Goal: Information Seeking & Learning: Learn about a topic

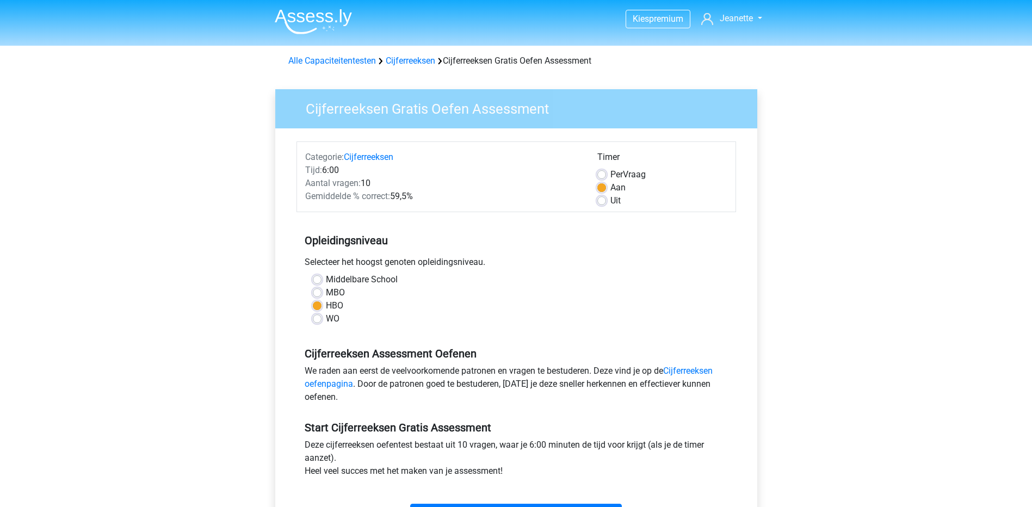
scroll to position [109, 0]
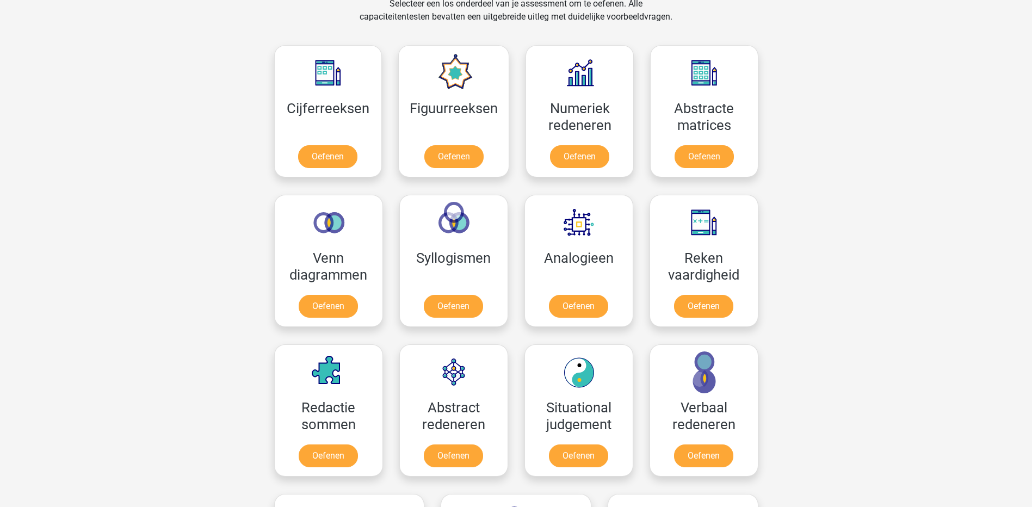
scroll to position [435, 0]
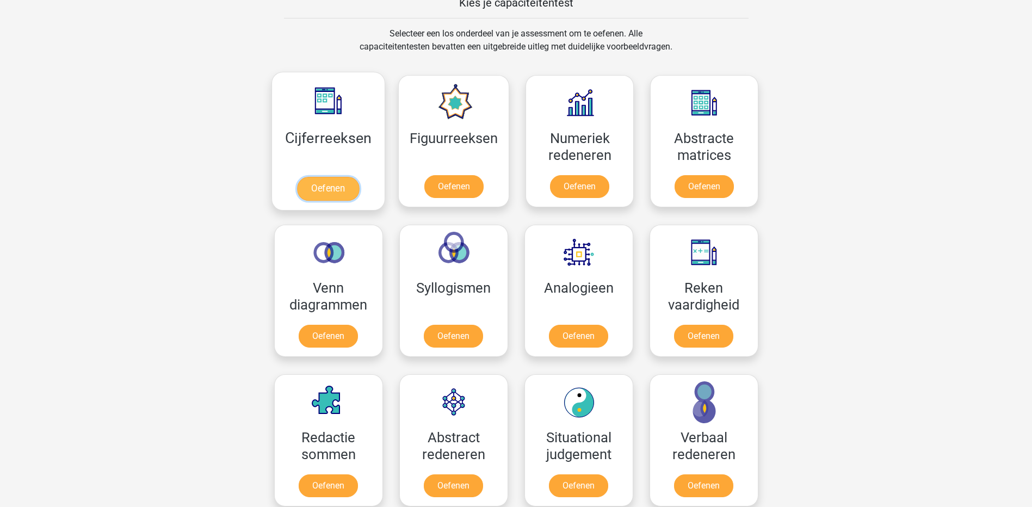
click at [349, 191] on link "Oefenen" at bounding box center [328, 189] width 62 height 24
click at [474, 189] on link "Oefenen" at bounding box center [454, 189] width 62 height 24
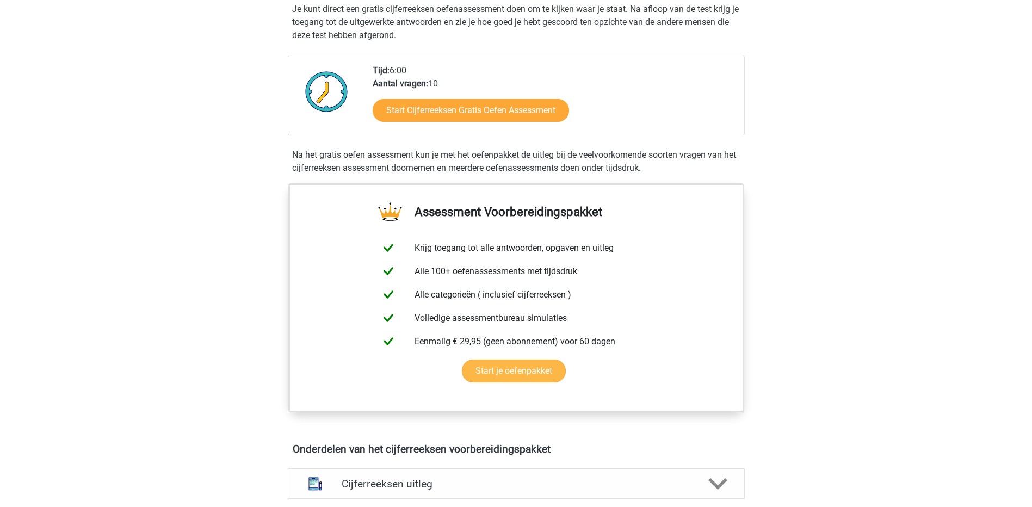
scroll to position [109, 0]
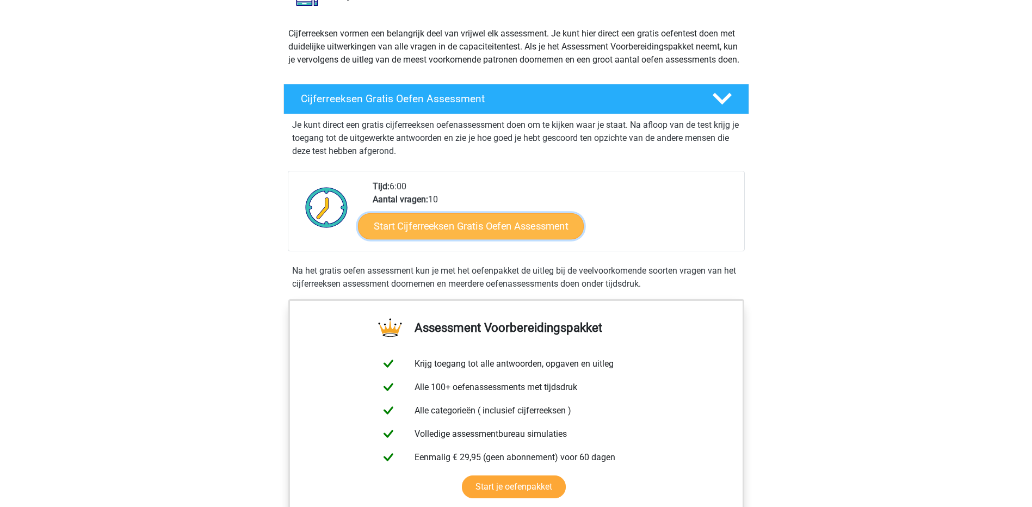
click at [483, 239] on link "Start Cijferreeksen Gratis Oefen Assessment" at bounding box center [471, 226] width 226 height 26
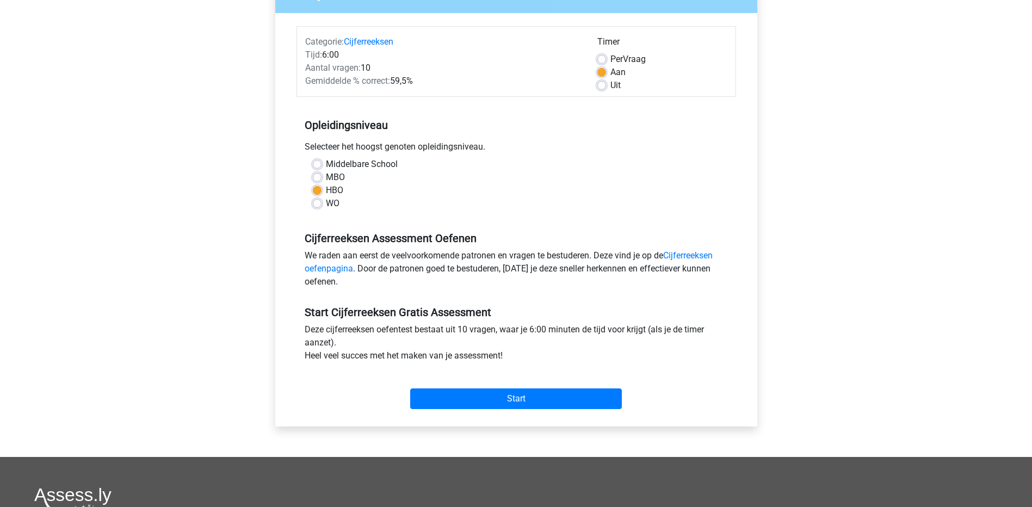
scroll to position [163, 0]
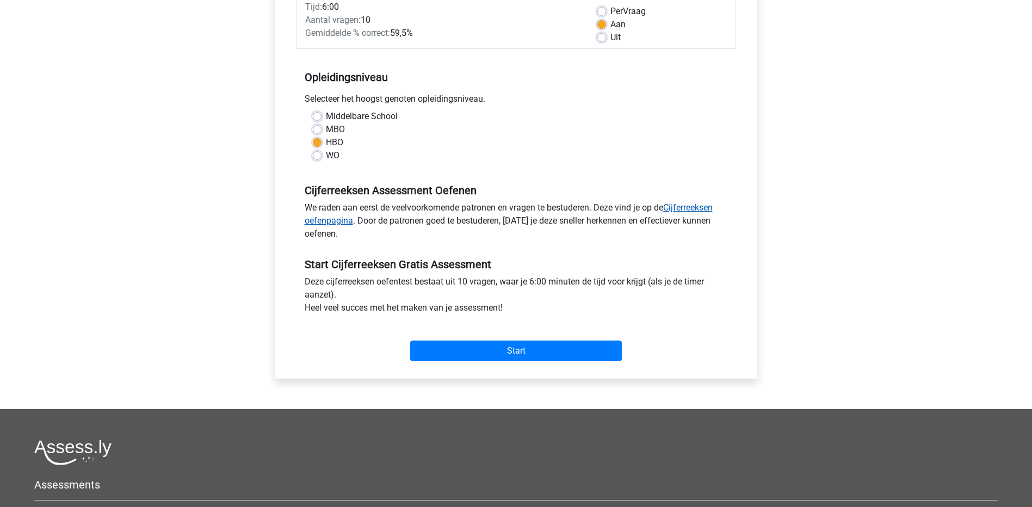
click at [689, 207] on link "Cijferreeksen oefenpagina" at bounding box center [509, 213] width 408 height 23
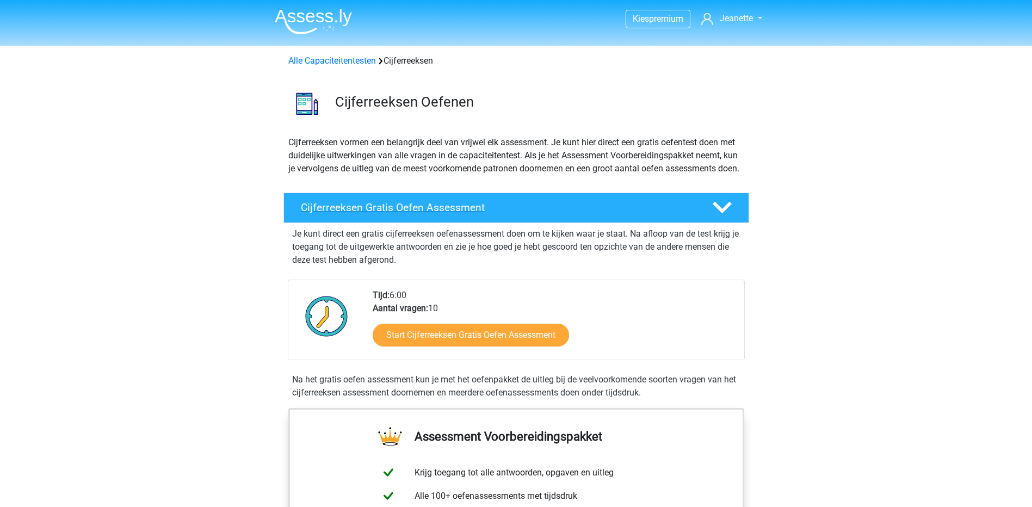
click at [461, 214] on h4 "Cijferreeksen Gratis Oefen Assessment" at bounding box center [498, 207] width 394 height 13
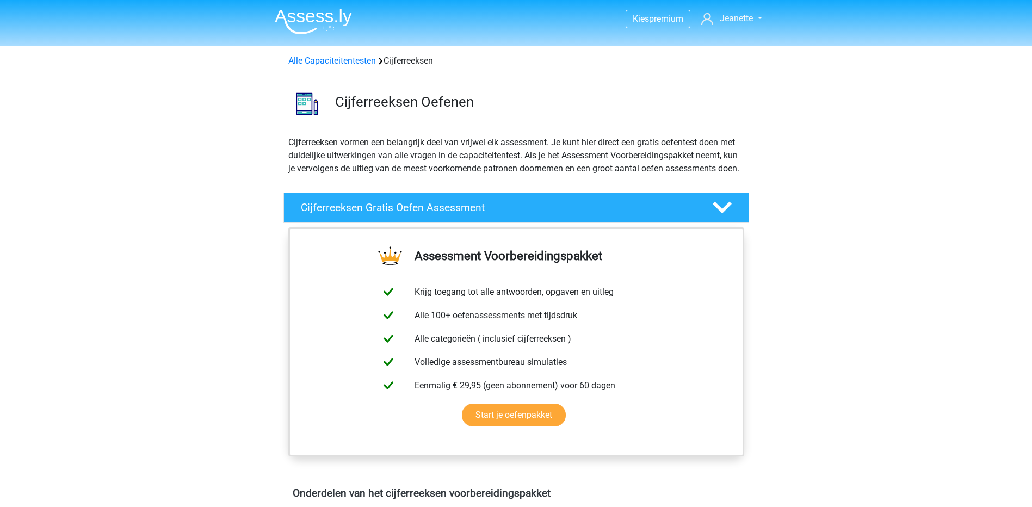
click at [461, 214] on h4 "Cijferreeksen Gratis Oefen Assessment" at bounding box center [498, 207] width 394 height 13
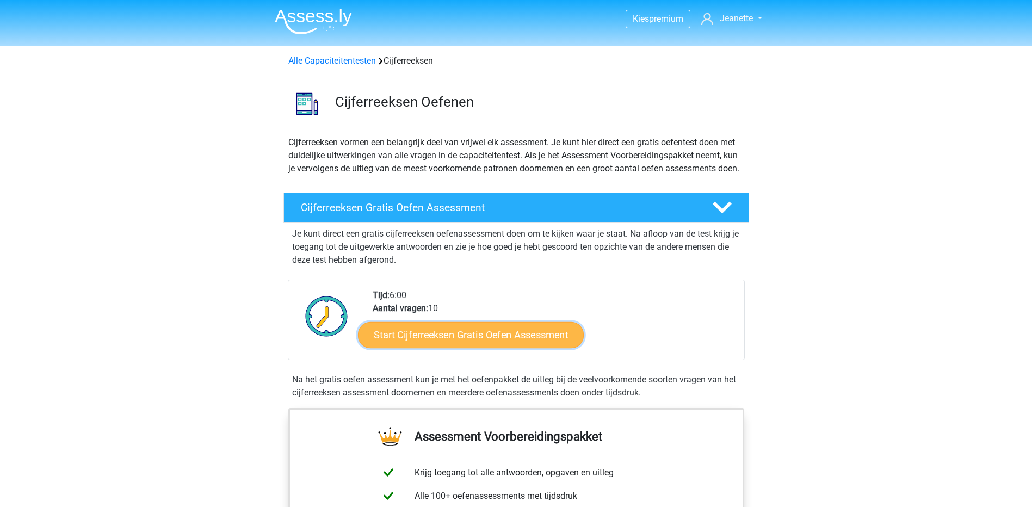
click at [473, 344] on link "Start Cijferreeksen Gratis Oefen Assessment" at bounding box center [471, 335] width 226 height 26
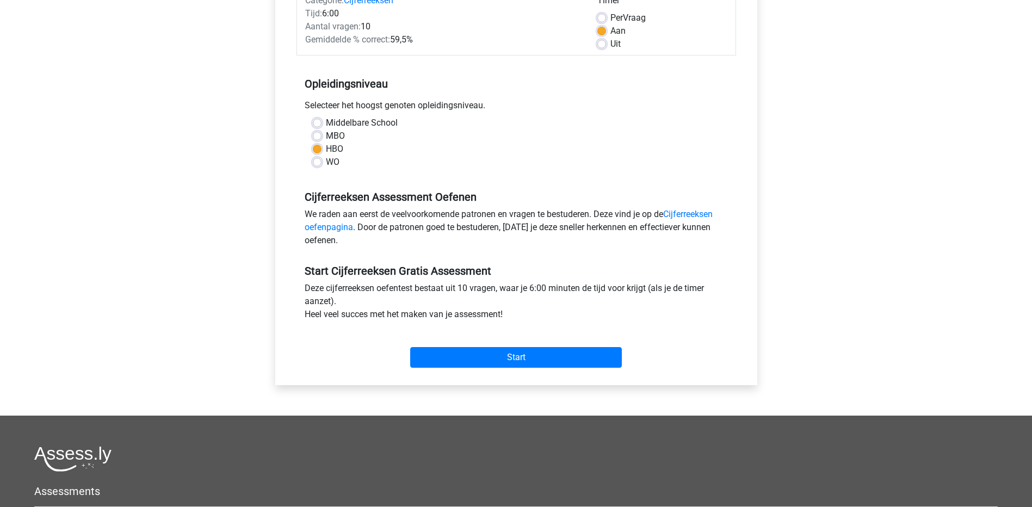
scroll to position [163, 0]
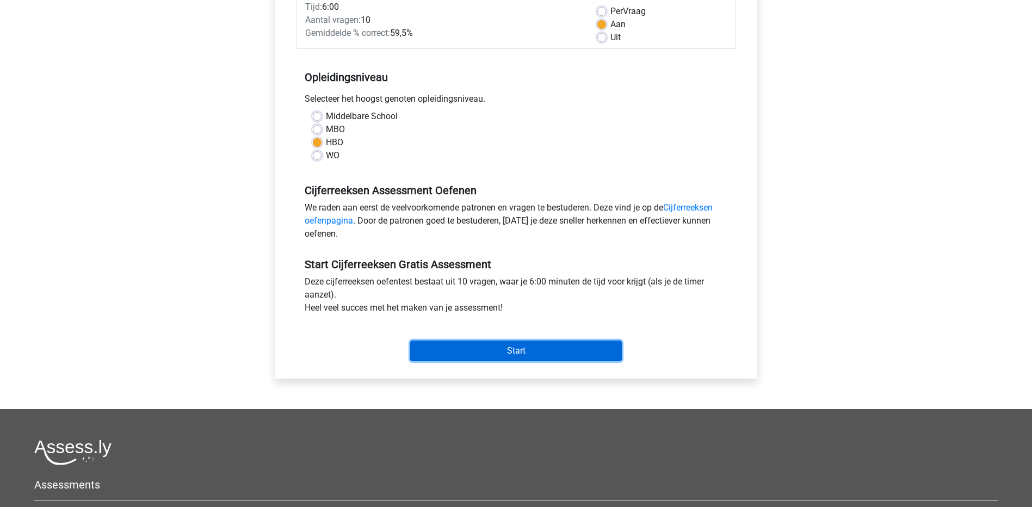
click at [468, 353] on input "Start" at bounding box center [516, 351] width 212 height 21
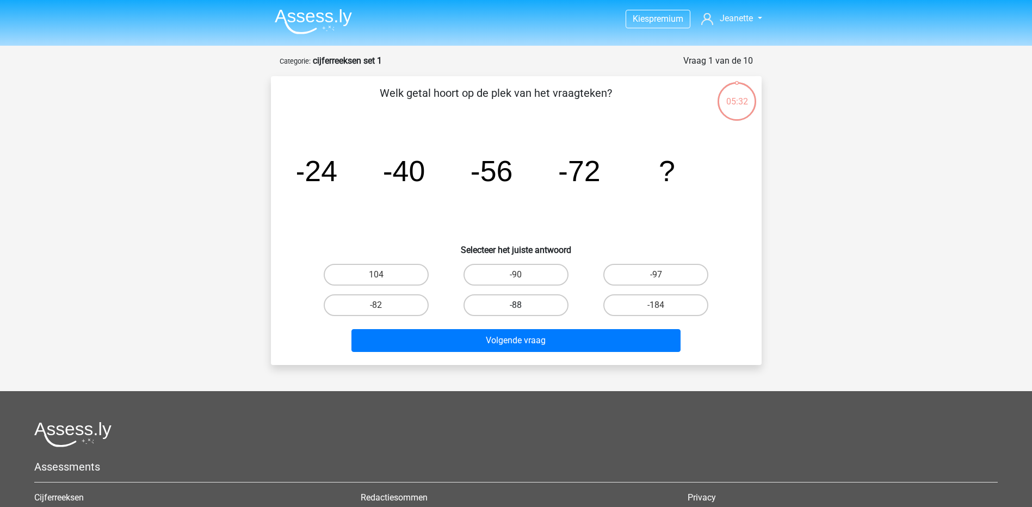
click at [539, 308] on label "-88" at bounding box center [516, 305] width 105 height 22
click at [523, 308] on input "-88" at bounding box center [519, 308] width 7 height 7
radio input "true"
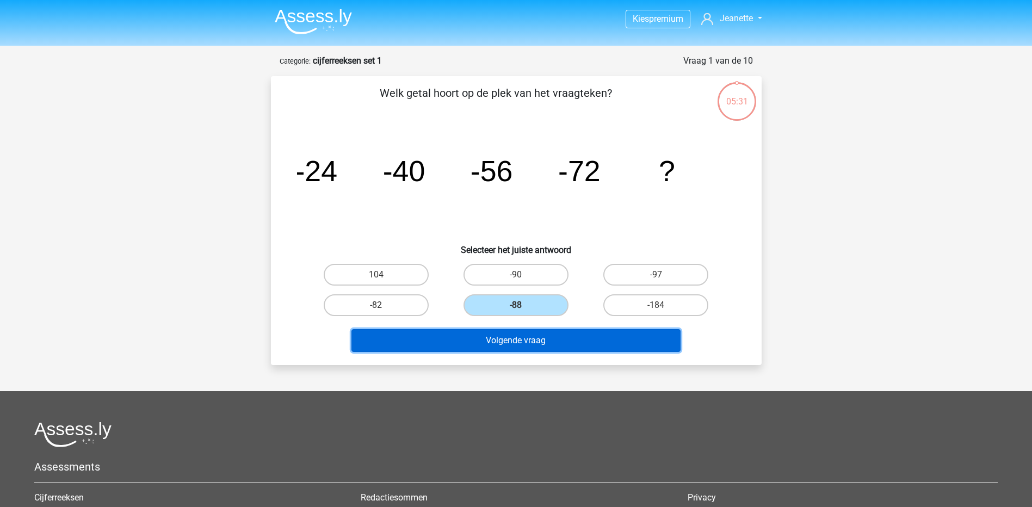
click at [527, 338] on button "Volgende vraag" at bounding box center [515, 340] width 329 height 23
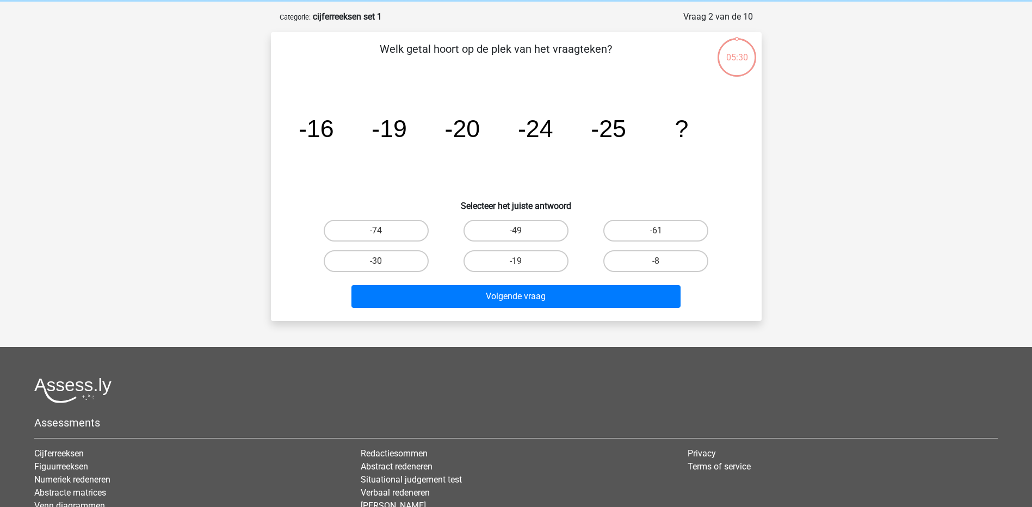
scroll to position [54, 0]
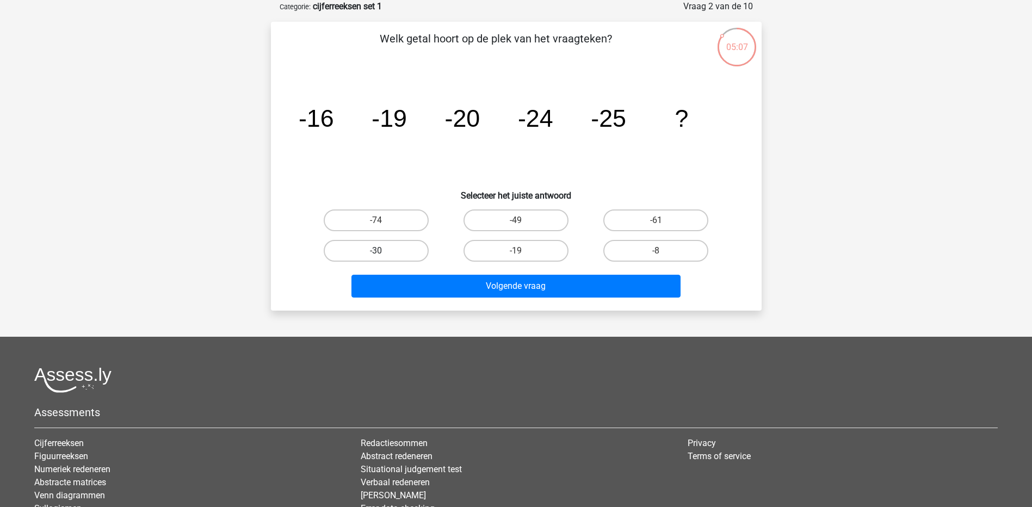
click at [339, 249] on label "-30" at bounding box center [376, 251] width 105 height 22
click at [376, 251] on input "-30" at bounding box center [379, 254] width 7 height 7
radio input "true"
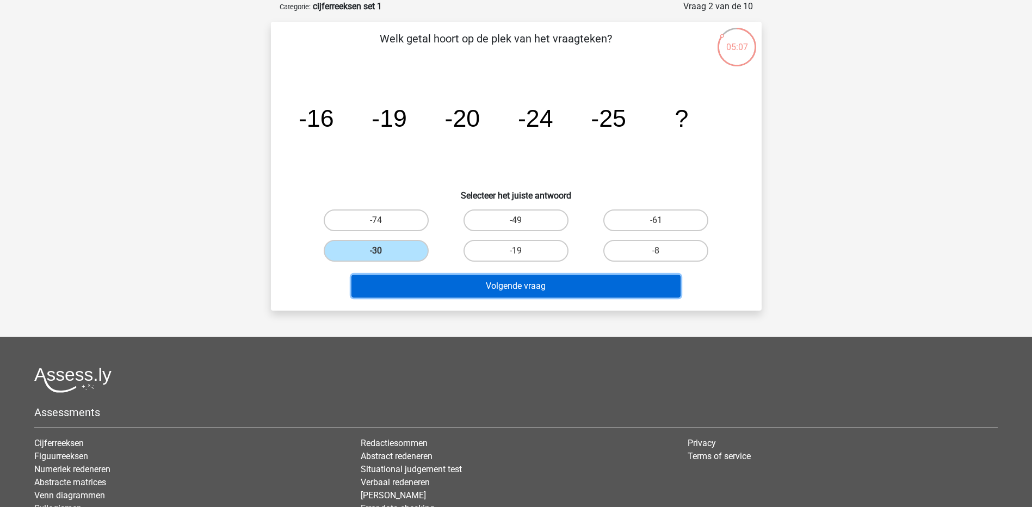
click at [431, 294] on button "Volgende vraag" at bounding box center [515, 286] width 329 height 23
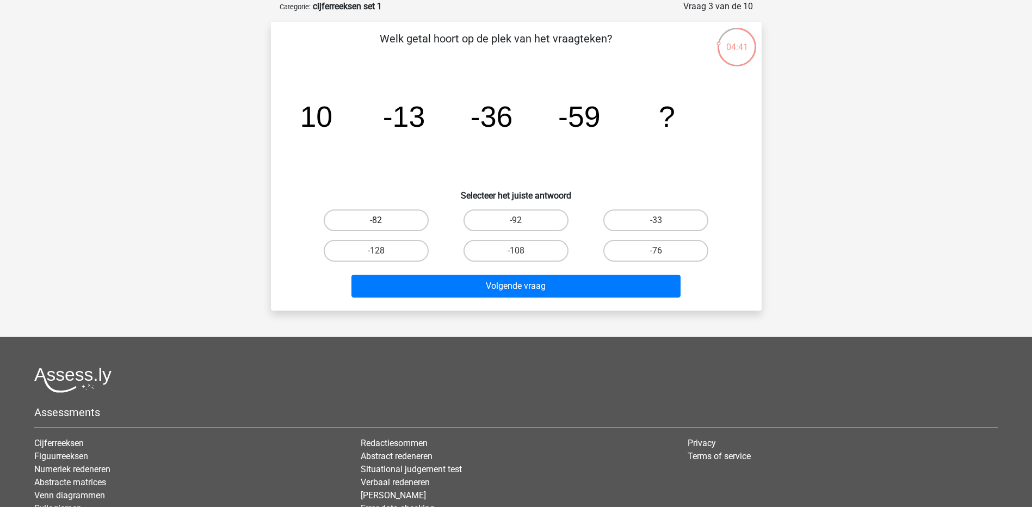
click at [393, 213] on label "-82" at bounding box center [376, 220] width 105 height 22
click at [383, 220] on input "-82" at bounding box center [379, 223] width 7 height 7
radio input "true"
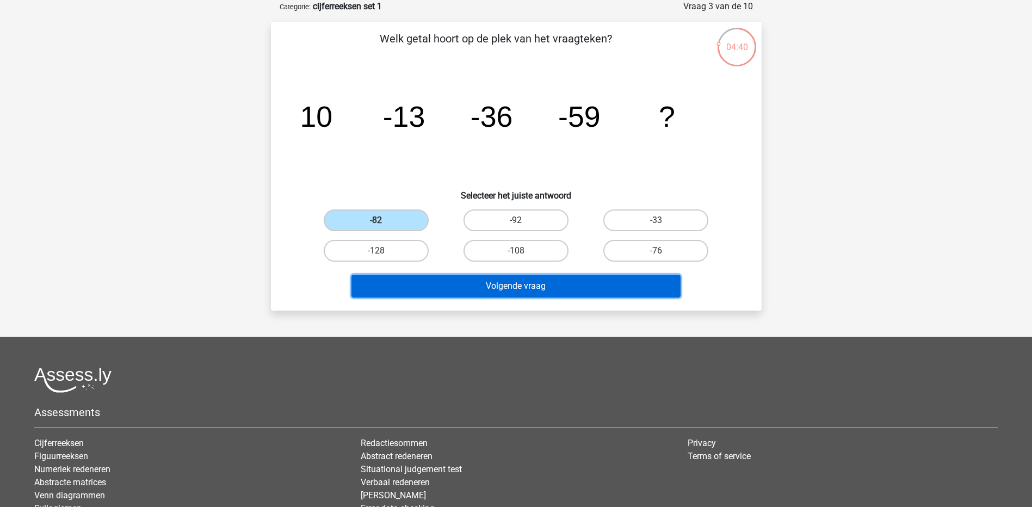
click at [457, 287] on button "Volgende vraag" at bounding box center [515, 286] width 329 height 23
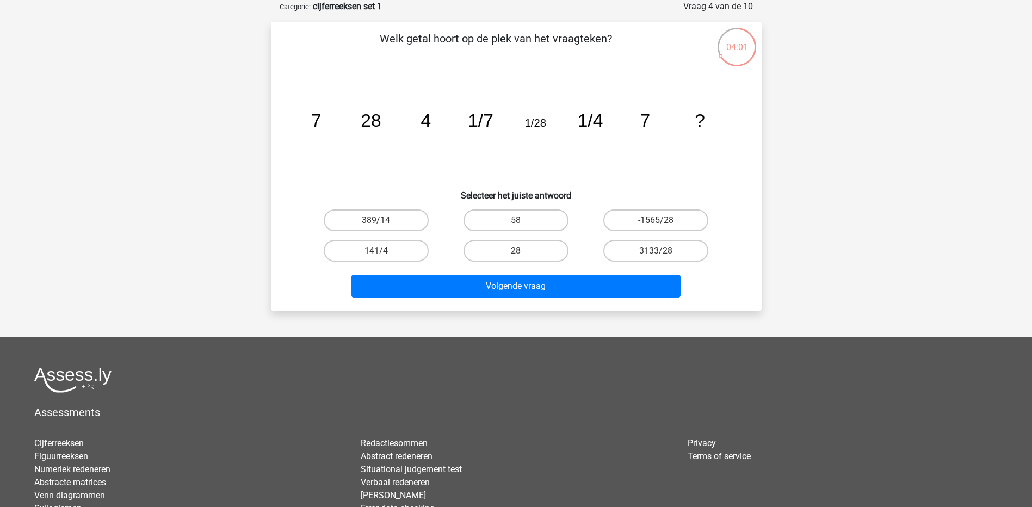
click at [517, 251] on input "28" at bounding box center [519, 254] width 7 height 7
radio input "true"
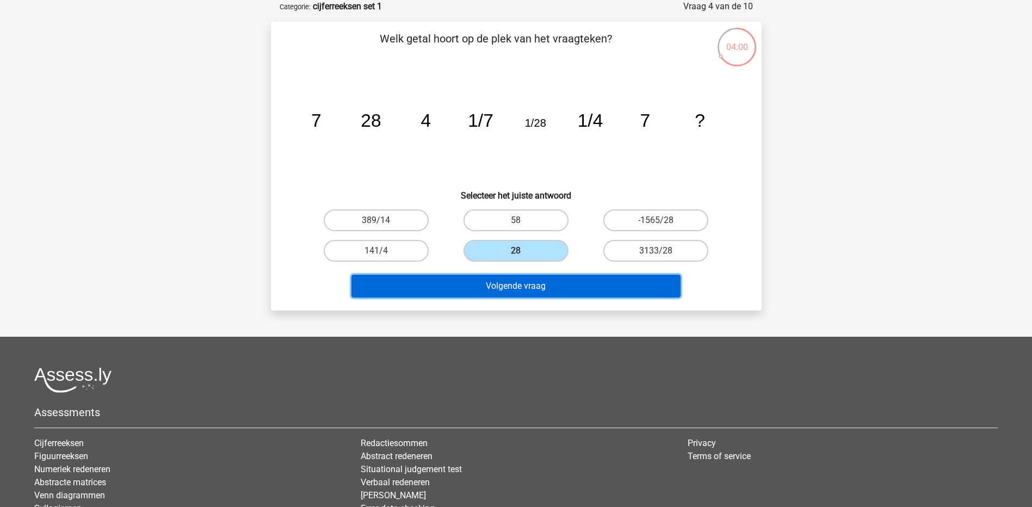
click at [510, 283] on button "Volgende vraag" at bounding box center [515, 286] width 329 height 23
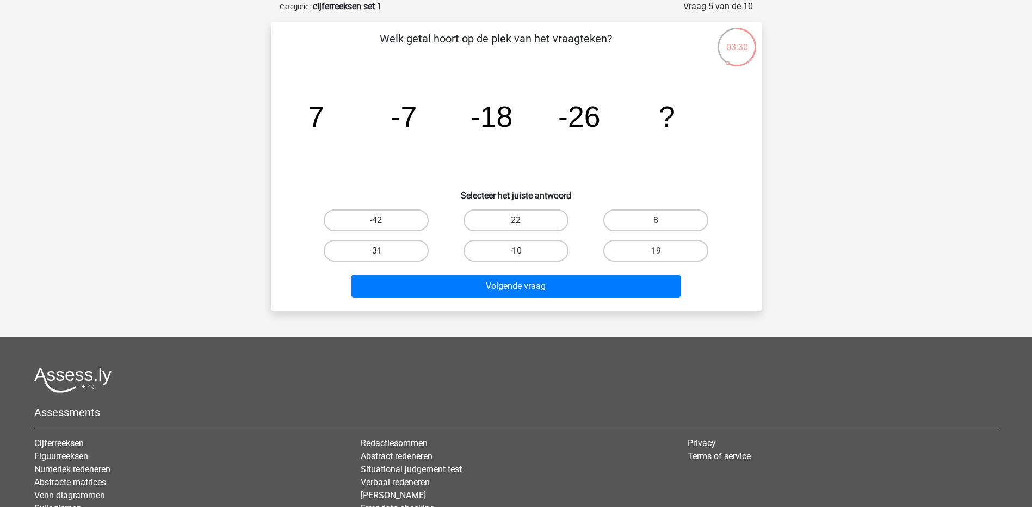
click at [401, 251] on label "-31" at bounding box center [376, 251] width 105 height 22
click at [383, 251] on input "-31" at bounding box center [379, 254] width 7 height 7
radio input "true"
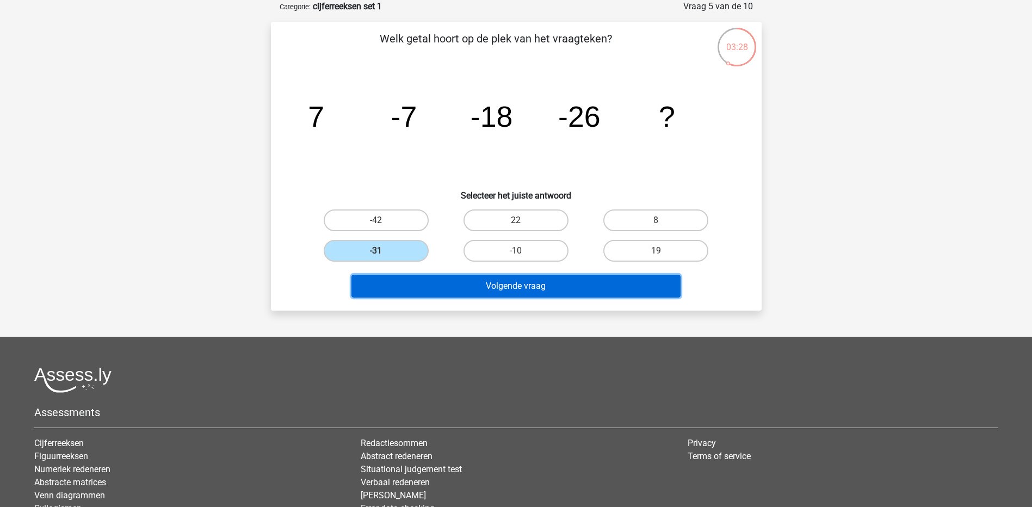
click at [513, 286] on button "Volgende vraag" at bounding box center [515, 286] width 329 height 23
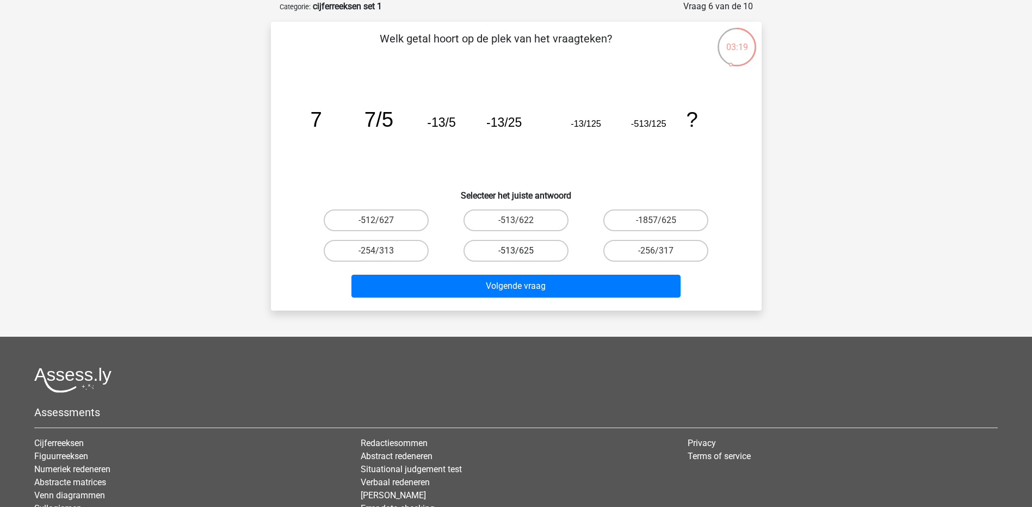
click at [526, 250] on label "-513/625" at bounding box center [516, 251] width 105 height 22
click at [523, 251] on input "-513/625" at bounding box center [519, 254] width 7 height 7
radio input "true"
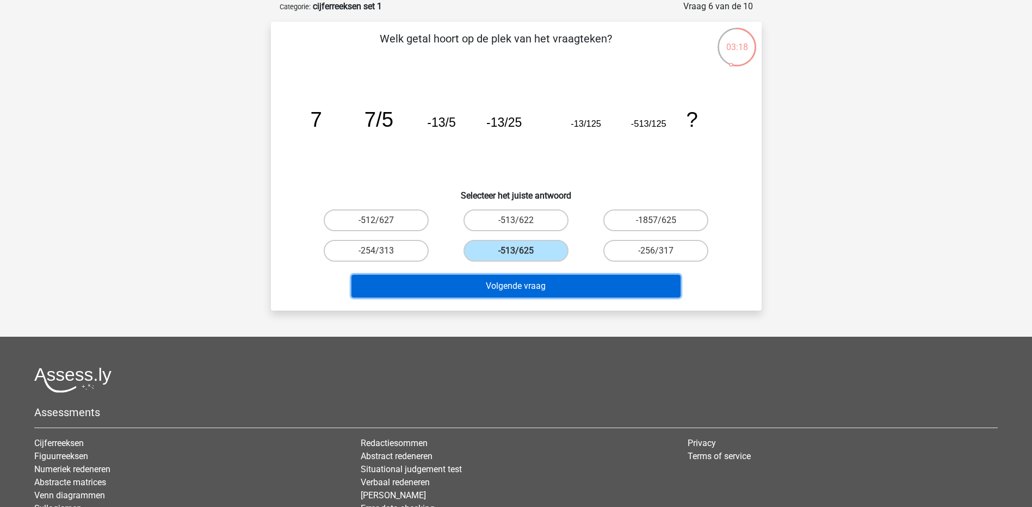
click at [523, 284] on button "Volgende vraag" at bounding box center [515, 286] width 329 height 23
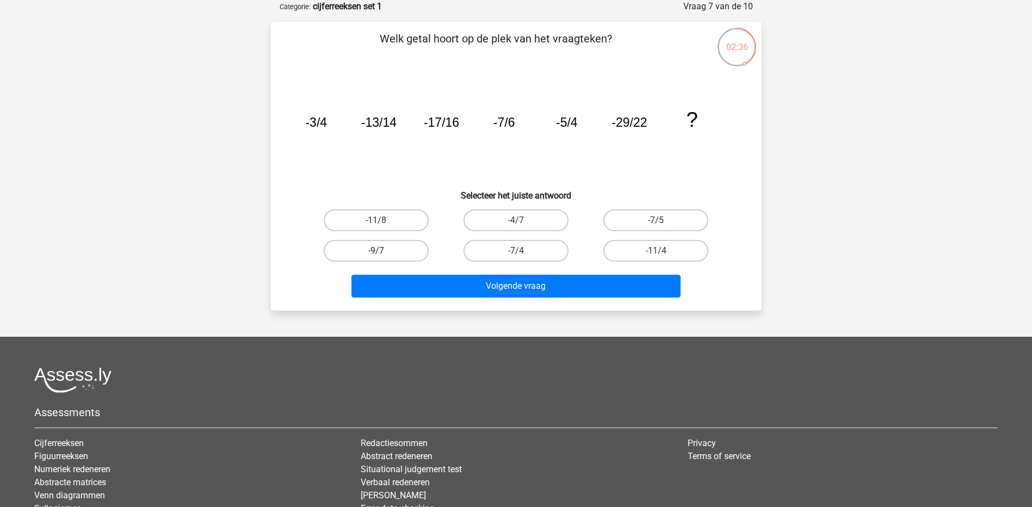
click at [373, 251] on label "-9/7" at bounding box center [376, 251] width 105 height 22
click at [376, 251] on input "-9/7" at bounding box center [379, 254] width 7 height 7
radio input "true"
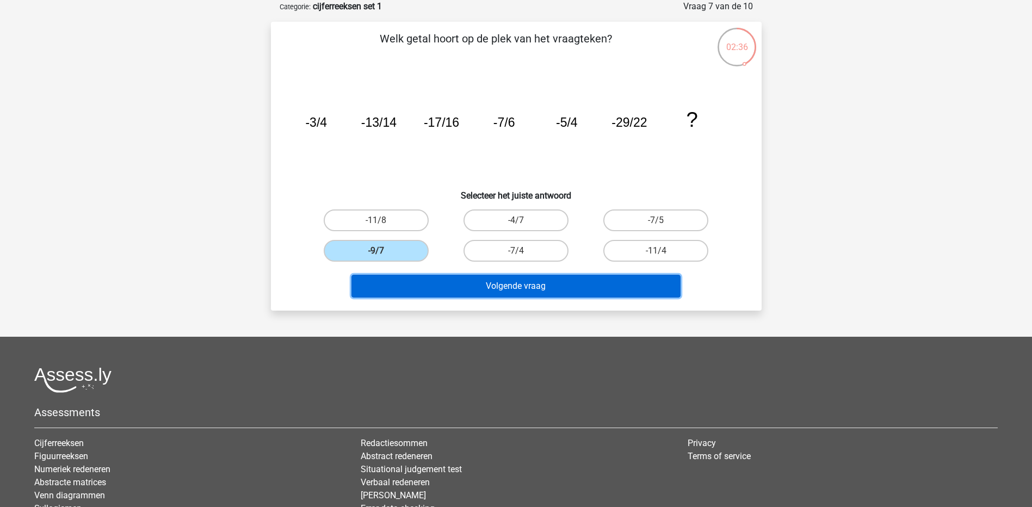
click at [479, 285] on button "Volgende vraag" at bounding box center [515, 286] width 329 height 23
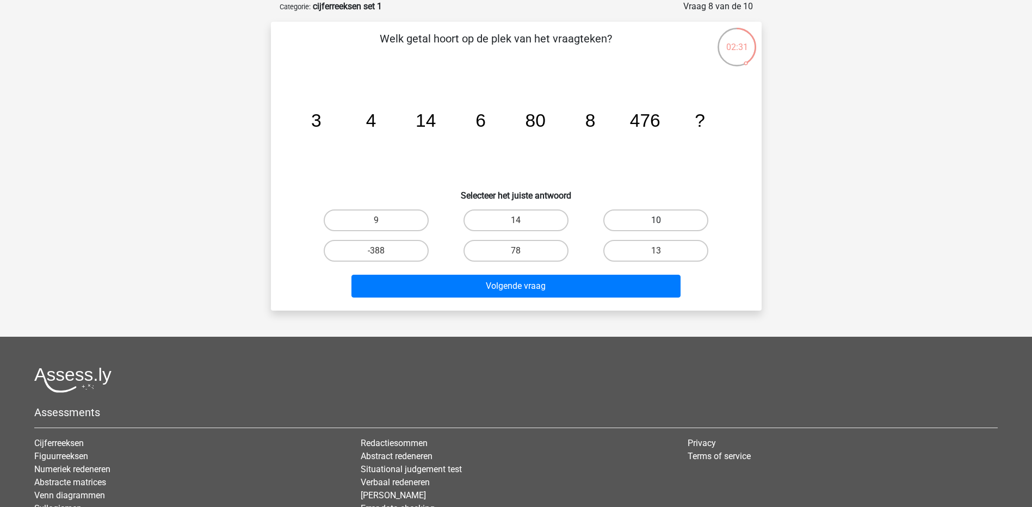
click at [655, 214] on label "10" at bounding box center [655, 220] width 105 height 22
click at [656, 220] on input "10" at bounding box center [659, 223] width 7 height 7
radio input "true"
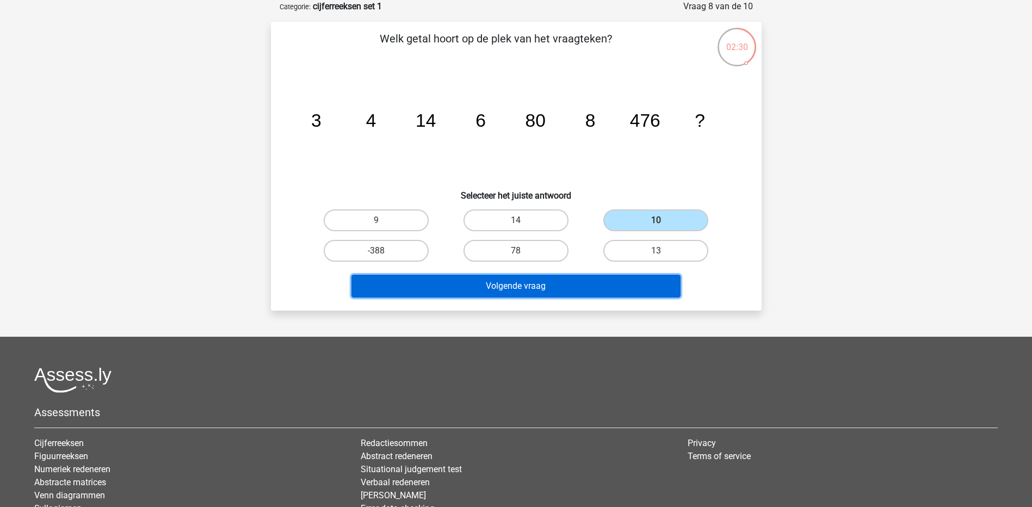
click at [519, 291] on button "Volgende vraag" at bounding box center [515, 286] width 329 height 23
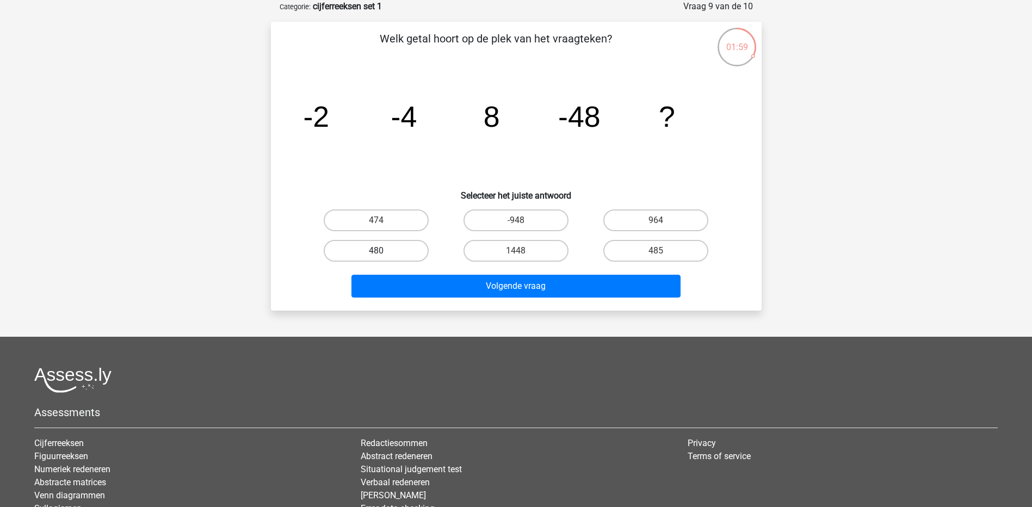
click at [405, 254] on label "480" at bounding box center [376, 251] width 105 height 22
click at [383, 254] on input "480" at bounding box center [379, 254] width 7 height 7
radio input "true"
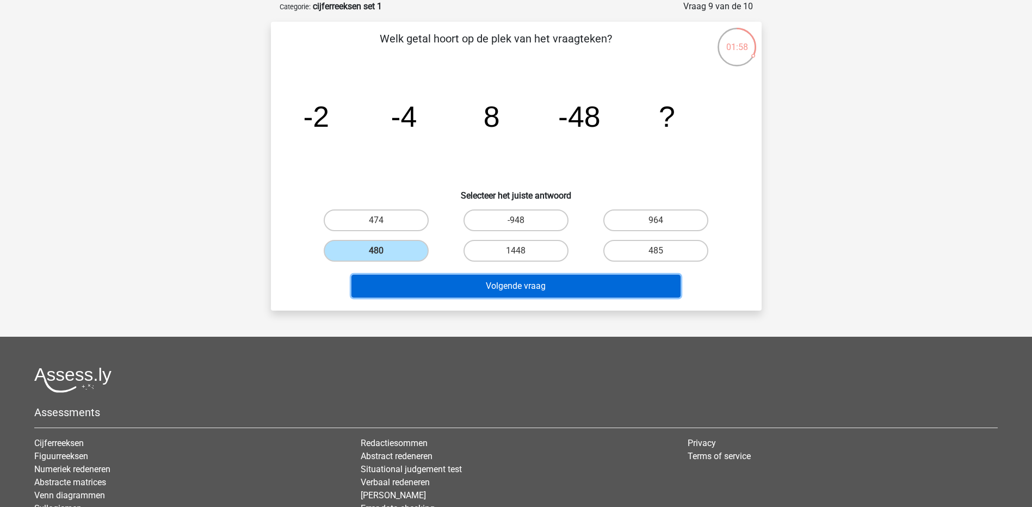
click at [518, 291] on button "Volgende vraag" at bounding box center [515, 286] width 329 height 23
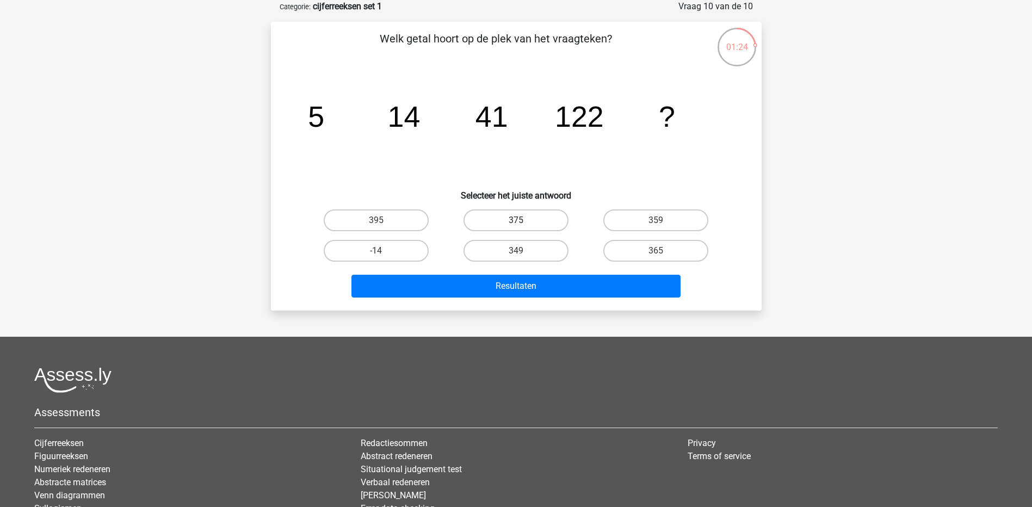
click at [545, 221] on label "375" at bounding box center [516, 220] width 105 height 22
click at [523, 221] on input "375" at bounding box center [519, 223] width 7 height 7
radio input "true"
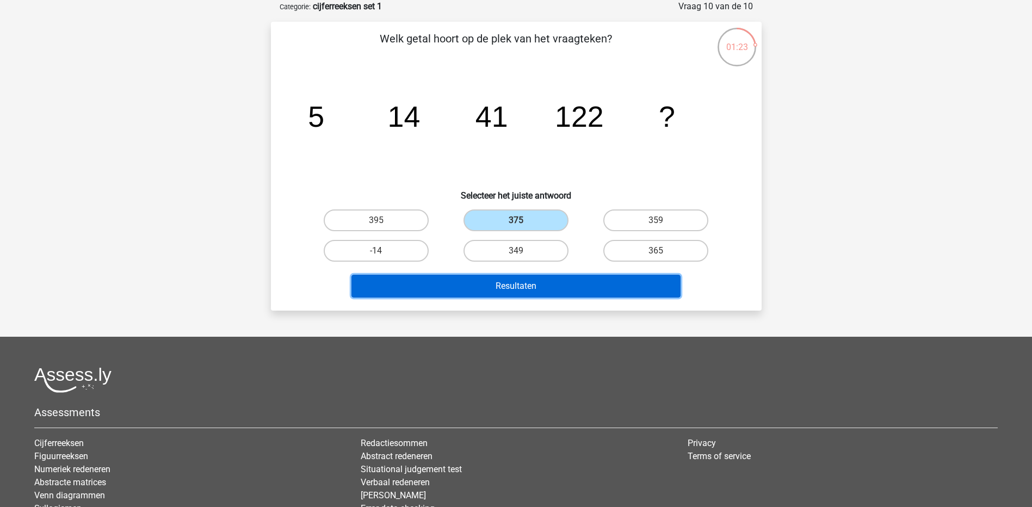
click at [514, 282] on button "Resultaten" at bounding box center [515, 286] width 329 height 23
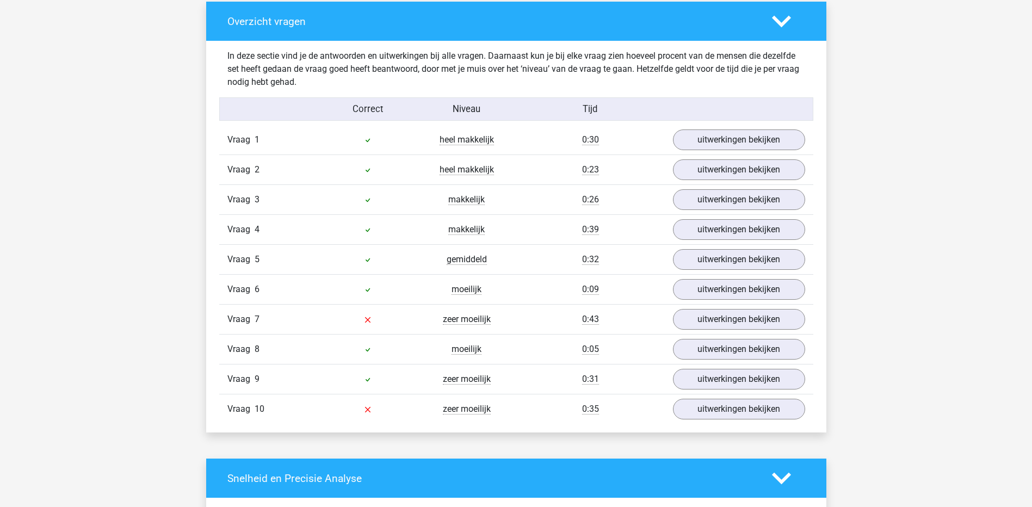
scroll to position [816, 0]
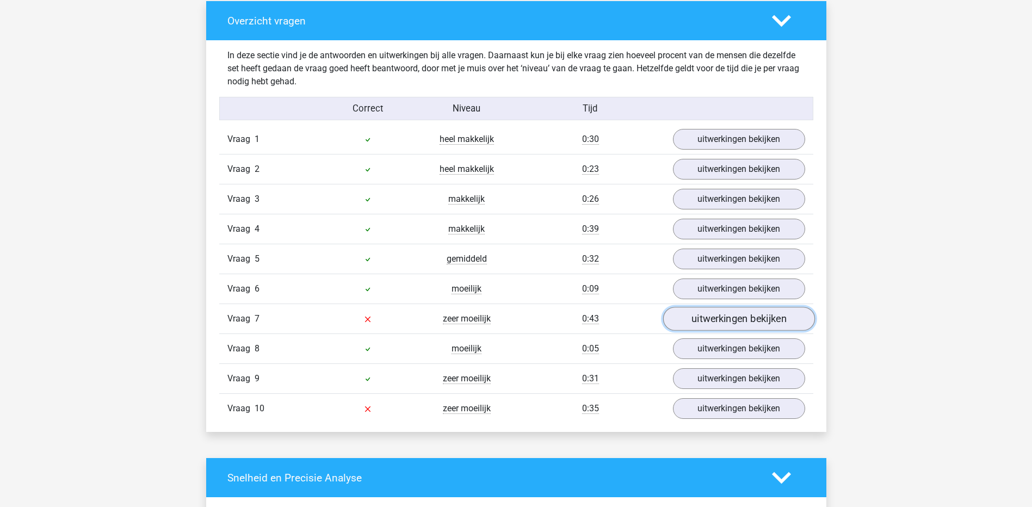
click at [697, 318] on link "uitwerkingen bekijken" at bounding box center [739, 319] width 152 height 24
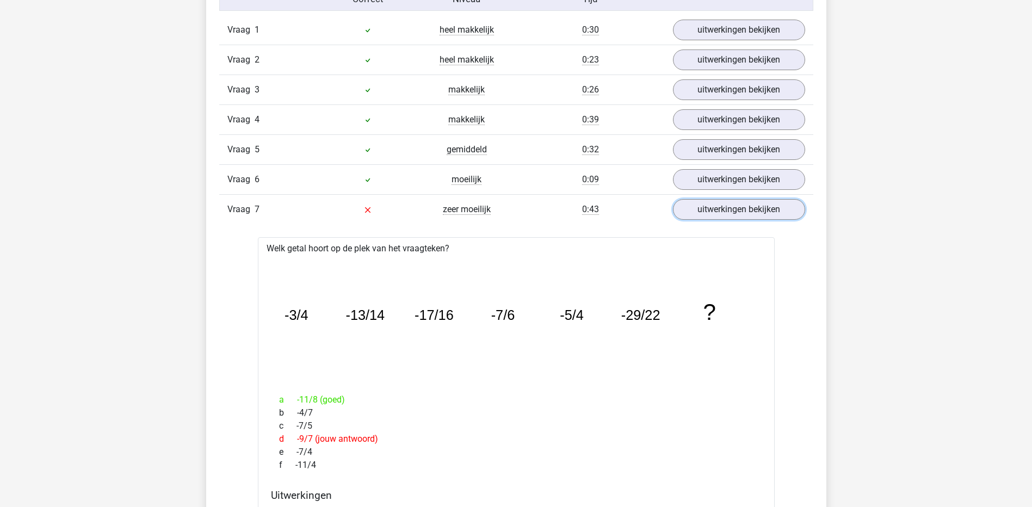
scroll to position [925, 0]
click at [743, 209] on link "uitwerkingen bekijken" at bounding box center [739, 211] width 152 height 24
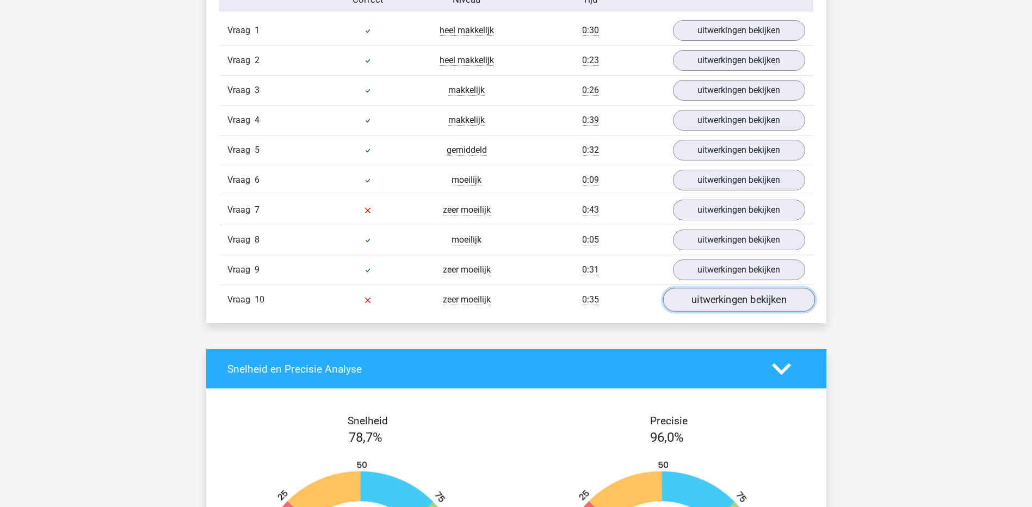
click at [683, 308] on link "uitwerkingen bekijken" at bounding box center [739, 300] width 152 height 24
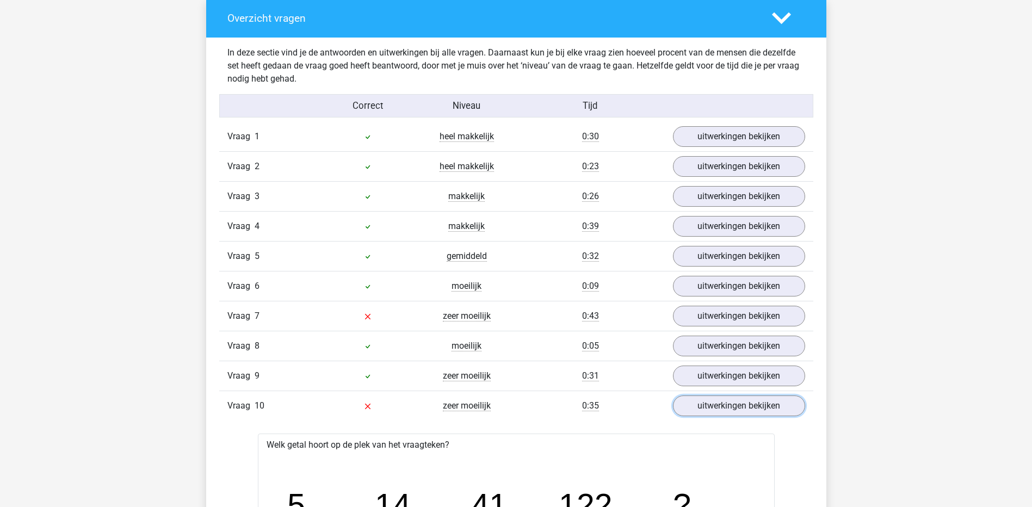
scroll to position [816, 0]
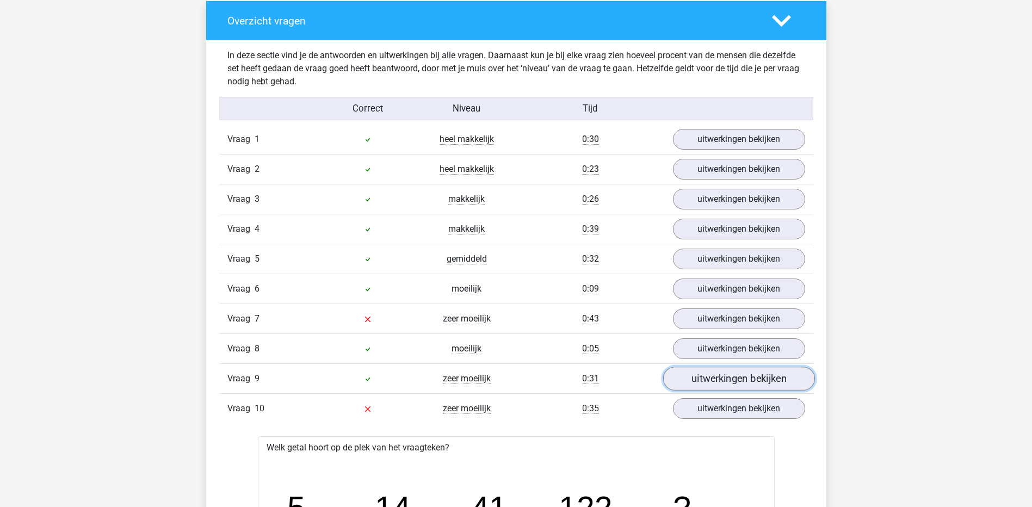
click at [710, 382] on link "uitwerkingen bekijken" at bounding box center [739, 379] width 152 height 24
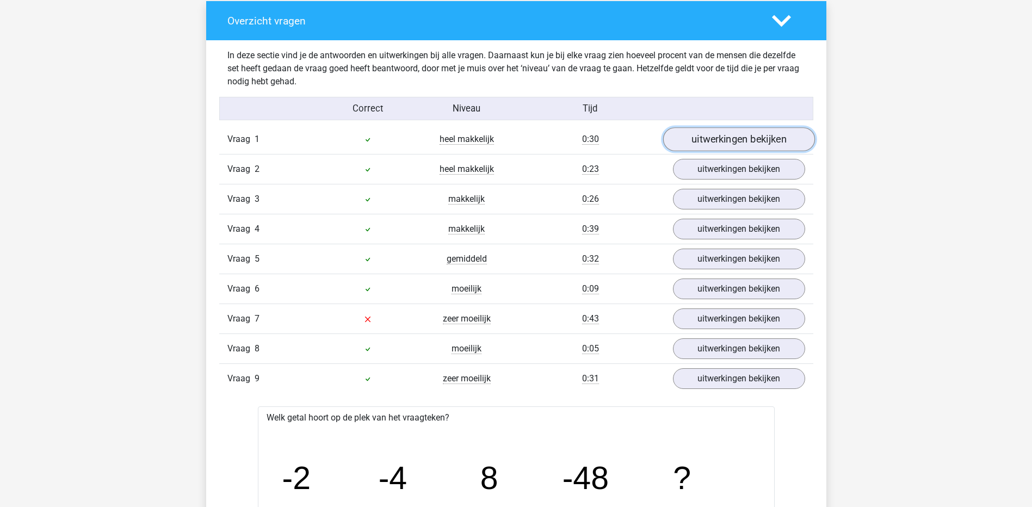
click at [722, 139] on link "uitwerkingen bekijken" at bounding box center [739, 140] width 152 height 24
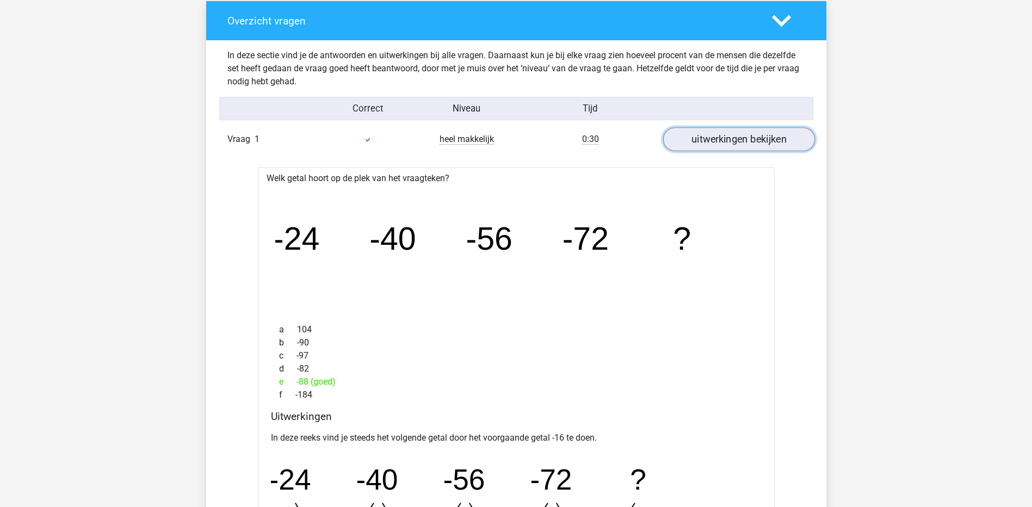
click at [722, 139] on link "uitwerkingen bekijken" at bounding box center [739, 140] width 152 height 24
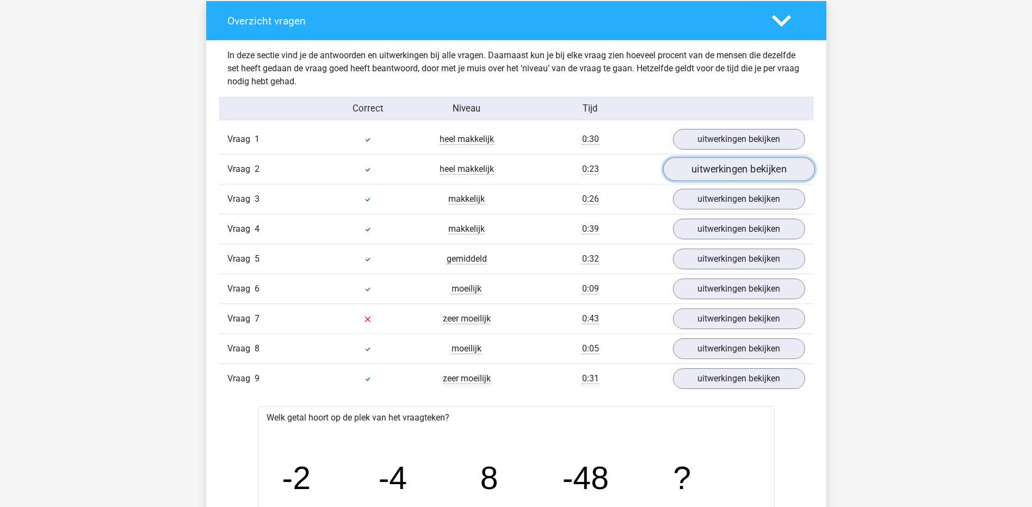
click at [716, 169] on link "uitwerkingen bekijken" at bounding box center [739, 170] width 152 height 24
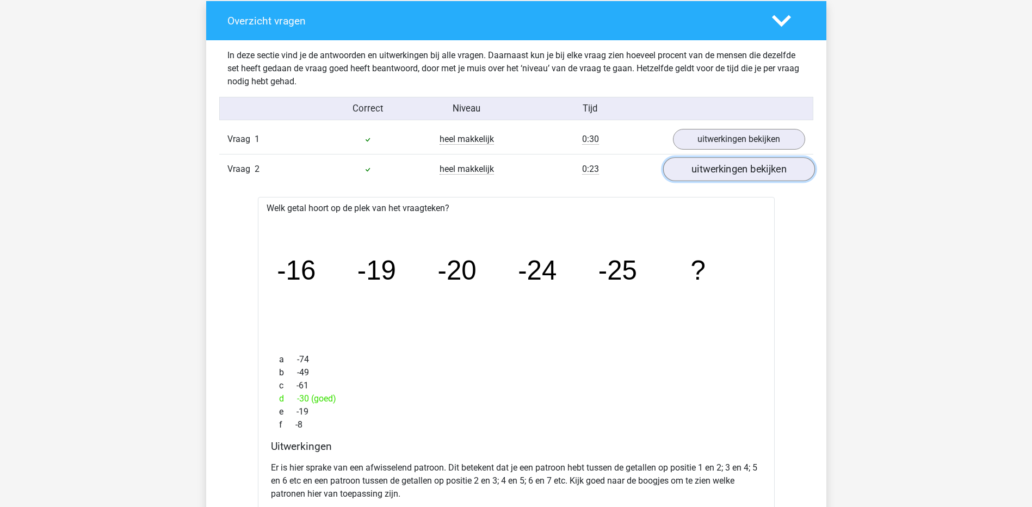
click at [716, 169] on link "uitwerkingen bekijken" at bounding box center [739, 170] width 152 height 24
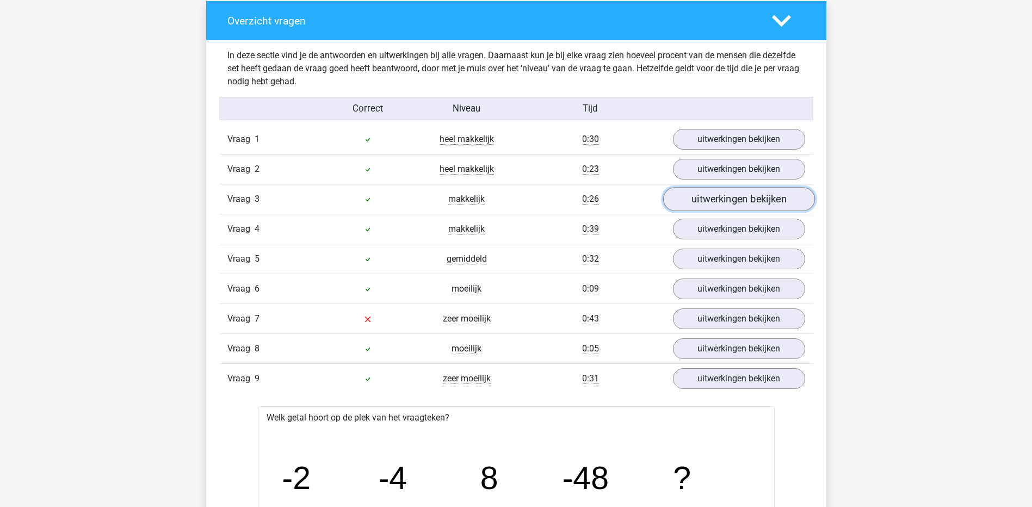
click at [708, 201] on link "uitwerkingen bekijken" at bounding box center [739, 200] width 152 height 24
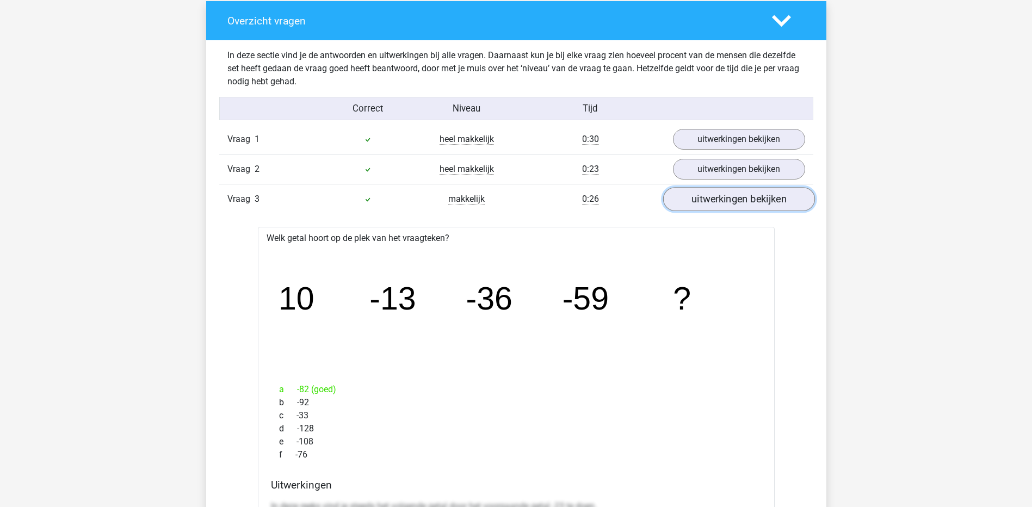
click at [708, 201] on link "uitwerkingen bekijken" at bounding box center [739, 200] width 152 height 24
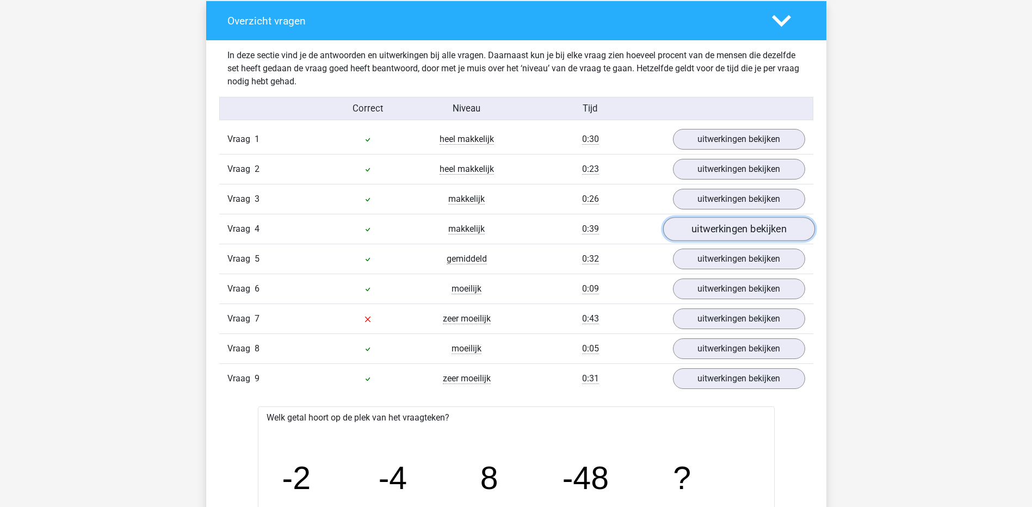
click at [708, 219] on link "uitwerkingen bekijken" at bounding box center [739, 230] width 152 height 24
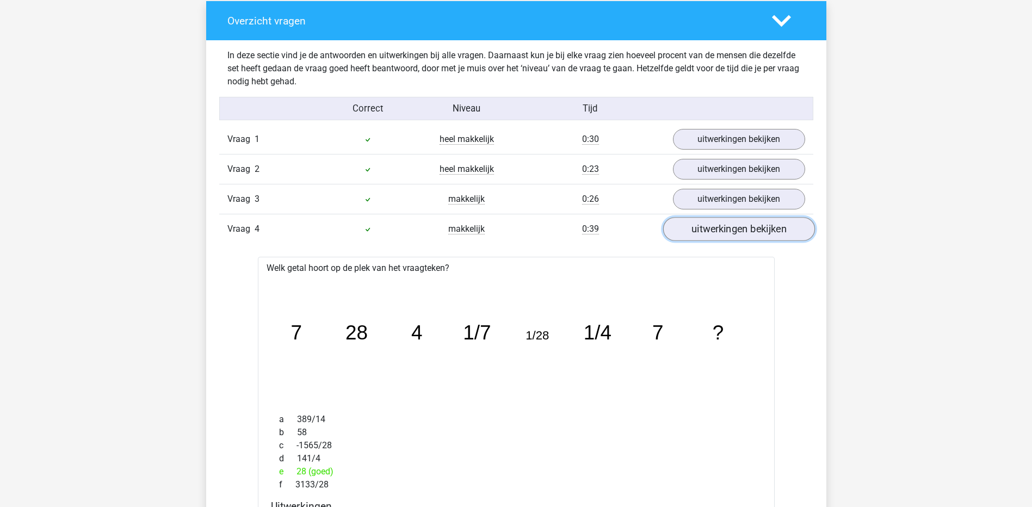
click at [708, 225] on link "uitwerkingen bekijken" at bounding box center [739, 230] width 152 height 24
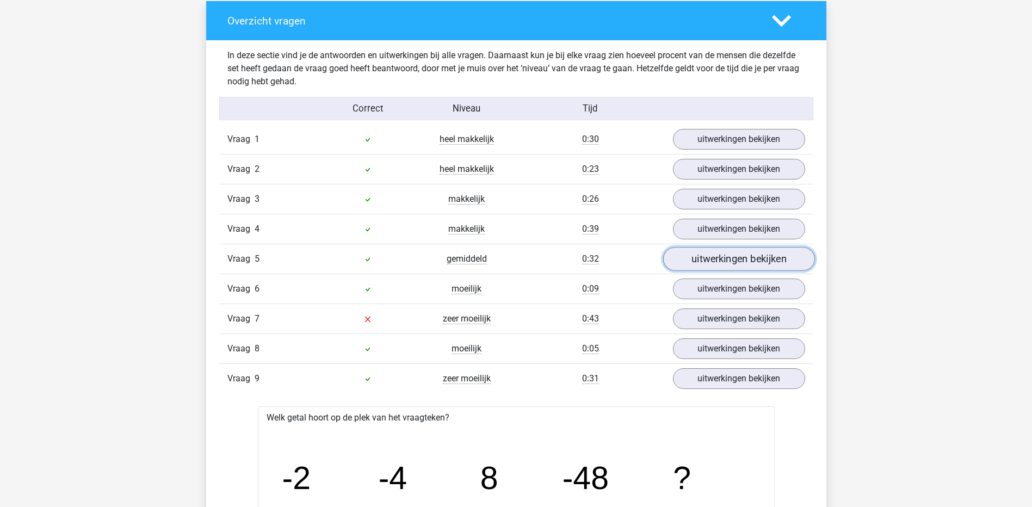
click at [708, 264] on link "uitwerkingen bekijken" at bounding box center [739, 260] width 152 height 24
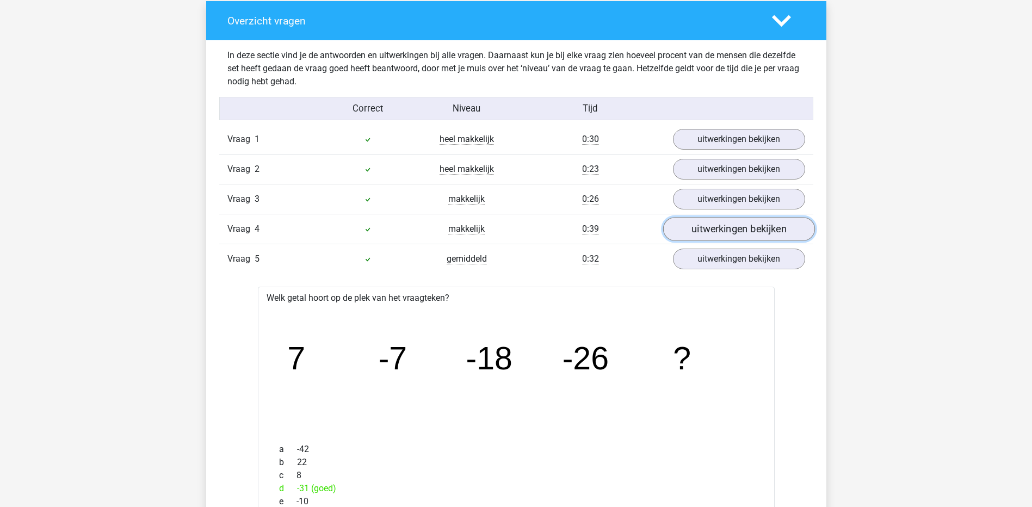
click at [709, 226] on link "uitwerkingen bekijken" at bounding box center [739, 230] width 152 height 24
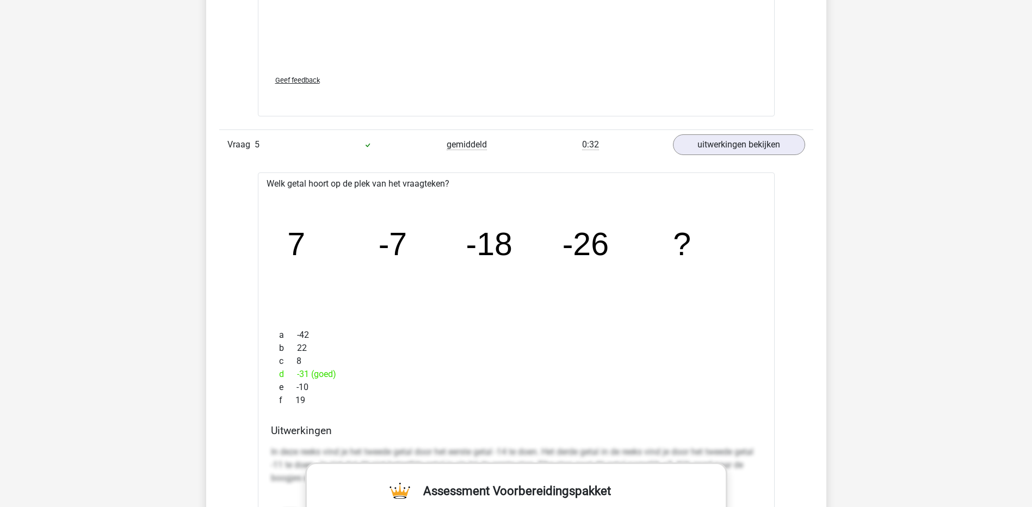
scroll to position [1469, 0]
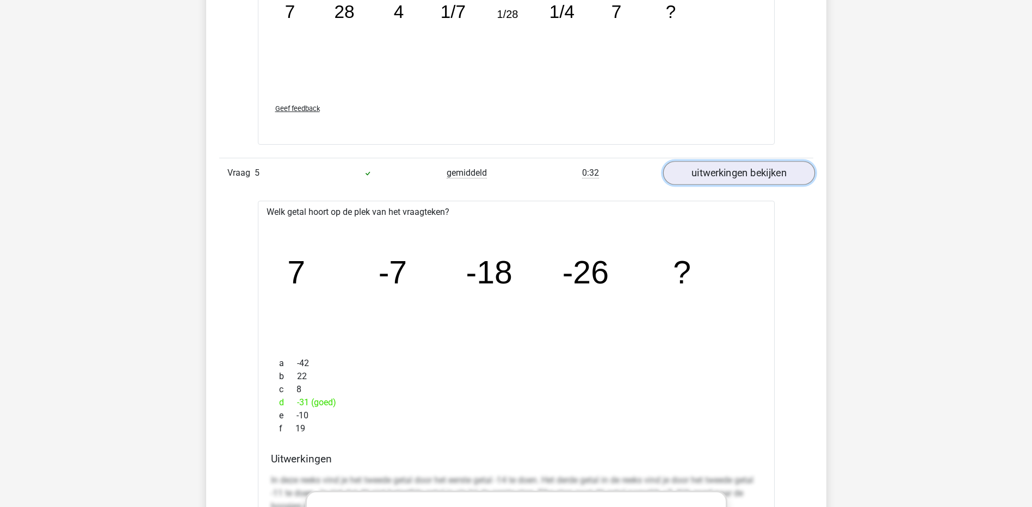
click at [728, 182] on link "uitwerkingen bekijken" at bounding box center [739, 173] width 152 height 24
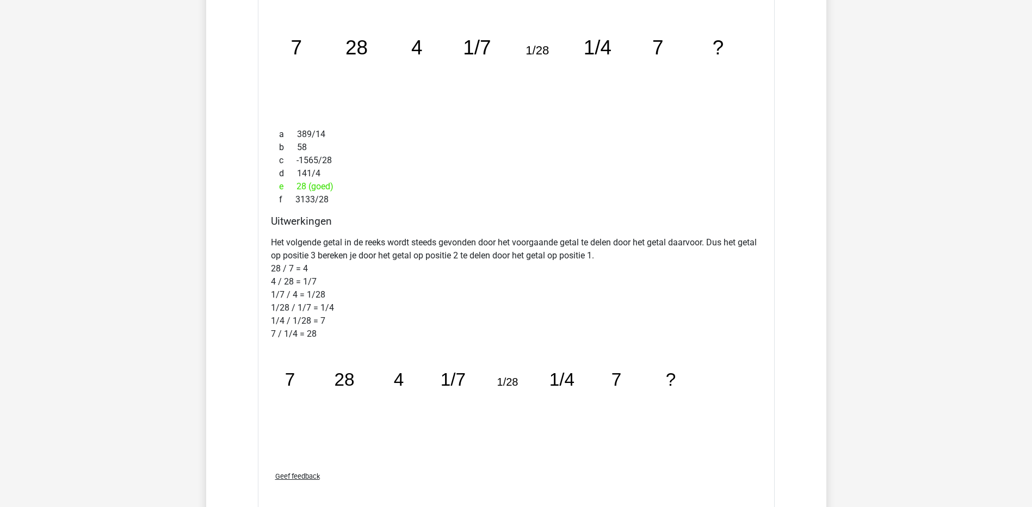
scroll to position [925, 0]
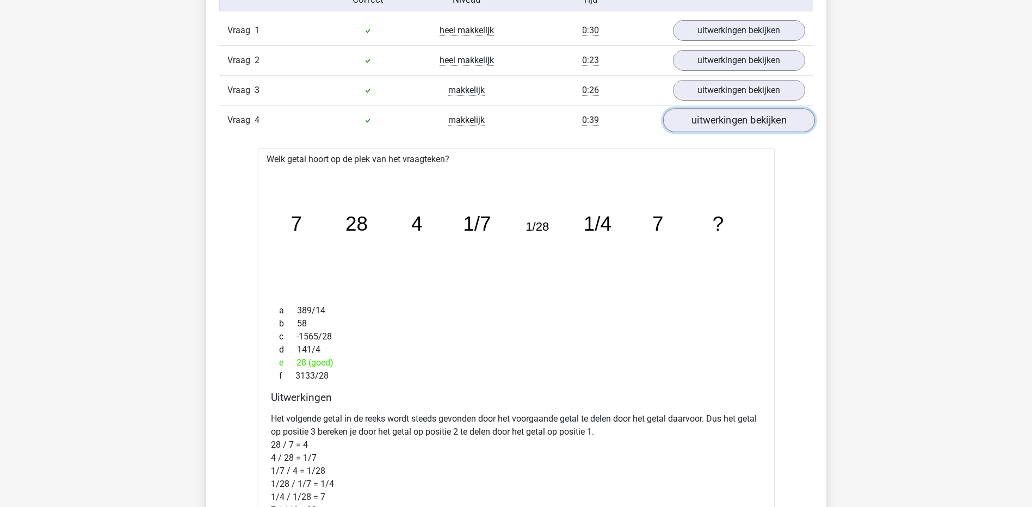
click at [747, 122] on link "uitwerkingen bekijken" at bounding box center [739, 121] width 152 height 24
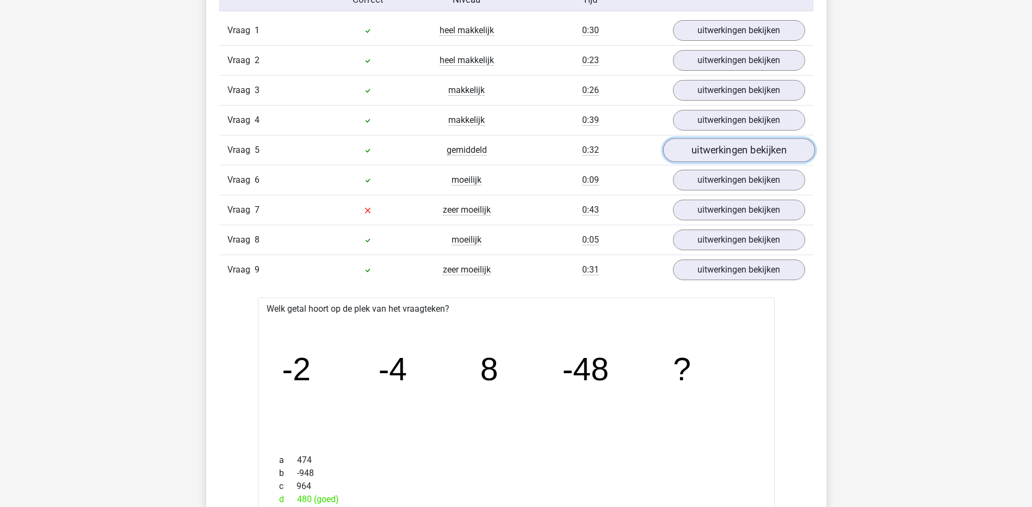
click at [736, 152] on link "uitwerkingen bekijken" at bounding box center [739, 151] width 152 height 24
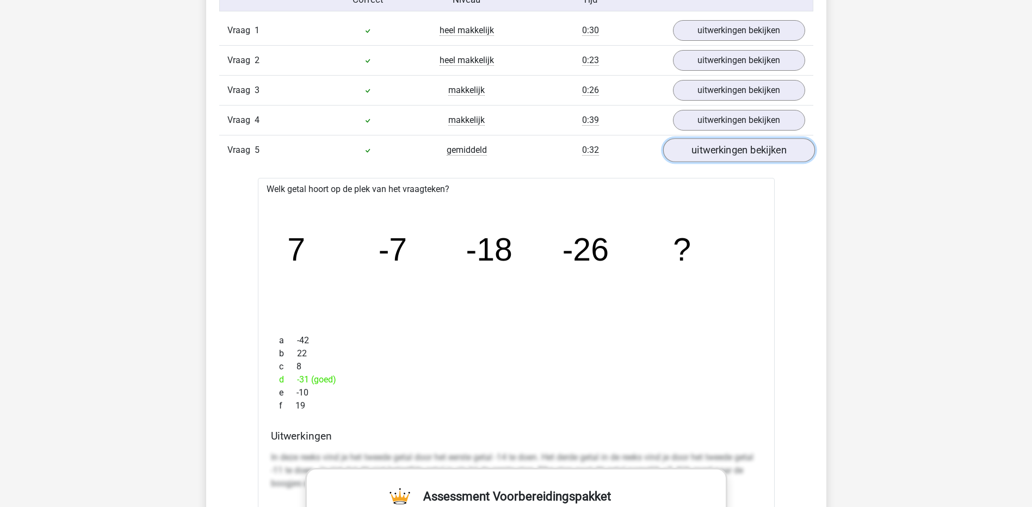
click at [736, 152] on link "uitwerkingen bekijken" at bounding box center [739, 151] width 152 height 24
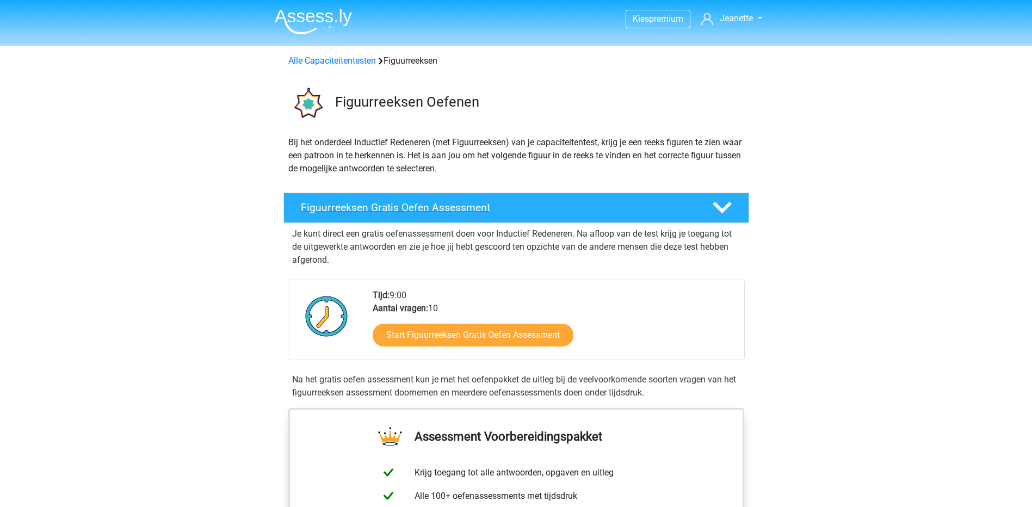
click at [455, 210] on h4 "Figuurreeksen Gratis Oefen Assessment" at bounding box center [498, 207] width 394 height 13
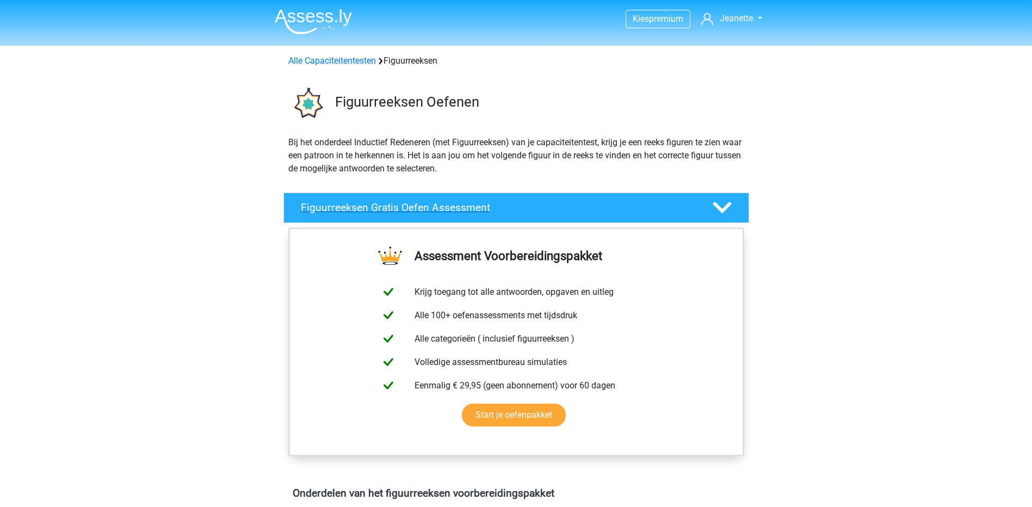
click at [455, 210] on h4 "Figuurreeksen Gratis Oefen Assessment" at bounding box center [498, 207] width 394 height 13
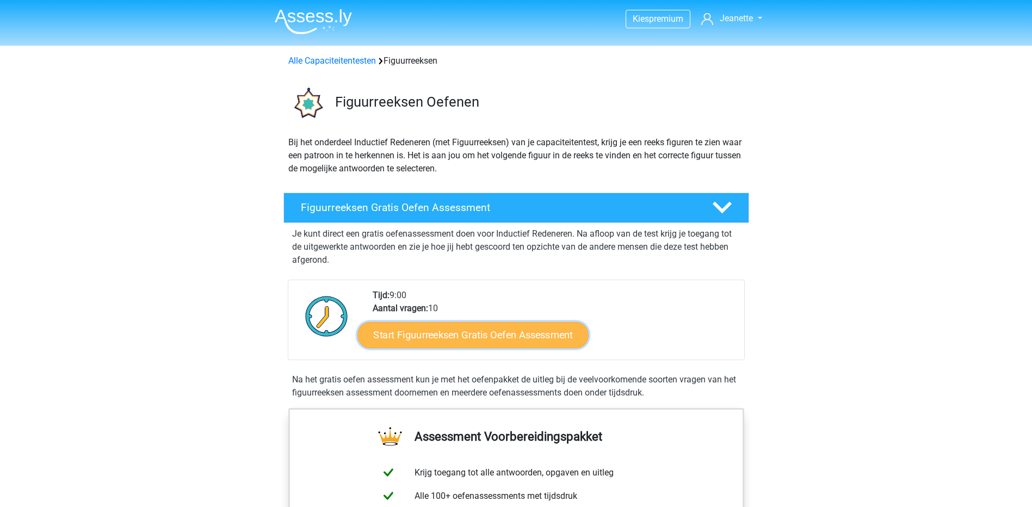
click at [452, 331] on link "Start Figuurreeksen Gratis Oefen Assessment" at bounding box center [472, 335] width 231 height 26
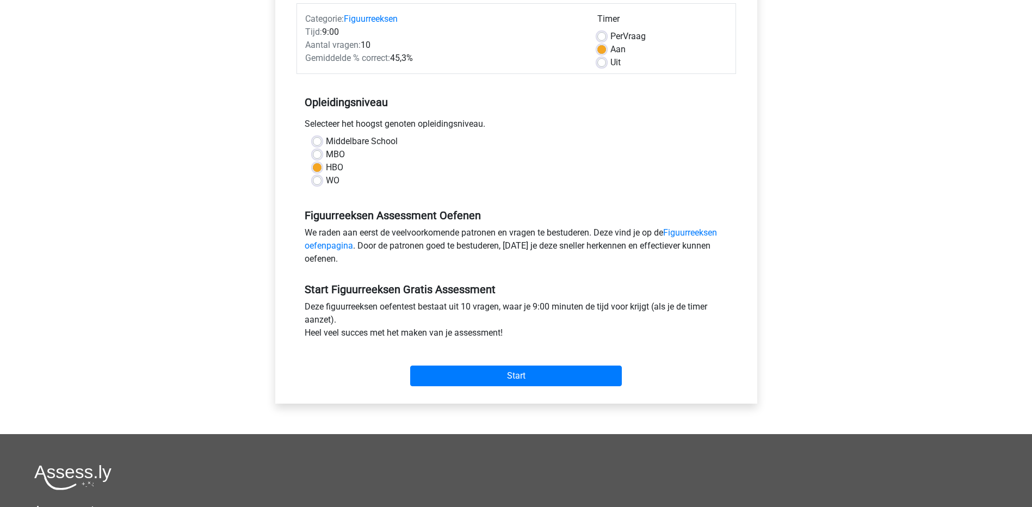
scroll to position [163, 0]
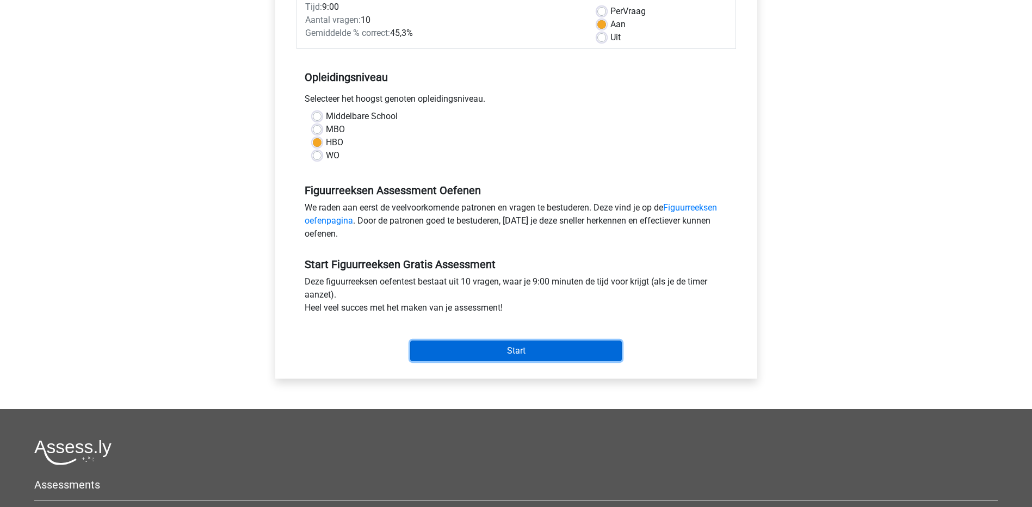
click at [452, 352] on input "Start" at bounding box center [516, 351] width 212 height 21
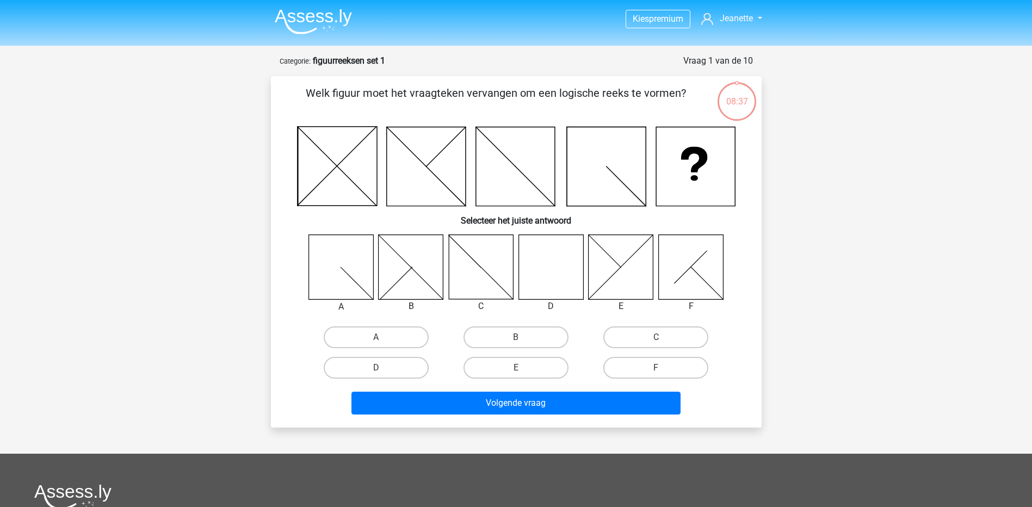
click at [533, 268] on icon at bounding box center [550, 266] width 65 height 65
click at [405, 367] on label "D" at bounding box center [376, 368] width 105 height 22
click at [383, 368] on input "D" at bounding box center [379, 371] width 7 height 7
radio input "true"
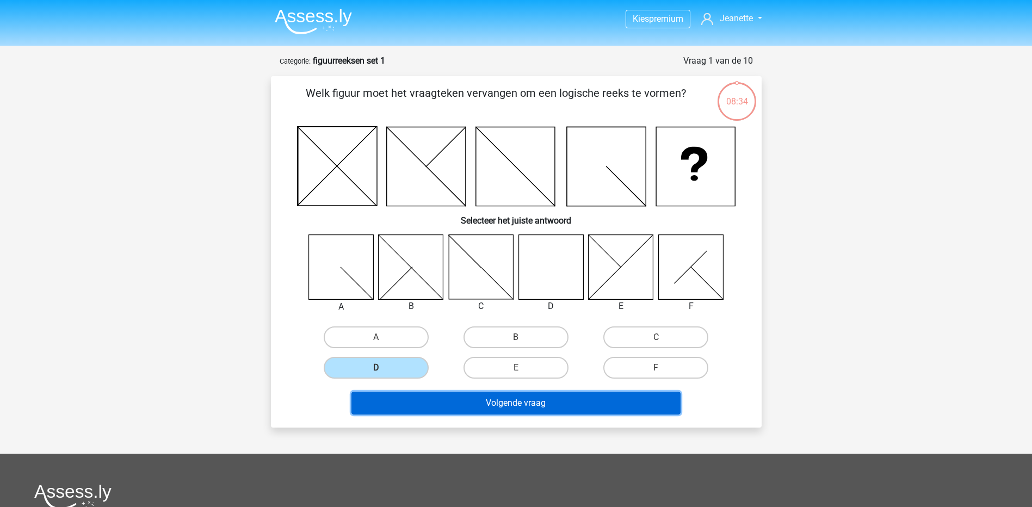
click at [440, 401] on button "Volgende vraag" at bounding box center [515, 403] width 329 height 23
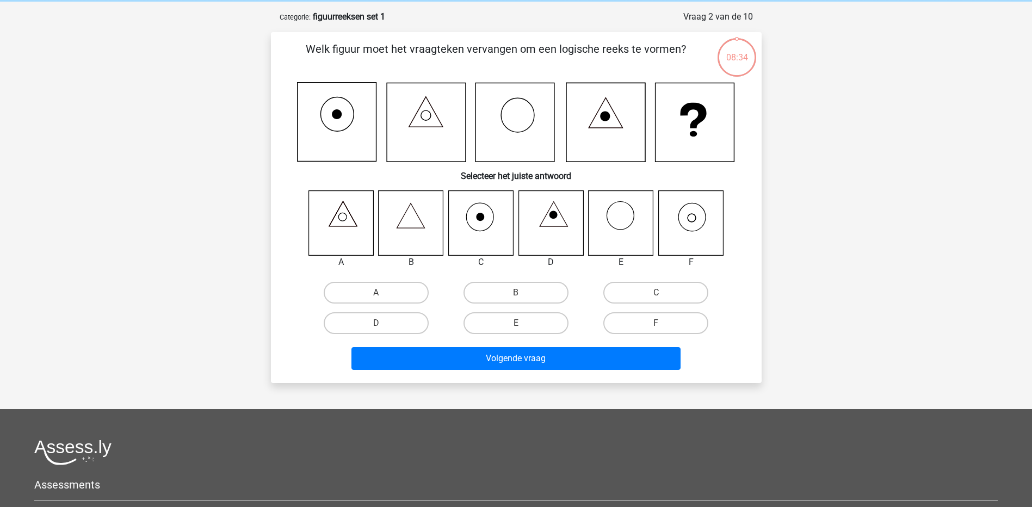
scroll to position [54, 0]
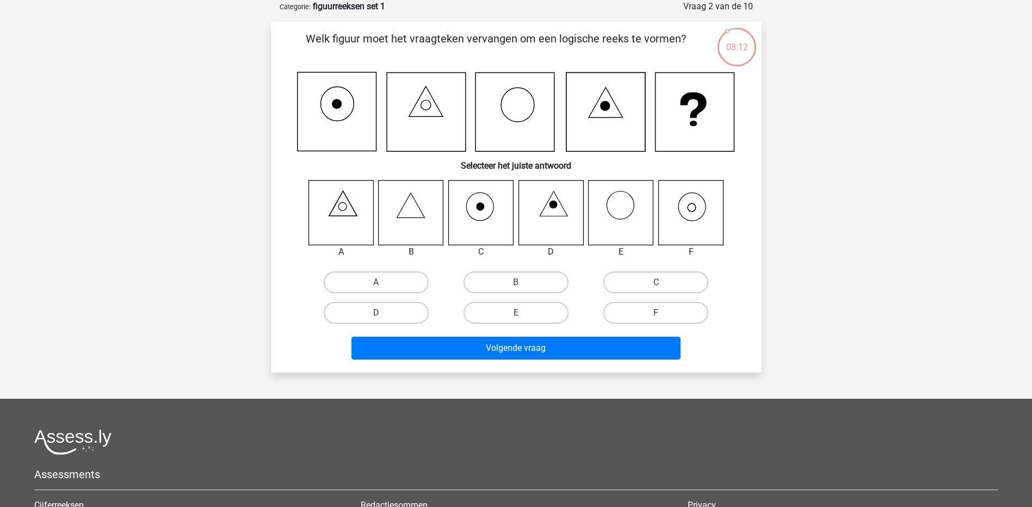
click at [694, 211] on icon at bounding box center [692, 207] width 8 height 8
click at [643, 313] on label "F" at bounding box center [655, 313] width 105 height 22
click at [656, 313] on input "F" at bounding box center [659, 316] width 7 height 7
radio input "true"
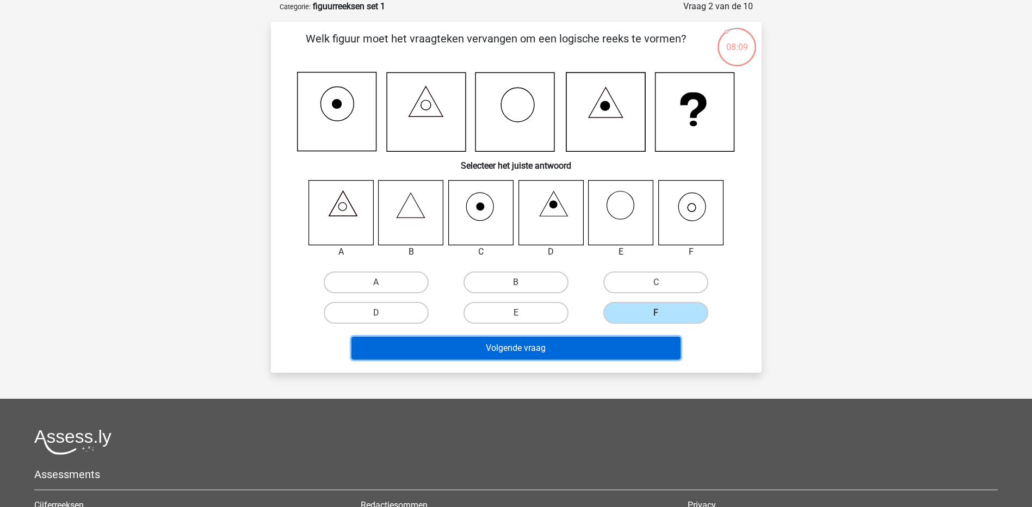
click at [533, 351] on button "Volgende vraag" at bounding box center [515, 348] width 329 height 23
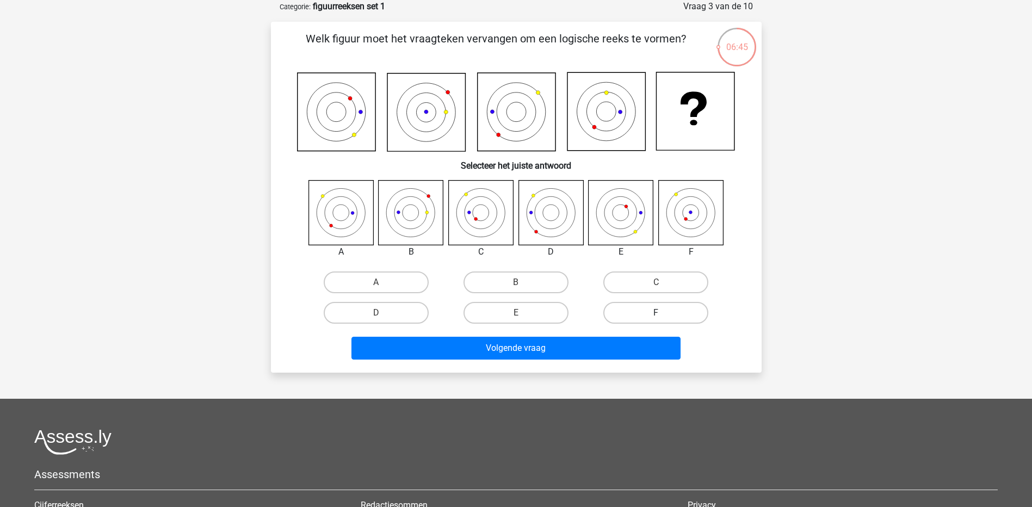
drag, startPoint x: 656, startPoint y: 316, endPoint x: 644, endPoint y: 320, distance: 12.9
click at [654, 316] on label "F" at bounding box center [655, 313] width 105 height 22
click at [656, 316] on input "F" at bounding box center [659, 316] width 7 height 7
radio input "true"
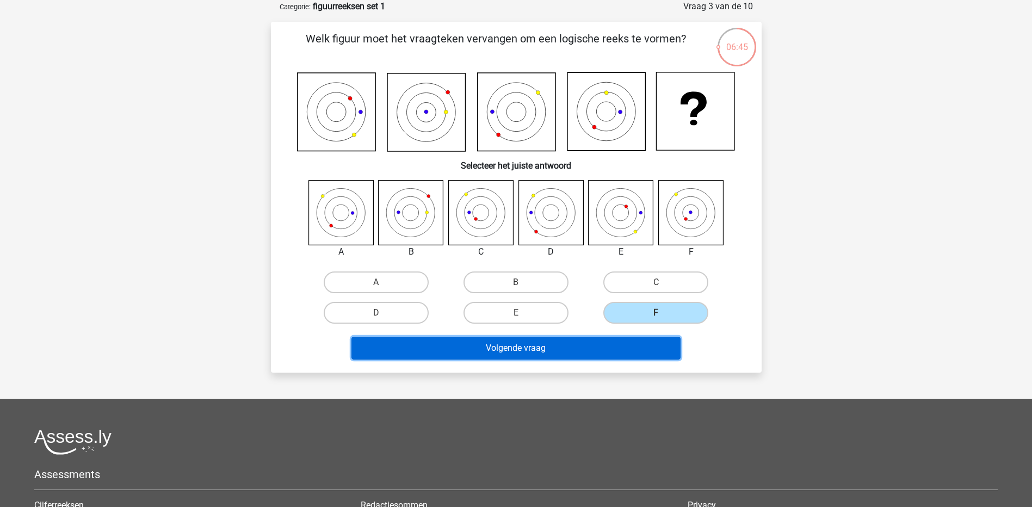
click at [577, 347] on button "Volgende vraag" at bounding box center [515, 348] width 329 height 23
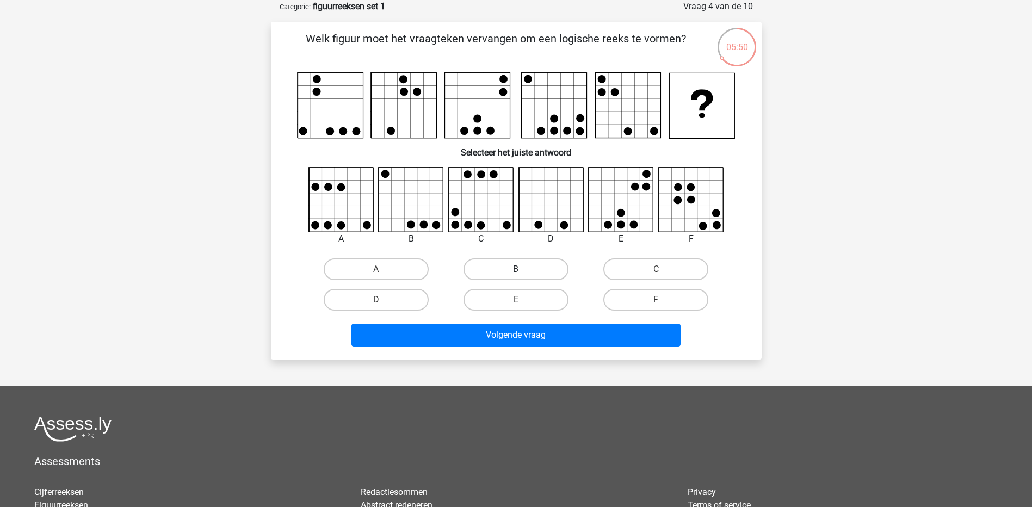
click at [486, 269] on label "B" at bounding box center [516, 269] width 105 height 22
click at [516, 269] on input "B" at bounding box center [519, 272] width 7 height 7
radio input "true"
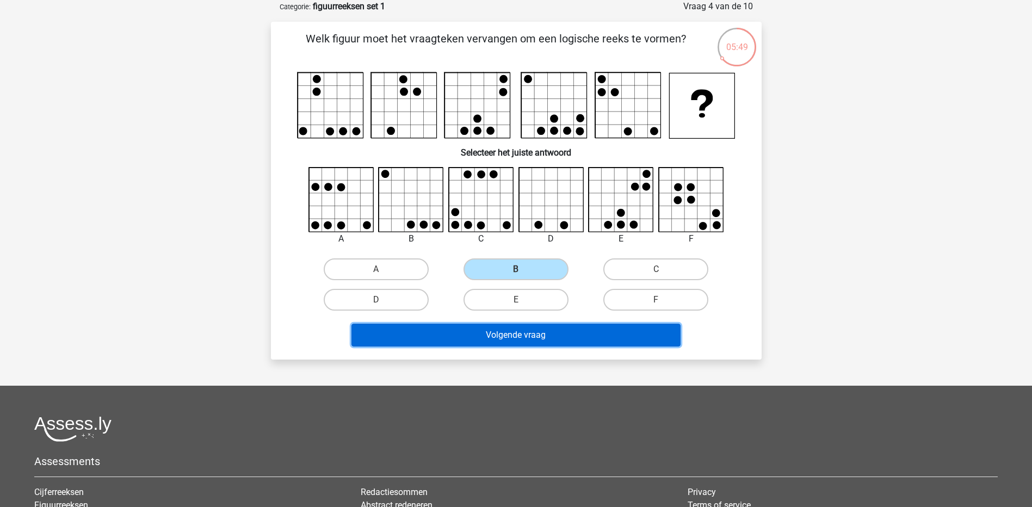
click at [462, 336] on button "Volgende vraag" at bounding box center [515, 335] width 329 height 23
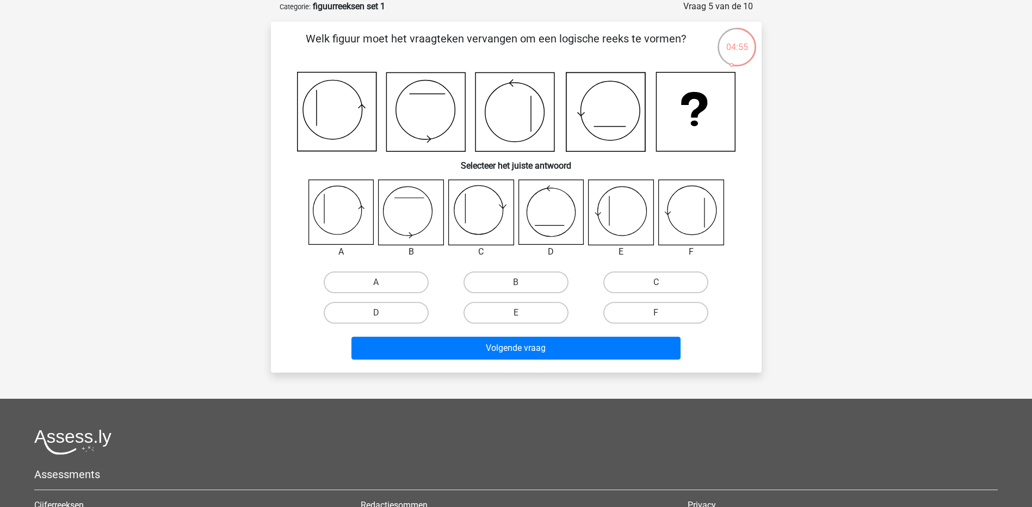
click at [342, 216] on icon at bounding box center [340, 212] width 65 height 65
click at [394, 281] on label "A" at bounding box center [376, 282] width 105 height 22
click at [383, 282] on input "A" at bounding box center [379, 285] width 7 height 7
radio input "true"
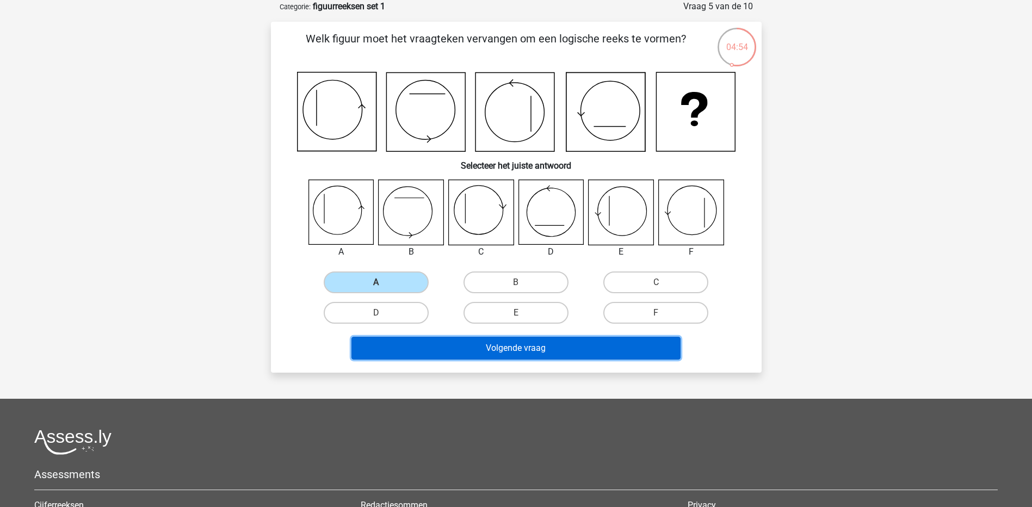
click at [423, 345] on button "Volgende vraag" at bounding box center [515, 348] width 329 height 23
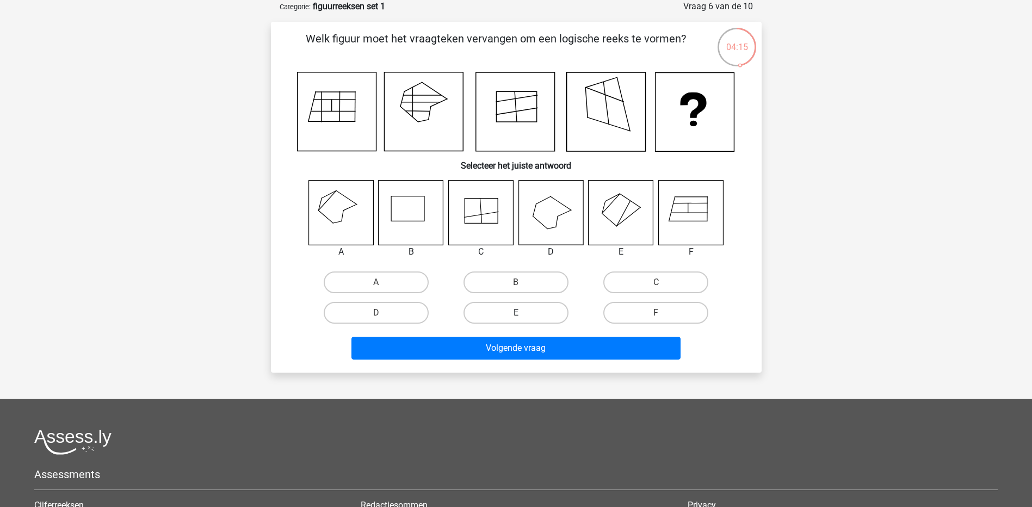
drag, startPoint x: 532, startPoint y: 310, endPoint x: 530, endPoint y: 328, distance: 18.6
click at [532, 311] on label "E" at bounding box center [516, 313] width 105 height 22
click at [523, 313] on input "E" at bounding box center [519, 316] width 7 height 7
radio input "true"
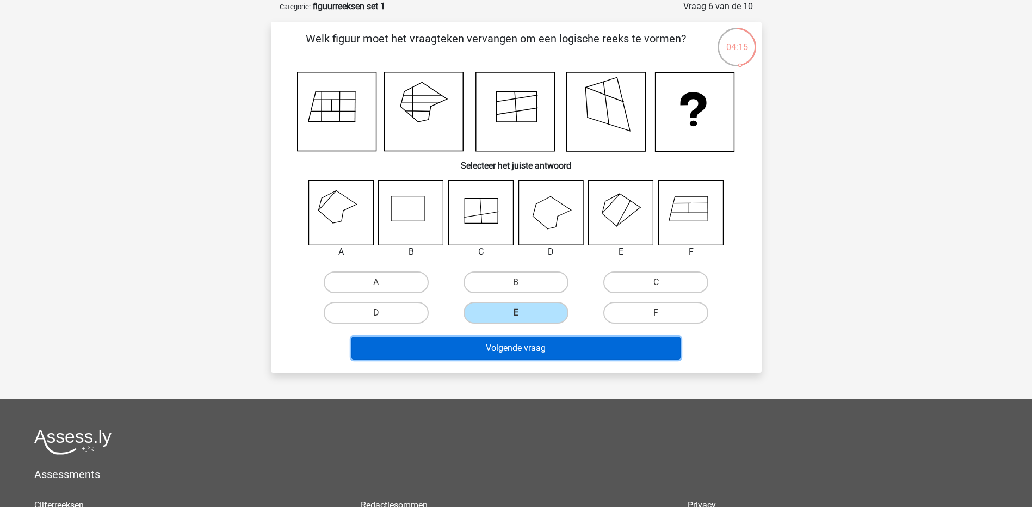
click at [529, 344] on button "Volgende vraag" at bounding box center [515, 348] width 329 height 23
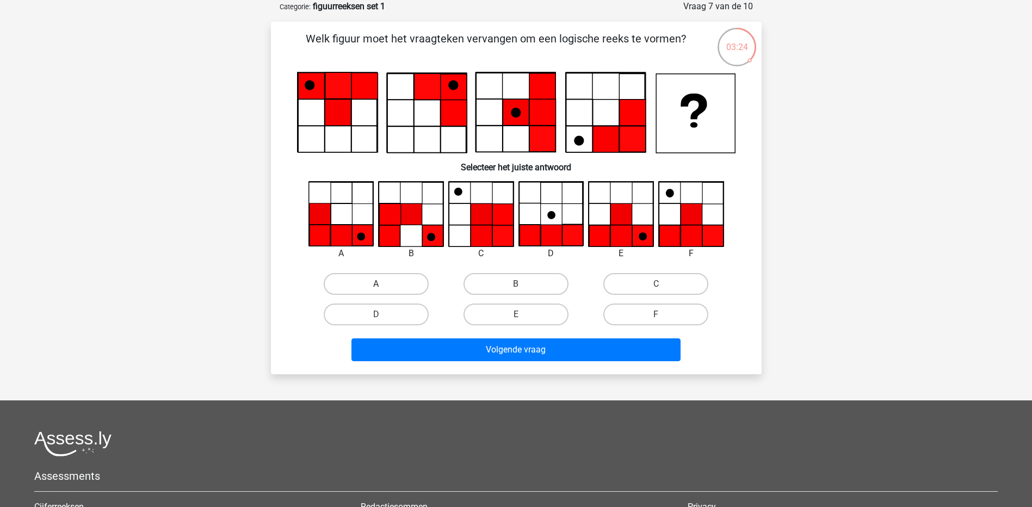
click at [373, 275] on label "A" at bounding box center [376, 284] width 105 height 22
click at [376, 284] on input "A" at bounding box center [379, 287] width 7 height 7
radio input "true"
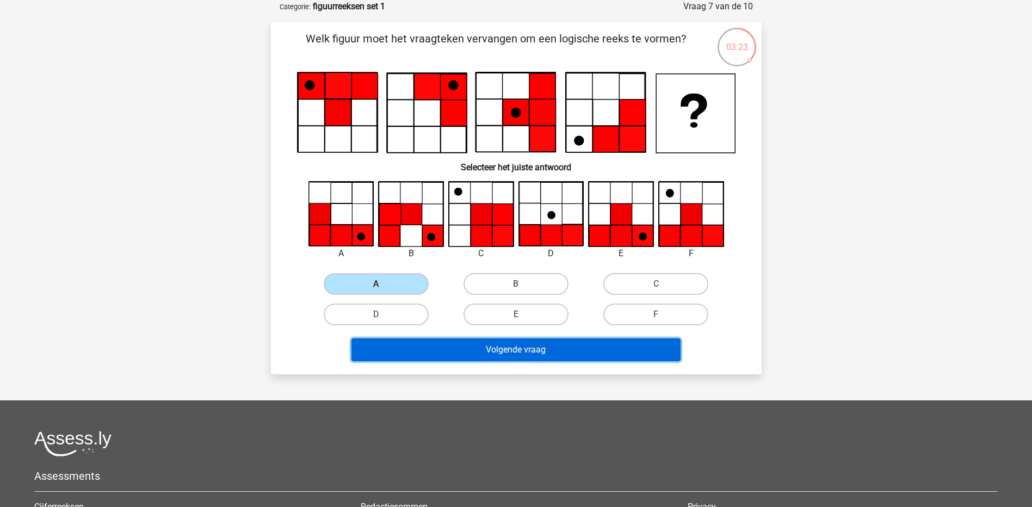
click at [407, 352] on button "Volgende vraag" at bounding box center [515, 349] width 329 height 23
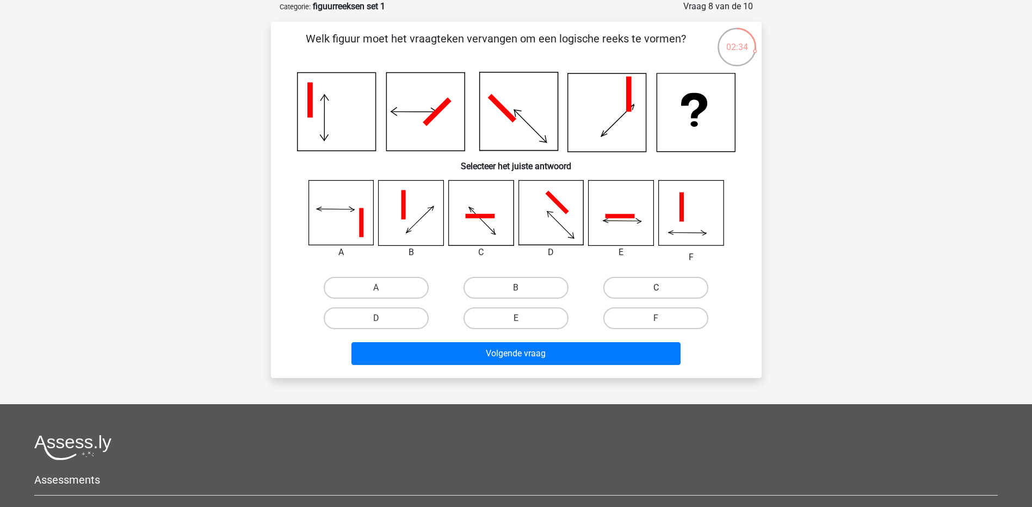
click at [668, 285] on label "C" at bounding box center [655, 288] width 105 height 22
click at [663, 288] on input "C" at bounding box center [659, 291] width 7 height 7
radio input "true"
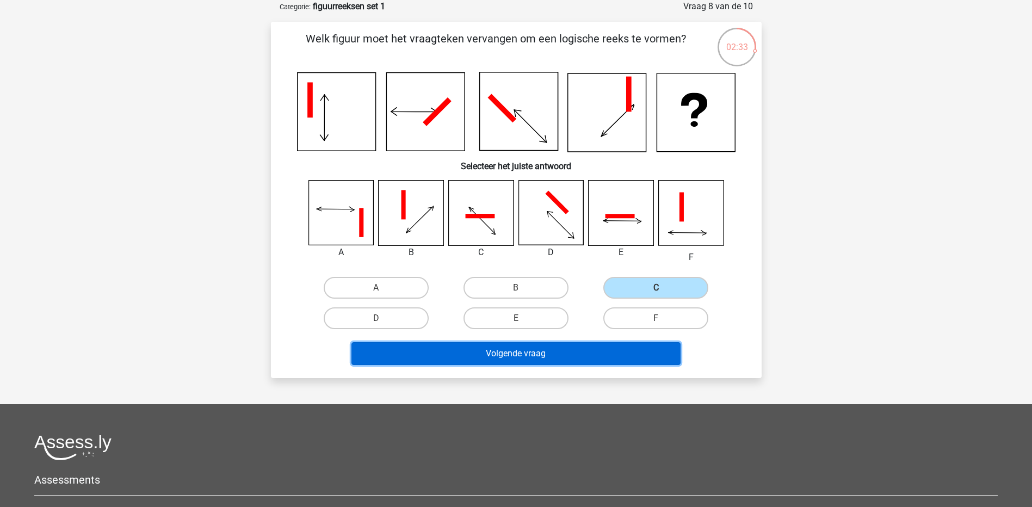
click at [578, 360] on button "Volgende vraag" at bounding box center [515, 353] width 329 height 23
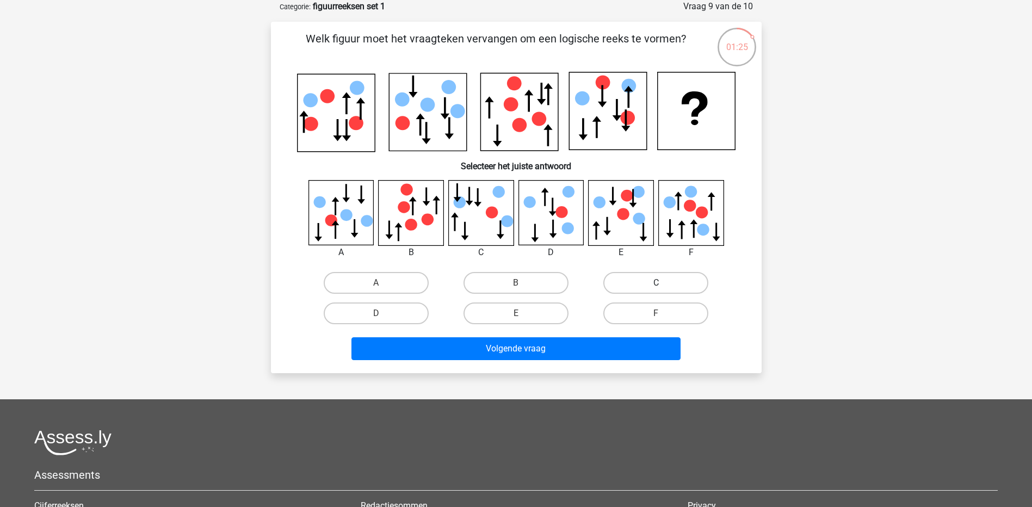
click at [639, 285] on label "C" at bounding box center [655, 283] width 105 height 22
click at [656, 285] on input "C" at bounding box center [659, 286] width 7 height 7
radio input "true"
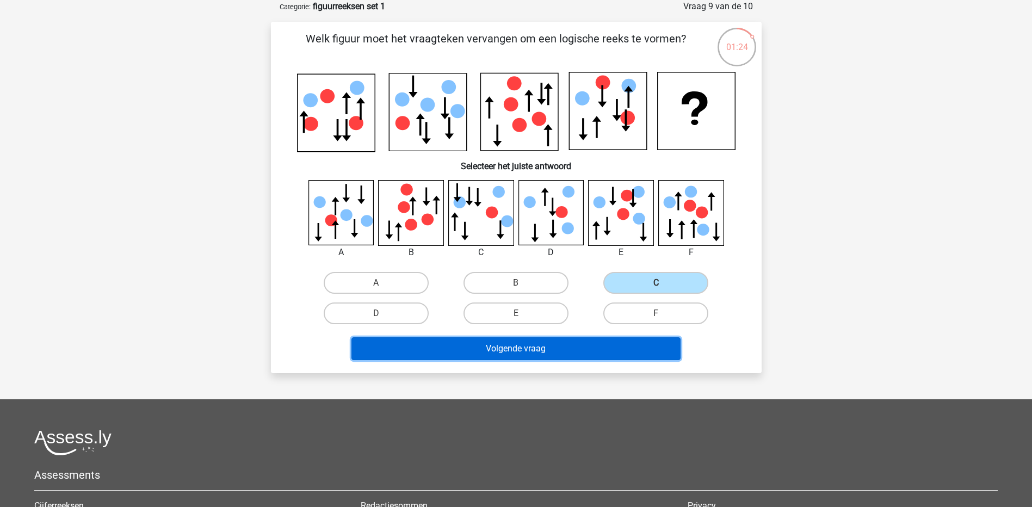
click at [561, 350] on button "Volgende vraag" at bounding box center [515, 348] width 329 height 23
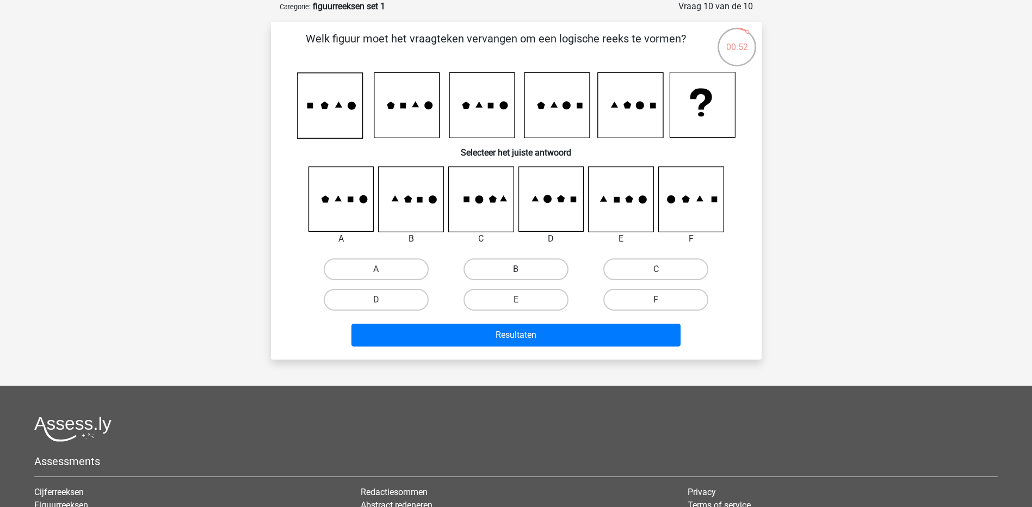
click at [541, 265] on label "B" at bounding box center [516, 269] width 105 height 22
click at [523, 269] on input "B" at bounding box center [519, 272] width 7 height 7
radio input "true"
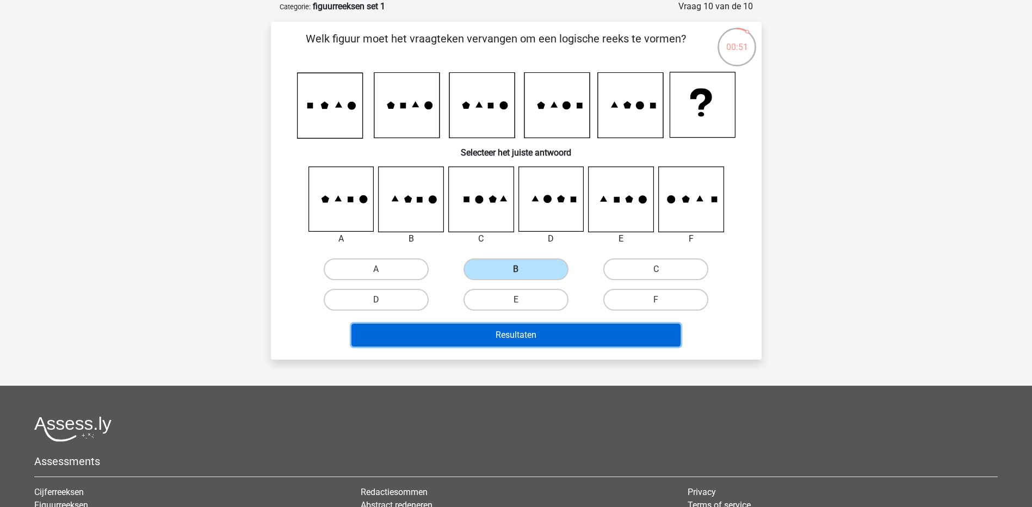
click at [533, 330] on button "Resultaten" at bounding box center [515, 335] width 329 height 23
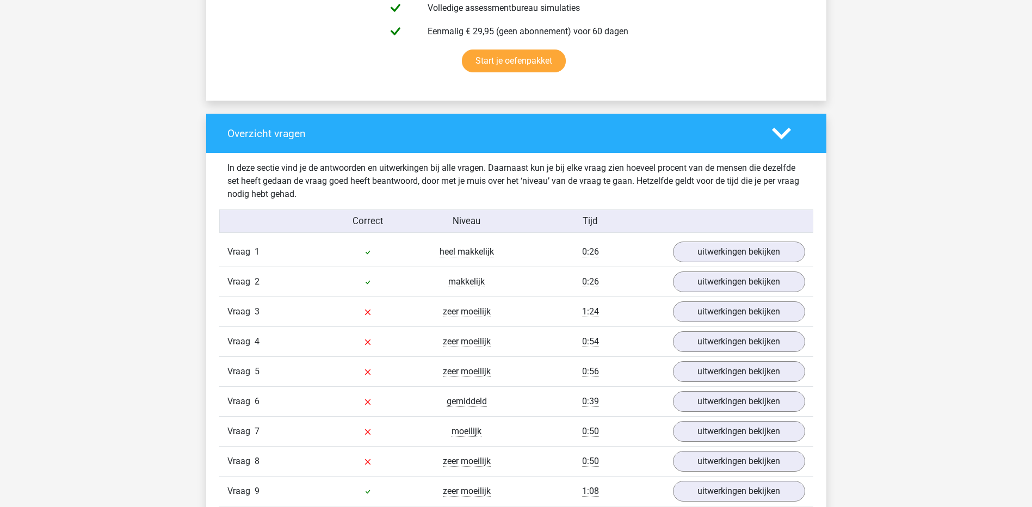
scroll to position [707, 0]
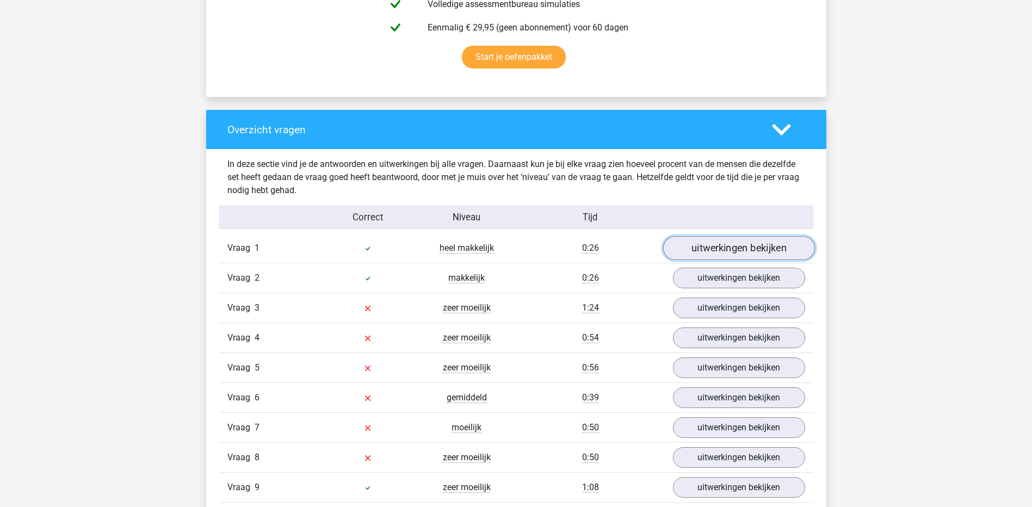
click at [719, 246] on link "uitwerkingen bekijken" at bounding box center [739, 249] width 152 height 24
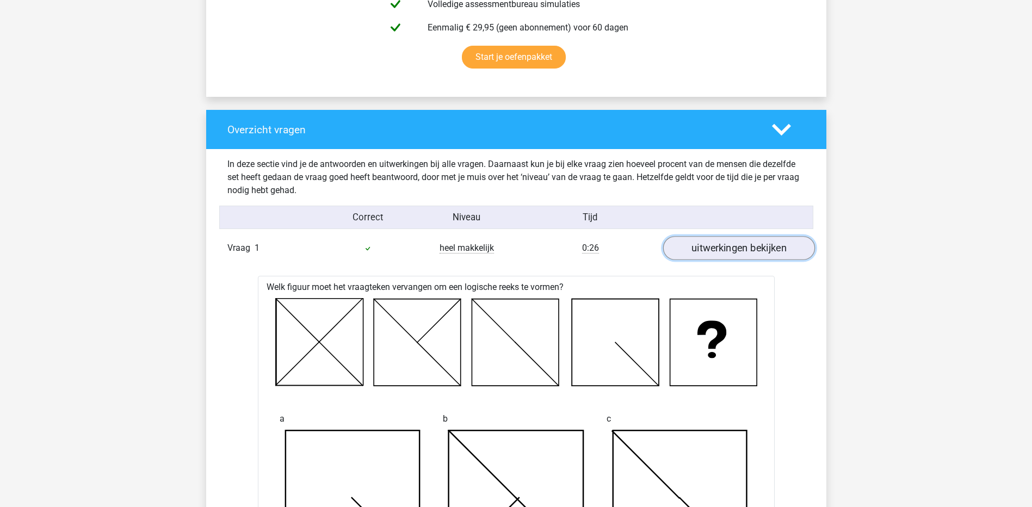
click at [719, 246] on link "uitwerkingen bekijken" at bounding box center [739, 249] width 152 height 24
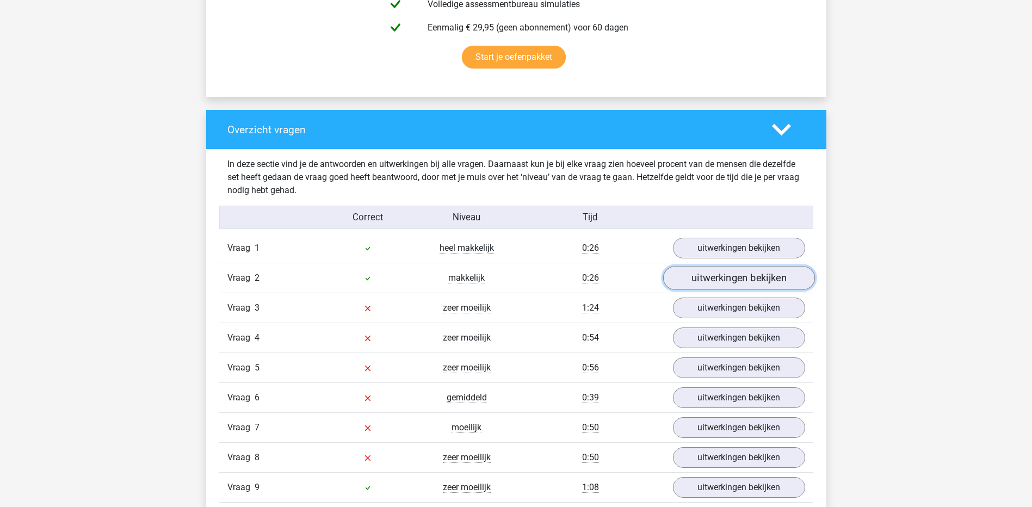
click at [712, 280] on link "uitwerkingen bekijken" at bounding box center [739, 279] width 152 height 24
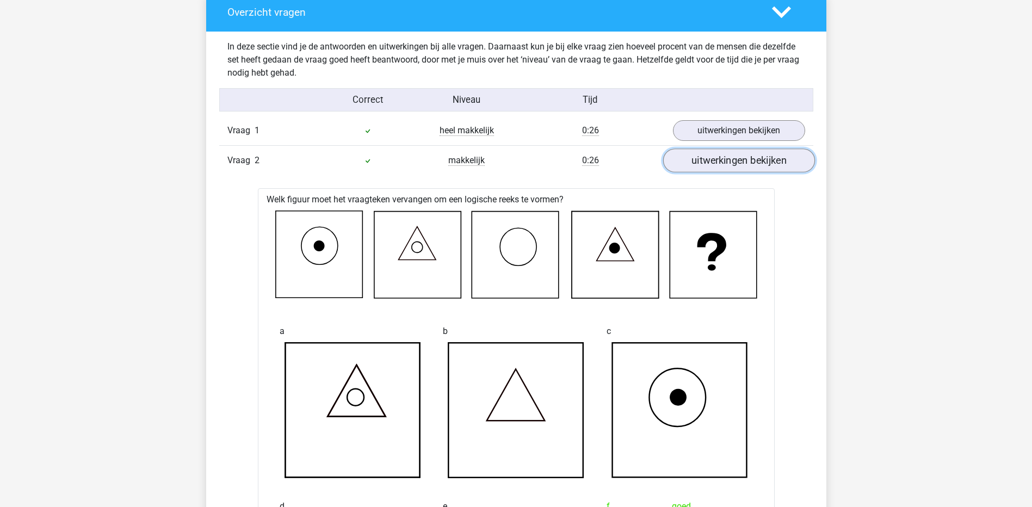
scroll to position [870, 0]
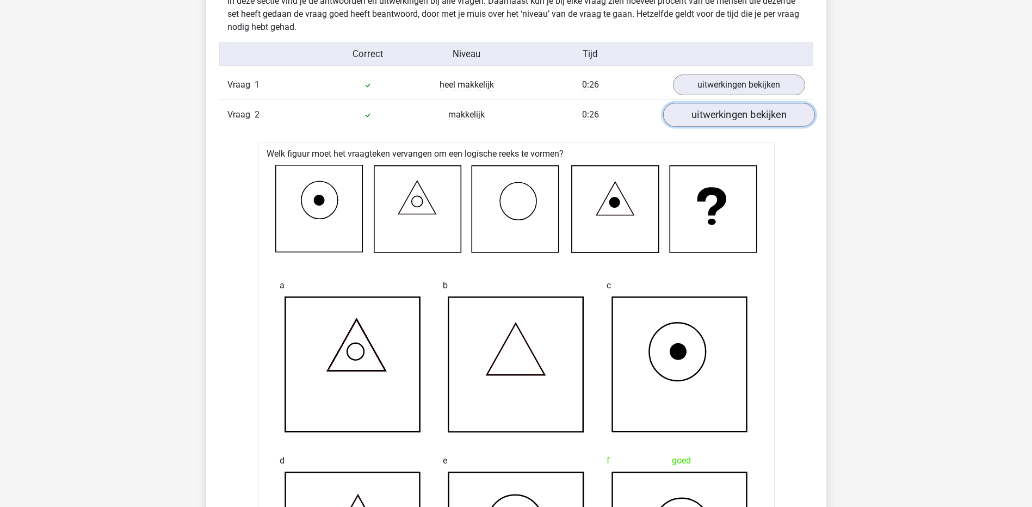
click at [741, 124] on link "uitwerkingen bekijken" at bounding box center [739, 115] width 152 height 24
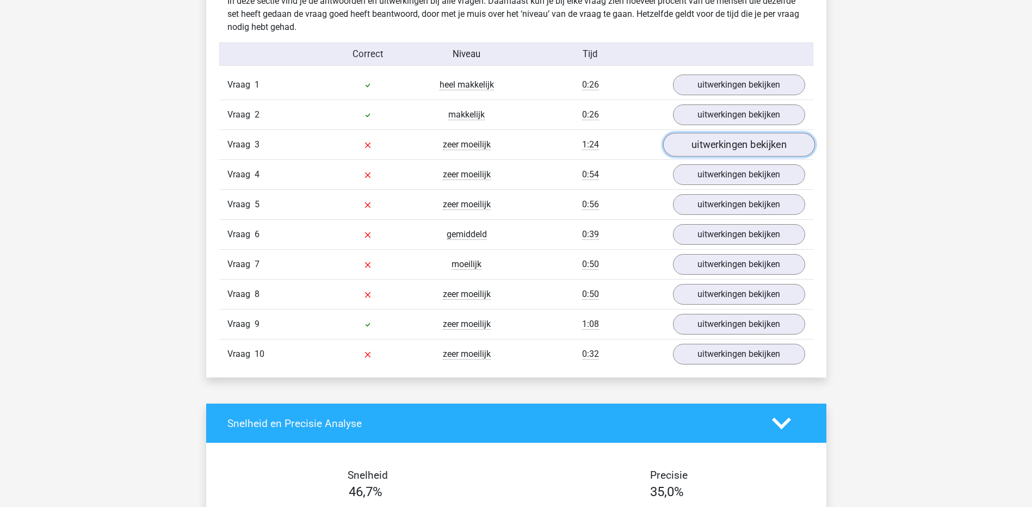
click at [728, 148] on link "uitwerkingen bekijken" at bounding box center [739, 145] width 152 height 24
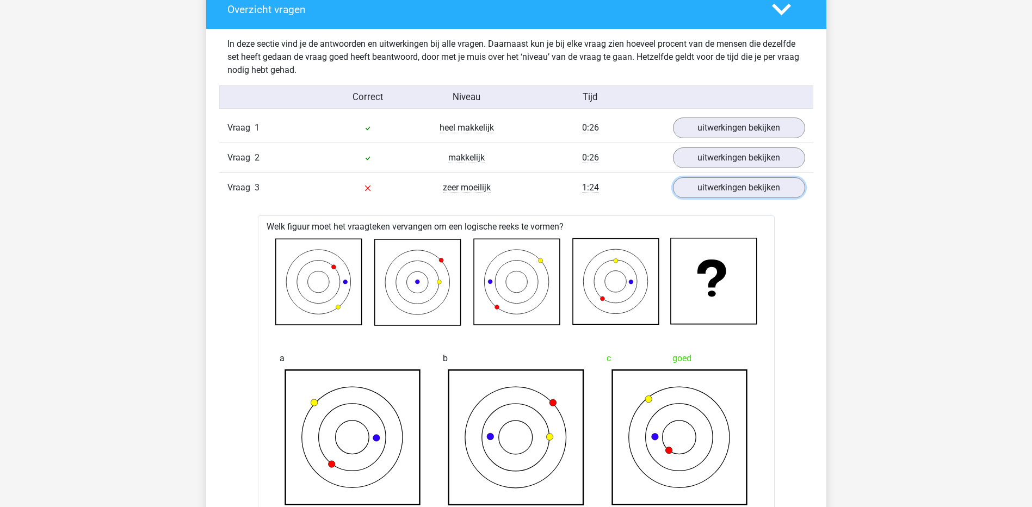
scroll to position [816, 0]
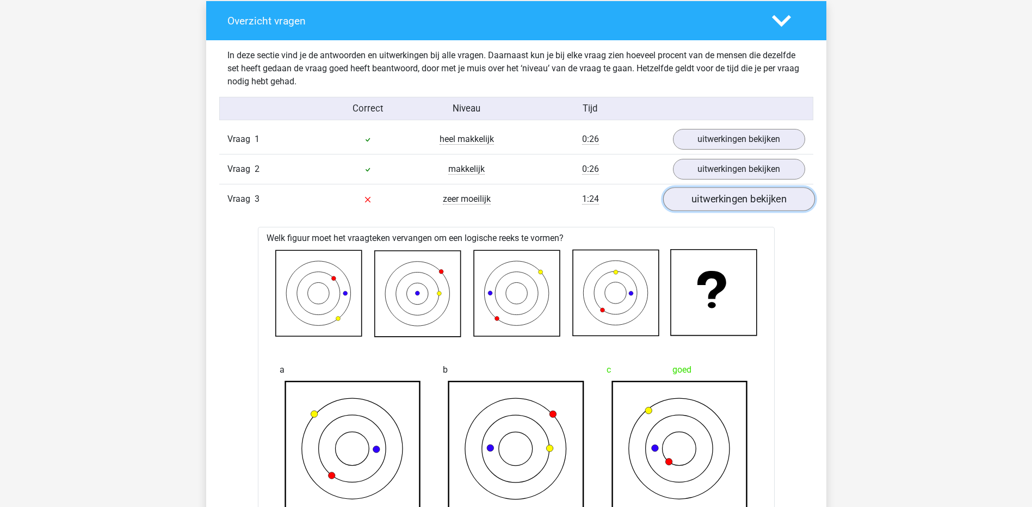
click at [717, 206] on link "uitwerkingen bekijken" at bounding box center [739, 200] width 152 height 24
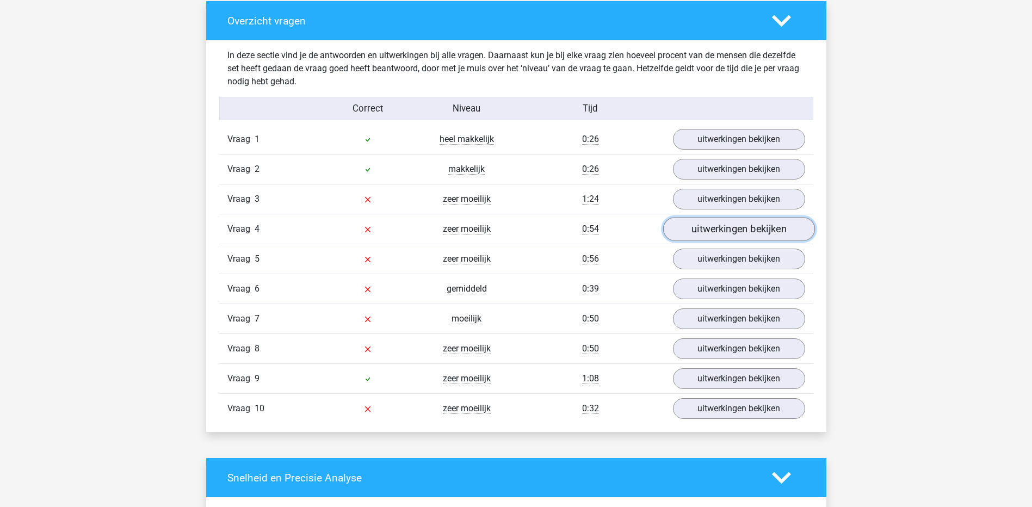
click at [713, 233] on link "uitwerkingen bekijken" at bounding box center [739, 230] width 152 height 24
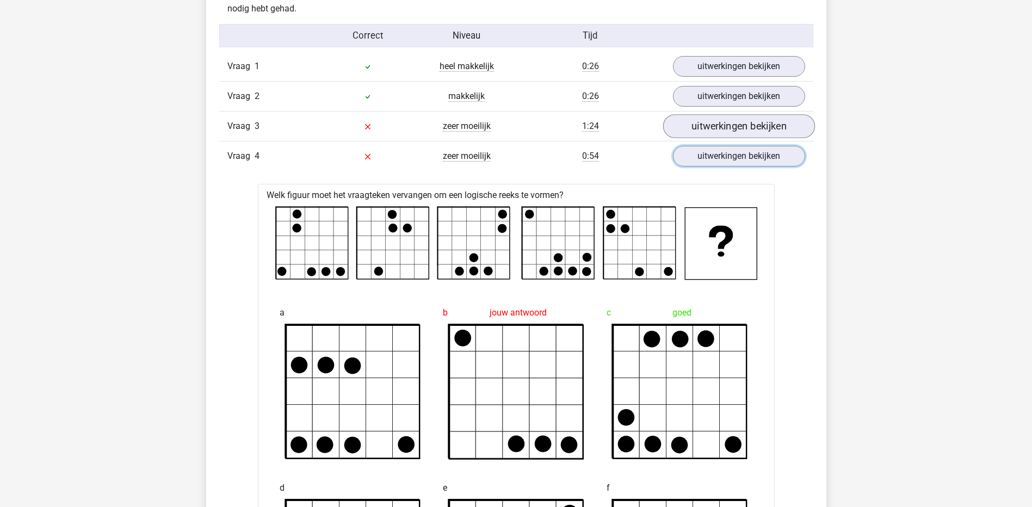
scroll to position [870, 0]
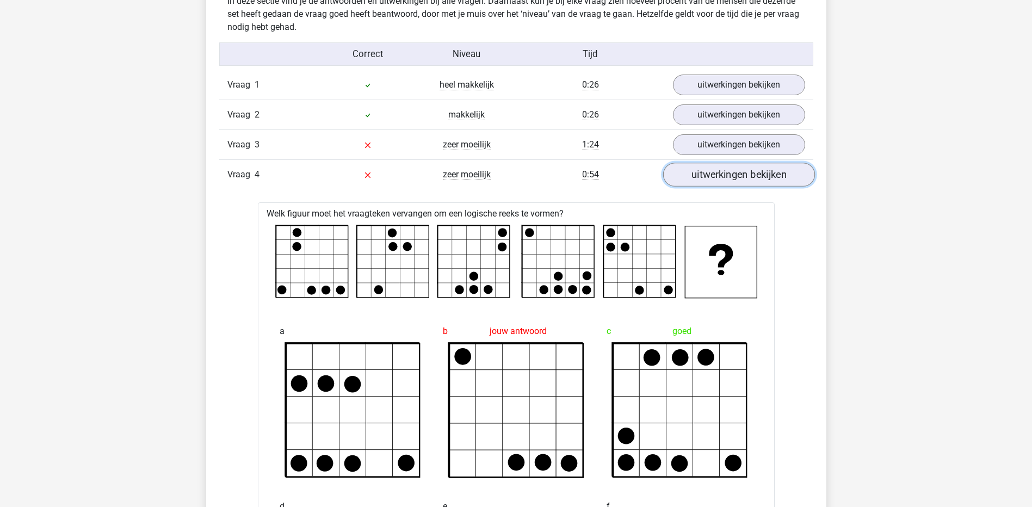
click at [743, 183] on link "uitwerkingen bekijken" at bounding box center [739, 175] width 152 height 24
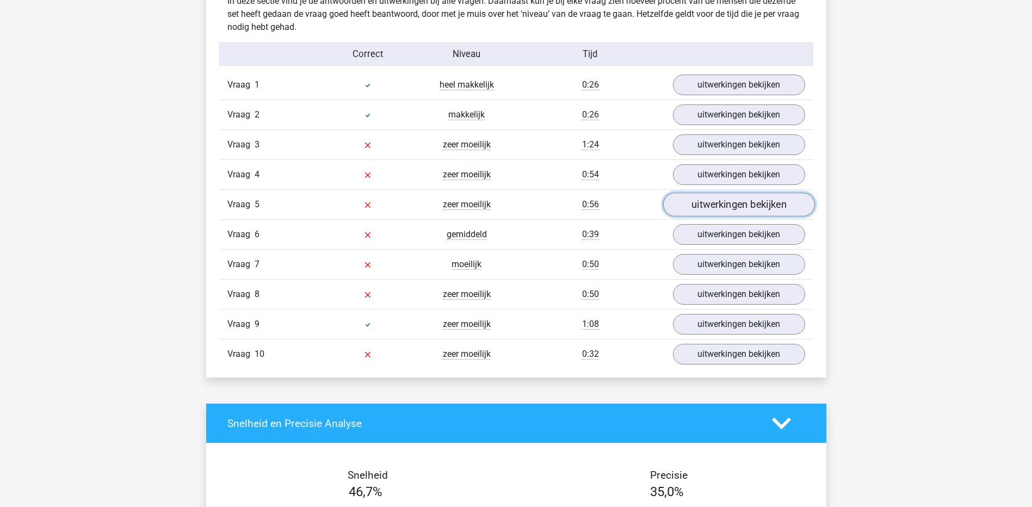
click at [724, 210] on link "uitwerkingen bekijken" at bounding box center [739, 205] width 152 height 24
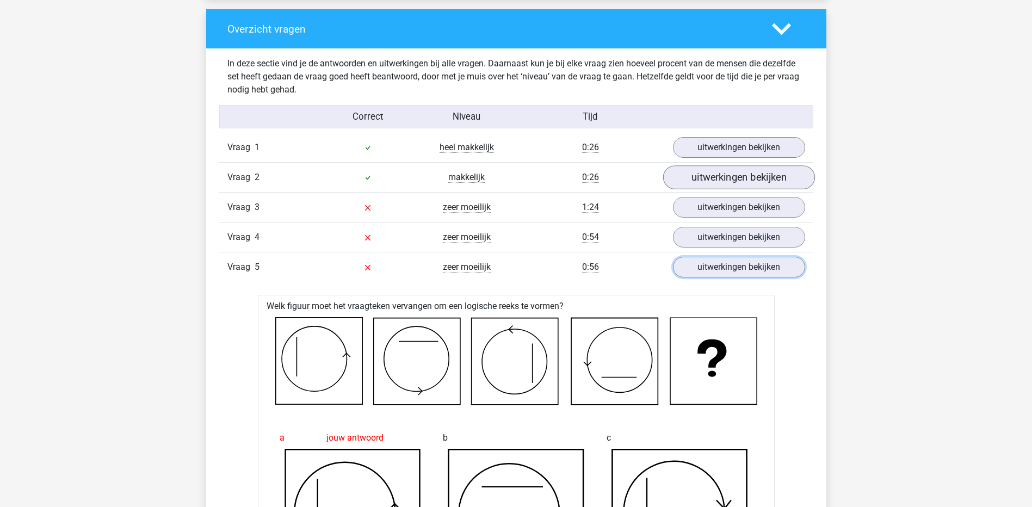
scroll to position [762, 0]
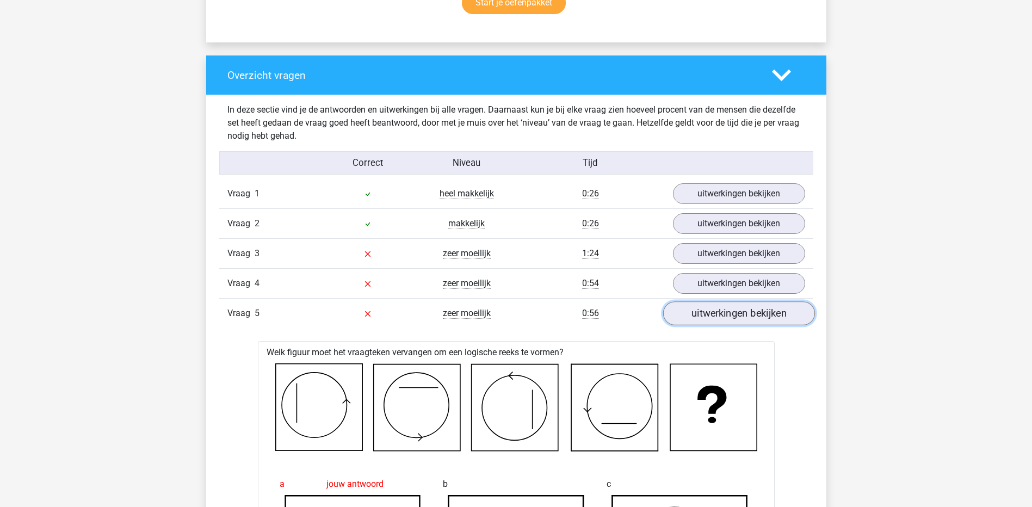
click at [699, 324] on link "uitwerkingen bekijken" at bounding box center [739, 314] width 152 height 24
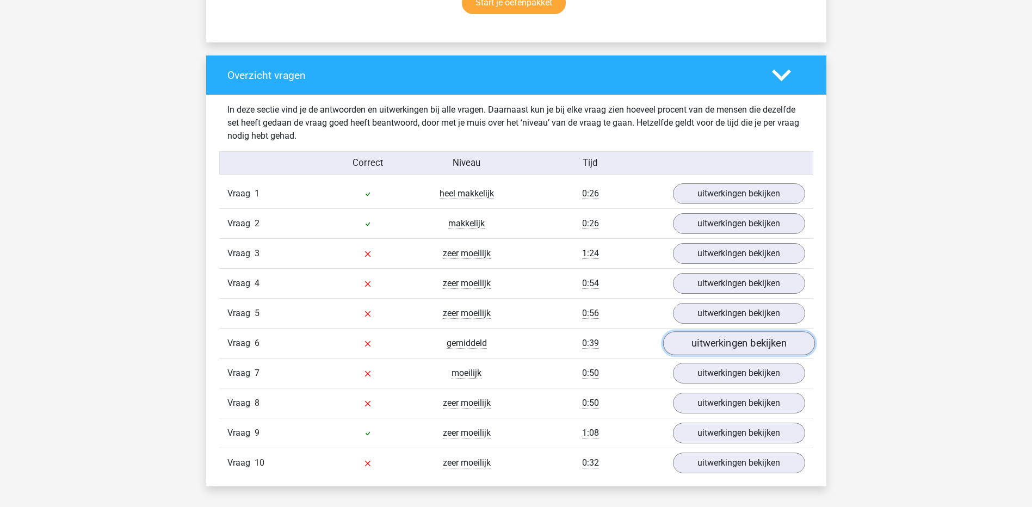
click at [699, 344] on link "uitwerkingen bekijken" at bounding box center [739, 344] width 152 height 24
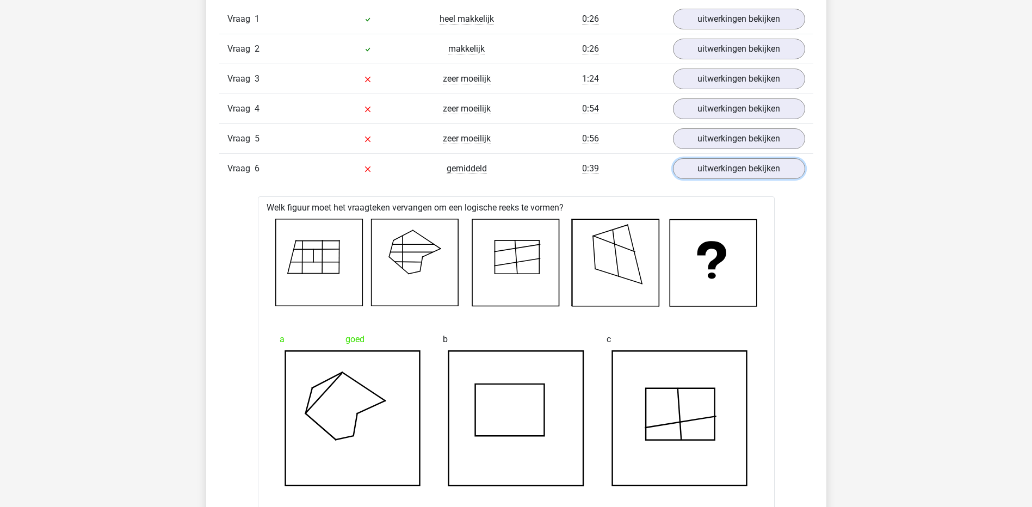
scroll to position [925, 0]
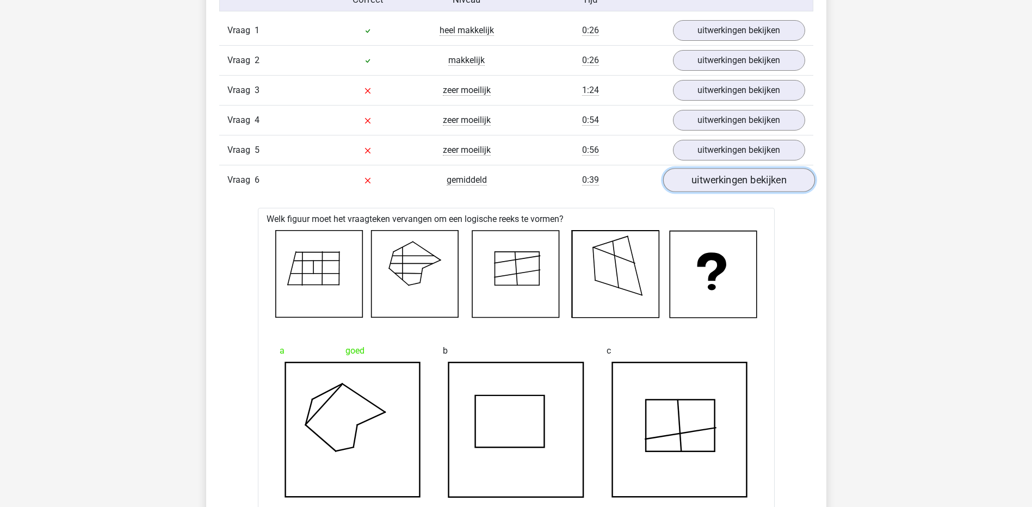
click at [704, 185] on link "uitwerkingen bekijken" at bounding box center [739, 181] width 152 height 24
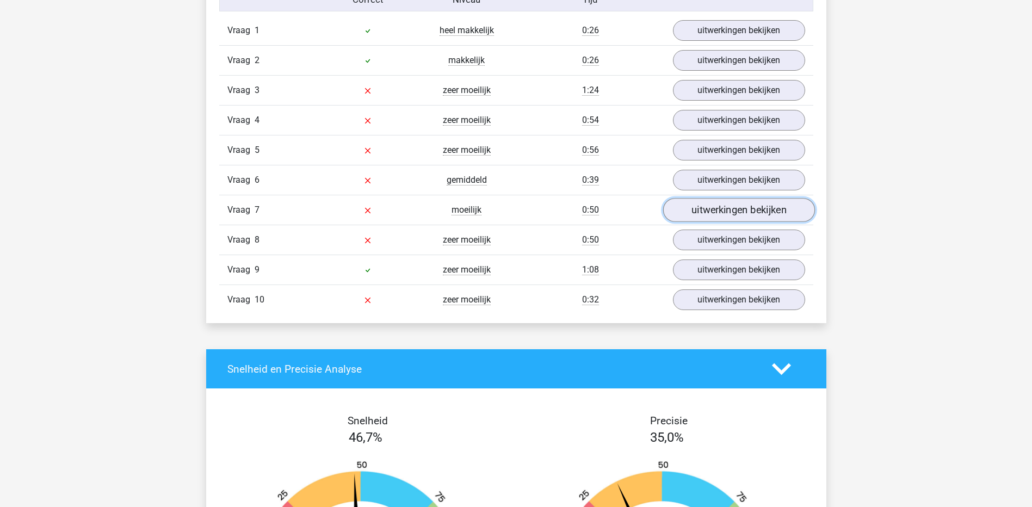
click at [705, 218] on link "uitwerkingen bekijken" at bounding box center [739, 211] width 152 height 24
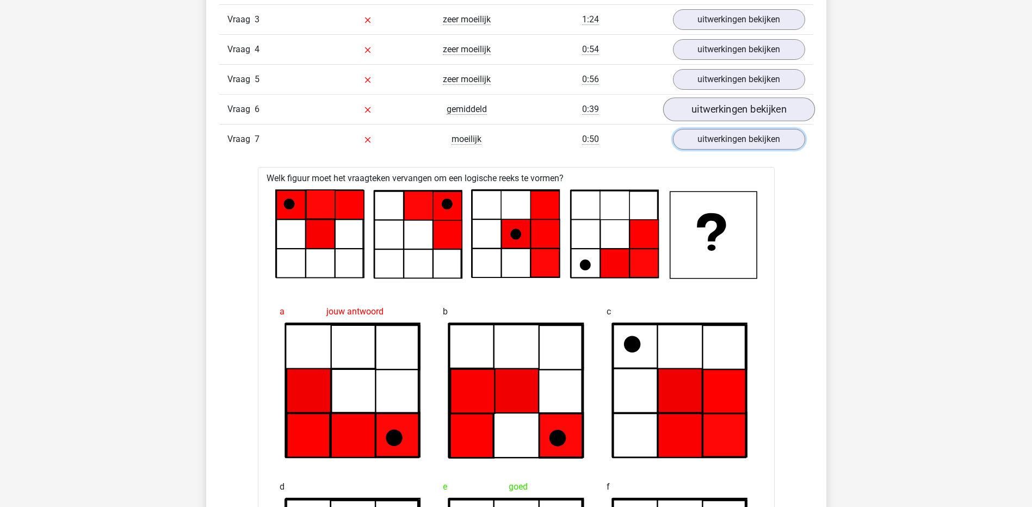
scroll to position [979, 0]
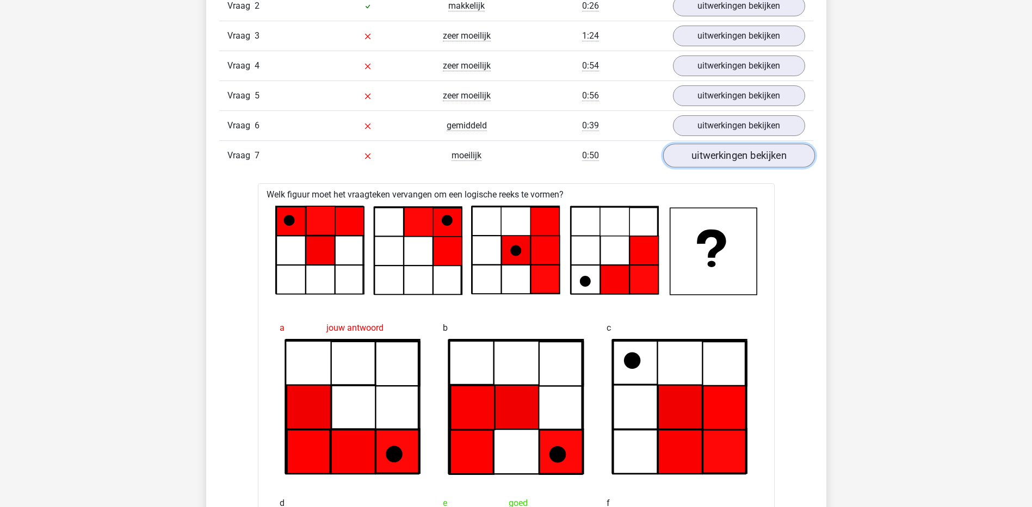
click at [710, 159] on link "uitwerkingen bekijken" at bounding box center [739, 156] width 152 height 24
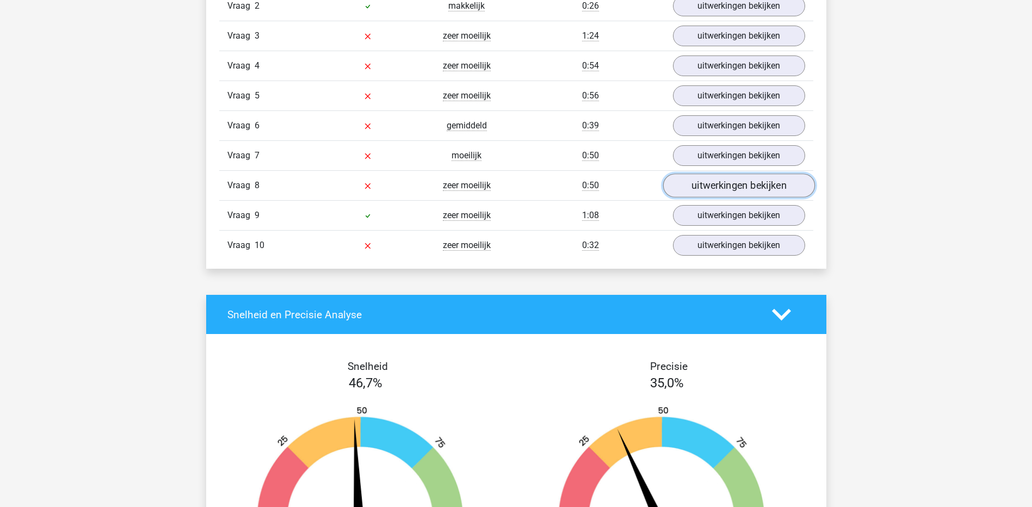
click at [698, 189] on link "uitwerkingen bekijken" at bounding box center [739, 186] width 152 height 24
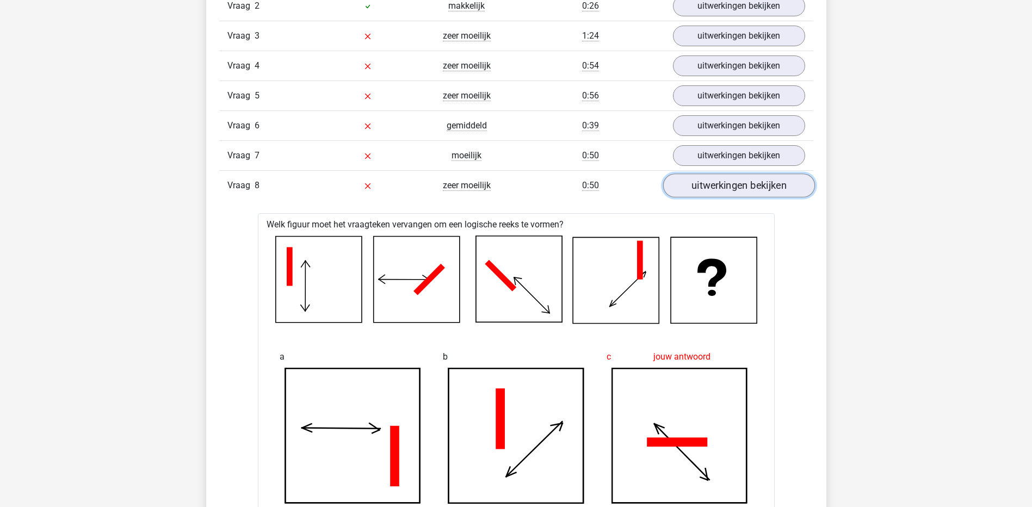
click at [764, 186] on link "uitwerkingen bekijken" at bounding box center [739, 186] width 152 height 24
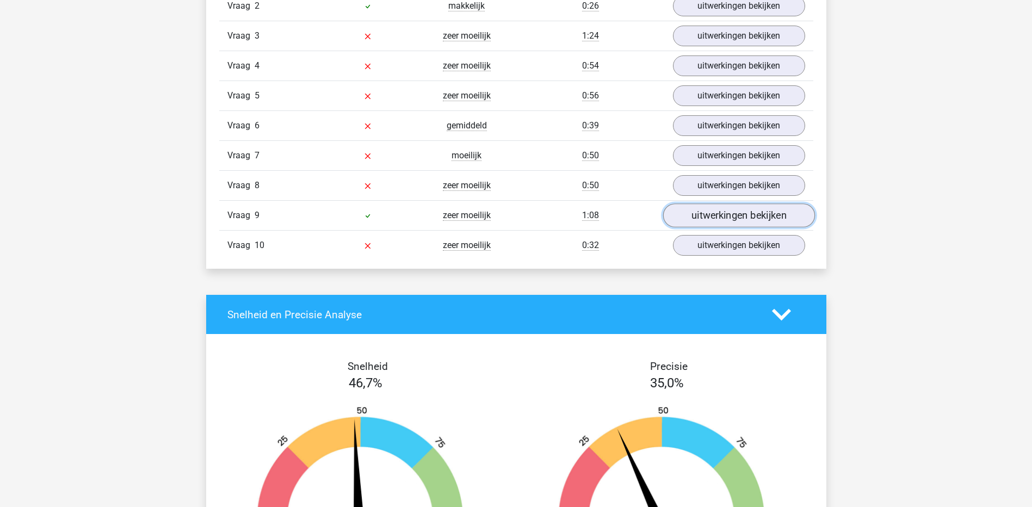
click at [744, 219] on link "uitwerkingen bekijken" at bounding box center [739, 216] width 152 height 24
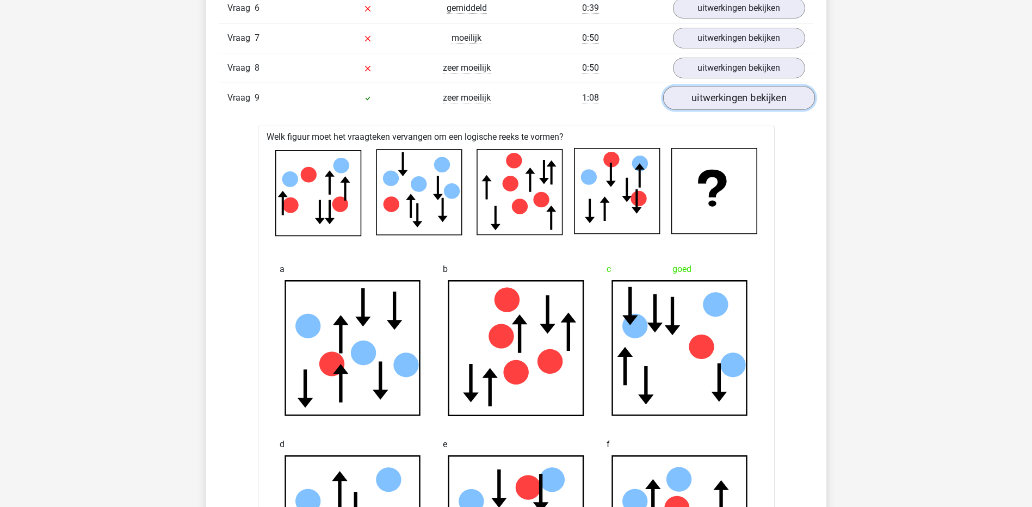
scroll to position [1088, 0]
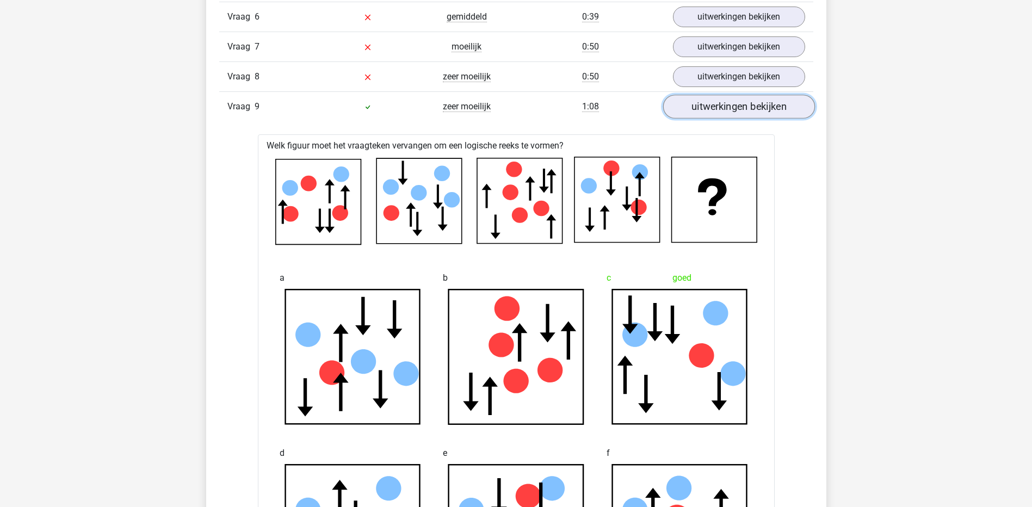
click at [746, 101] on link "uitwerkingen bekijken" at bounding box center [739, 107] width 152 height 24
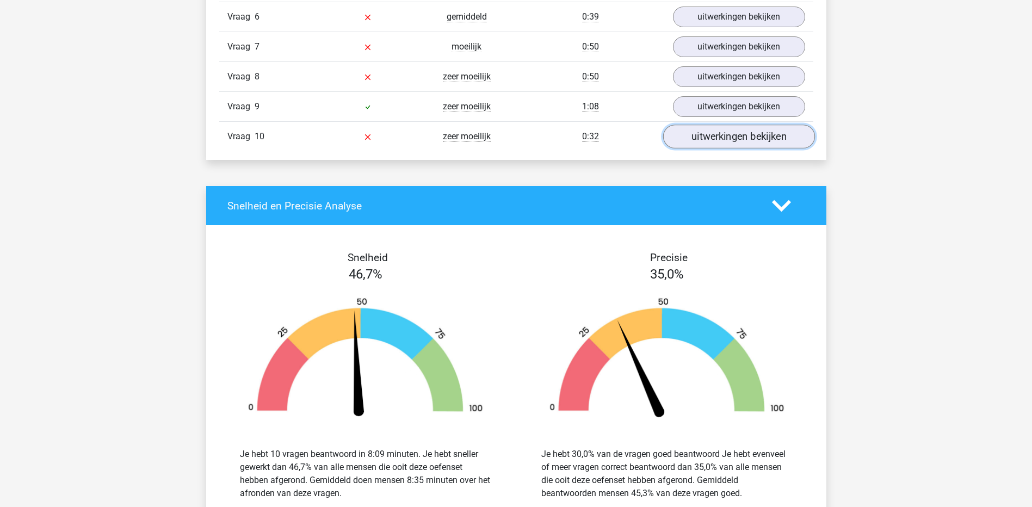
click at [733, 141] on link "uitwerkingen bekijken" at bounding box center [739, 137] width 152 height 24
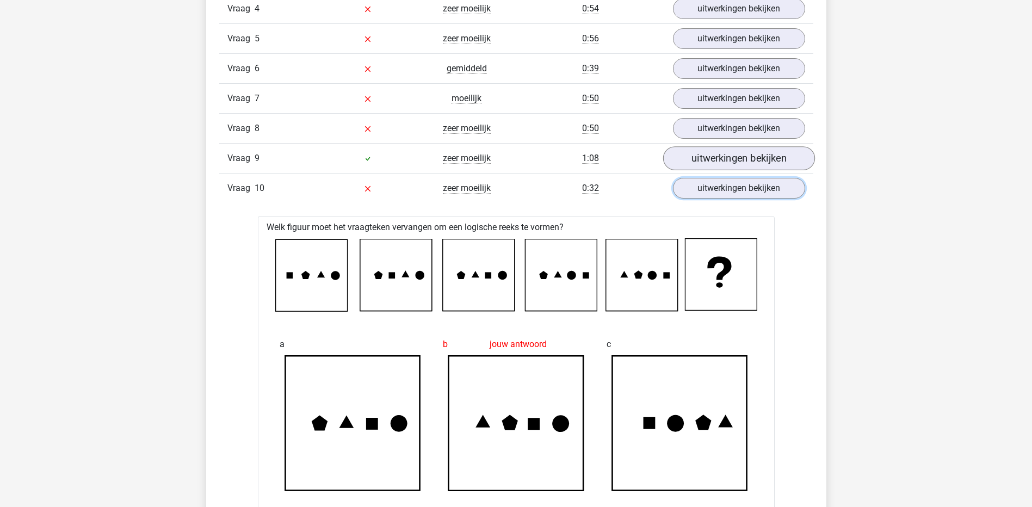
scroll to position [1034, 0]
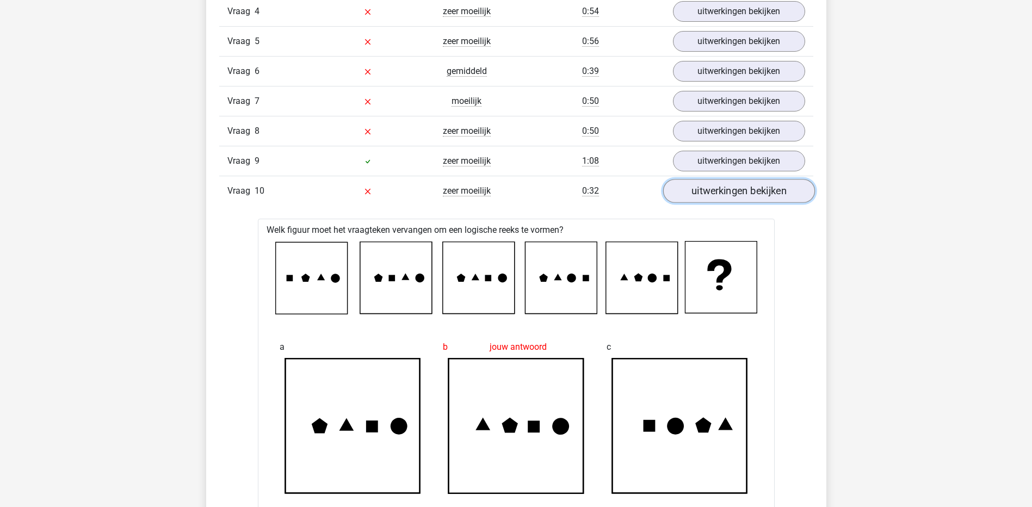
click at [705, 190] on link "uitwerkingen bekijken" at bounding box center [739, 192] width 152 height 24
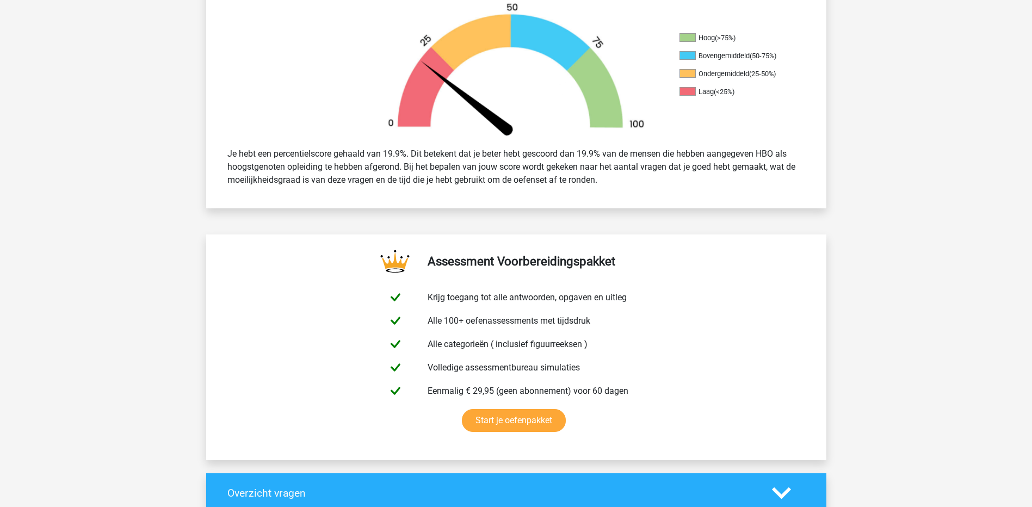
scroll to position [218, 0]
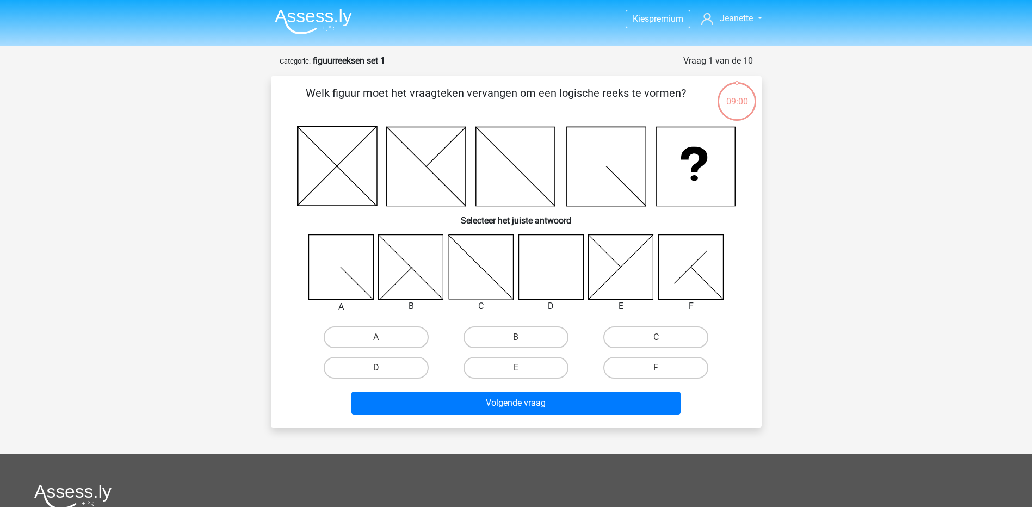
scroll to position [54, 0]
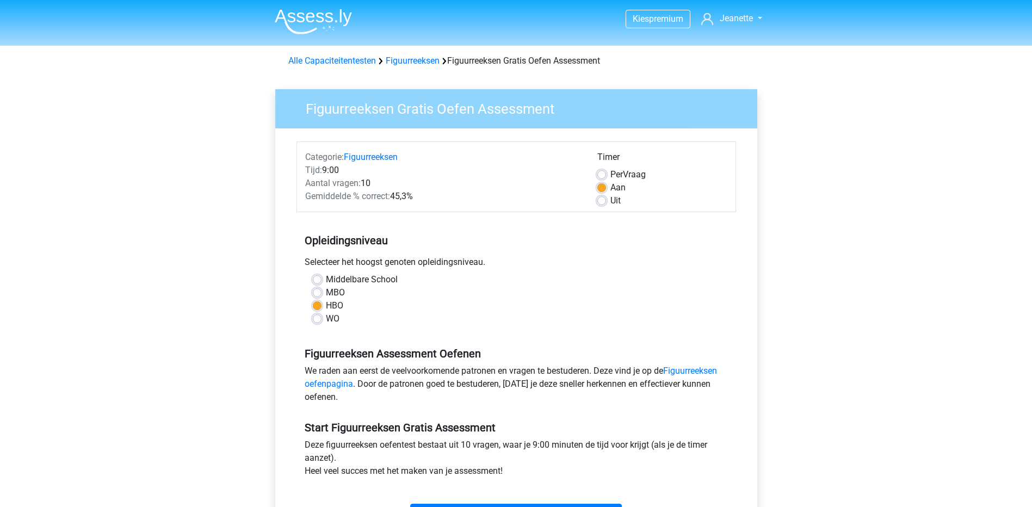
scroll to position [163, 0]
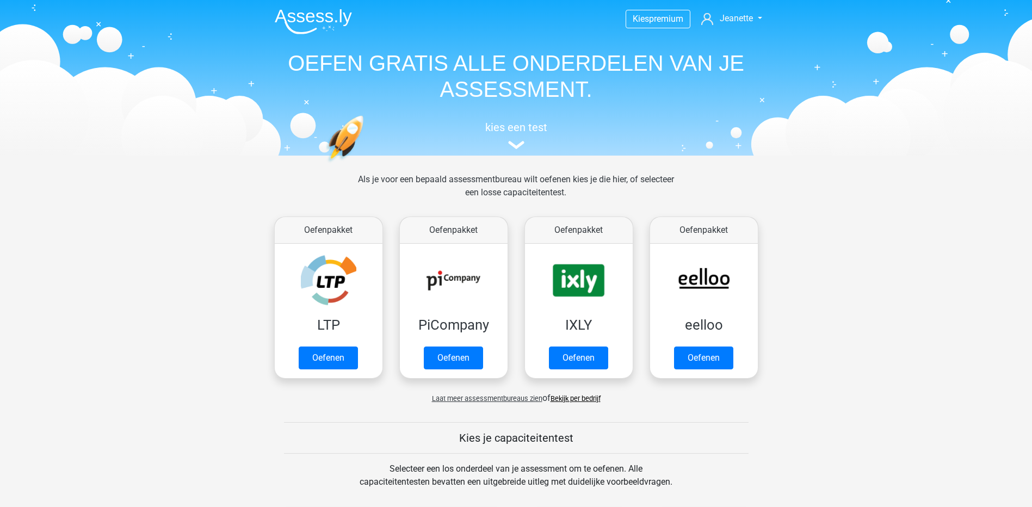
scroll to position [435, 0]
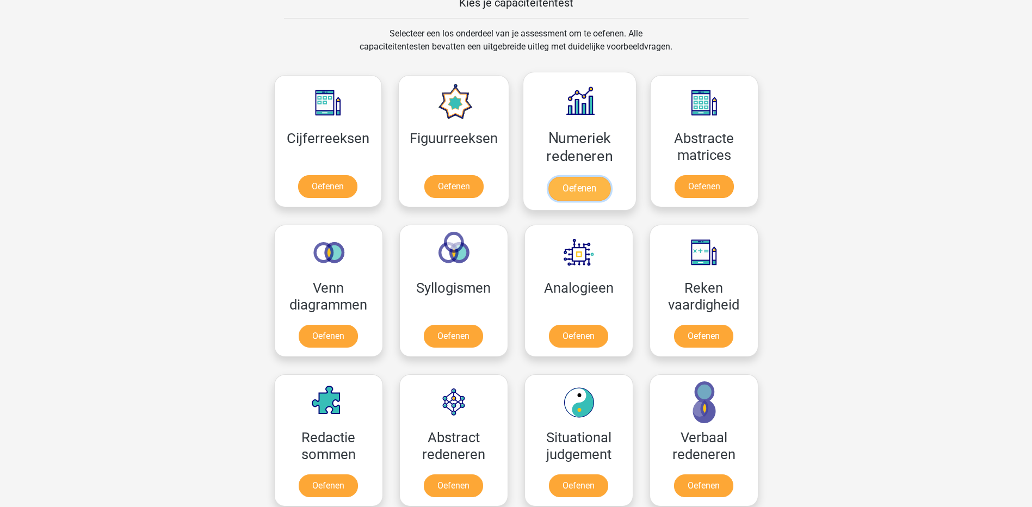
click at [580, 182] on link "Oefenen" at bounding box center [579, 189] width 62 height 24
click at [719, 177] on link "Oefenen" at bounding box center [704, 189] width 62 height 24
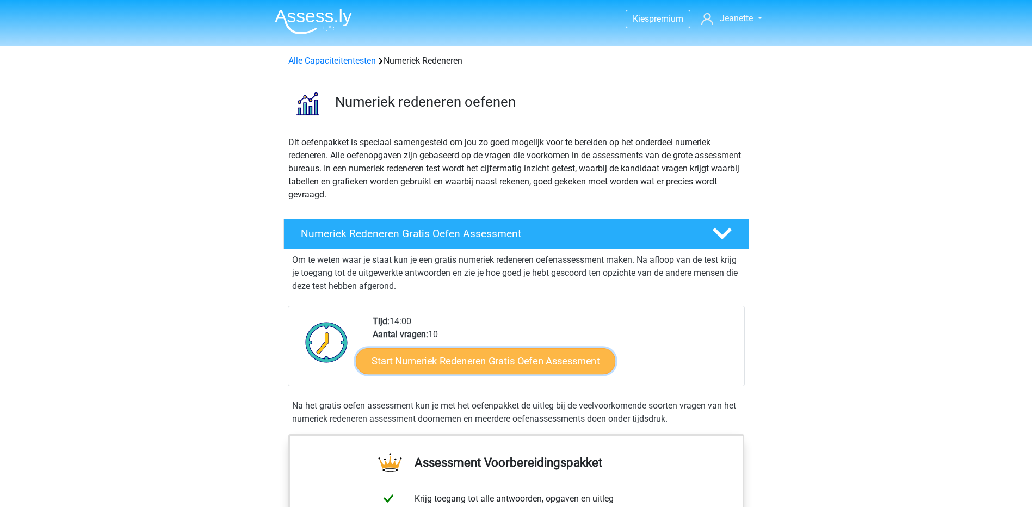
click at [476, 353] on link "Start Numeriek Redeneren Gratis Oefen Assessment" at bounding box center [485, 361] width 259 height 26
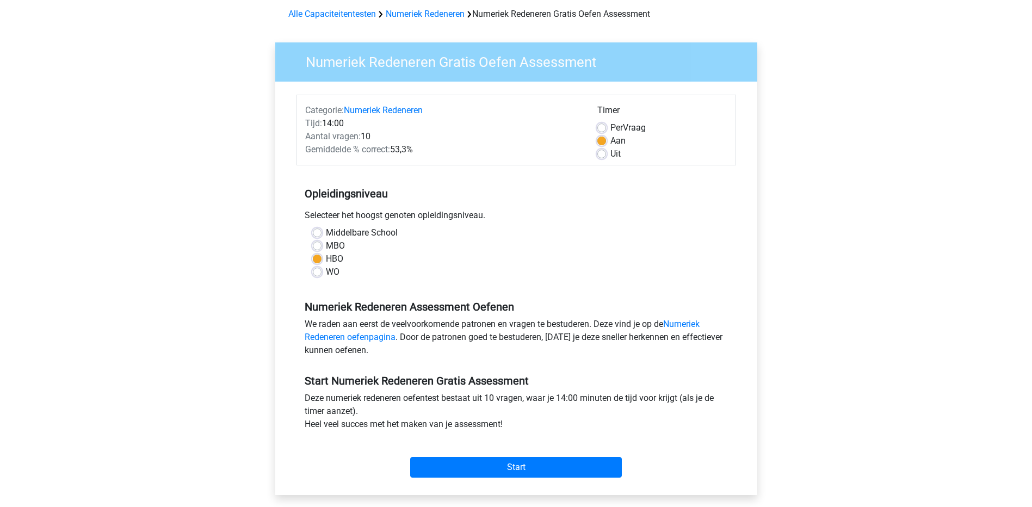
scroll to position [109, 0]
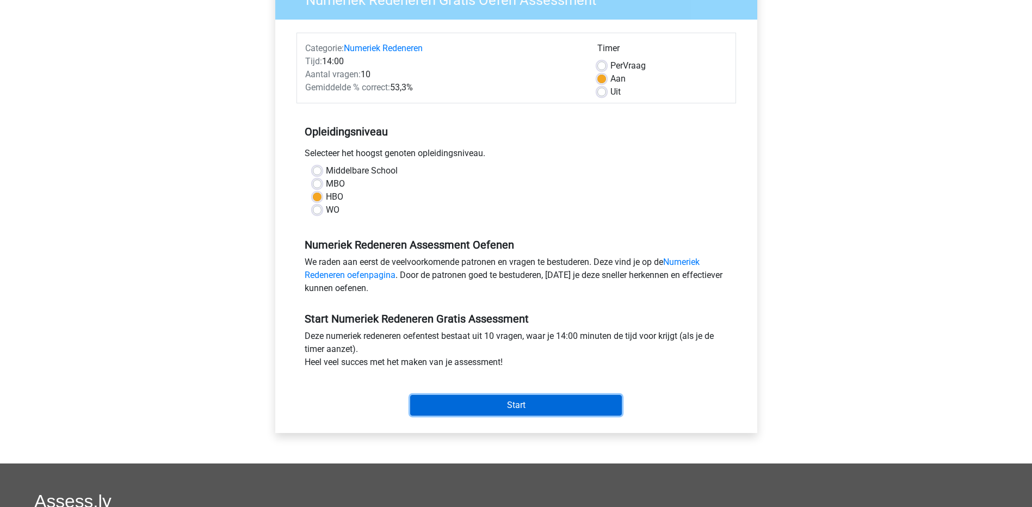
click at [474, 406] on input "Start" at bounding box center [516, 405] width 212 height 21
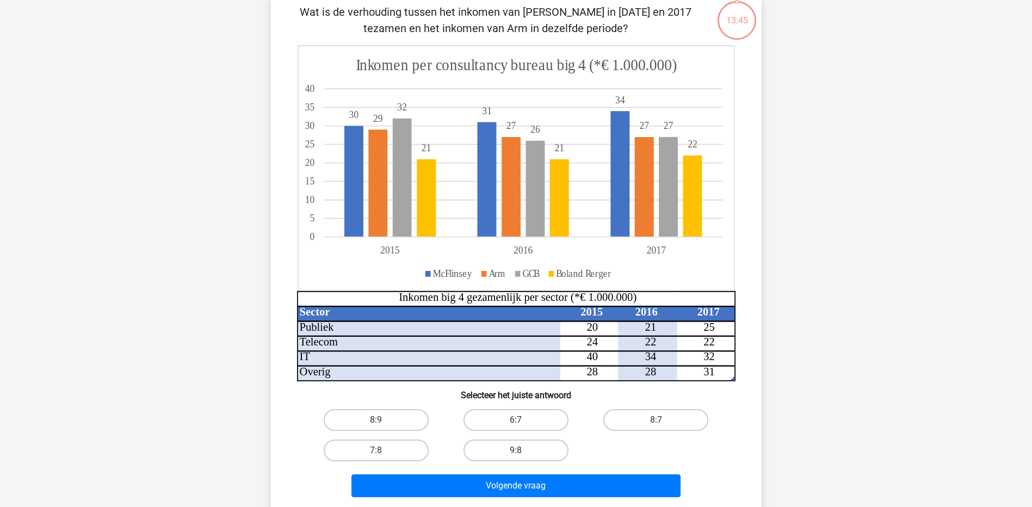
scroll to position [54, 0]
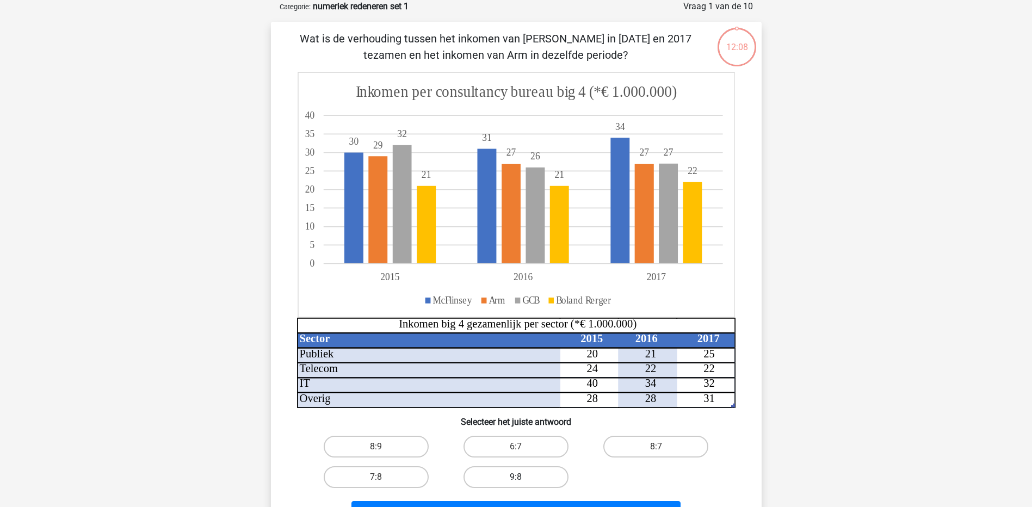
click at [514, 477] on label "9:8" at bounding box center [516, 477] width 105 height 22
click at [516, 477] on input "9:8" at bounding box center [519, 480] width 7 height 7
radio input "true"
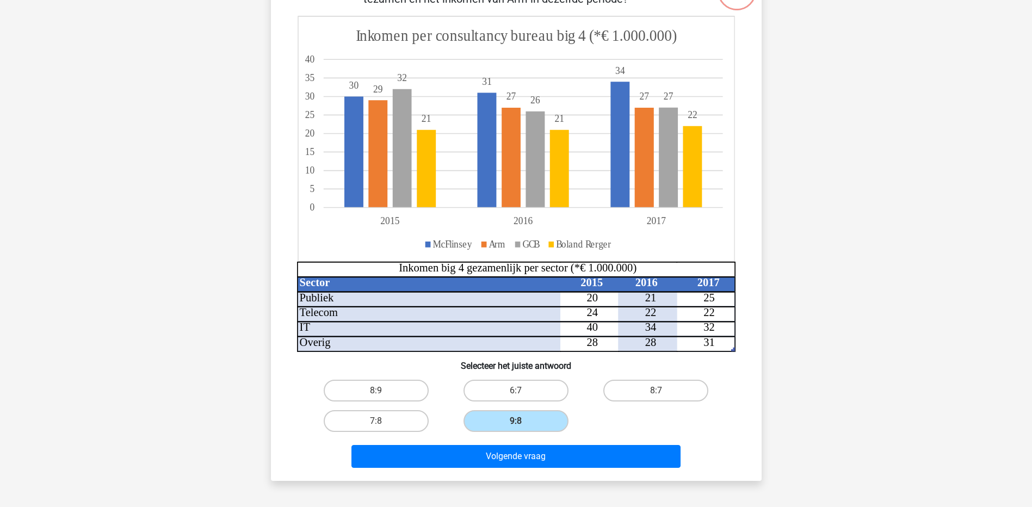
scroll to position [163, 0]
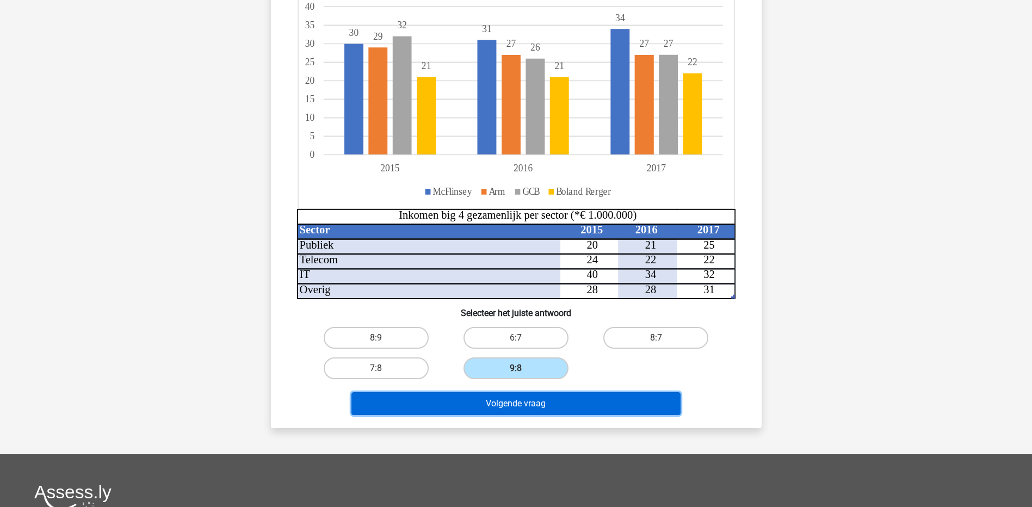
click at [541, 405] on button "Volgende vraag" at bounding box center [515, 403] width 329 height 23
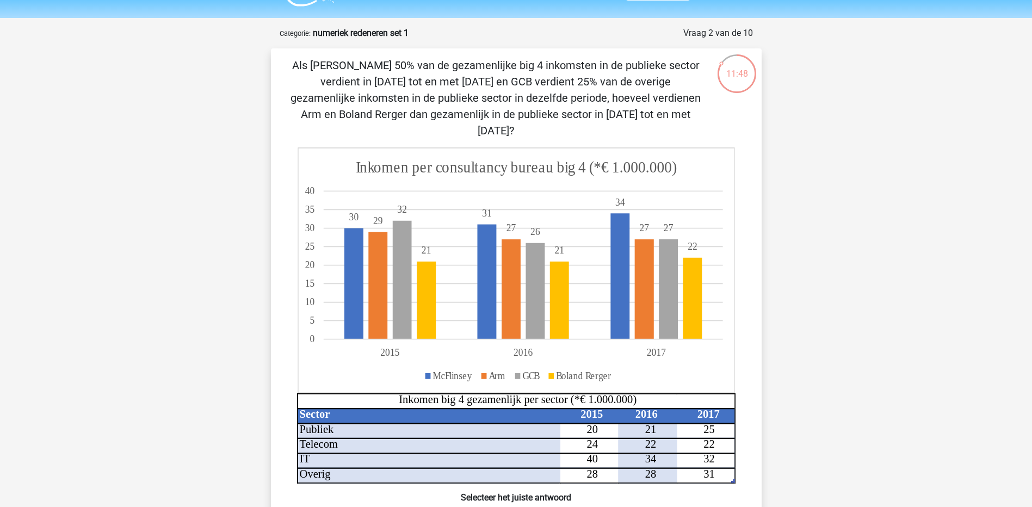
scroll to position [0, 0]
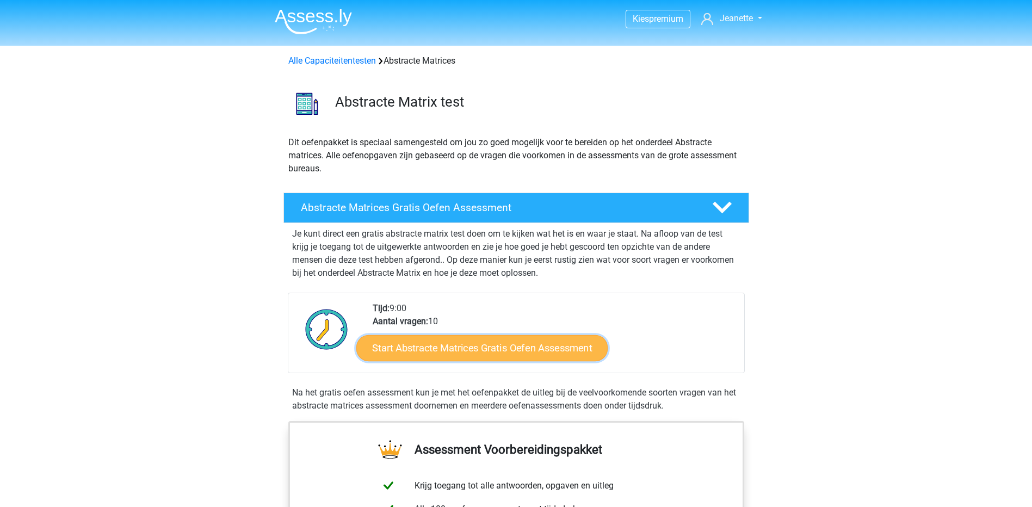
click at [576, 356] on link "Start Abstracte Matrices Gratis Oefen Assessment" at bounding box center [481, 348] width 251 height 26
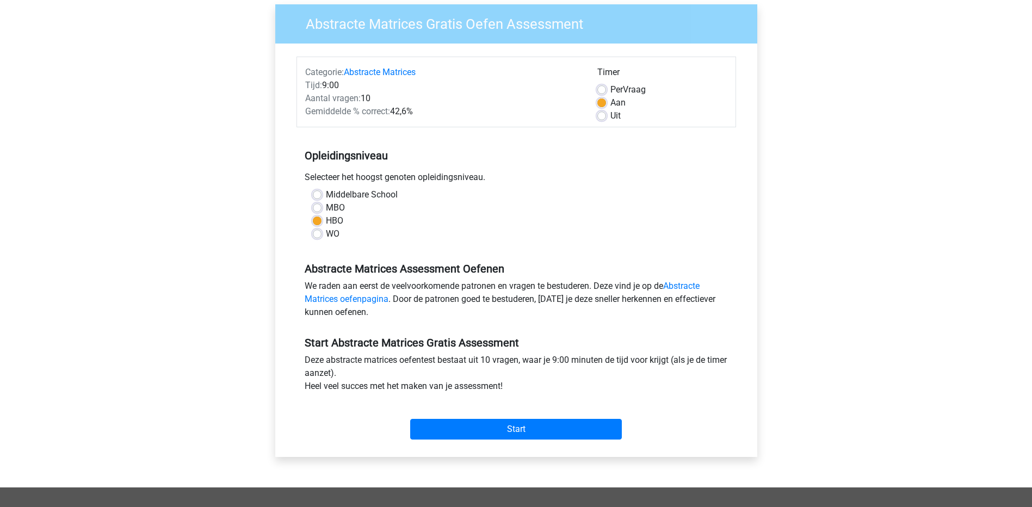
scroll to position [218, 0]
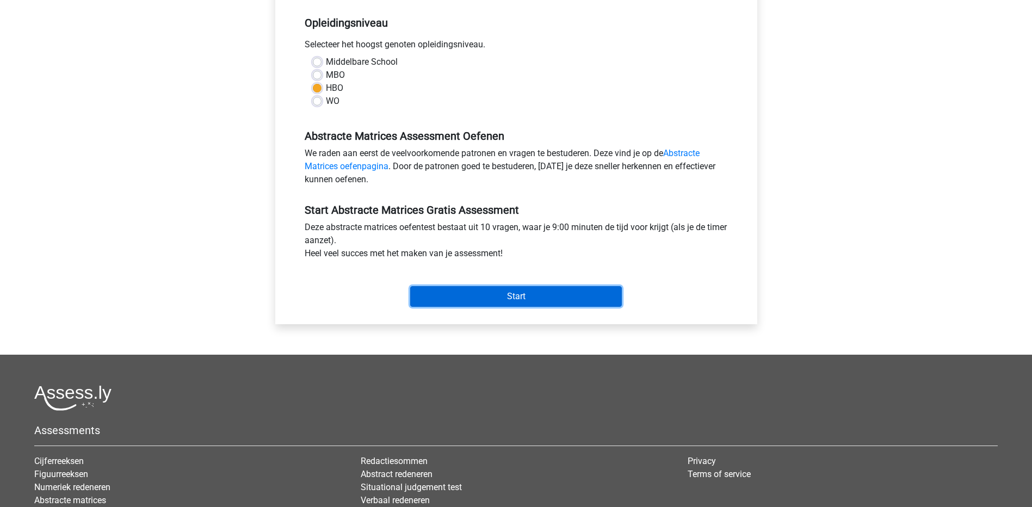
click at [540, 293] on input "Start" at bounding box center [516, 296] width 212 height 21
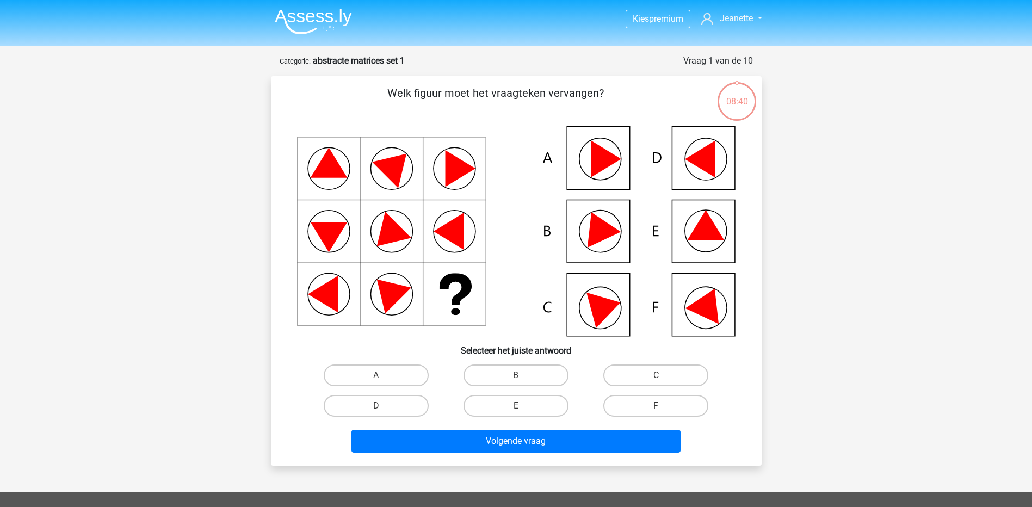
click at [657, 380] on input "C" at bounding box center [659, 378] width 7 height 7
radio input "true"
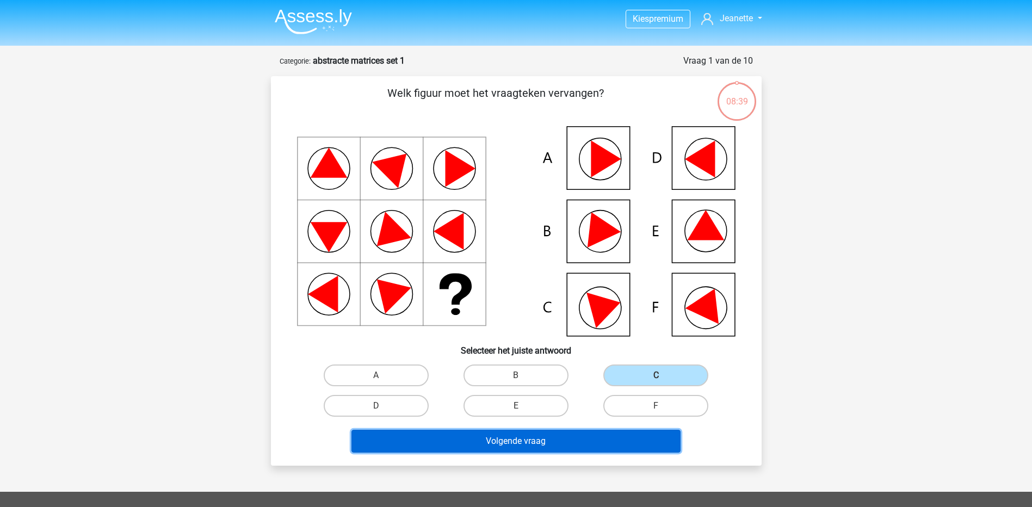
click at [552, 437] on button "Volgende vraag" at bounding box center [515, 441] width 329 height 23
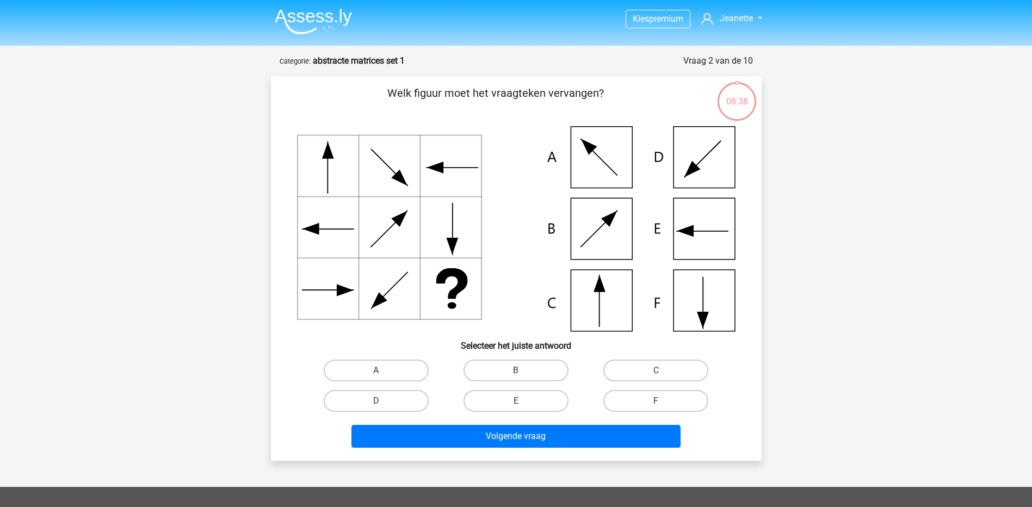
scroll to position [54, 0]
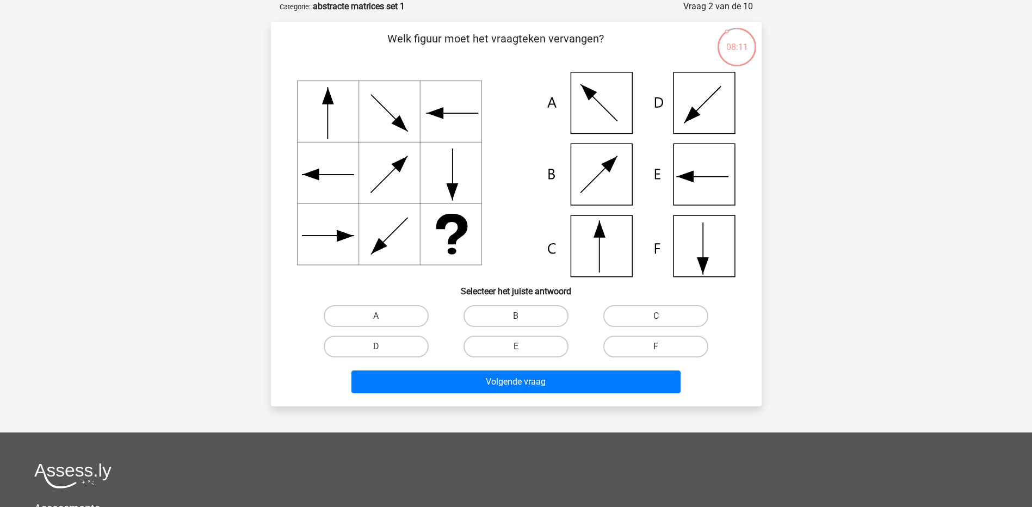
click at [656, 321] on input "C" at bounding box center [659, 319] width 7 height 7
radio input "true"
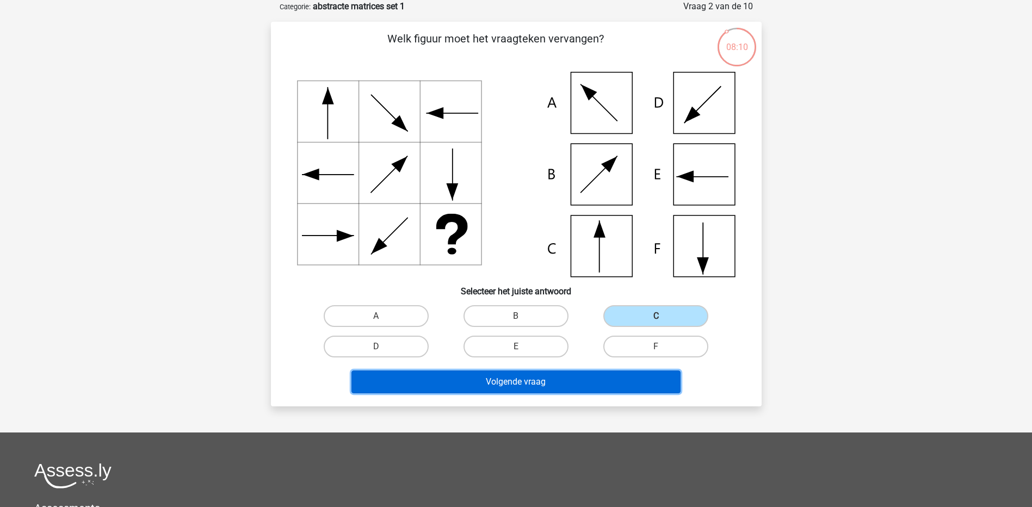
click at [571, 374] on button "Volgende vraag" at bounding box center [515, 381] width 329 height 23
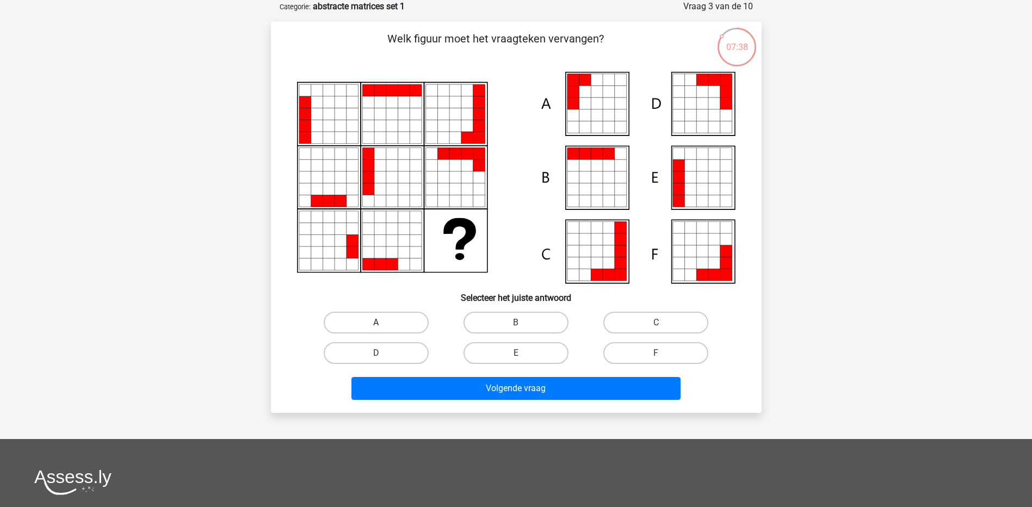
click at [356, 323] on label "A" at bounding box center [376, 323] width 105 height 22
click at [376, 323] on input "A" at bounding box center [379, 326] width 7 height 7
radio input "true"
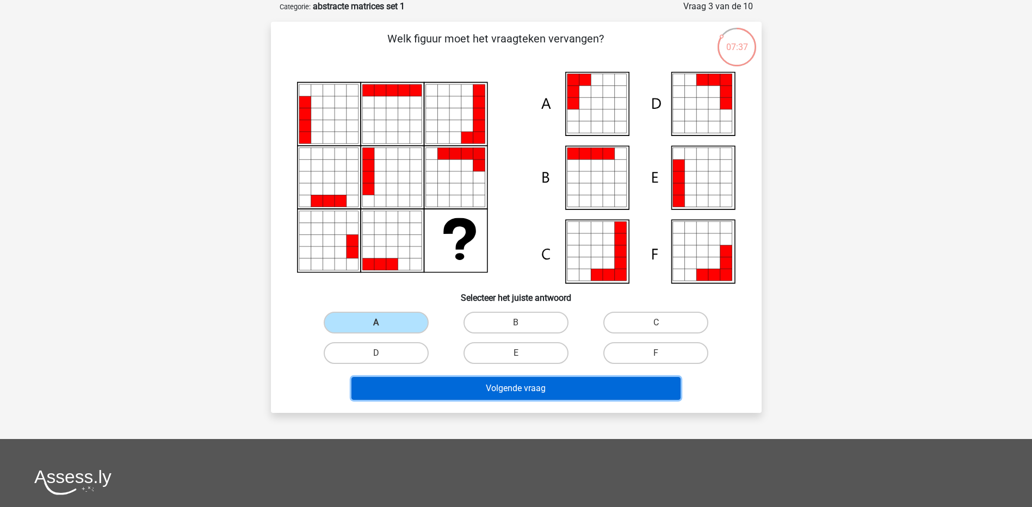
click at [373, 385] on button "Volgende vraag" at bounding box center [515, 388] width 329 height 23
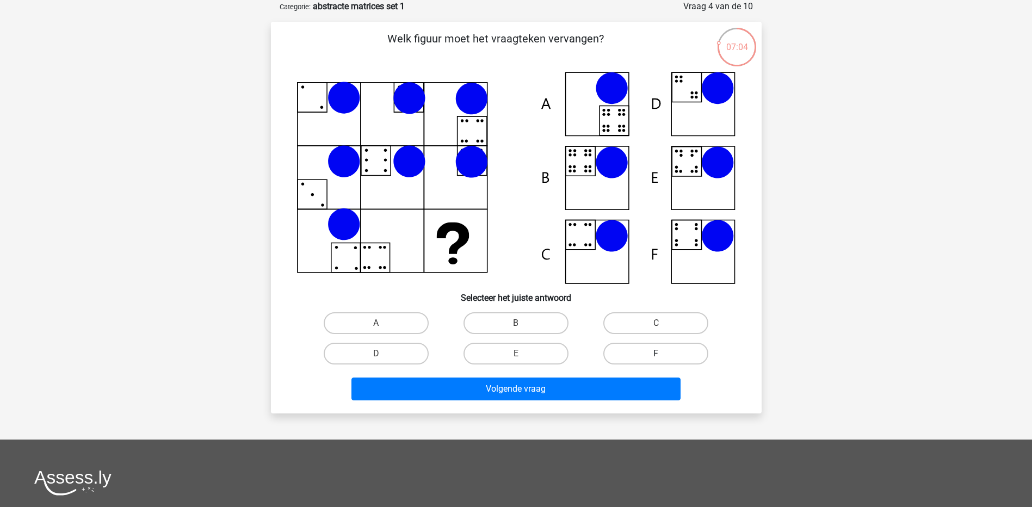
click at [658, 350] on label "F" at bounding box center [655, 354] width 105 height 22
click at [658, 354] on input "F" at bounding box center [659, 357] width 7 height 7
radio input "true"
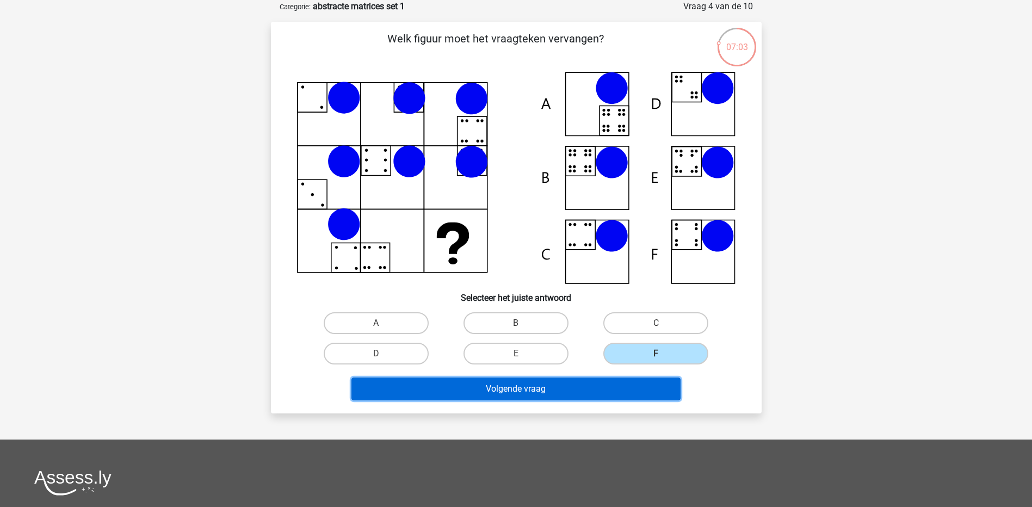
click at [639, 394] on button "Volgende vraag" at bounding box center [515, 389] width 329 height 23
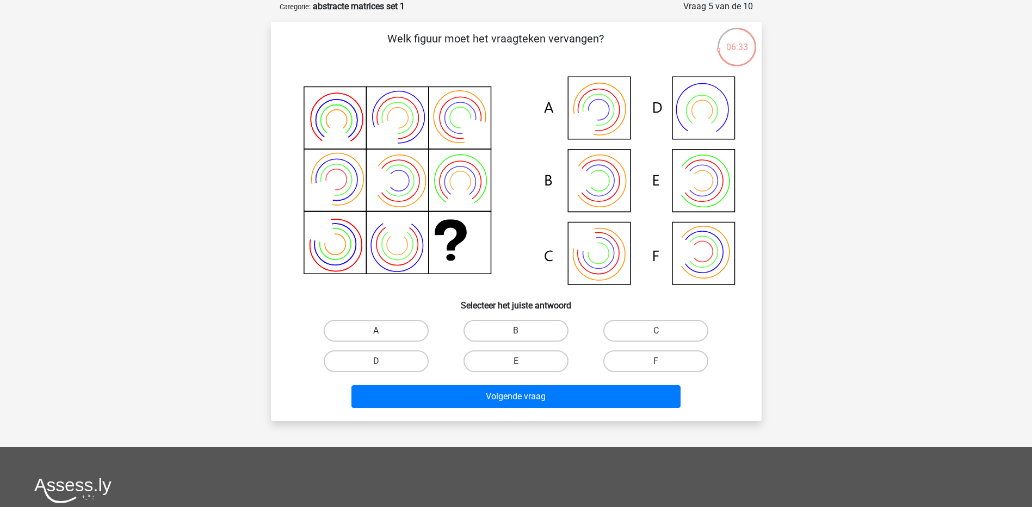
click at [381, 330] on label "A" at bounding box center [376, 331] width 105 height 22
click at [381, 331] on input "A" at bounding box center [379, 334] width 7 height 7
radio input "true"
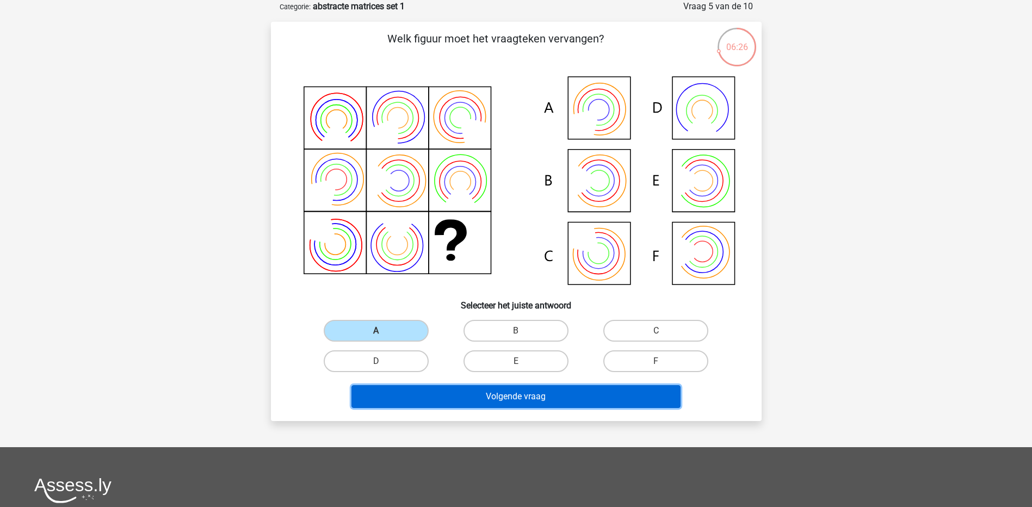
click at [411, 393] on button "Volgende vraag" at bounding box center [515, 396] width 329 height 23
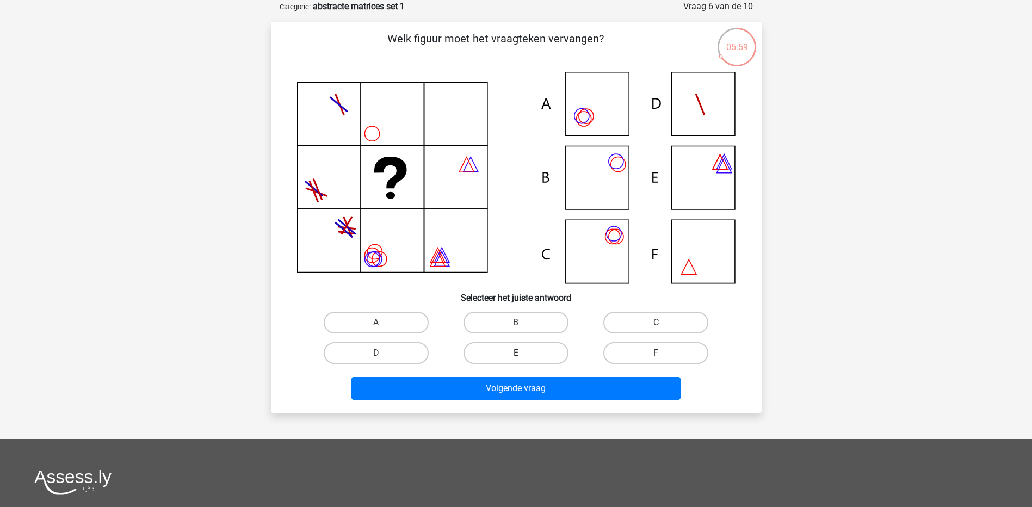
drag, startPoint x: 553, startPoint y: 323, endPoint x: 543, endPoint y: 362, distance: 40.9
click at [553, 323] on label "B" at bounding box center [516, 323] width 105 height 22
click at [523, 323] on input "B" at bounding box center [519, 326] width 7 height 7
radio input "true"
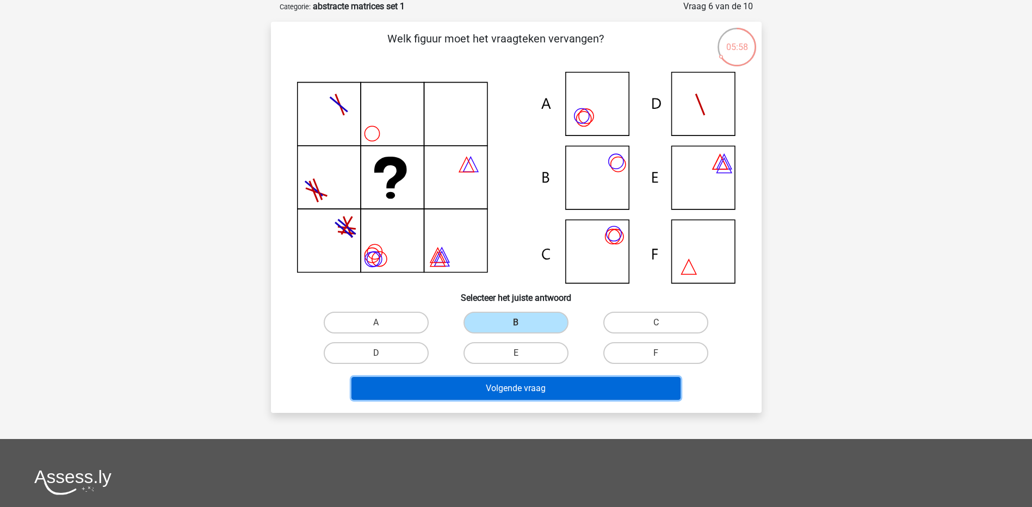
click at [528, 389] on button "Volgende vraag" at bounding box center [515, 388] width 329 height 23
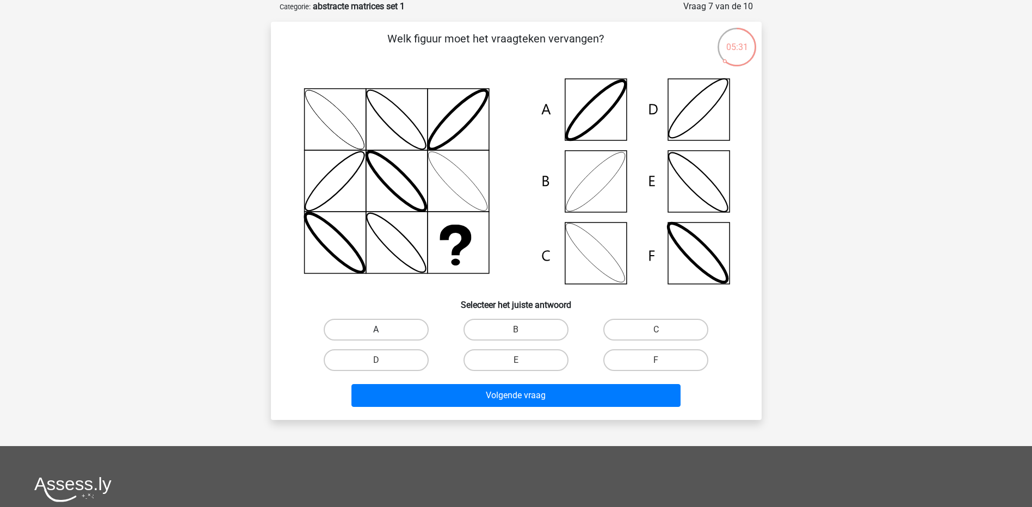
click at [398, 330] on label "A" at bounding box center [376, 330] width 105 height 22
click at [383, 330] on input "A" at bounding box center [379, 333] width 7 height 7
radio input "true"
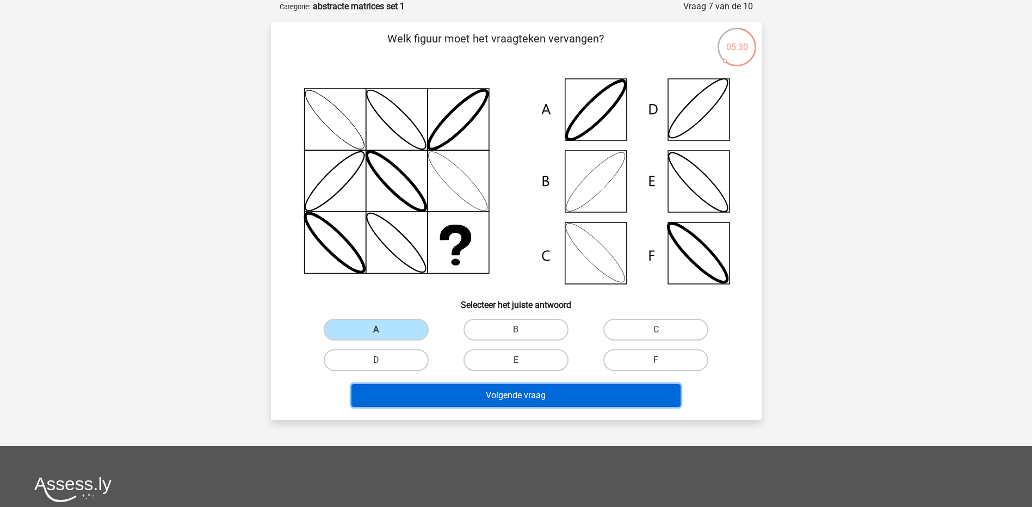
click at [406, 391] on button "Volgende vraag" at bounding box center [515, 395] width 329 height 23
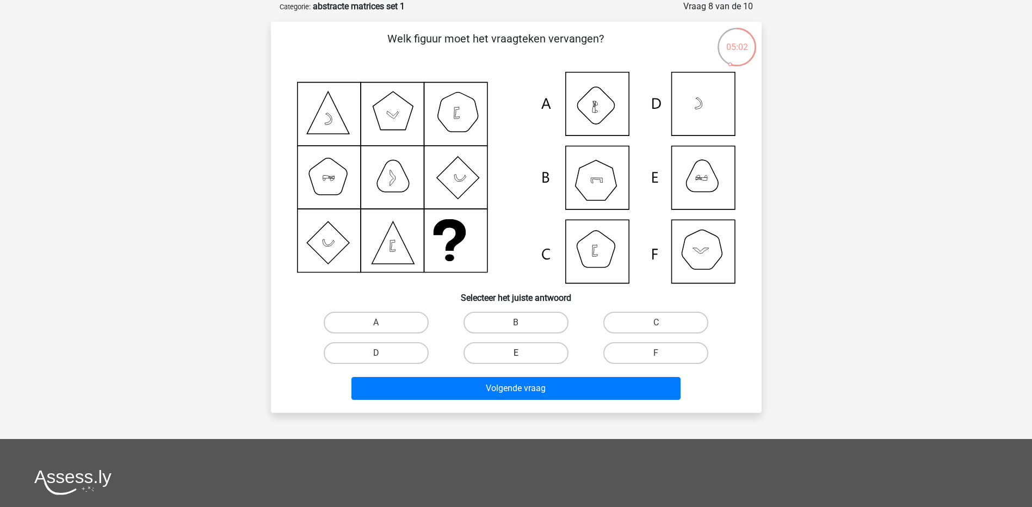
click at [503, 350] on label "E" at bounding box center [516, 353] width 105 height 22
click at [516, 353] on input "E" at bounding box center [519, 356] width 7 height 7
radio input "true"
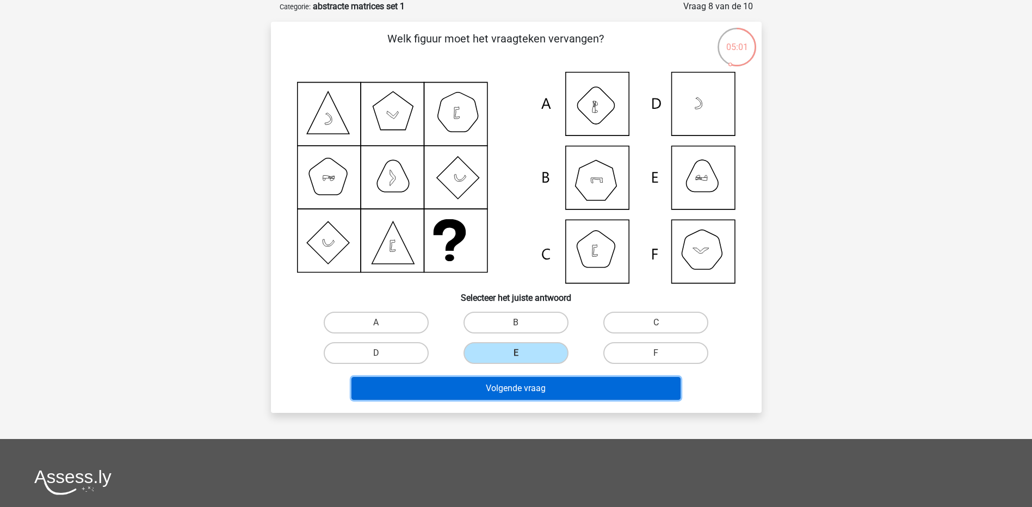
click at [507, 393] on button "Volgende vraag" at bounding box center [515, 388] width 329 height 23
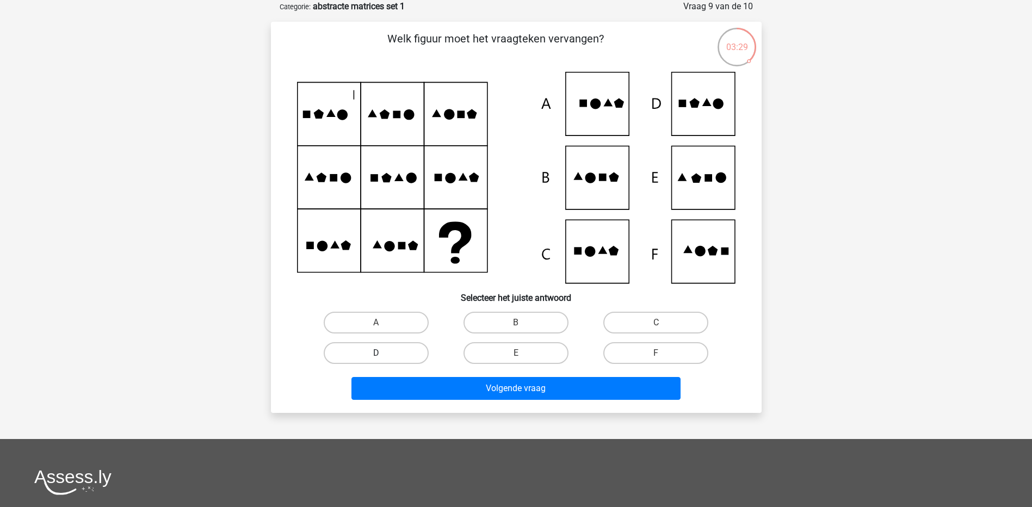
click at [361, 351] on label "D" at bounding box center [376, 353] width 105 height 22
click at [376, 353] on input "D" at bounding box center [379, 356] width 7 height 7
radio input "true"
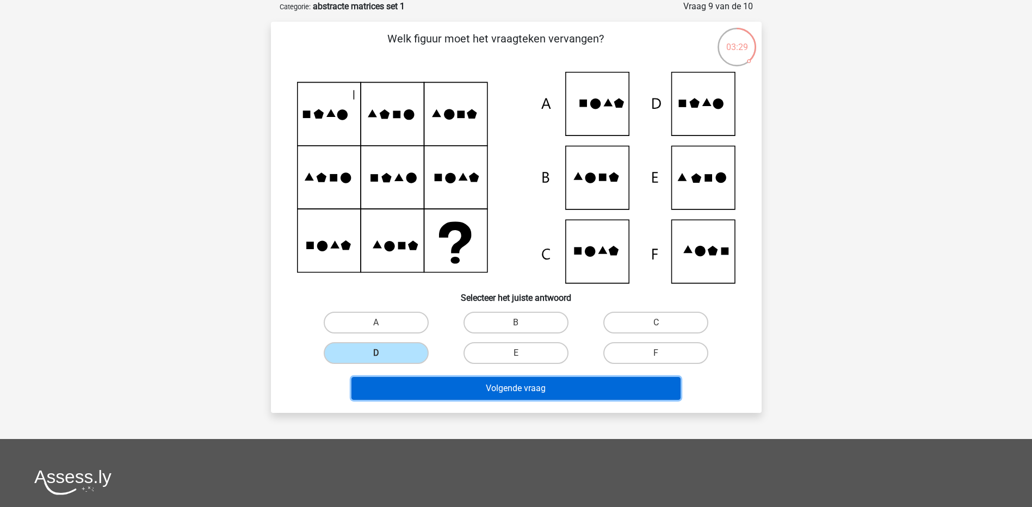
click at [411, 385] on button "Volgende vraag" at bounding box center [515, 388] width 329 height 23
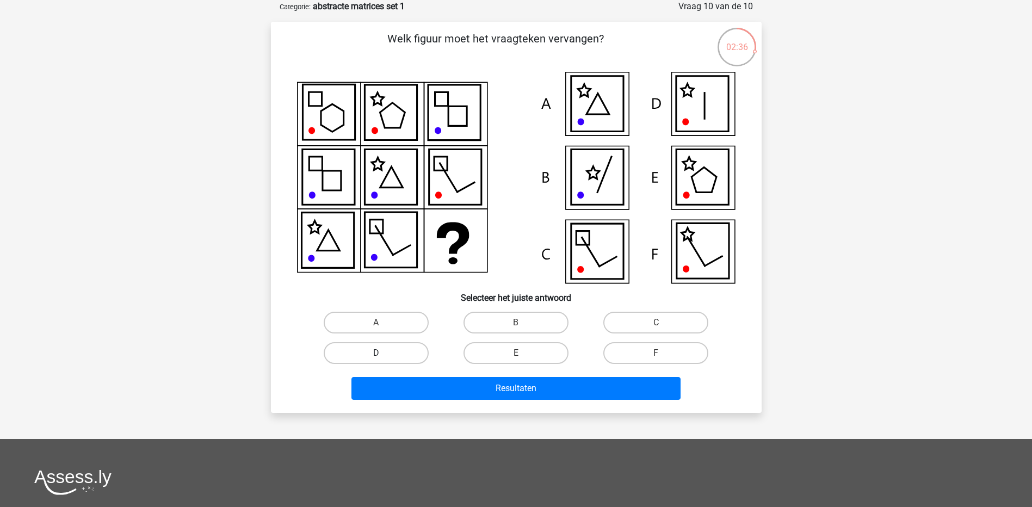
drag, startPoint x: 364, startPoint y: 350, endPoint x: 385, endPoint y: 359, distance: 22.4
click at [365, 350] on label "D" at bounding box center [376, 353] width 105 height 22
click at [376, 353] on input "D" at bounding box center [379, 356] width 7 height 7
radio input "true"
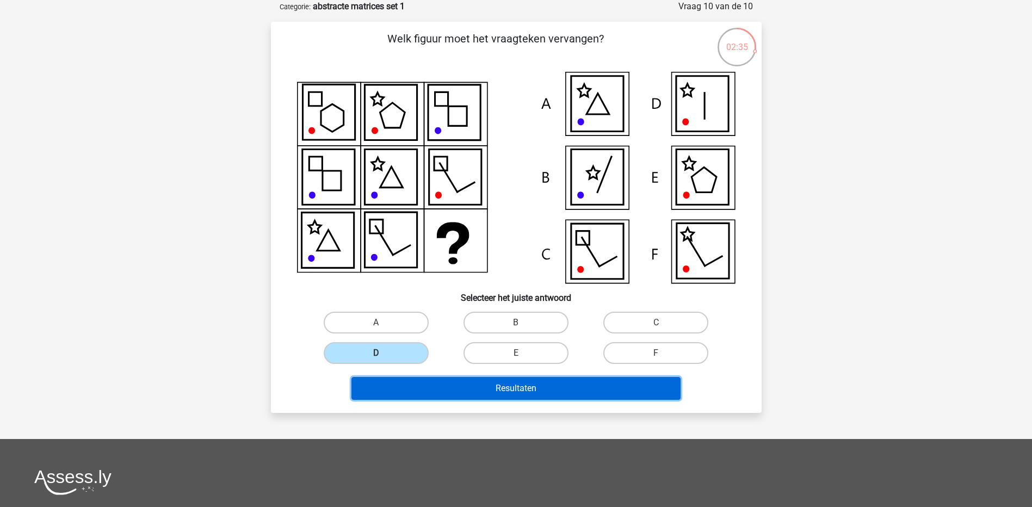
click at [397, 386] on button "Resultaten" at bounding box center [515, 388] width 329 height 23
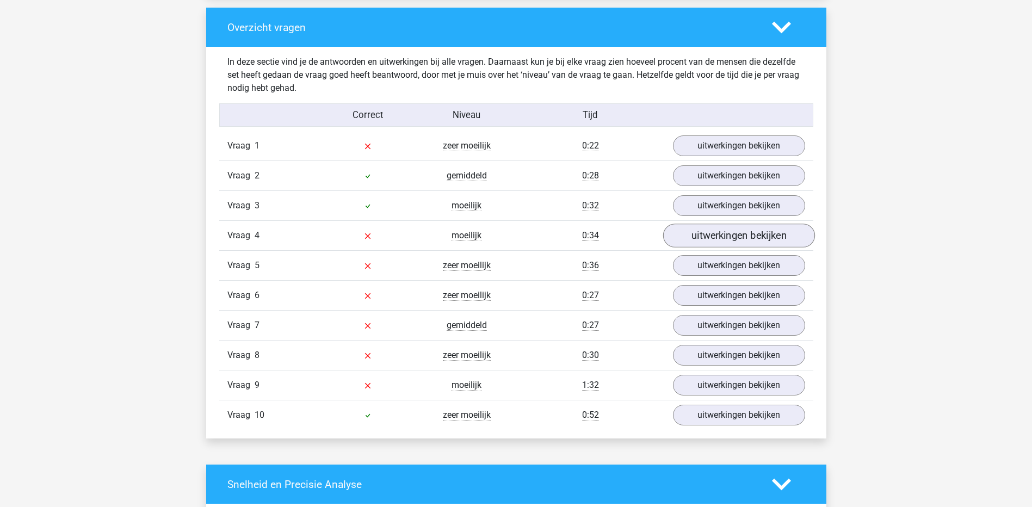
scroll to position [816, 0]
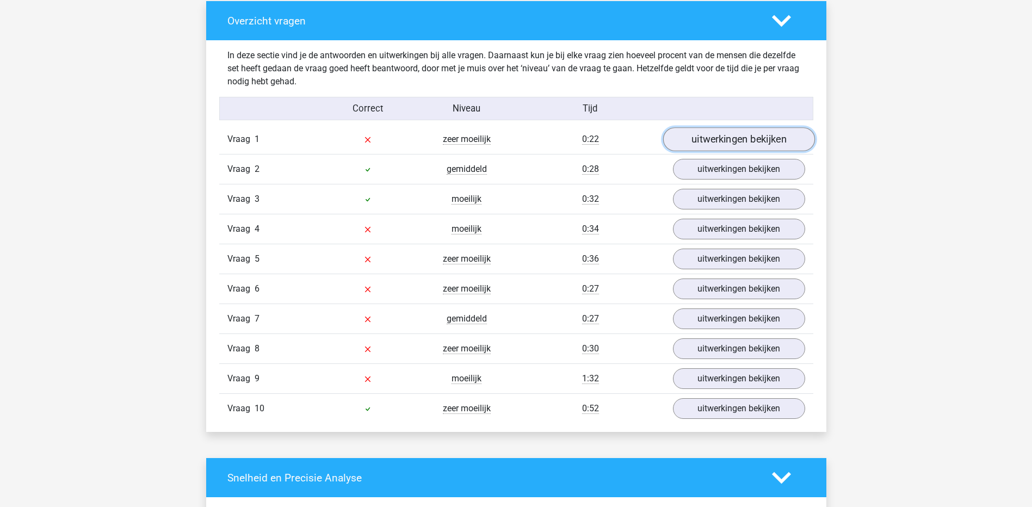
click at [729, 144] on link "uitwerkingen bekijken" at bounding box center [739, 140] width 152 height 24
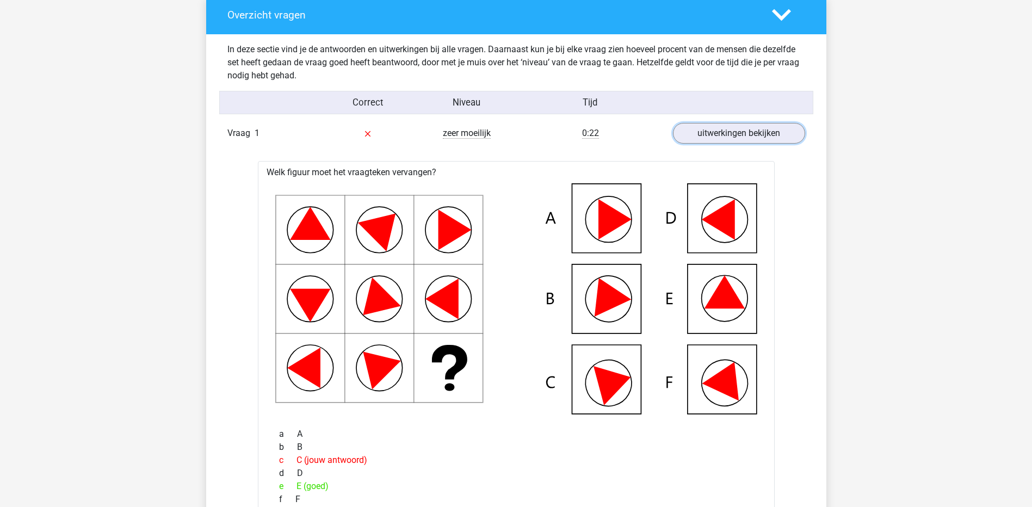
scroll to position [762, 0]
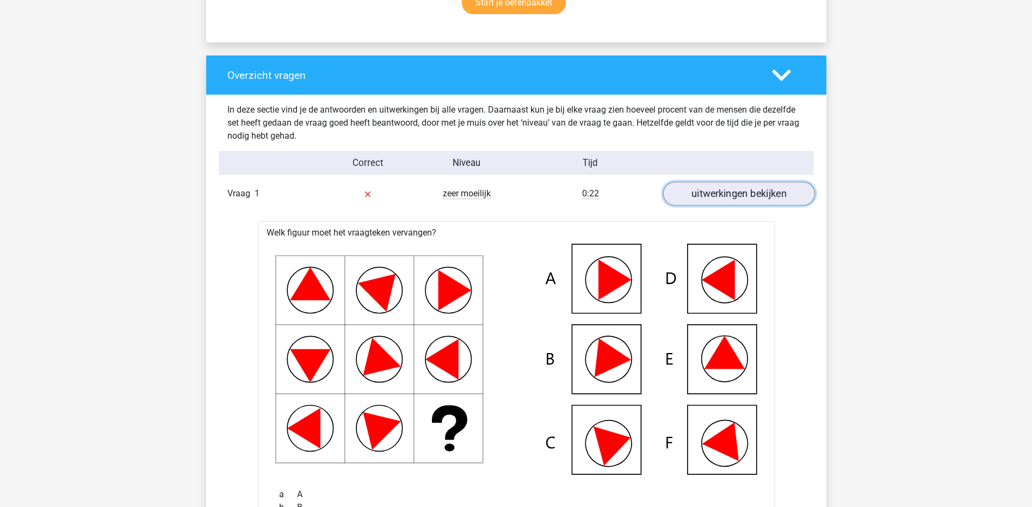
click at [736, 195] on link "uitwerkingen bekijken" at bounding box center [739, 194] width 152 height 24
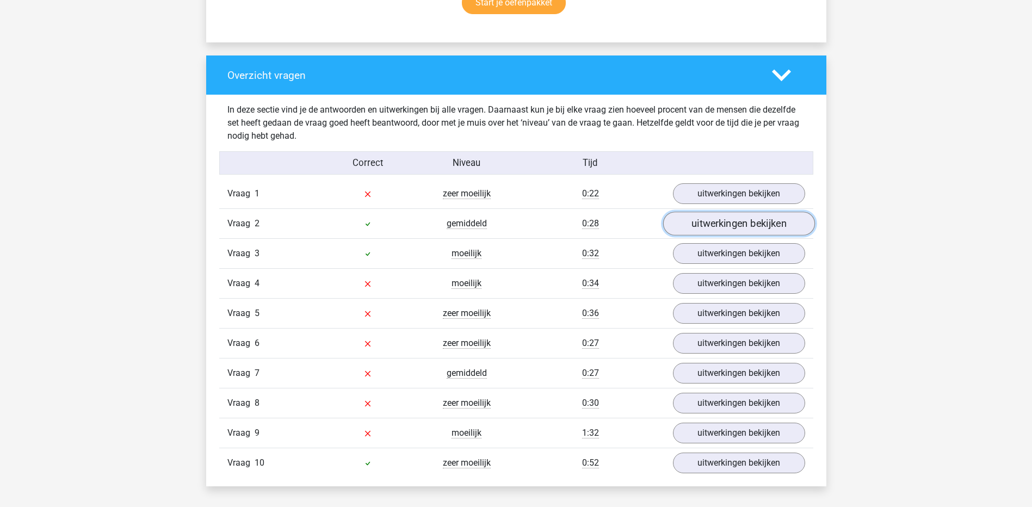
click at [733, 225] on link "uitwerkingen bekijken" at bounding box center [739, 224] width 152 height 24
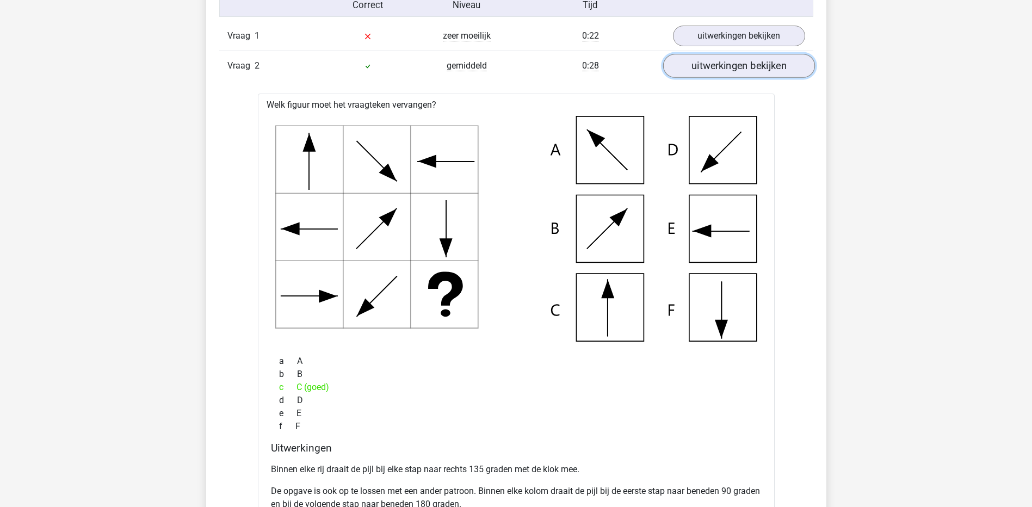
scroll to position [816, 0]
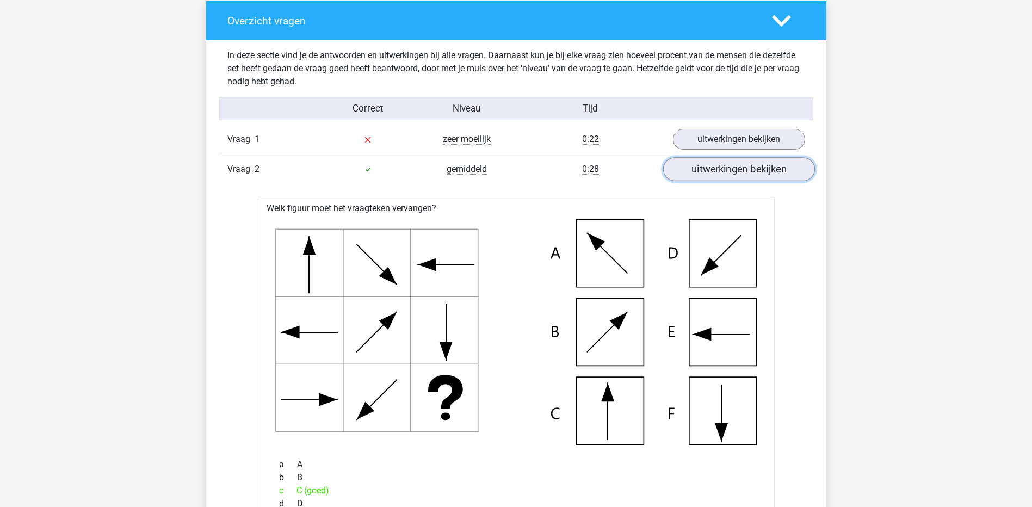
click at [727, 168] on link "uitwerkingen bekijken" at bounding box center [739, 170] width 152 height 24
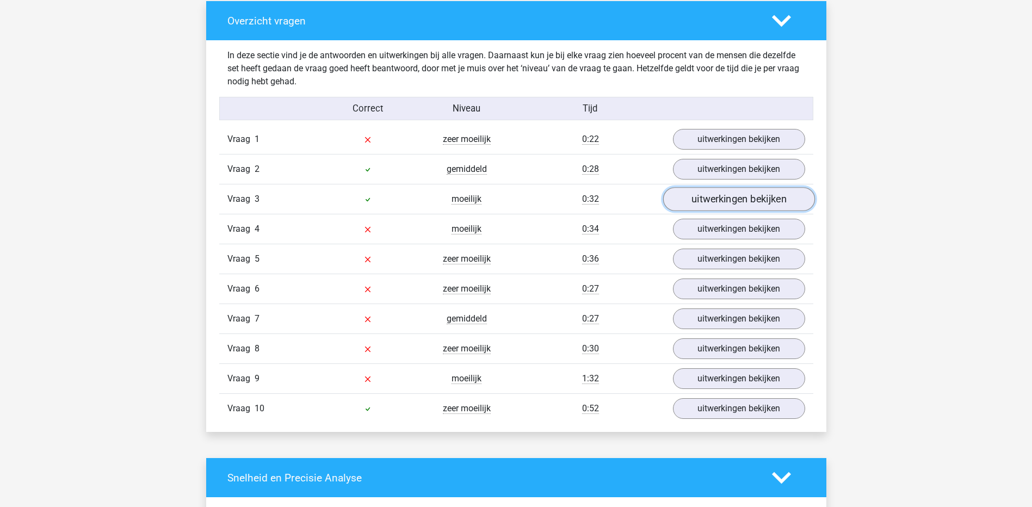
click at [724, 198] on link "uitwerkingen bekijken" at bounding box center [739, 200] width 152 height 24
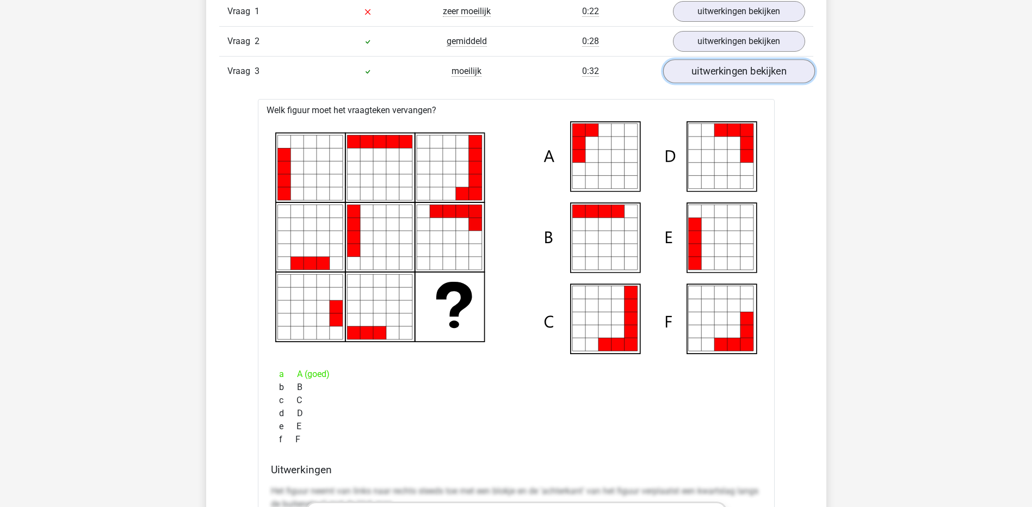
scroll to position [925, 0]
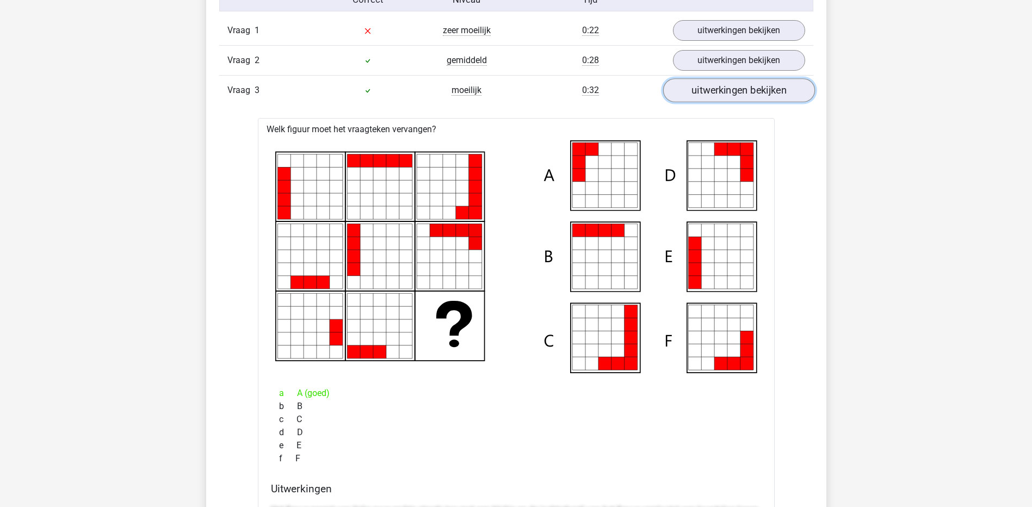
click at [697, 94] on link "uitwerkingen bekijken" at bounding box center [739, 91] width 152 height 24
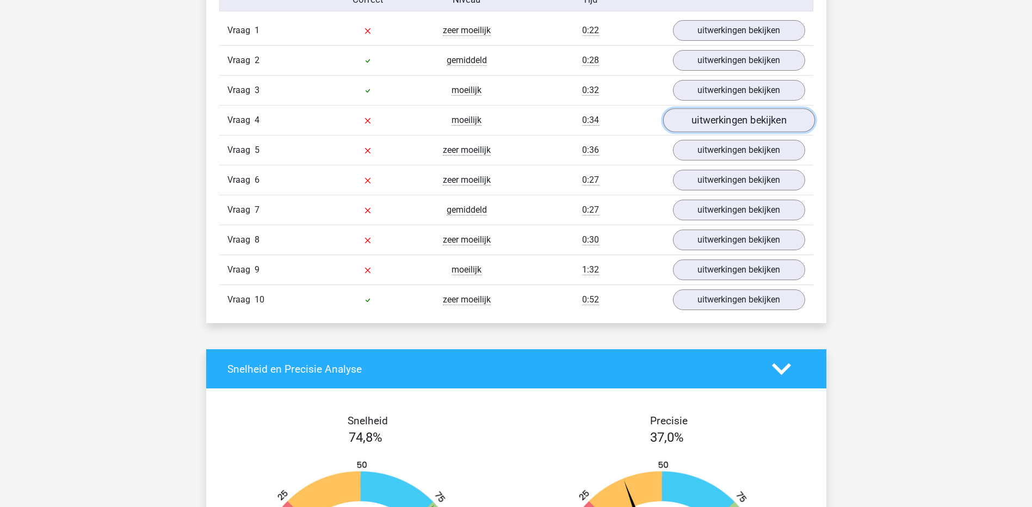
click at [694, 121] on link "uitwerkingen bekijken" at bounding box center [739, 121] width 152 height 24
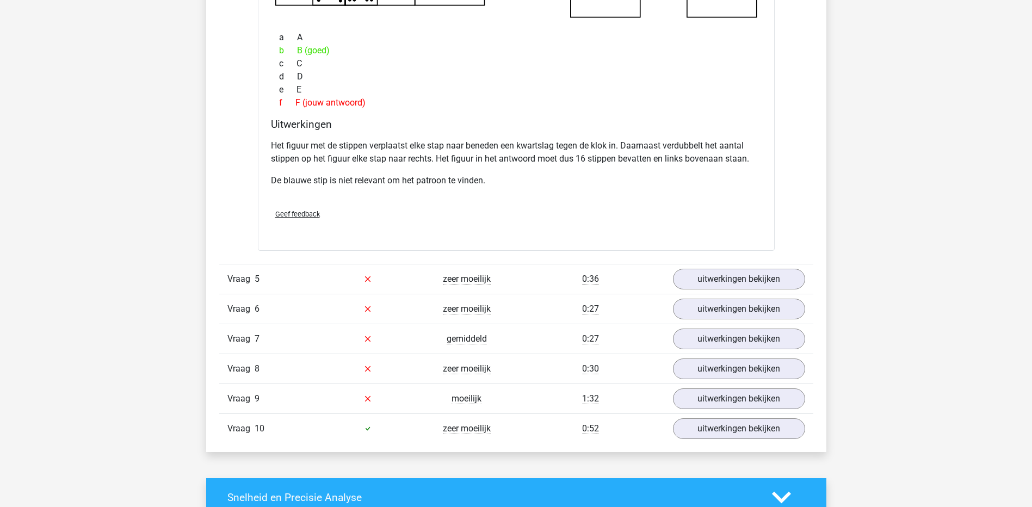
scroll to position [1414, 0]
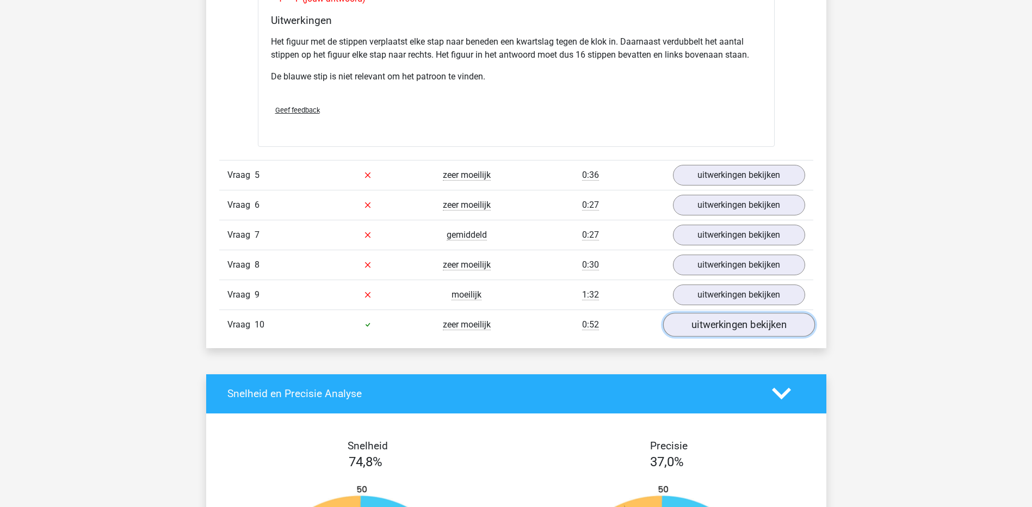
click at [789, 324] on link "uitwerkingen bekijken" at bounding box center [739, 325] width 152 height 24
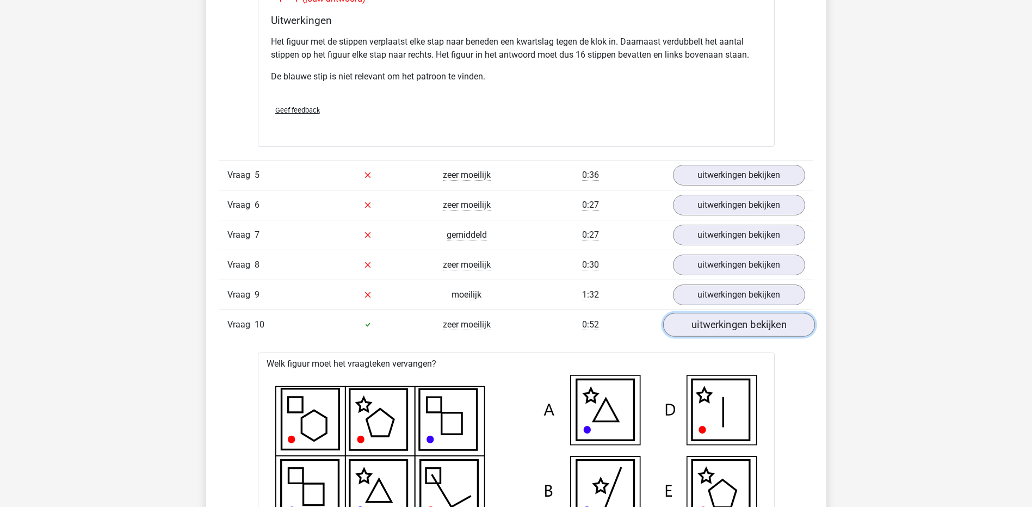
click at [789, 324] on link "uitwerkingen bekijken" at bounding box center [739, 325] width 152 height 24
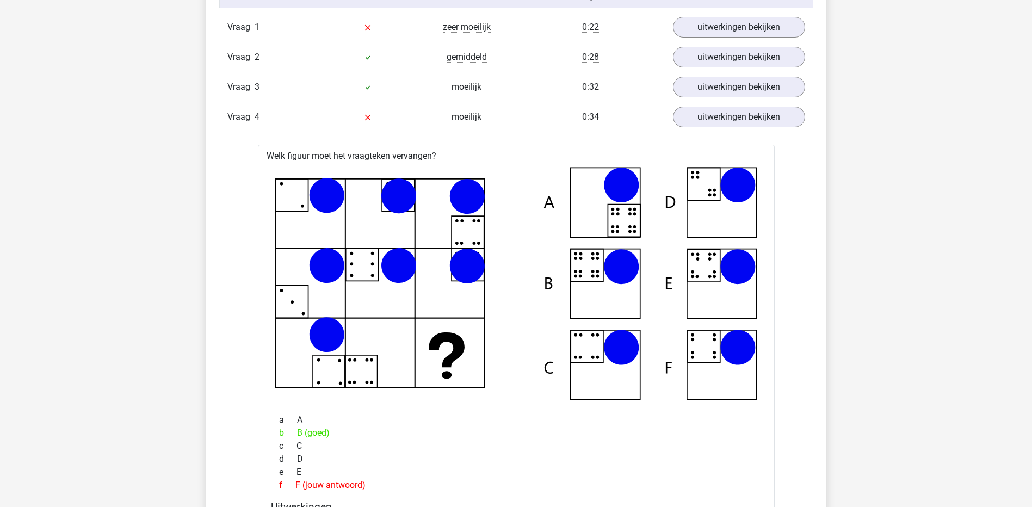
scroll to position [816, 0]
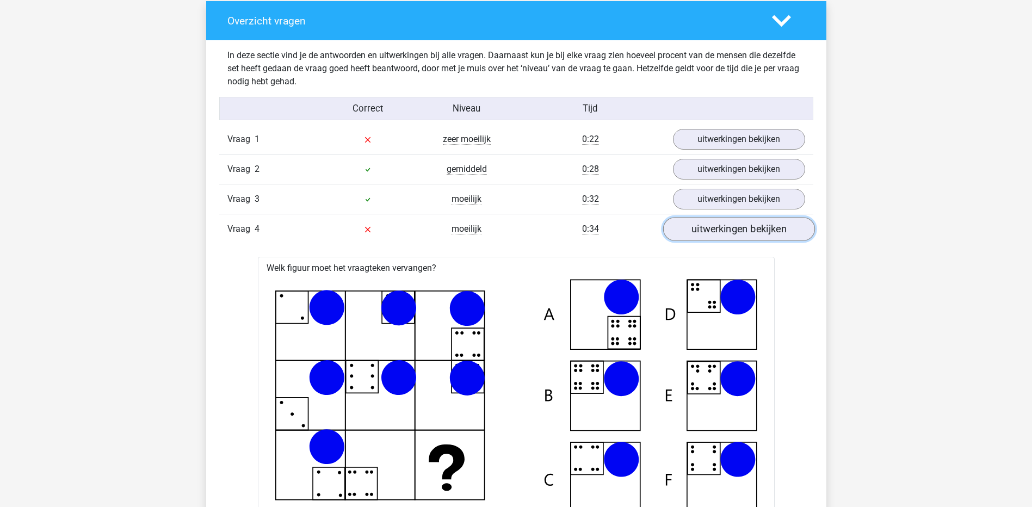
click at [781, 228] on link "uitwerkingen bekijken" at bounding box center [739, 230] width 152 height 24
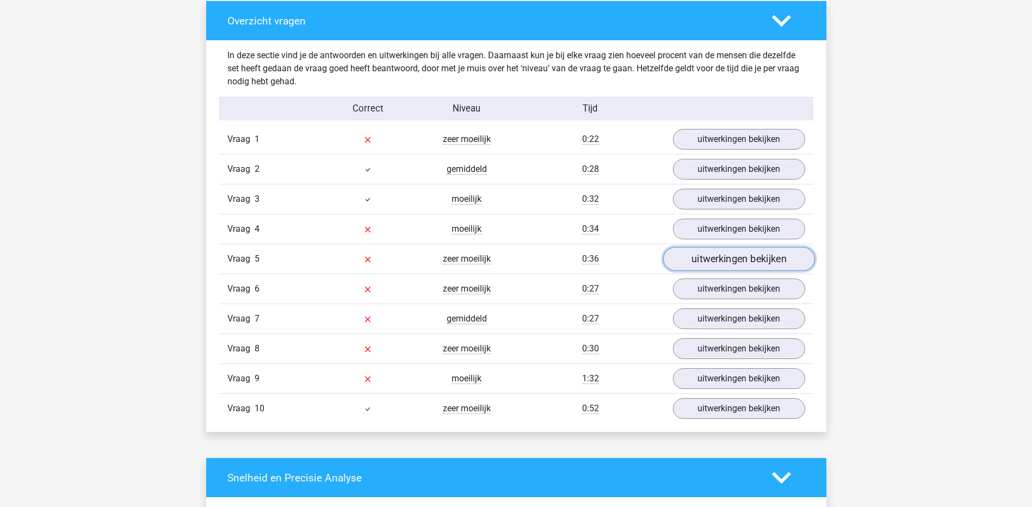
click at [781, 258] on link "uitwerkingen bekijken" at bounding box center [739, 260] width 152 height 24
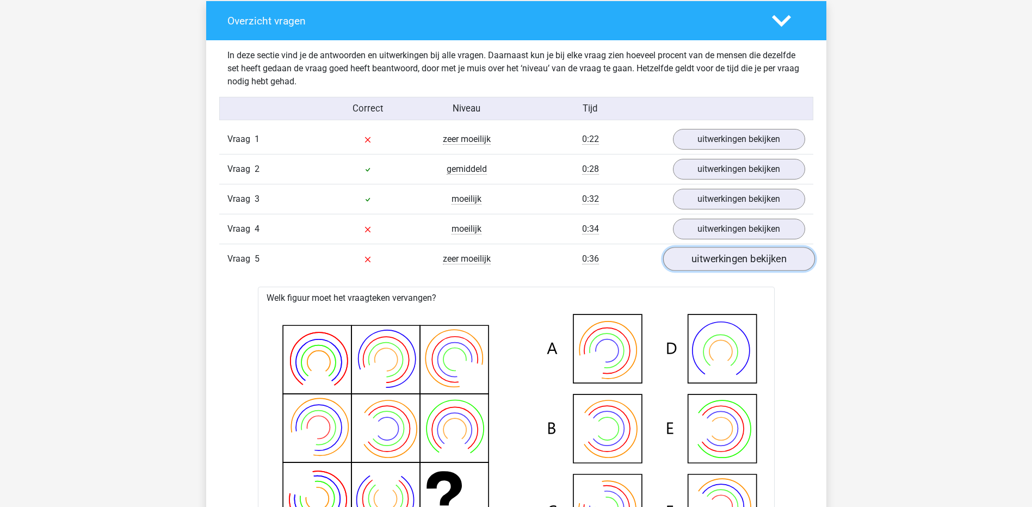
click at [723, 259] on link "uitwerkingen bekijken" at bounding box center [739, 260] width 152 height 24
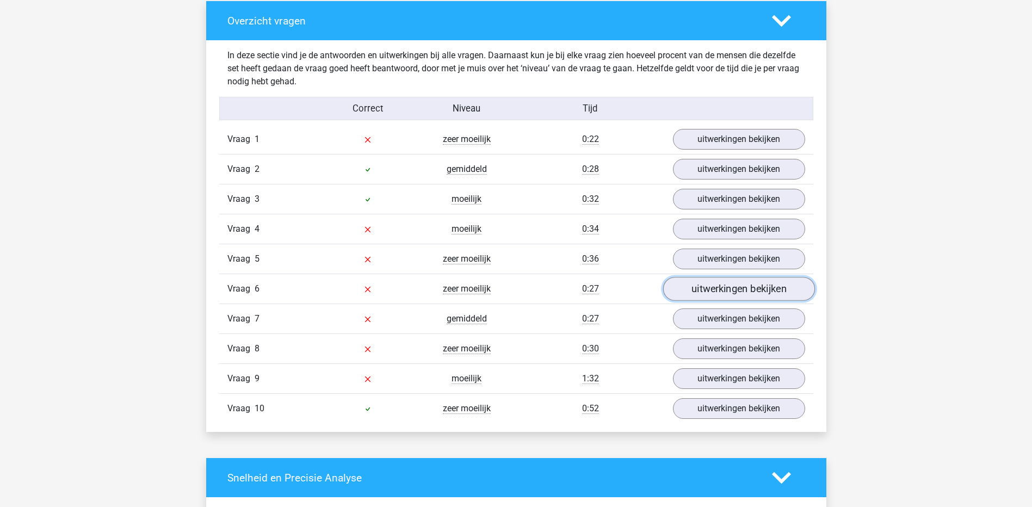
click at [717, 291] on link "uitwerkingen bekijken" at bounding box center [739, 289] width 152 height 24
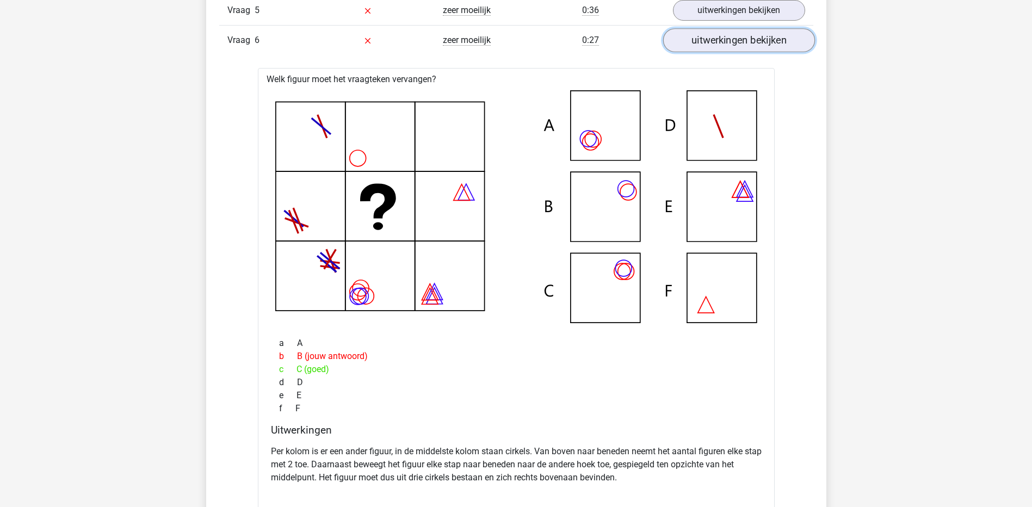
scroll to position [1088, 0]
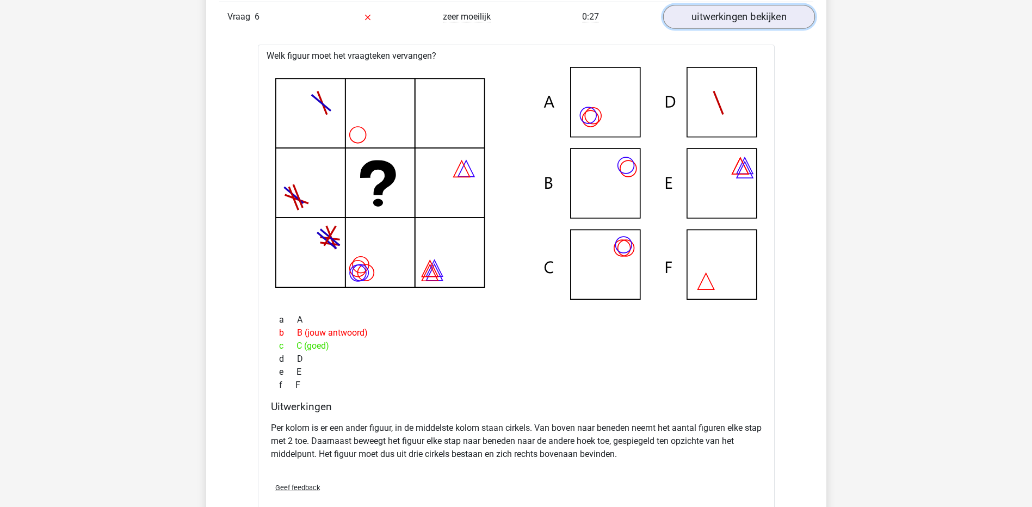
click at [699, 10] on link "uitwerkingen bekijken" at bounding box center [739, 17] width 152 height 24
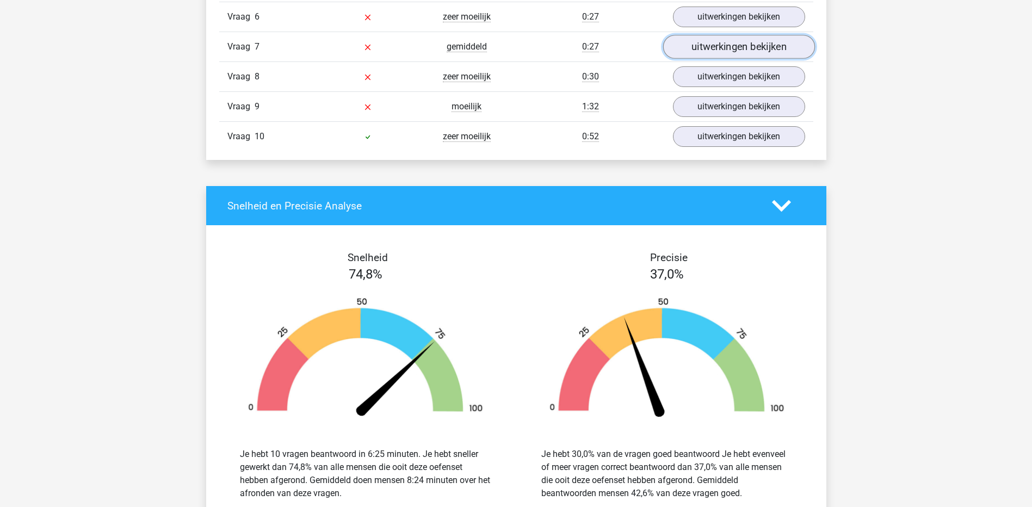
click at [702, 42] on link "uitwerkingen bekijken" at bounding box center [739, 47] width 152 height 24
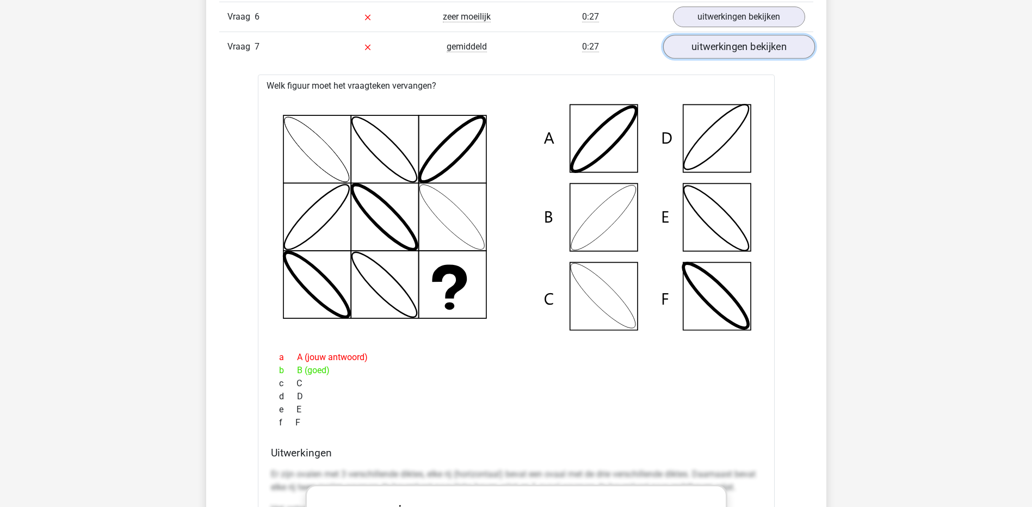
click at [784, 55] on link "uitwerkingen bekijken" at bounding box center [739, 47] width 152 height 24
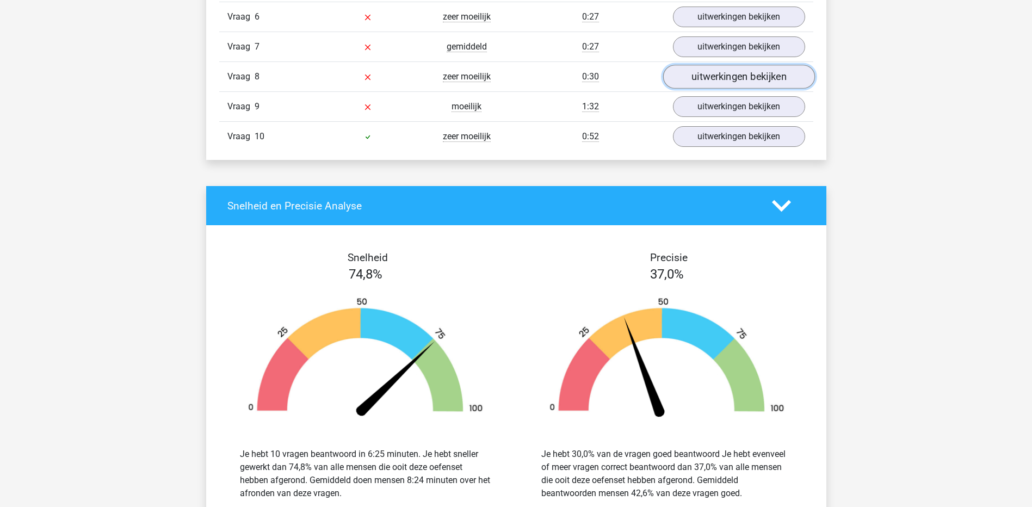
click at [756, 74] on link "uitwerkingen bekijken" at bounding box center [739, 77] width 152 height 24
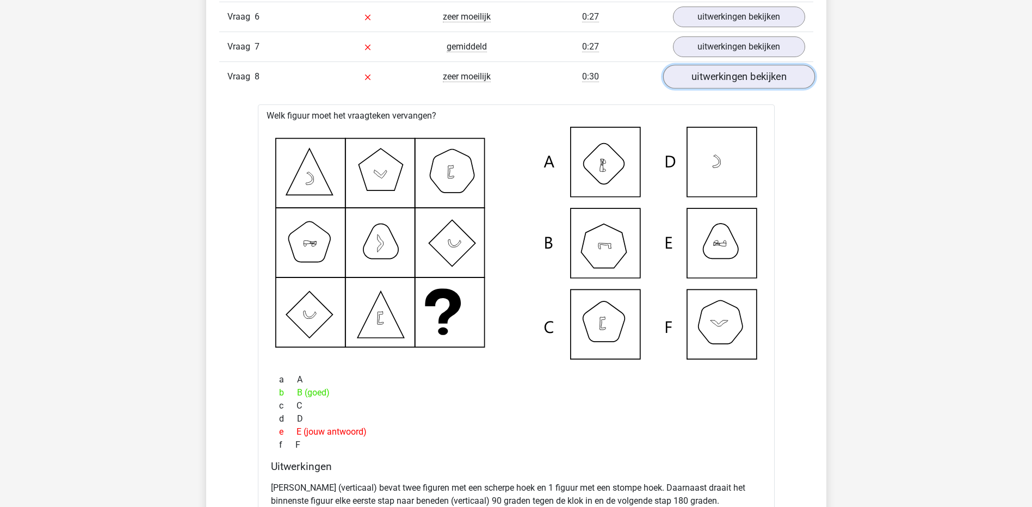
click at [745, 84] on link "uitwerkingen bekijken" at bounding box center [739, 77] width 152 height 24
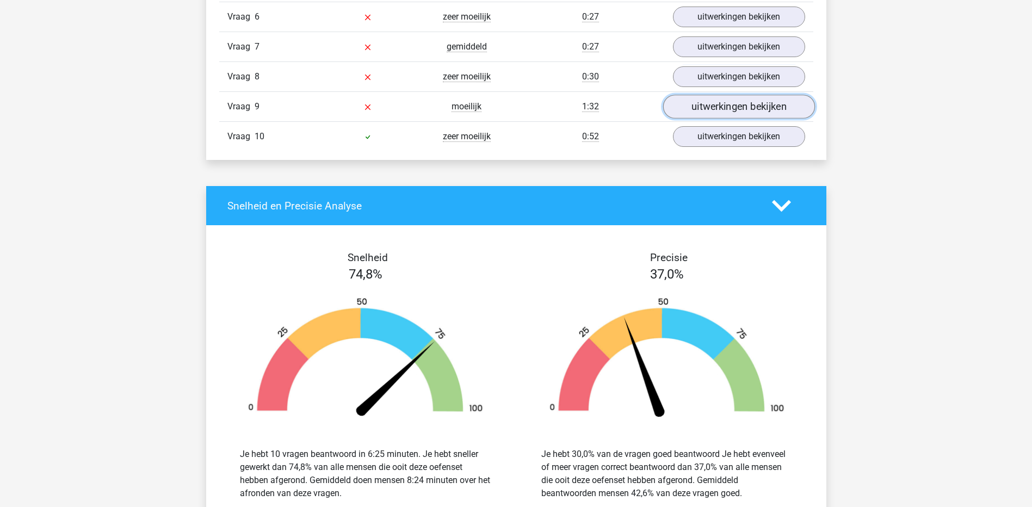
click at [734, 105] on link "uitwerkingen bekijken" at bounding box center [739, 107] width 152 height 24
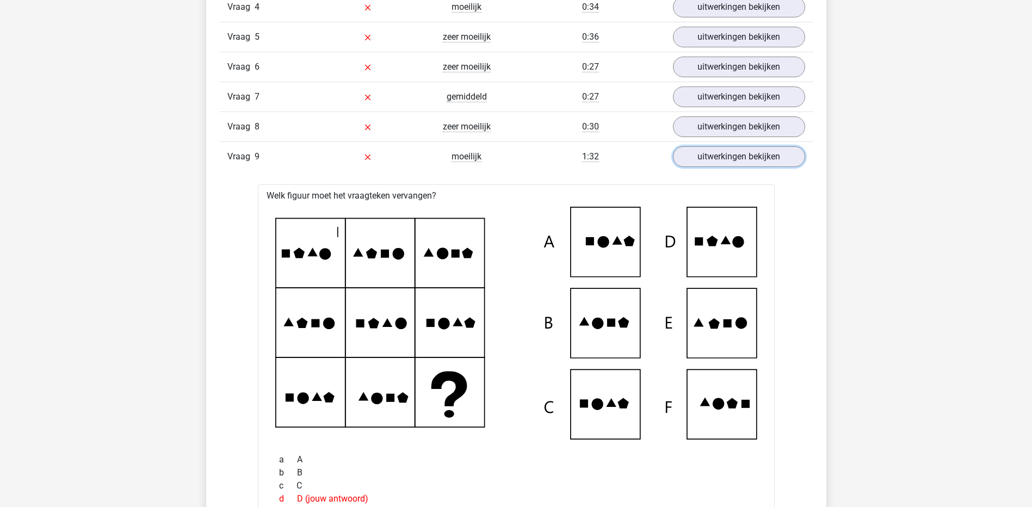
scroll to position [1034, 0]
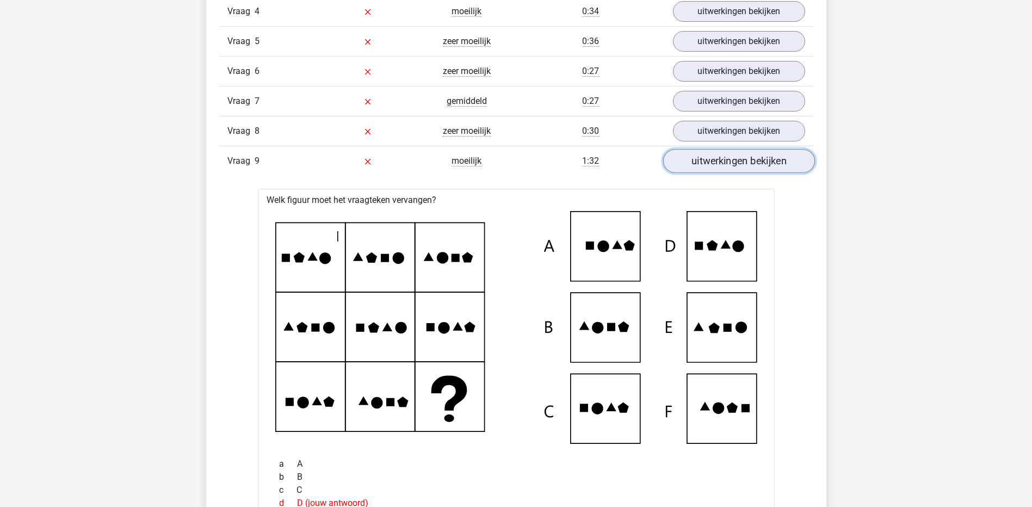
click at [688, 160] on link "uitwerkingen bekijken" at bounding box center [739, 162] width 152 height 24
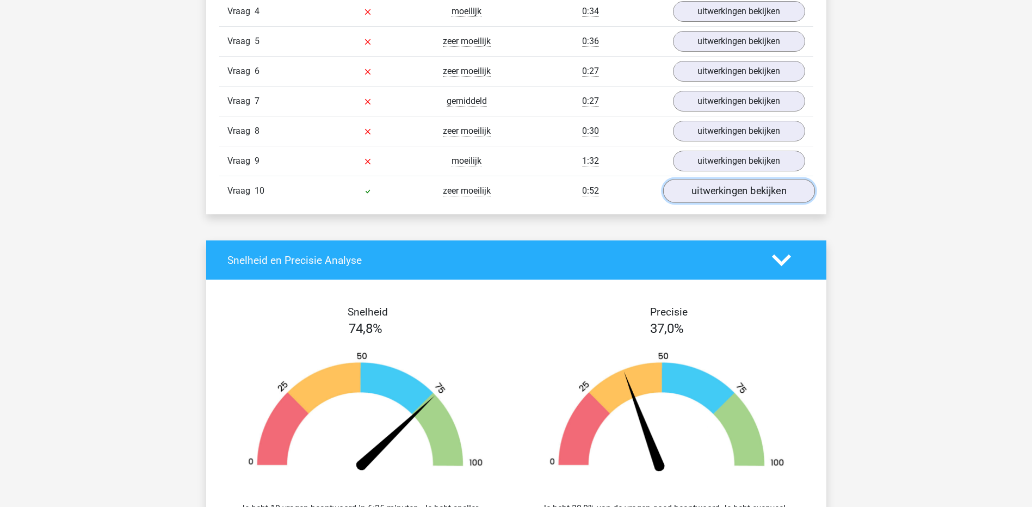
click at [688, 197] on link "uitwerkingen bekijken" at bounding box center [739, 192] width 152 height 24
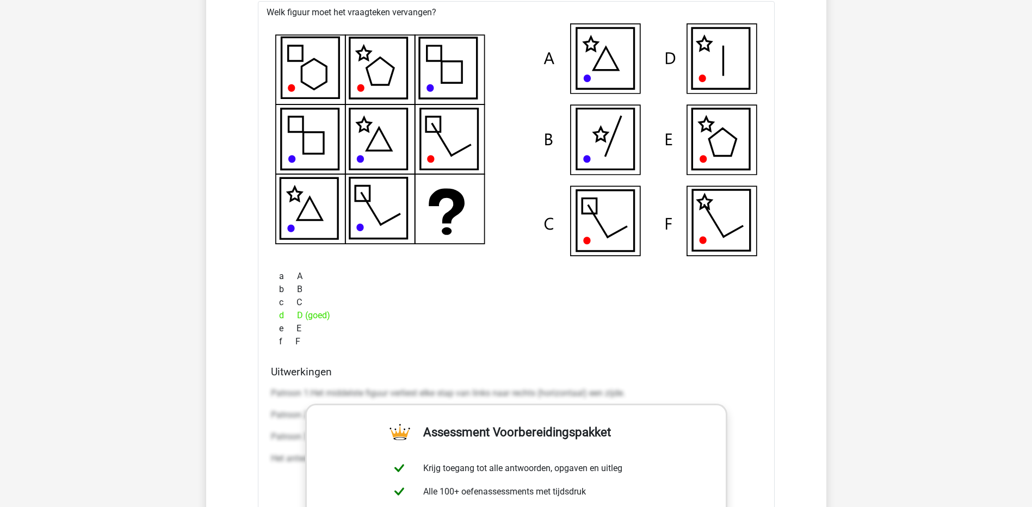
scroll to position [1197, 0]
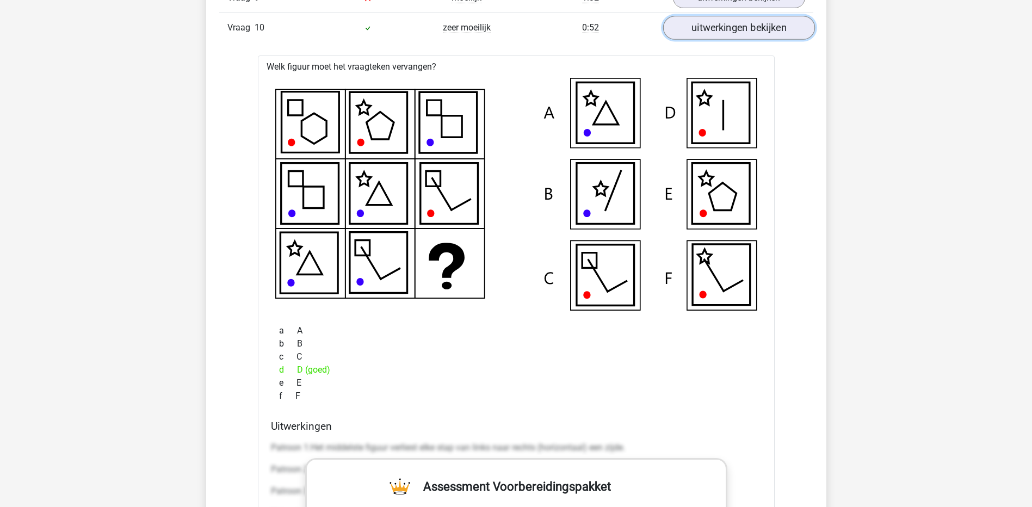
click at [712, 31] on link "uitwerkingen bekijken" at bounding box center [739, 28] width 152 height 24
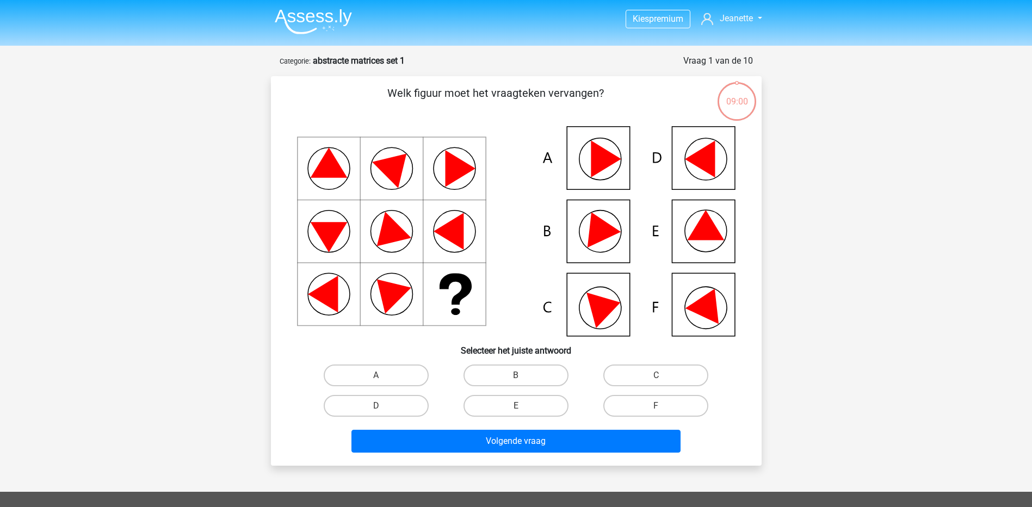
scroll to position [54, 0]
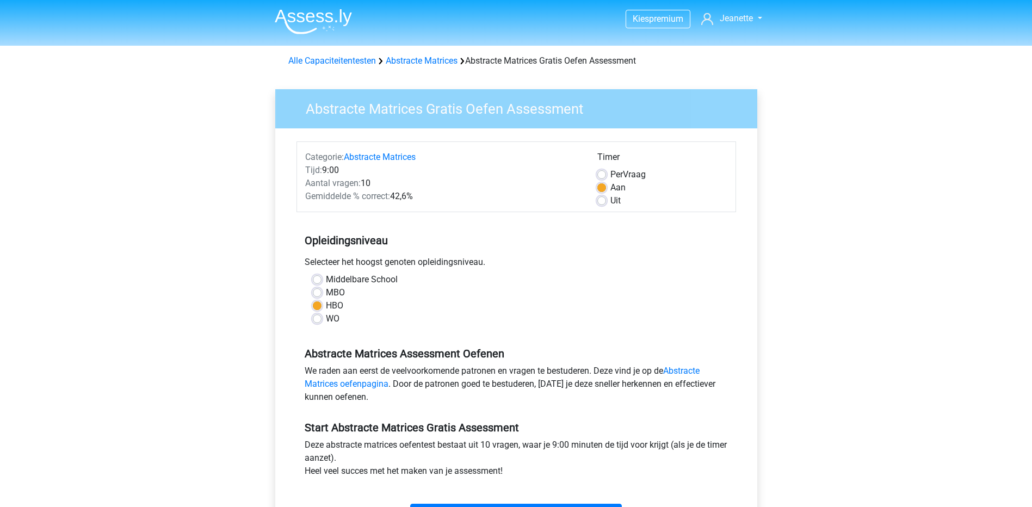
scroll to position [218, 0]
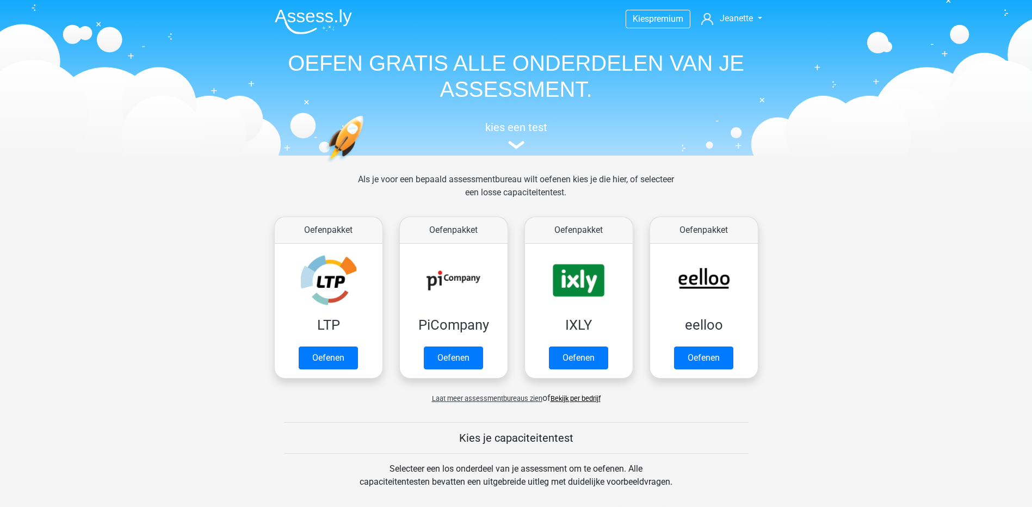
scroll to position [435, 0]
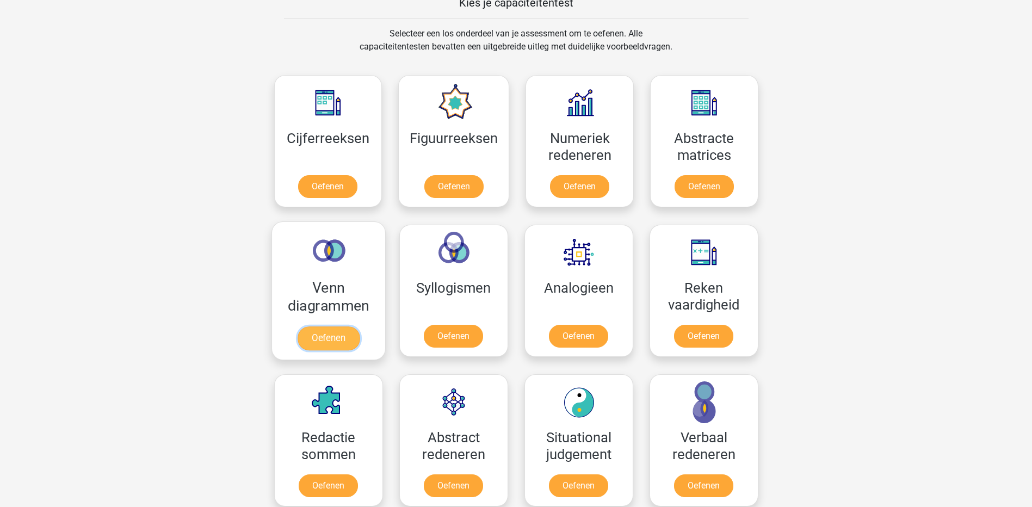
click at [344, 326] on link "Oefenen" at bounding box center [328, 338] width 62 height 24
click at [456, 337] on link "Oefenen" at bounding box center [453, 338] width 62 height 24
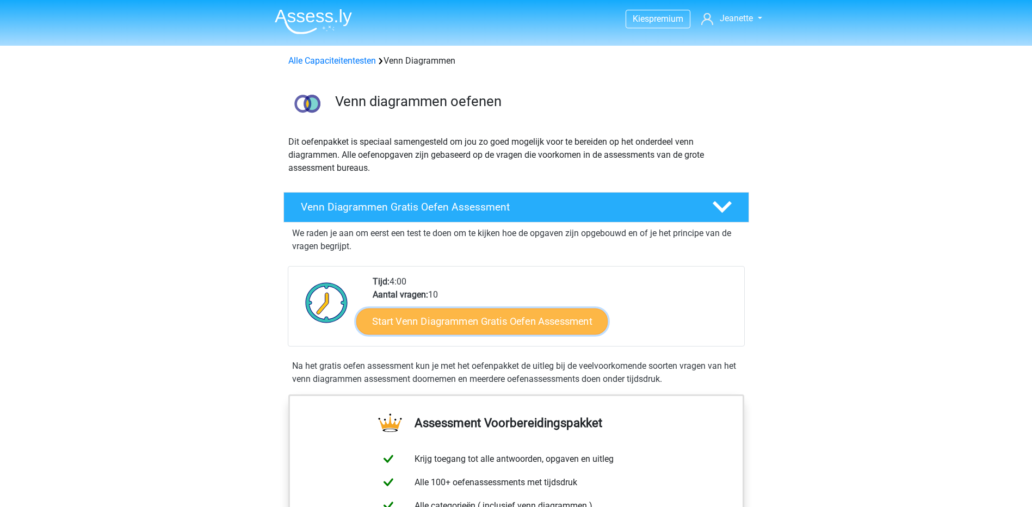
click at [426, 316] on link "Start Venn Diagrammen Gratis Oefen Assessment" at bounding box center [481, 321] width 251 height 26
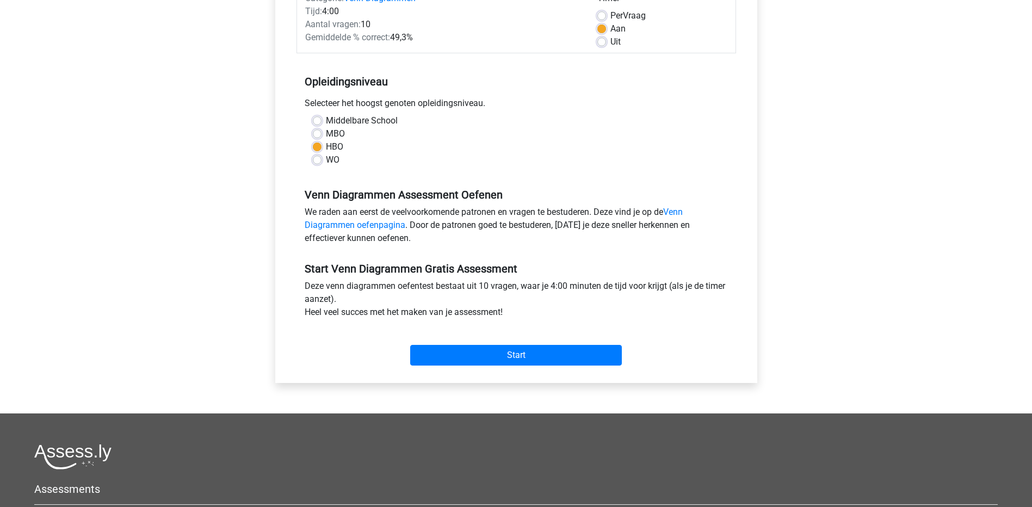
scroll to position [163, 0]
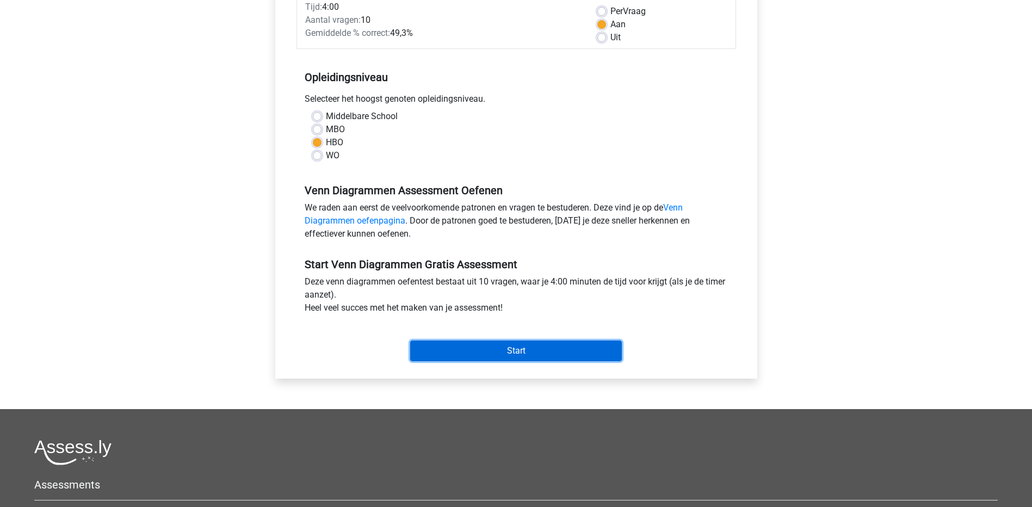
click at [471, 359] on input "Start" at bounding box center [516, 351] width 212 height 21
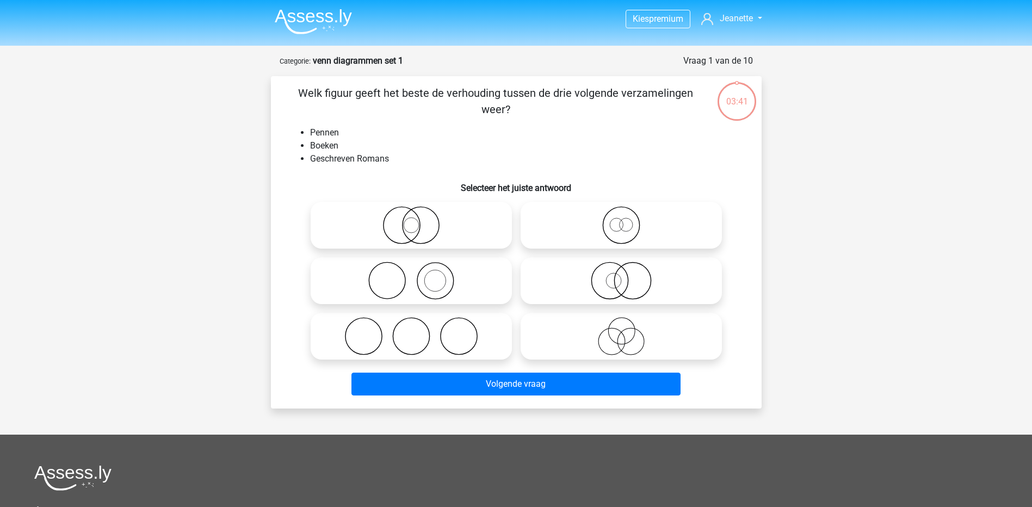
scroll to position [54, 0]
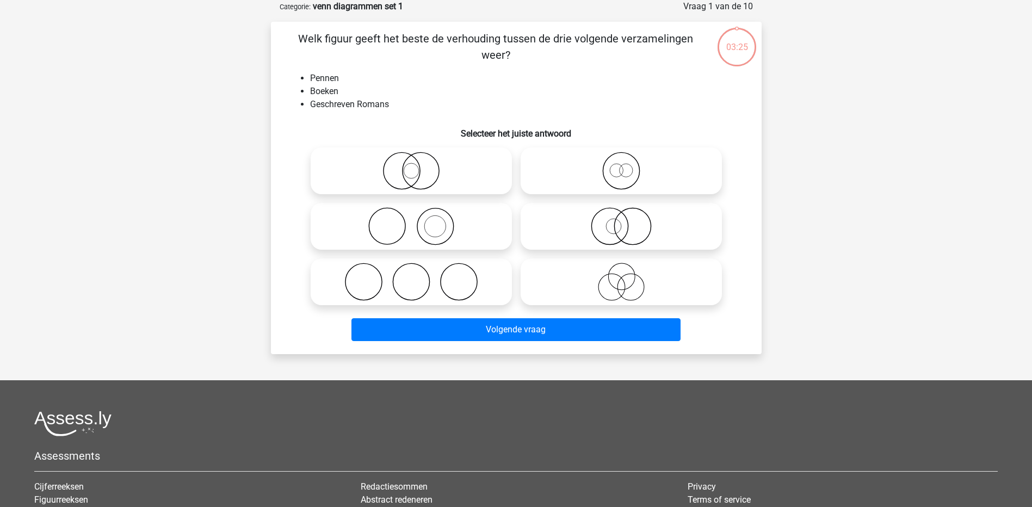
click at [628, 230] on circle at bounding box center [609, 226] width 36 height 36
click at [628, 221] on input "radio" at bounding box center [624, 217] width 7 height 7
radio input "true"
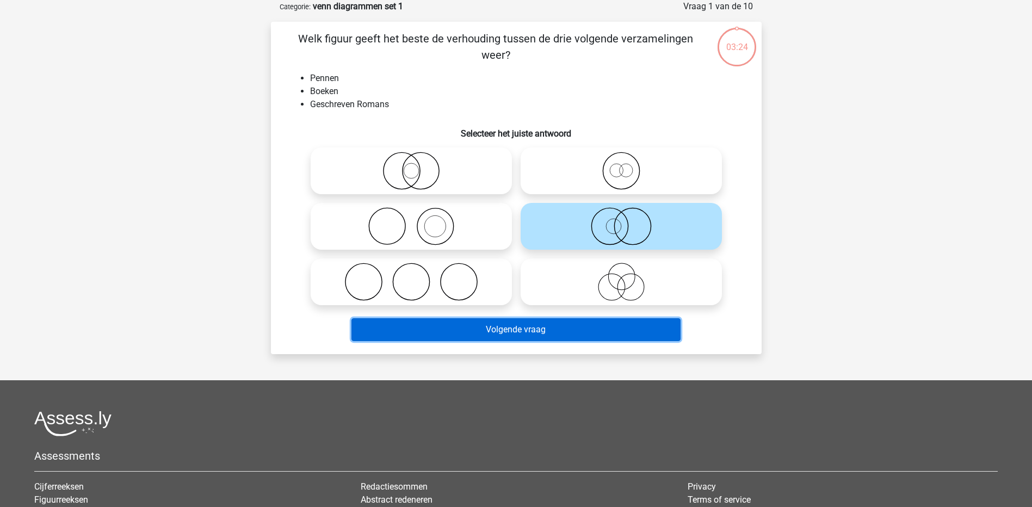
click at [533, 331] on button "Volgende vraag" at bounding box center [515, 329] width 329 height 23
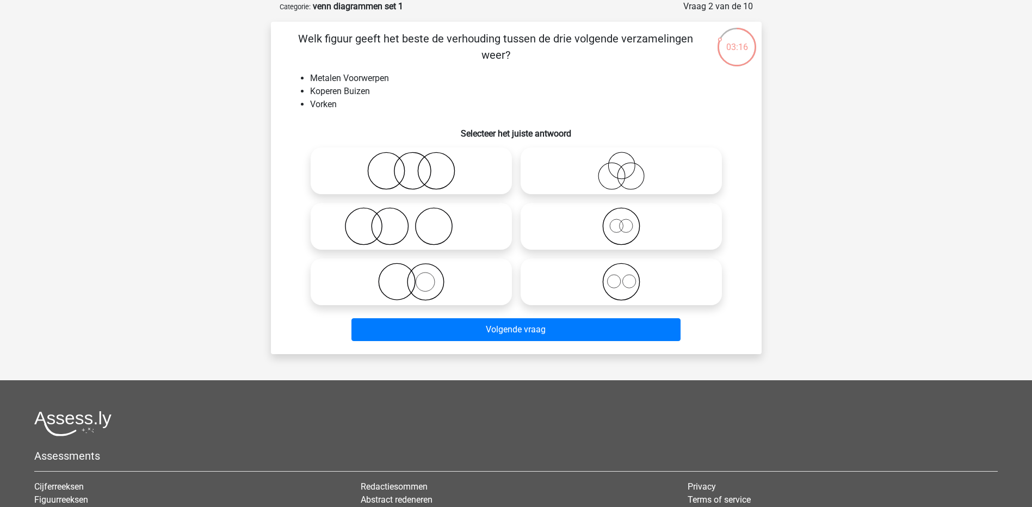
click at [385, 237] on icon at bounding box center [411, 226] width 193 height 38
click at [411, 221] on input "radio" at bounding box center [414, 217] width 7 height 7
radio input "true"
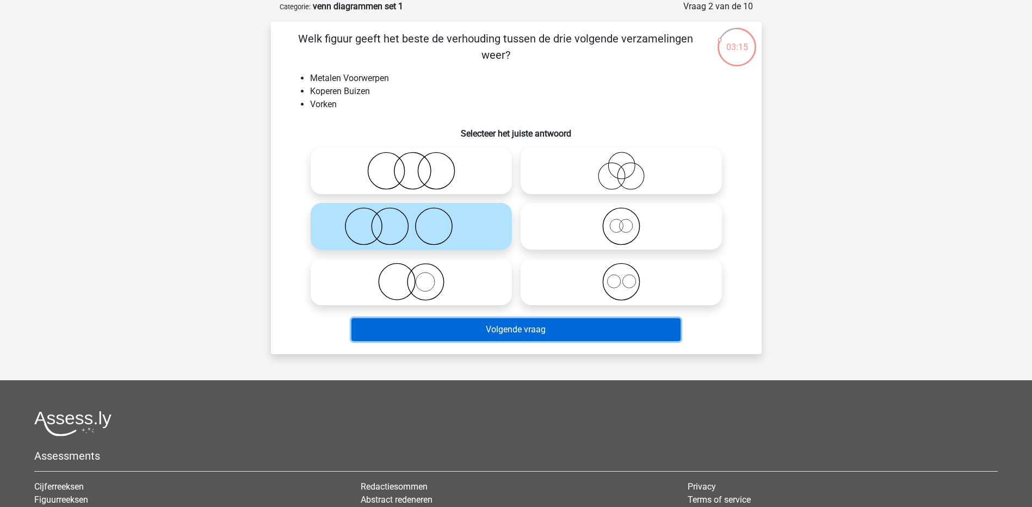
click at [428, 330] on button "Volgende vraag" at bounding box center [515, 329] width 329 height 23
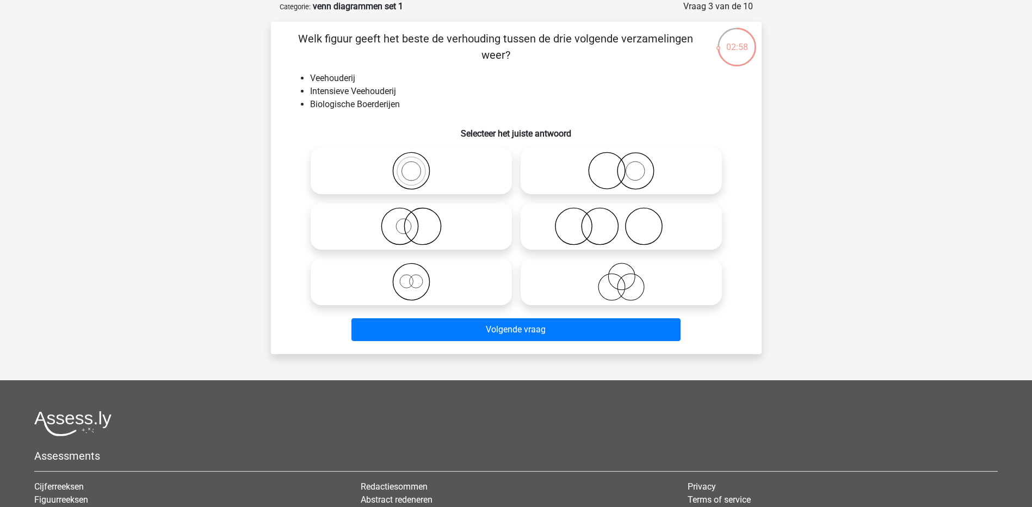
drag, startPoint x: 416, startPoint y: 220, endPoint x: 469, endPoint y: 310, distance: 103.9
click at [416, 194] on div at bounding box center [411, 170] width 201 height 47
click at [445, 233] on icon at bounding box center [411, 226] width 193 height 38
click at [418, 221] on input "radio" at bounding box center [414, 217] width 7 height 7
radio input "true"
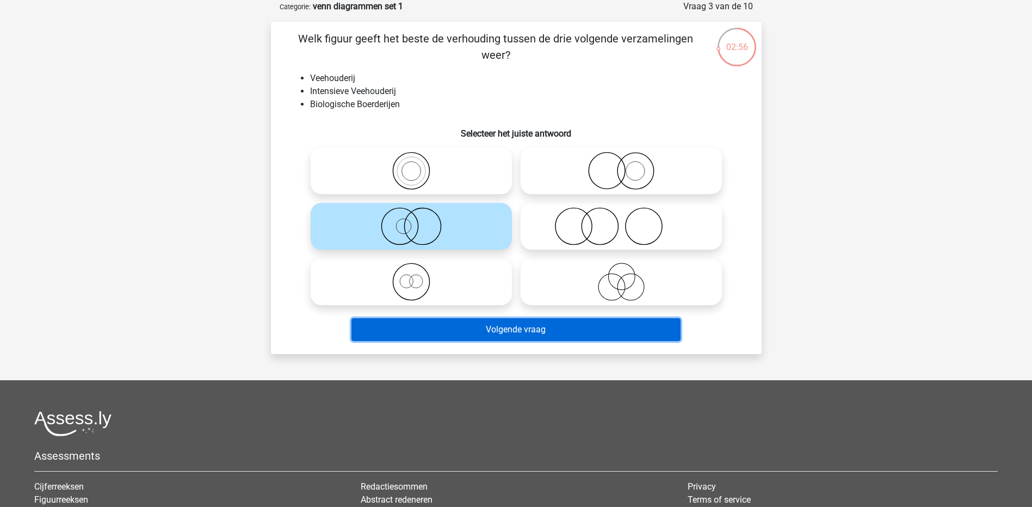
click at [455, 331] on button "Volgende vraag" at bounding box center [515, 329] width 329 height 23
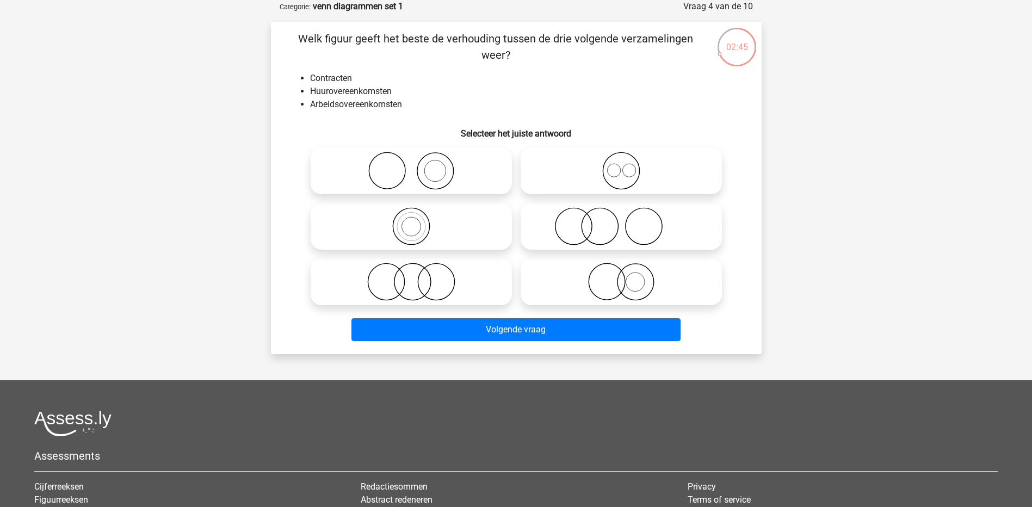
click at [415, 282] on icon at bounding box center [411, 282] width 193 height 38
click at [415, 276] on input "radio" at bounding box center [414, 272] width 7 height 7
radio input "true"
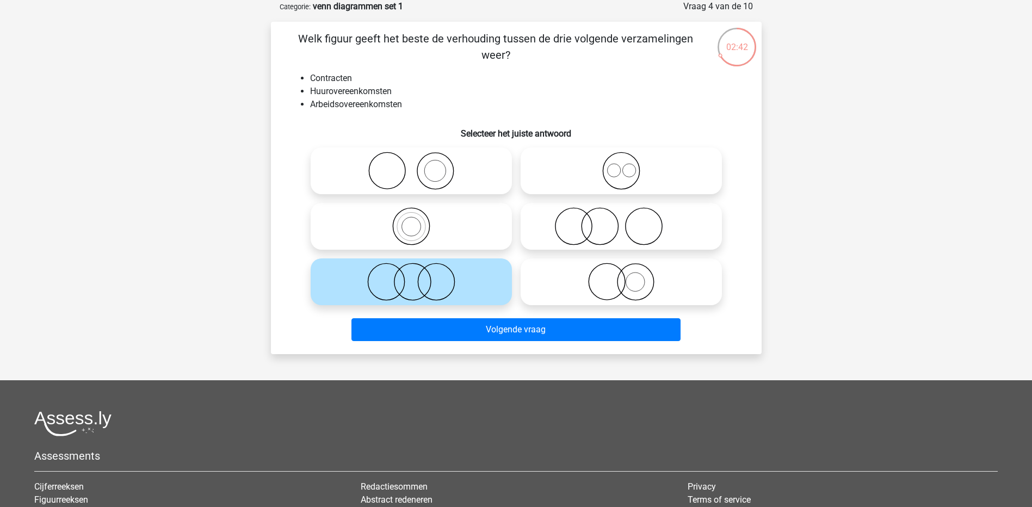
click at [417, 285] on icon at bounding box center [411, 282] width 193 height 38
click at [417, 276] on input "radio" at bounding box center [414, 272] width 7 height 7
click at [407, 223] on icon at bounding box center [411, 226] width 193 height 38
click at [411, 221] on input "radio" at bounding box center [414, 217] width 7 height 7
radio input "true"
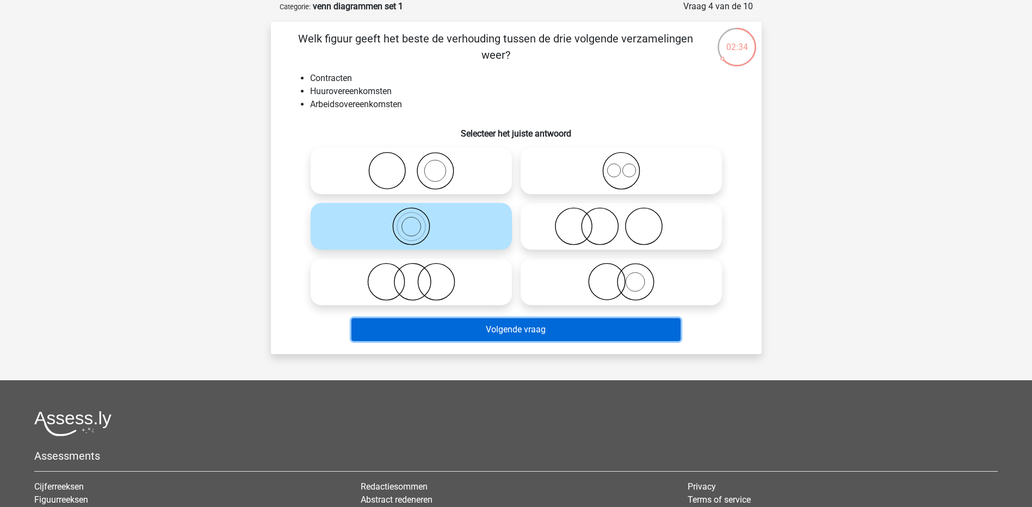
click at [487, 329] on button "Volgende vraag" at bounding box center [515, 329] width 329 height 23
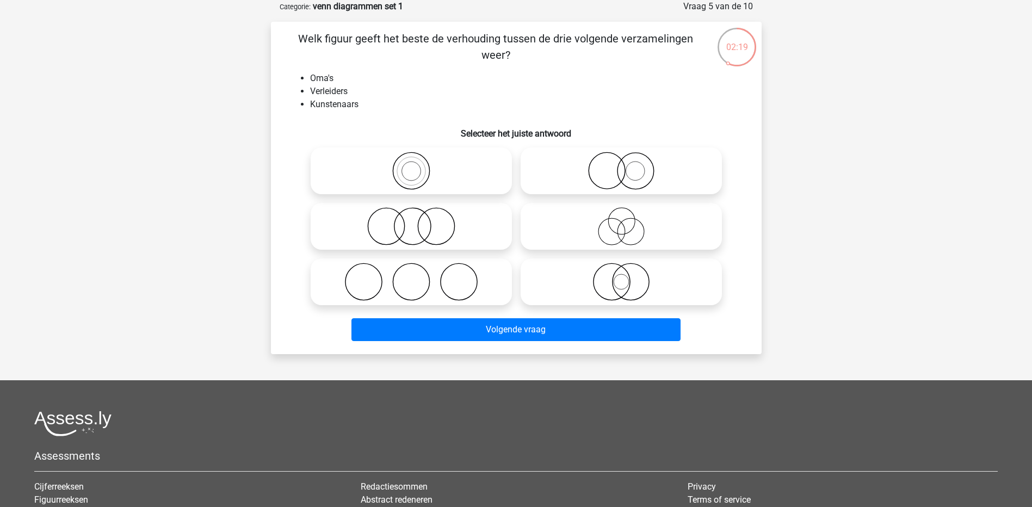
click at [628, 165] on icon at bounding box center [621, 171] width 193 height 38
click at [628, 165] on input "radio" at bounding box center [624, 161] width 7 height 7
radio input "true"
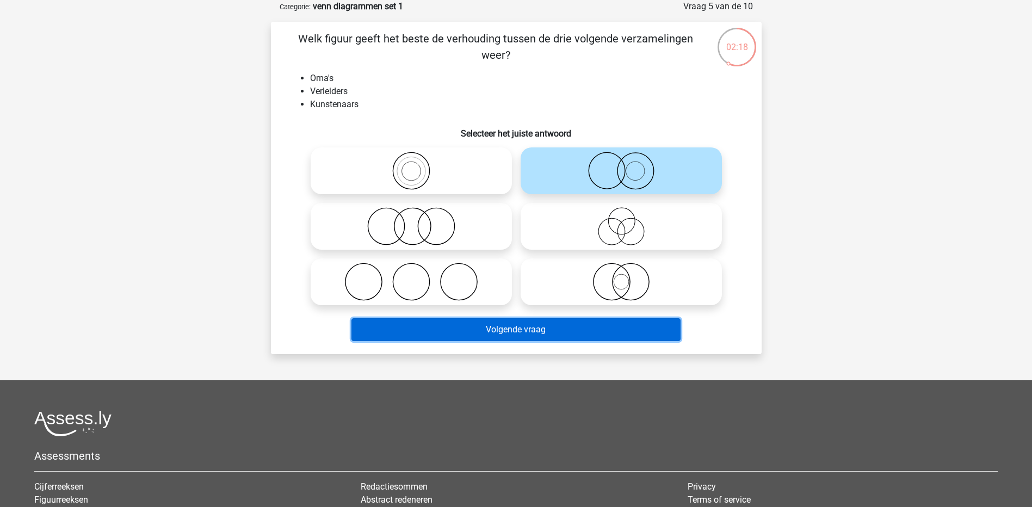
click at [526, 332] on button "Volgende vraag" at bounding box center [515, 329] width 329 height 23
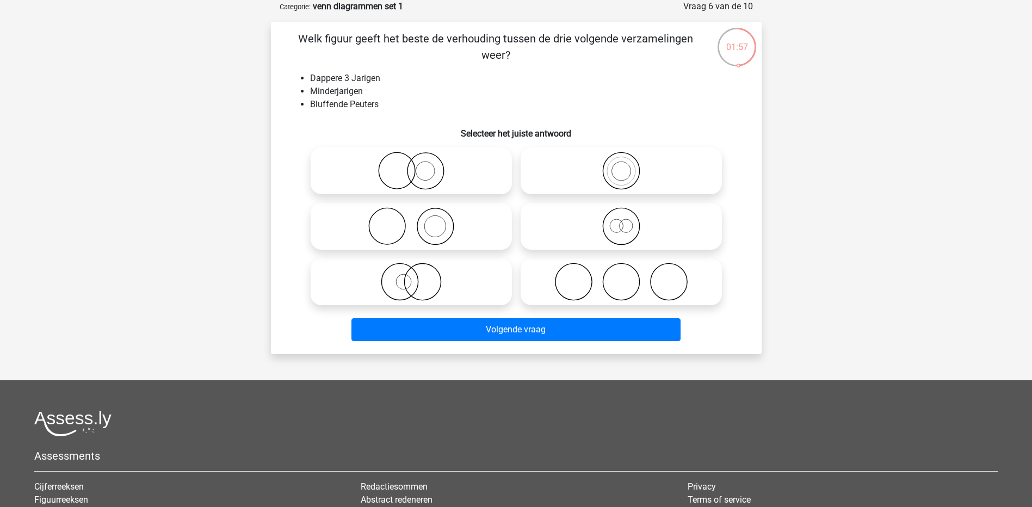
click at [616, 238] on icon at bounding box center [621, 226] width 193 height 38
click at [621, 221] on input "radio" at bounding box center [624, 217] width 7 height 7
radio input "true"
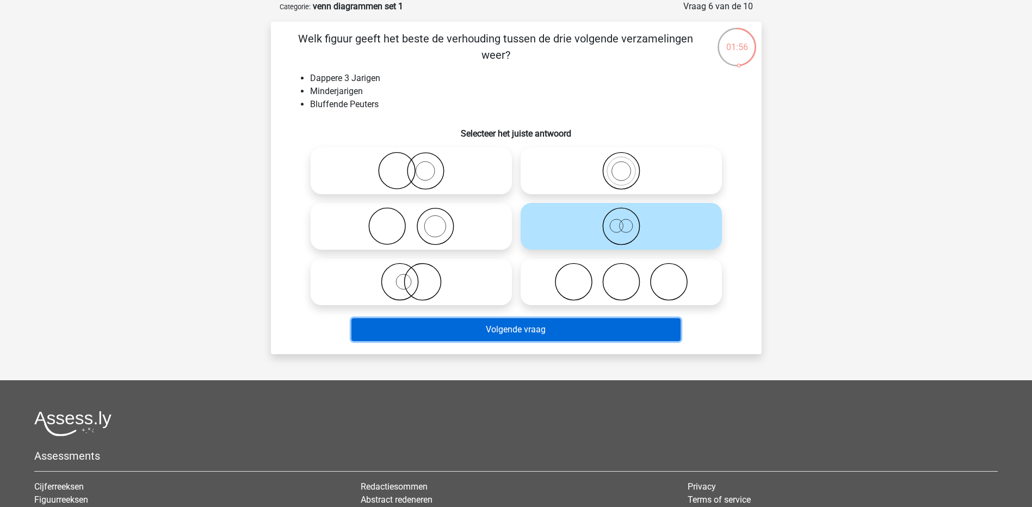
click at [575, 330] on button "Volgende vraag" at bounding box center [515, 329] width 329 height 23
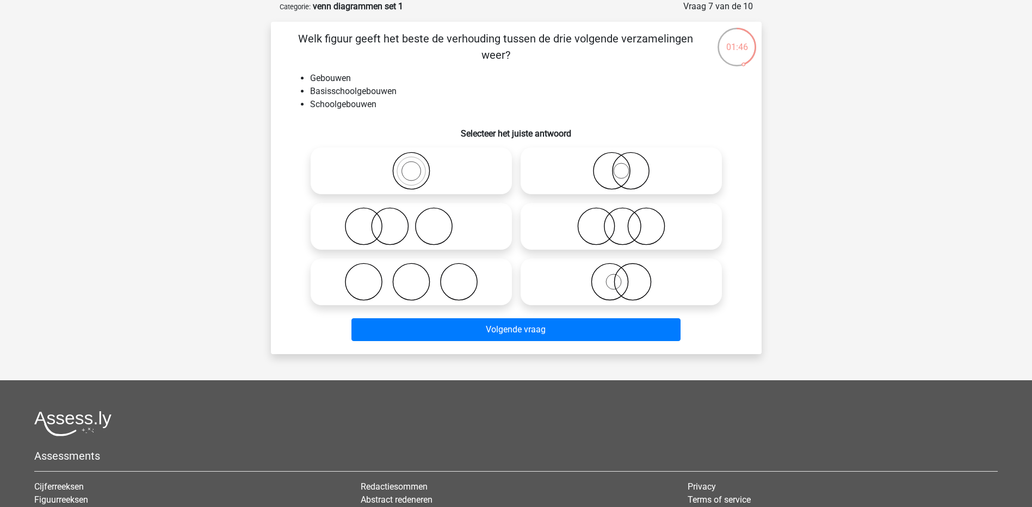
click at [617, 178] on icon at bounding box center [621, 171] width 193 height 38
click at [621, 165] on input "radio" at bounding box center [624, 161] width 7 height 7
radio input "true"
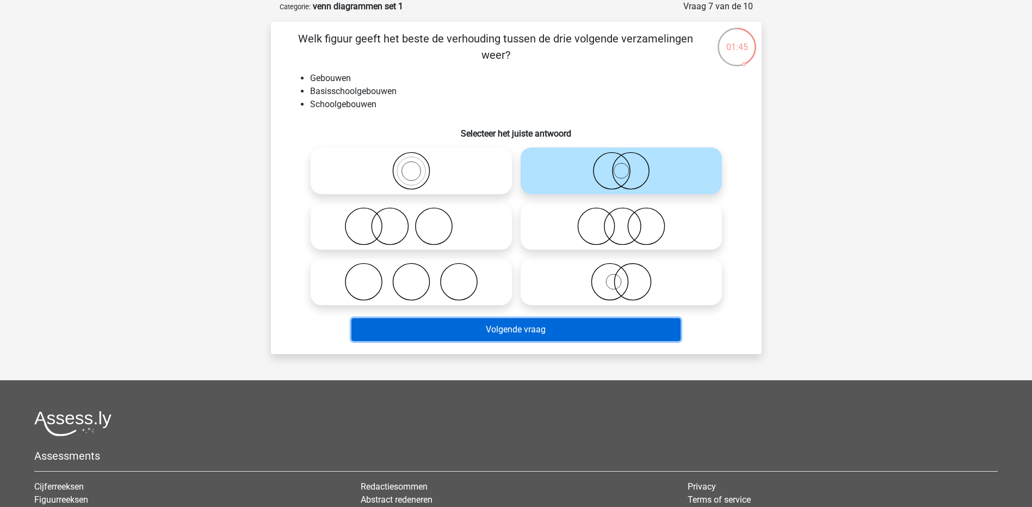
click at [585, 324] on button "Volgende vraag" at bounding box center [515, 329] width 329 height 23
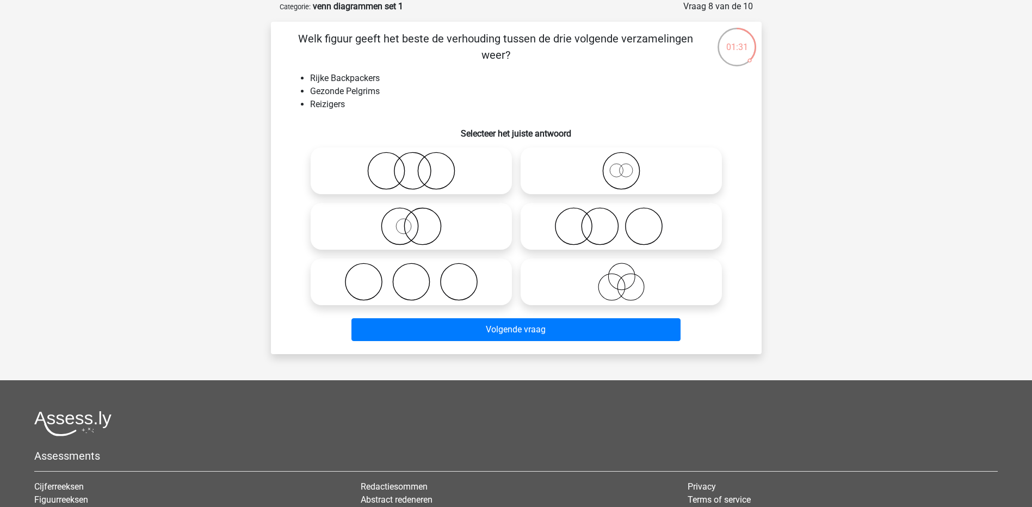
click at [615, 170] on icon at bounding box center [621, 171] width 193 height 38
click at [621, 165] on input "radio" at bounding box center [624, 161] width 7 height 7
radio input "true"
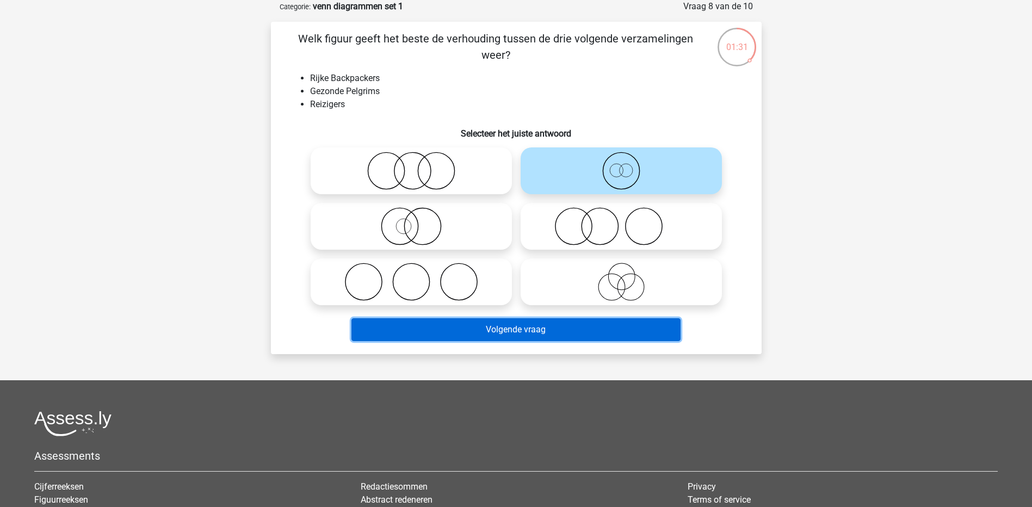
click at [570, 326] on button "Volgende vraag" at bounding box center [515, 329] width 329 height 23
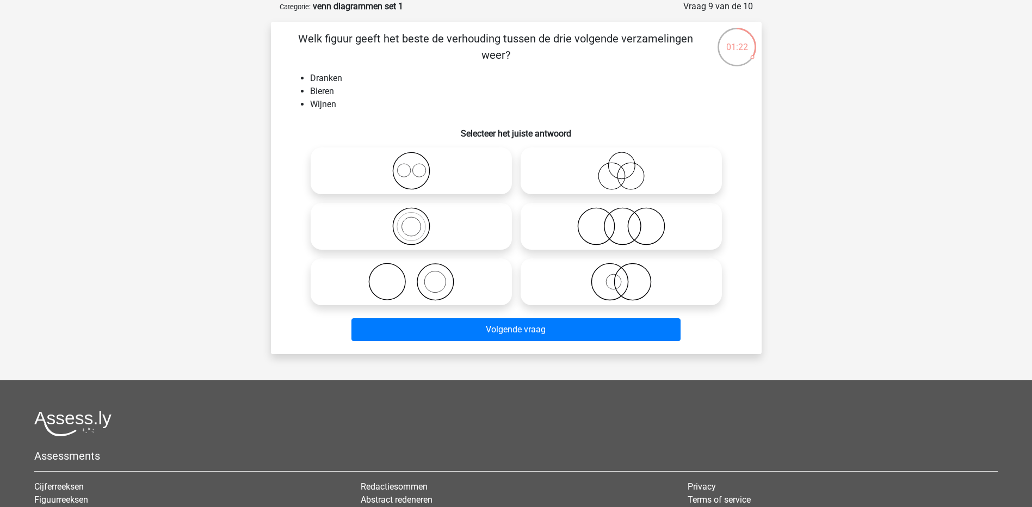
click at [407, 169] on icon at bounding box center [411, 171] width 193 height 38
click at [411, 165] on input "radio" at bounding box center [414, 161] width 7 height 7
radio input "true"
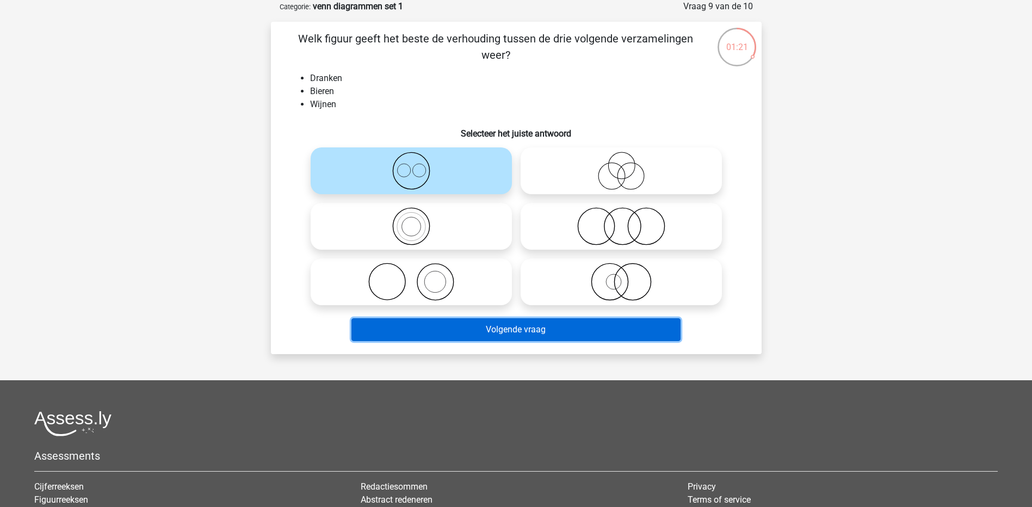
click at [444, 326] on button "Volgende vraag" at bounding box center [515, 329] width 329 height 23
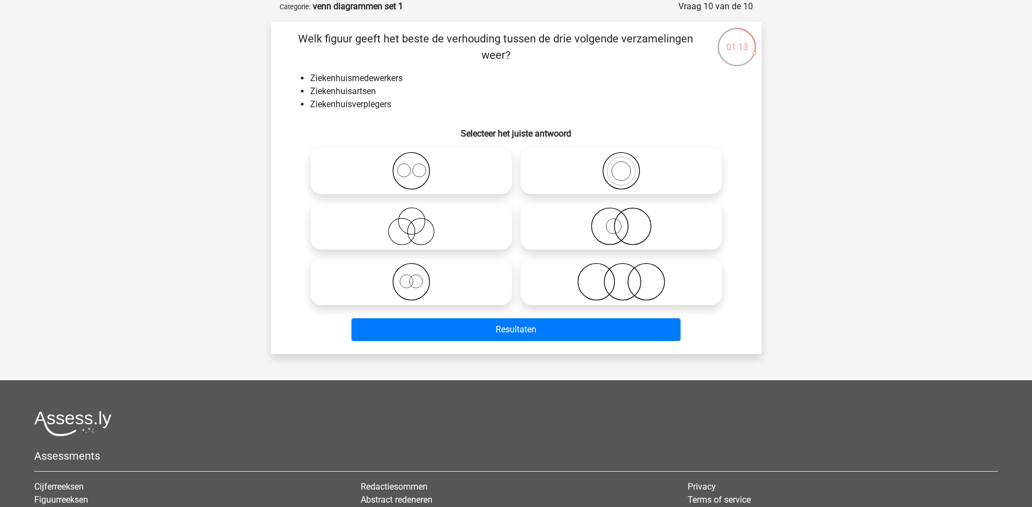
click at [637, 280] on icon at bounding box center [621, 282] width 193 height 38
click at [628, 276] on input "radio" at bounding box center [624, 272] width 7 height 7
radio input "true"
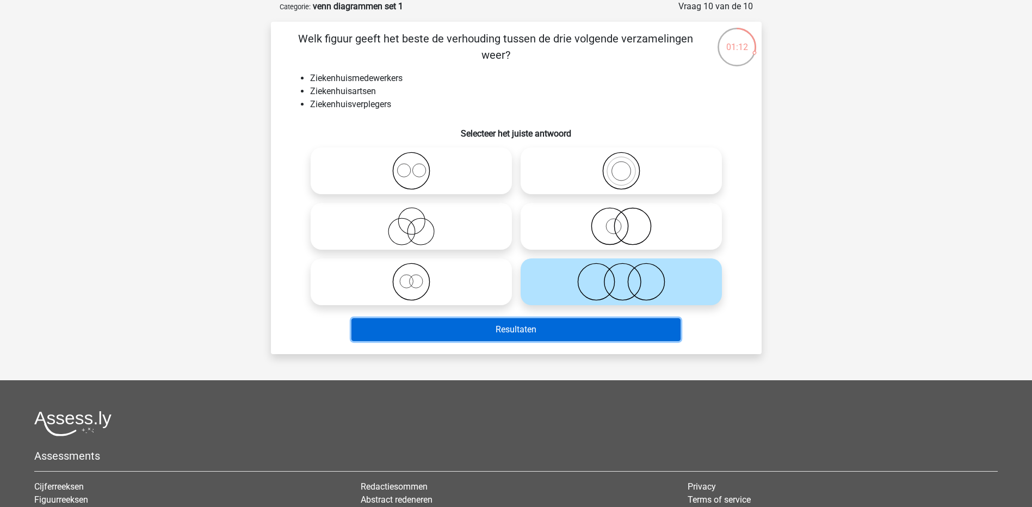
click at [546, 338] on button "Resultaten" at bounding box center [515, 329] width 329 height 23
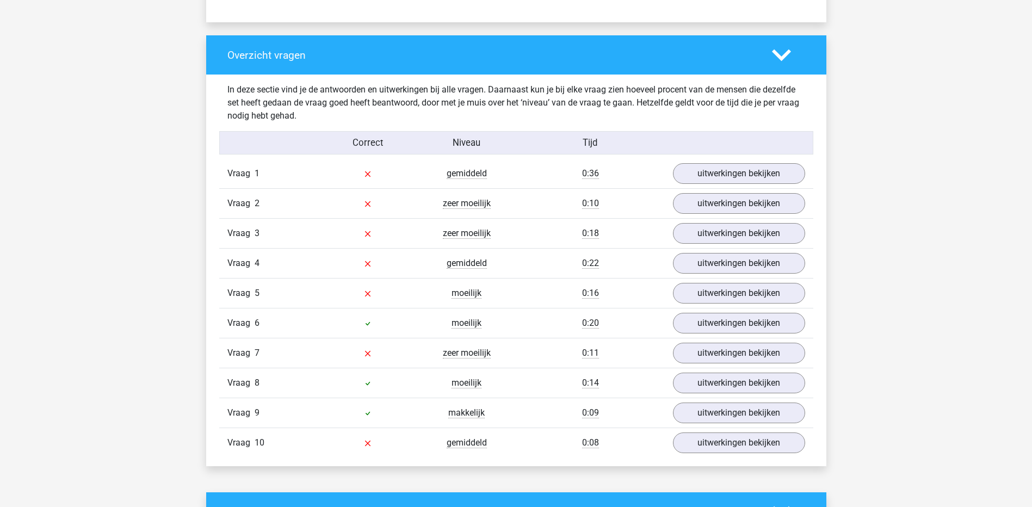
scroll to position [762, 0]
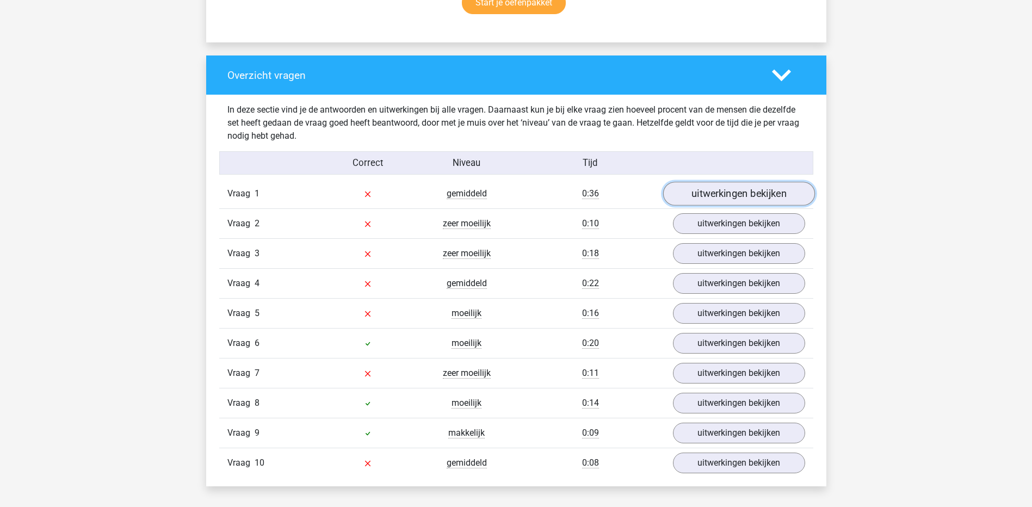
click at [696, 200] on link "uitwerkingen bekijken" at bounding box center [739, 194] width 152 height 24
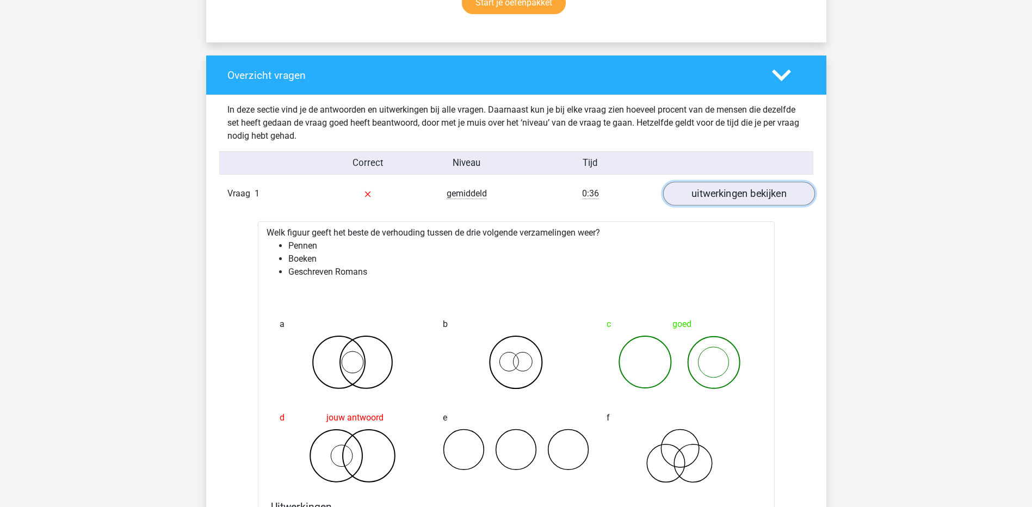
click at [689, 199] on link "uitwerkingen bekijken" at bounding box center [739, 194] width 152 height 24
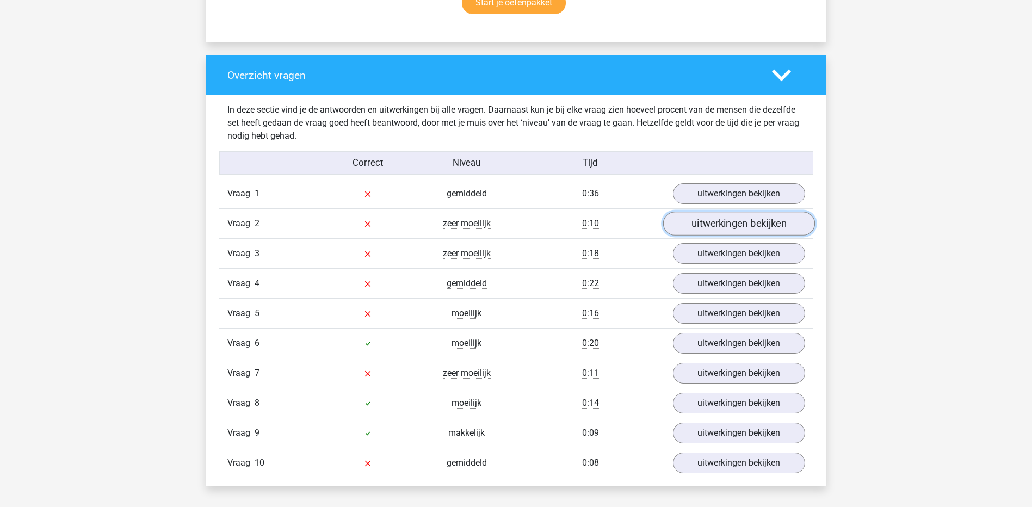
click at [690, 229] on link "uitwerkingen bekijken" at bounding box center [739, 224] width 152 height 24
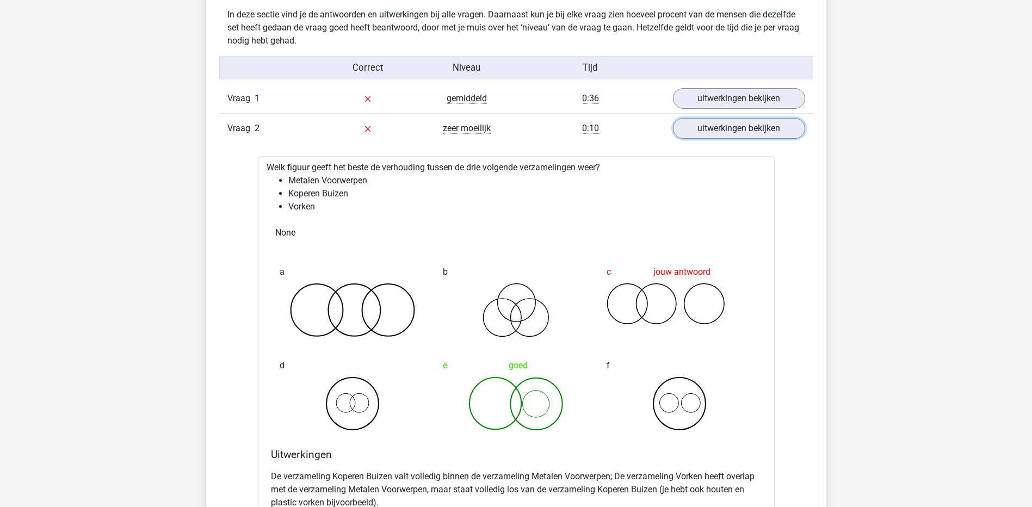
scroll to position [816, 0]
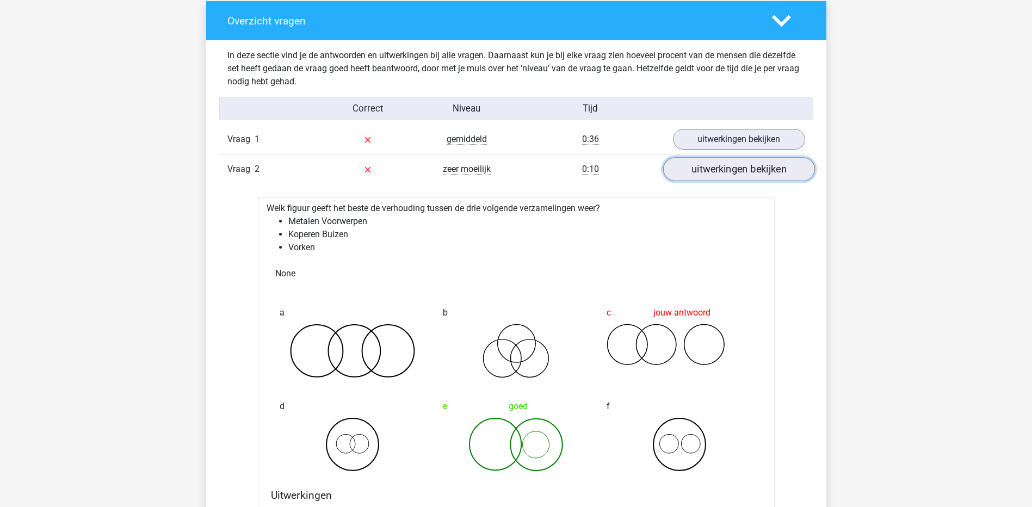
click at [684, 175] on link "uitwerkingen bekijken" at bounding box center [739, 170] width 152 height 24
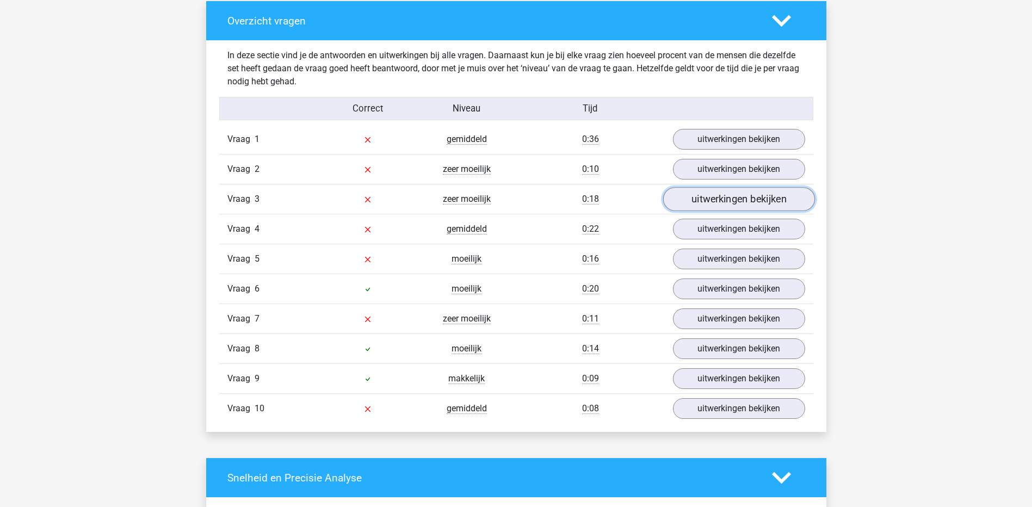
click at [706, 199] on link "uitwerkingen bekijken" at bounding box center [739, 200] width 152 height 24
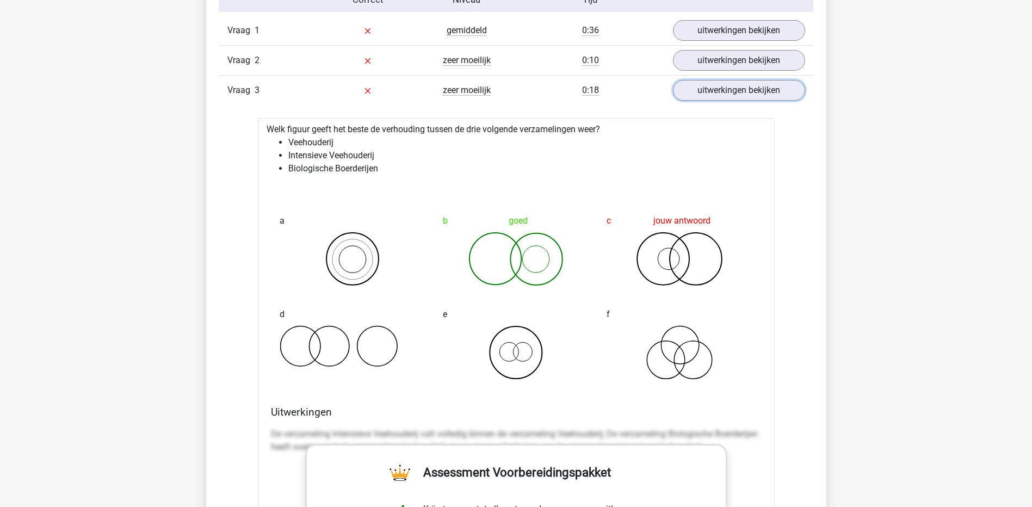
scroll to position [870, 0]
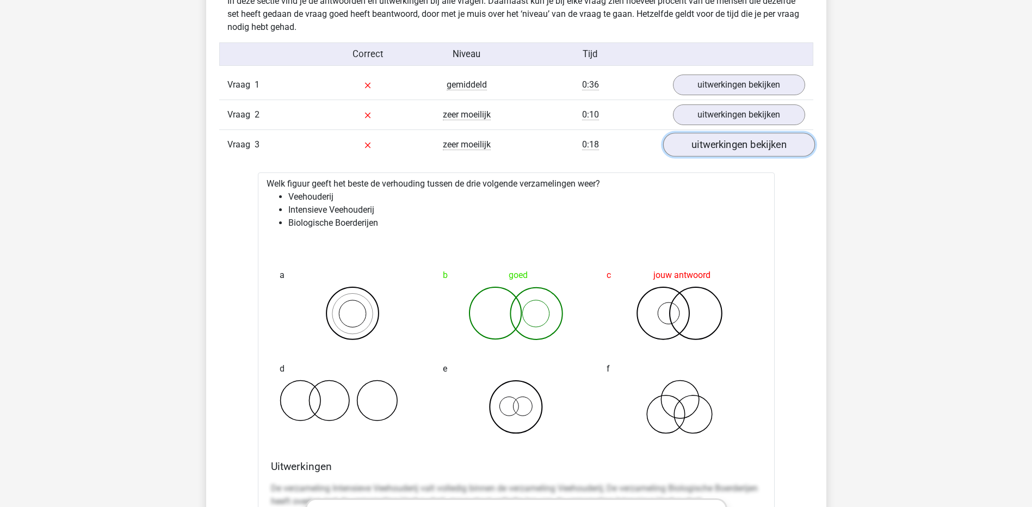
click at [712, 152] on link "uitwerkingen bekijken" at bounding box center [739, 145] width 152 height 24
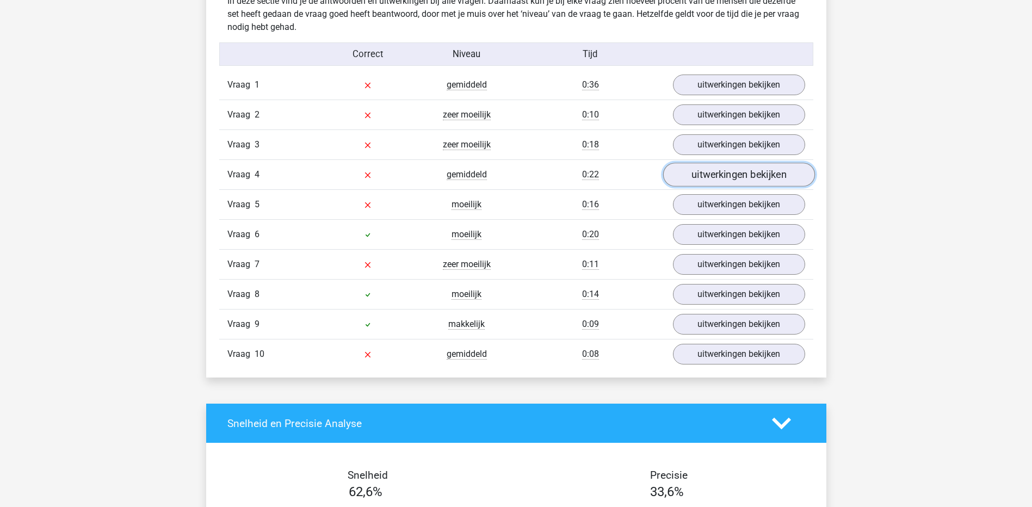
click at [714, 181] on link "uitwerkingen bekijken" at bounding box center [739, 175] width 152 height 24
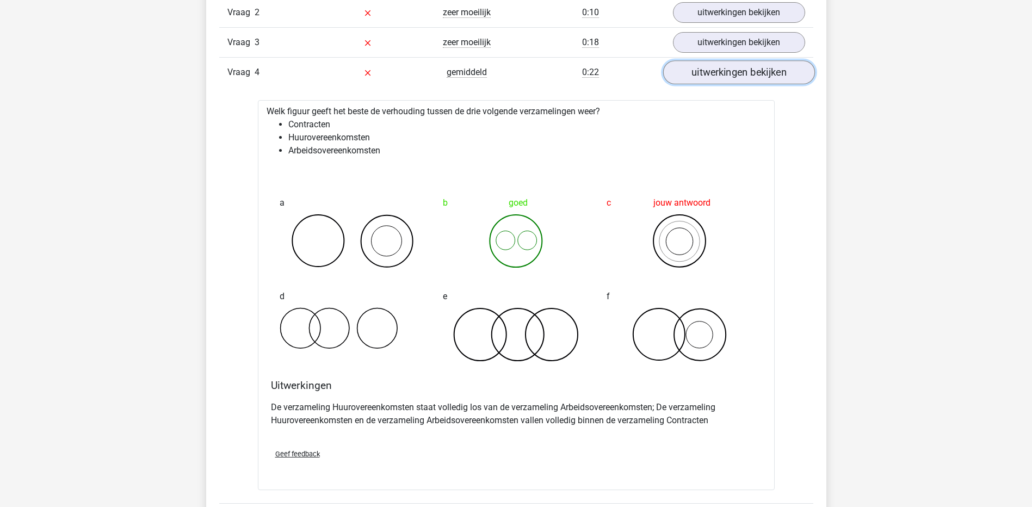
scroll to position [979, 0]
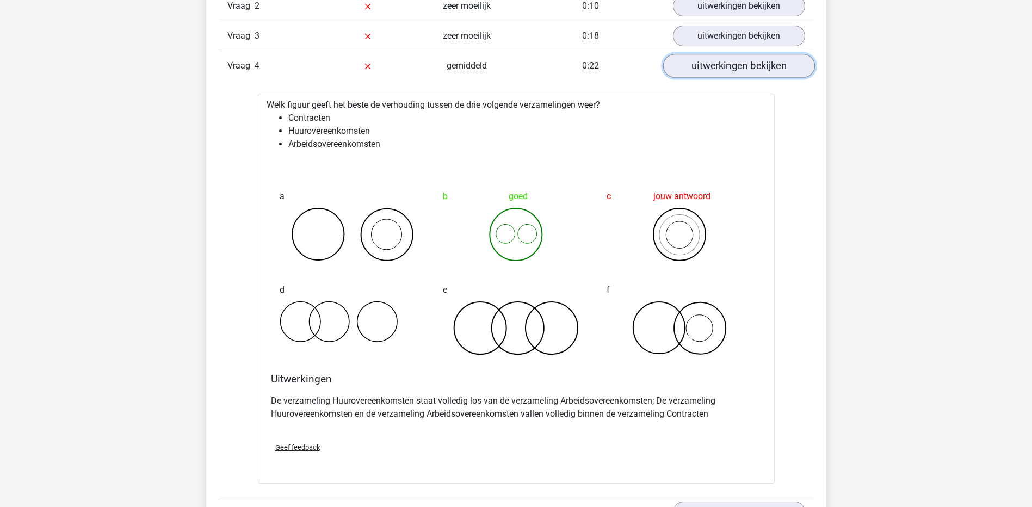
click at [690, 73] on link "uitwerkingen bekijken" at bounding box center [739, 66] width 152 height 24
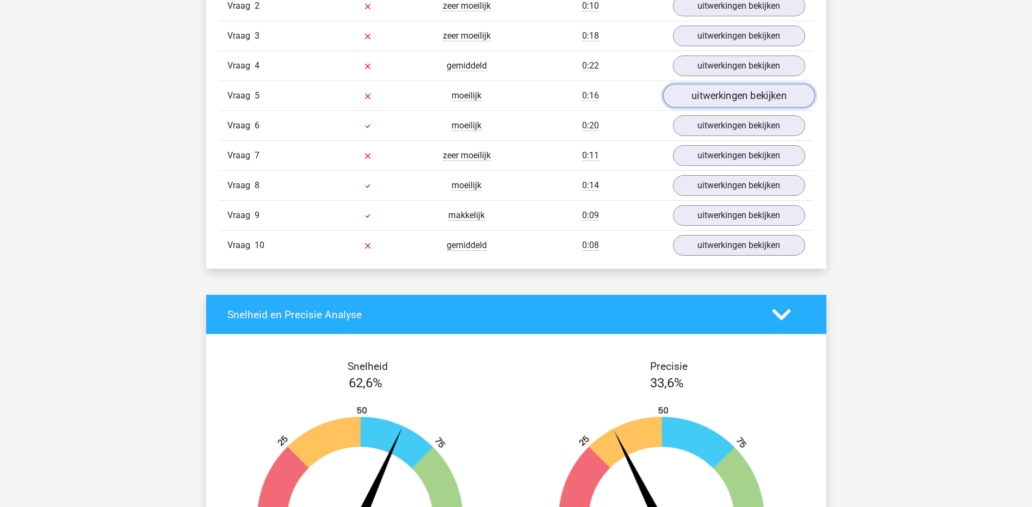
click at [689, 95] on link "uitwerkingen bekijken" at bounding box center [739, 96] width 152 height 24
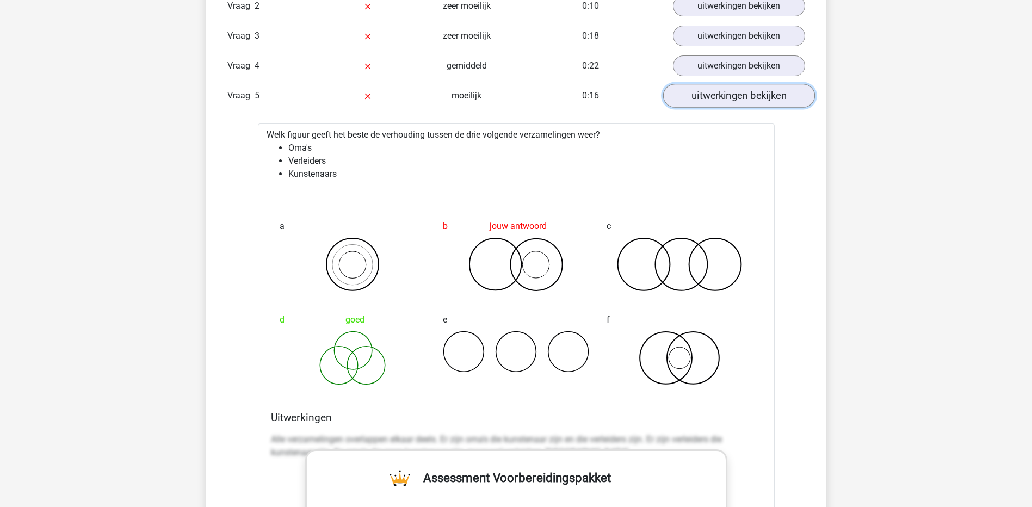
click at [683, 98] on link "uitwerkingen bekijken" at bounding box center [739, 96] width 152 height 24
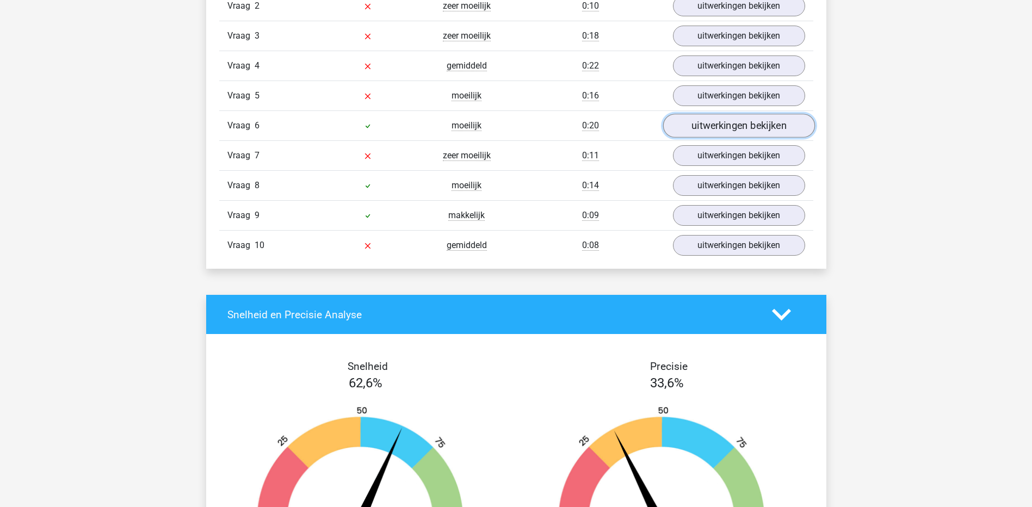
click at [701, 125] on link "uitwerkingen bekijken" at bounding box center [739, 126] width 152 height 24
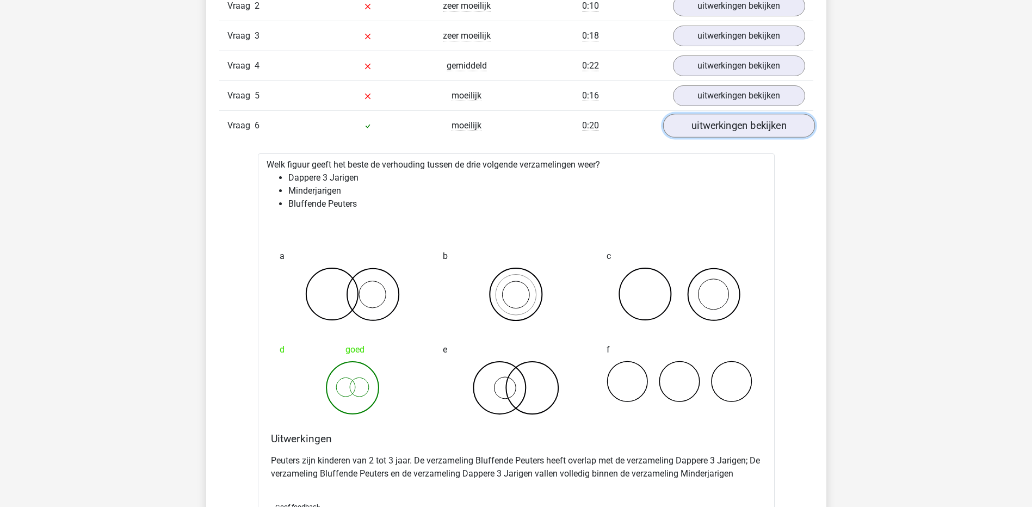
click at [735, 122] on link "uitwerkingen bekijken" at bounding box center [739, 126] width 152 height 24
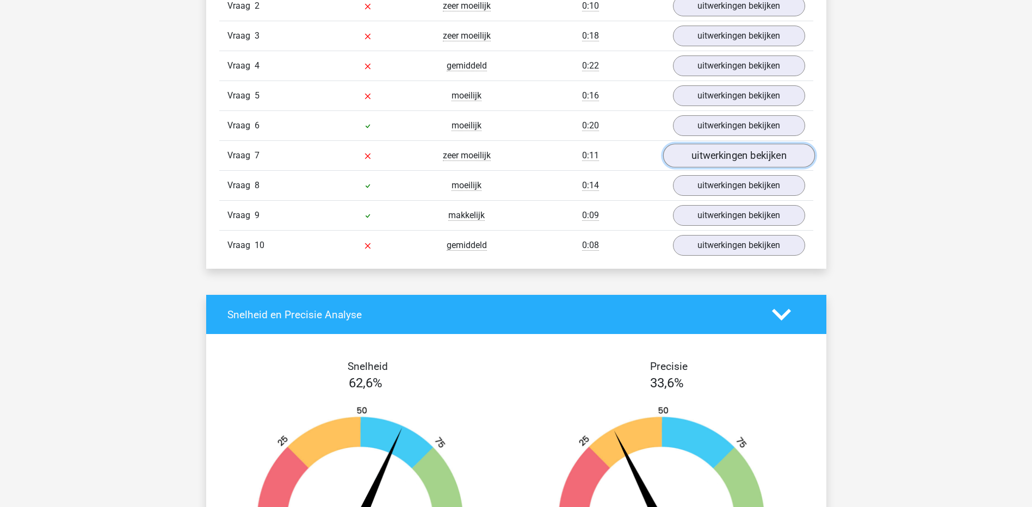
click at [727, 157] on link "uitwerkingen bekijken" at bounding box center [739, 156] width 152 height 24
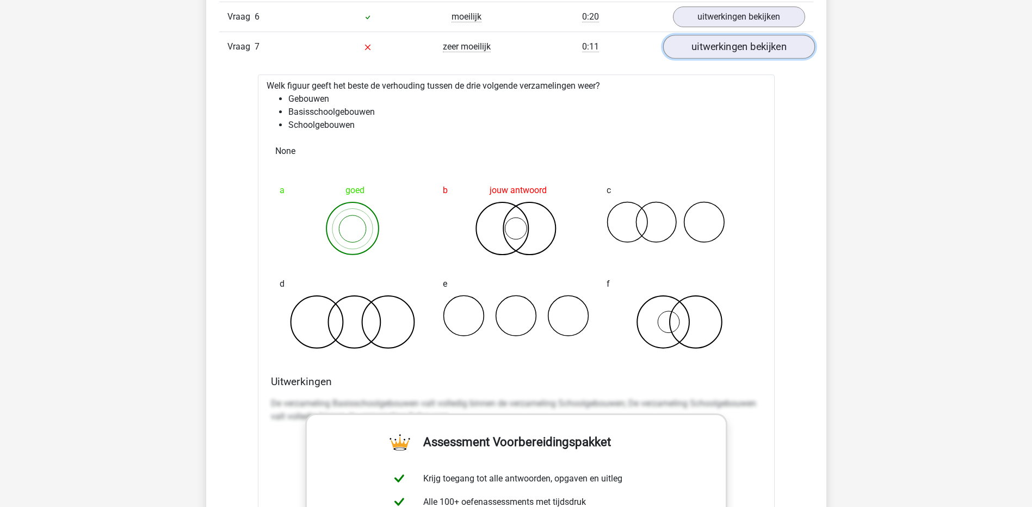
scroll to position [1034, 0]
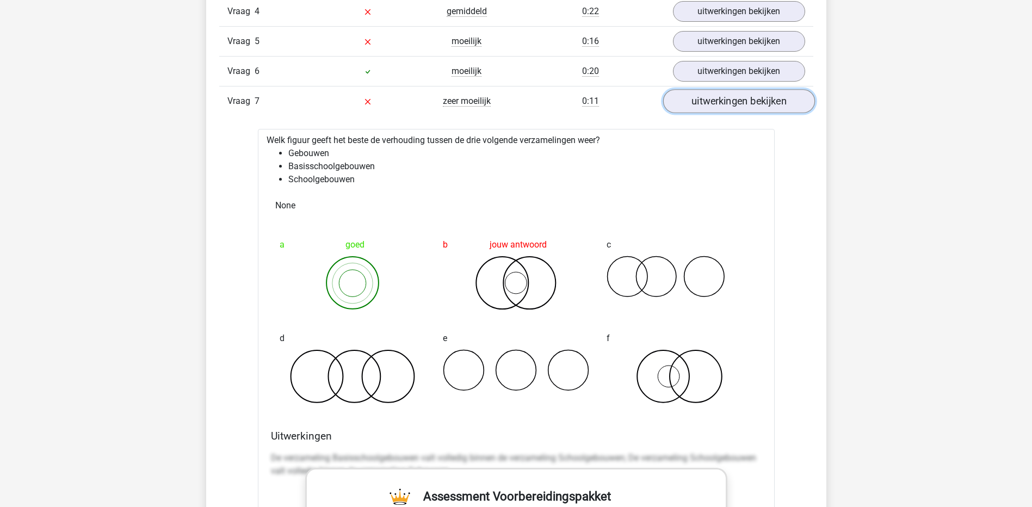
click at [725, 104] on link "uitwerkingen bekijken" at bounding box center [739, 102] width 152 height 24
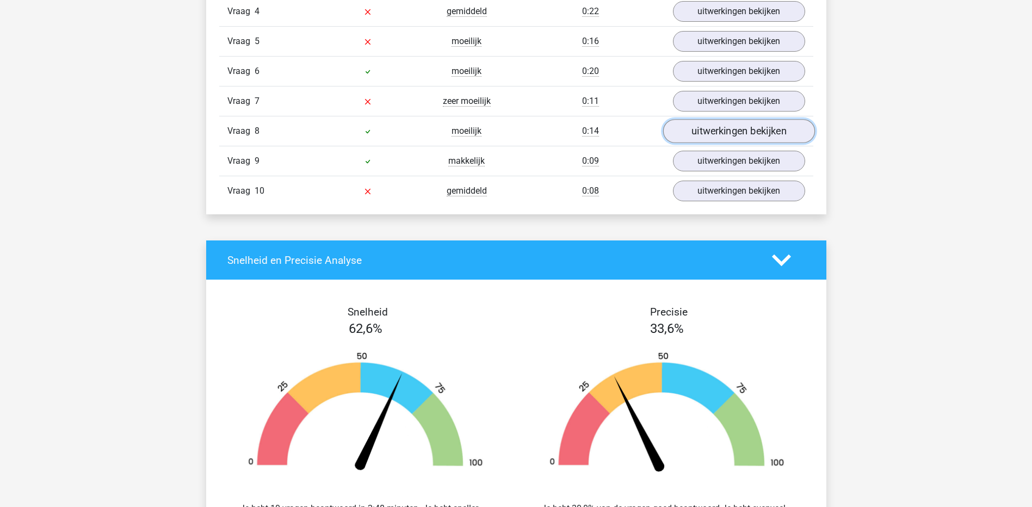
click at [720, 137] on link "uitwerkingen bekijken" at bounding box center [739, 132] width 152 height 24
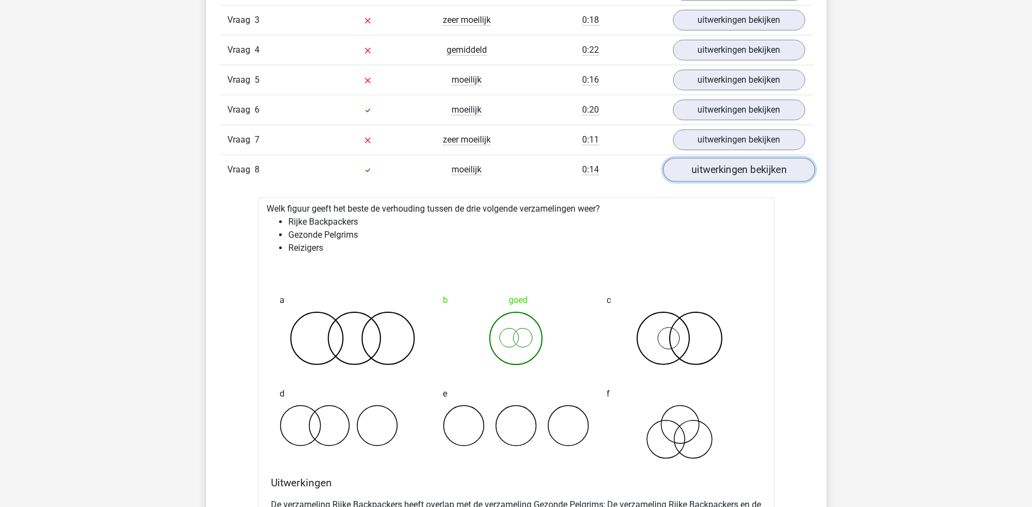
scroll to position [979, 0]
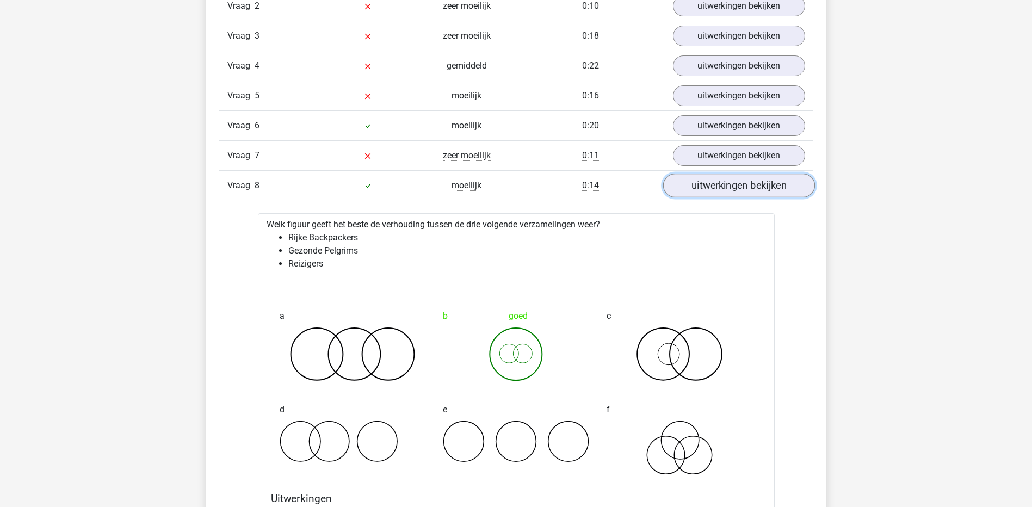
click at [710, 191] on link "uitwerkingen bekijken" at bounding box center [739, 186] width 152 height 24
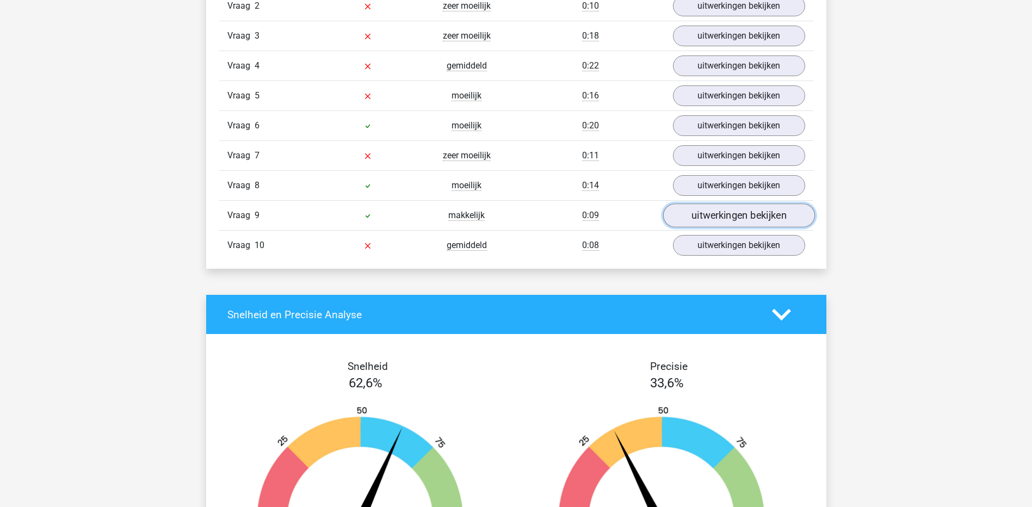
click at [705, 223] on link "uitwerkingen bekijken" at bounding box center [739, 216] width 152 height 24
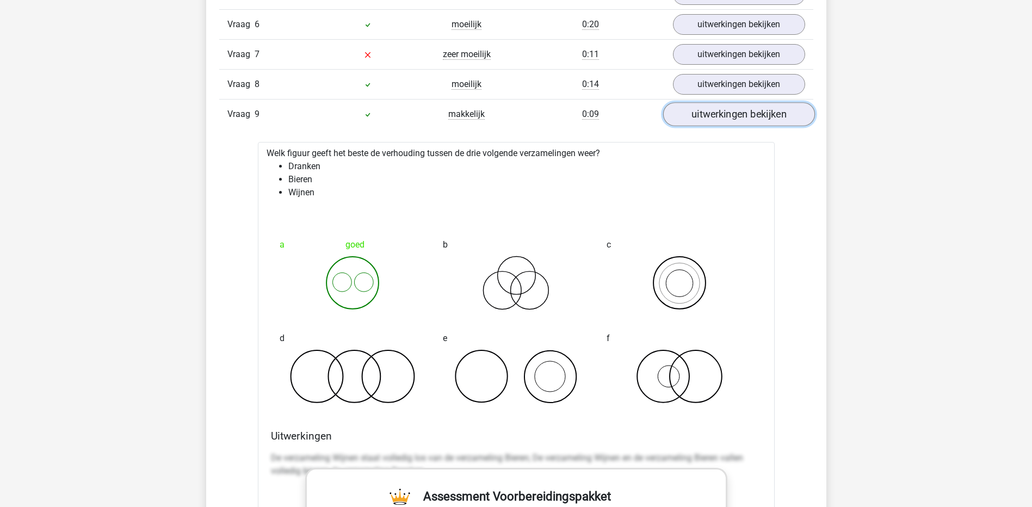
scroll to position [1088, 0]
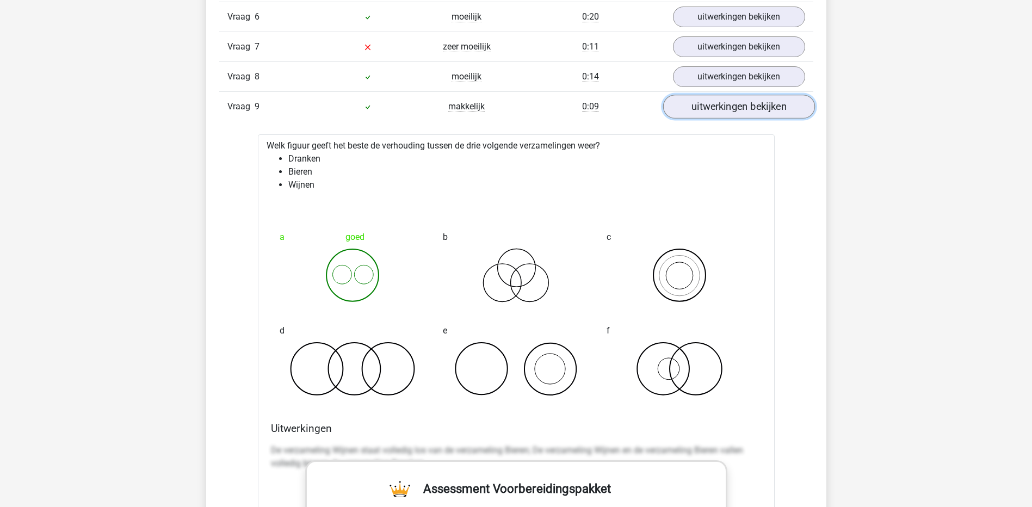
click at [718, 106] on link "uitwerkingen bekijken" at bounding box center [739, 107] width 152 height 24
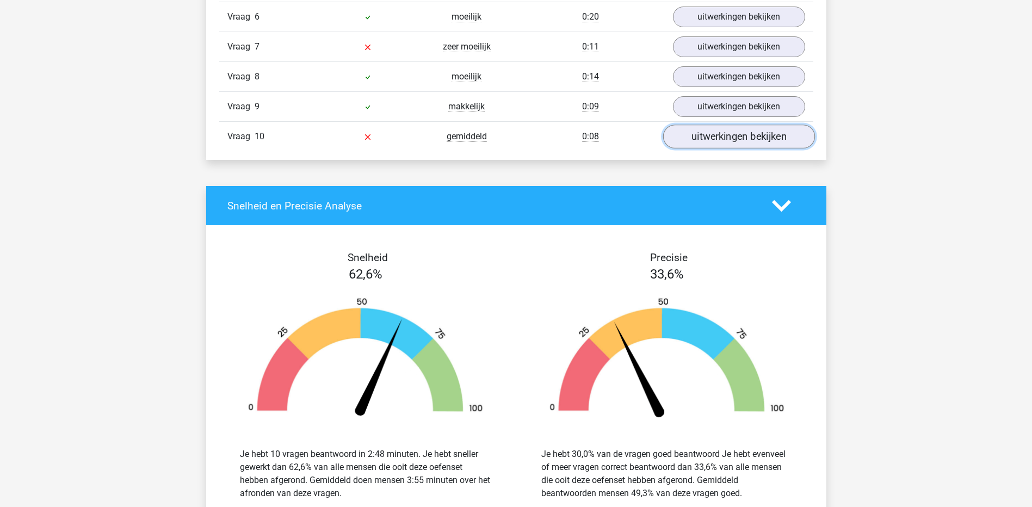
click at [714, 143] on link "uitwerkingen bekijken" at bounding box center [739, 137] width 152 height 24
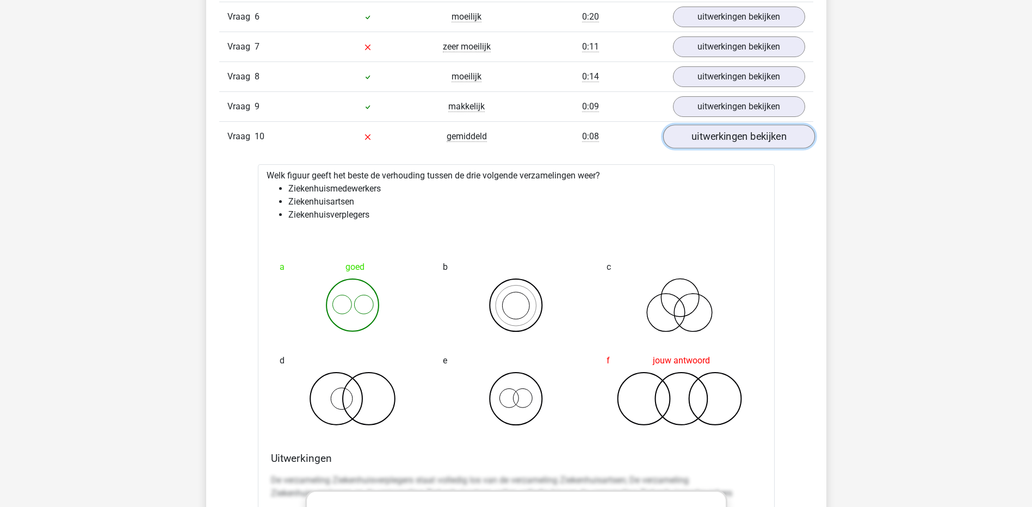
click at [721, 137] on link "uitwerkingen bekijken" at bounding box center [739, 137] width 152 height 24
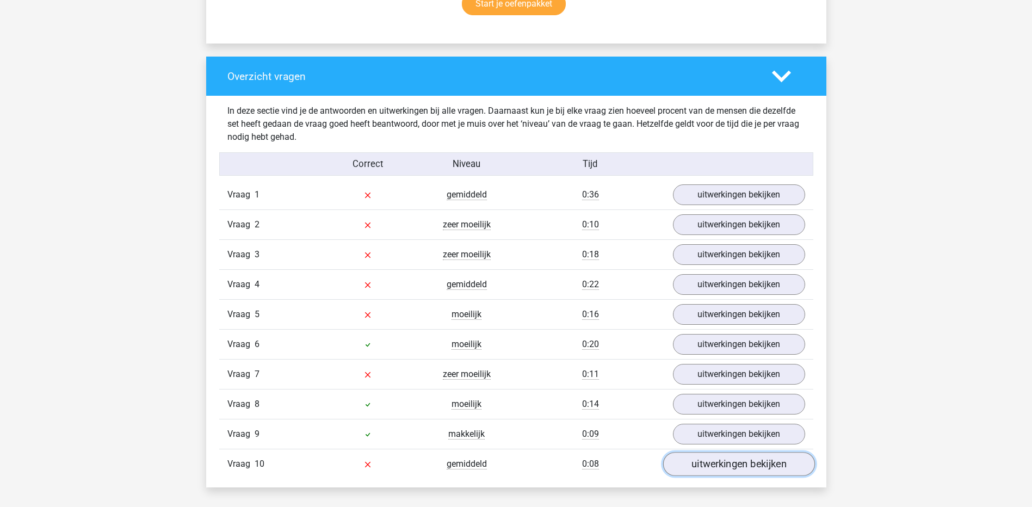
scroll to position [653, 0]
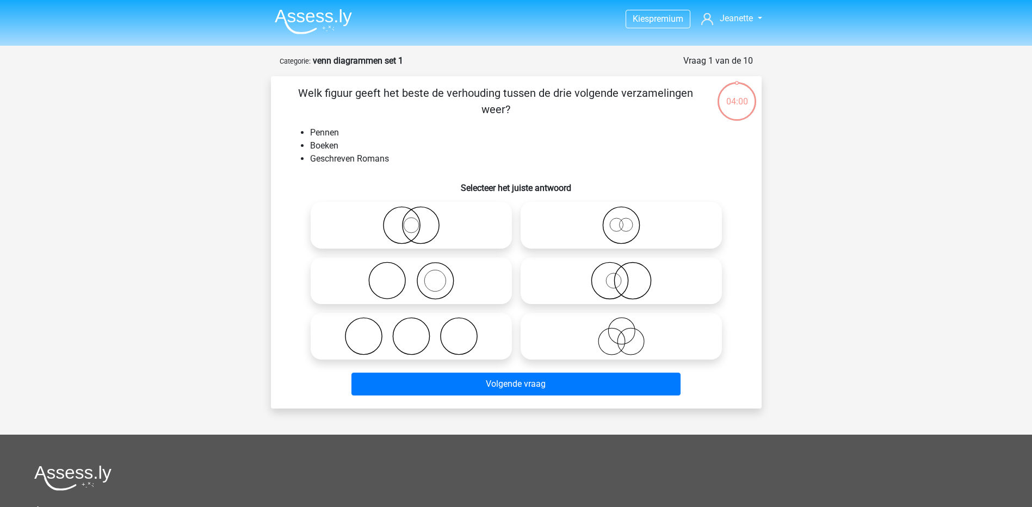
scroll to position [54, 0]
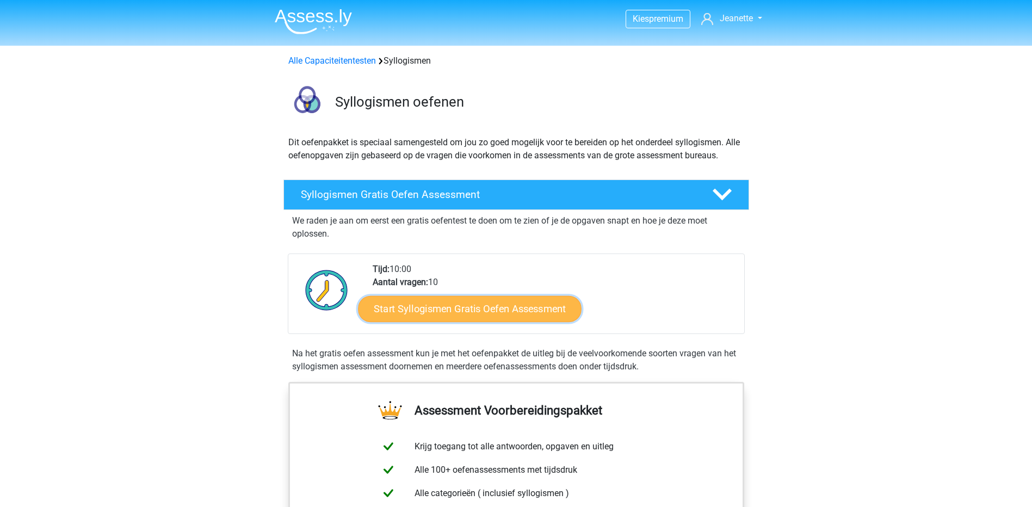
click at [459, 316] on link "Start Syllogismen Gratis Oefen Assessment" at bounding box center [470, 308] width 224 height 26
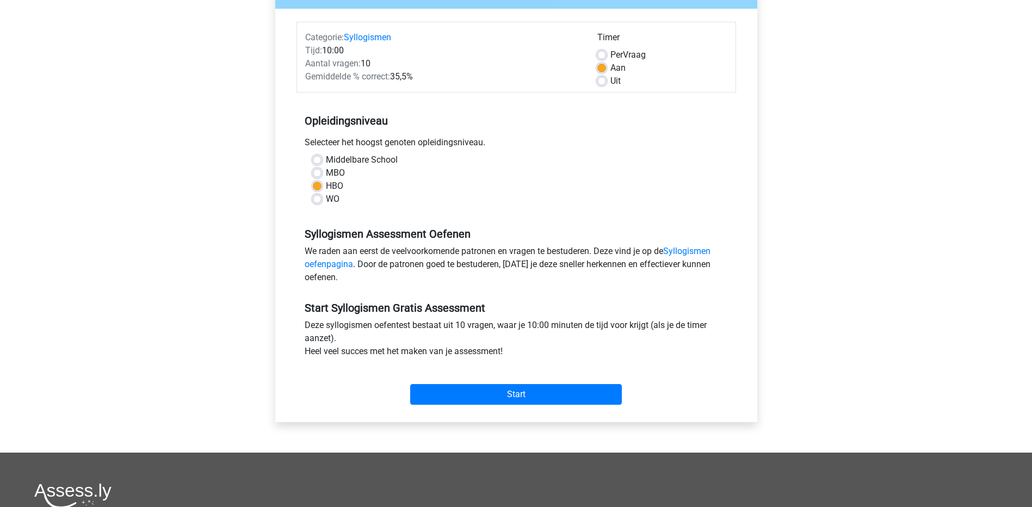
scroll to position [163, 0]
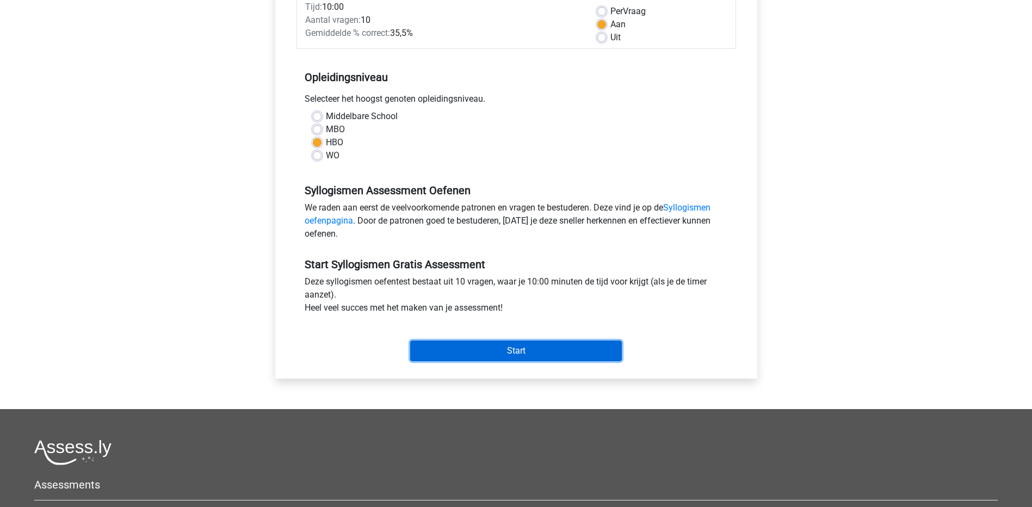
click at [449, 355] on input "Start" at bounding box center [516, 351] width 212 height 21
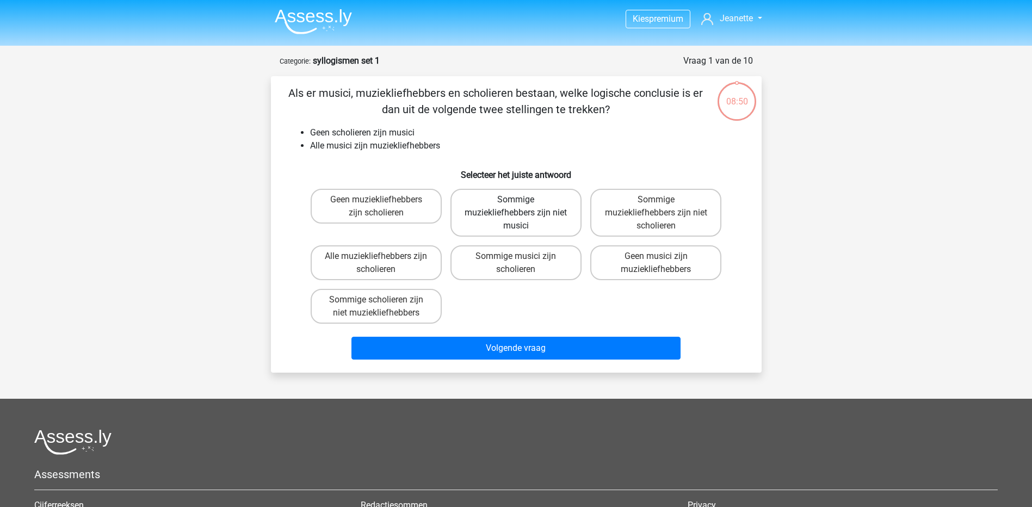
click at [525, 226] on label "Sommige muziekliefhebbers zijn niet musici" at bounding box center [515, 213] width 131 height 48
click at [523, 207] on input "Sommige muziekliefhebbers zijn niet musici" at bounding box center [519, 203] width 7 height 7
radio input "true"
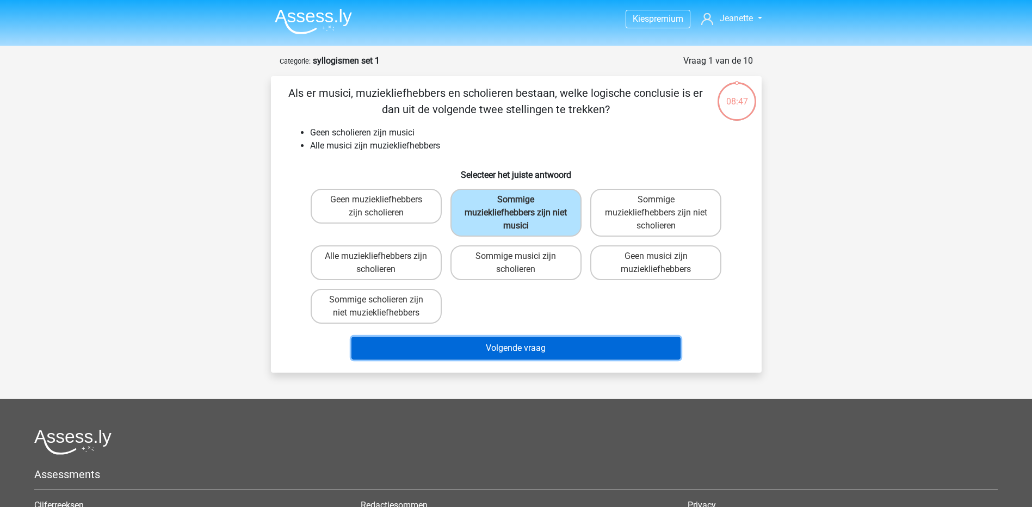
click at [479, 351] on button "Volgende vraag" at bounding box center [515, 348] width 329 height 23
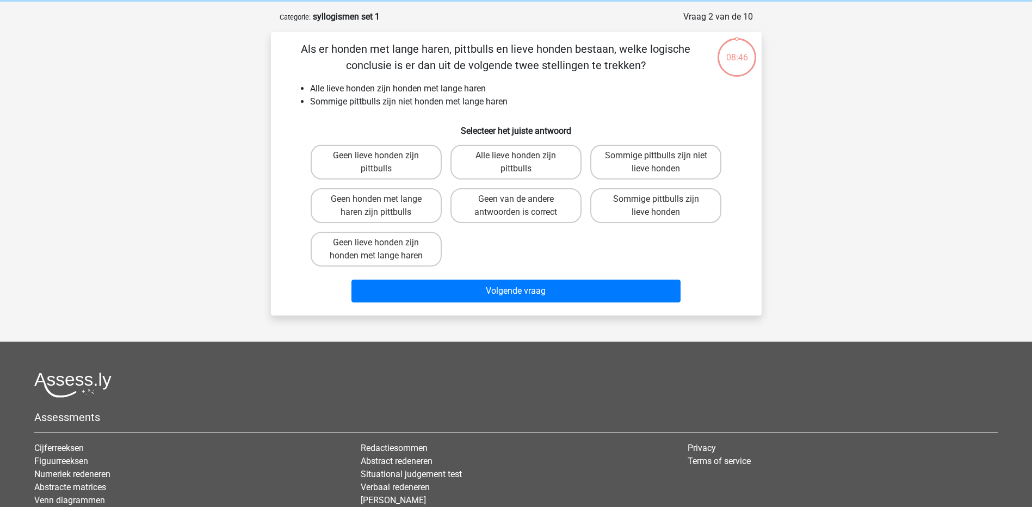
scroll to position [54, 0]
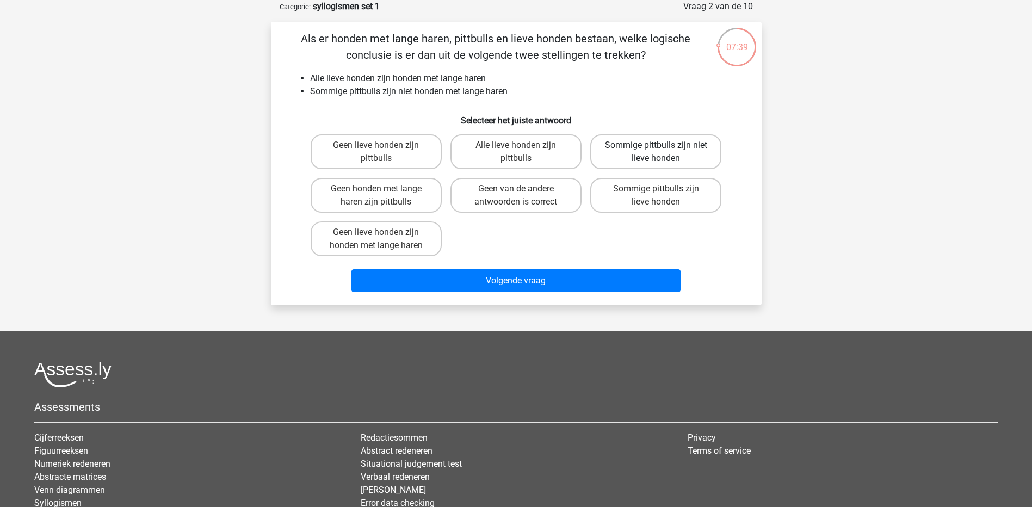
click at [635, 152] on label "Sommige pittbulls zijn niet lieve honden" at bounding box center [655, 151] width 131 height 35
click at [656, 152] on input "Sommige pittbulls zijn niet lieve honden" at bounding box center [659, 148] width 7 height 7
radio input "true"
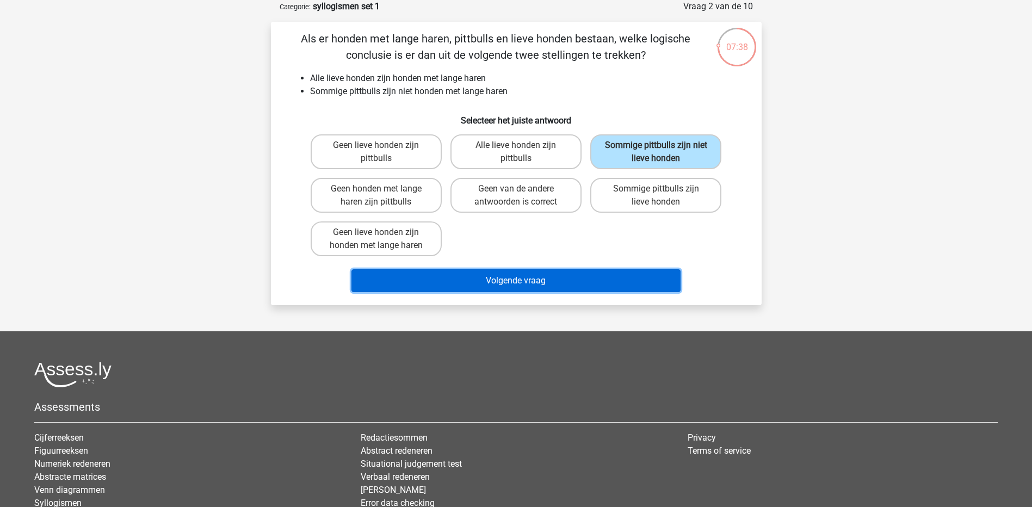
click at [563, 283] on button "Volgende vraag" at bounding box center [515, 280] width 329 height 23
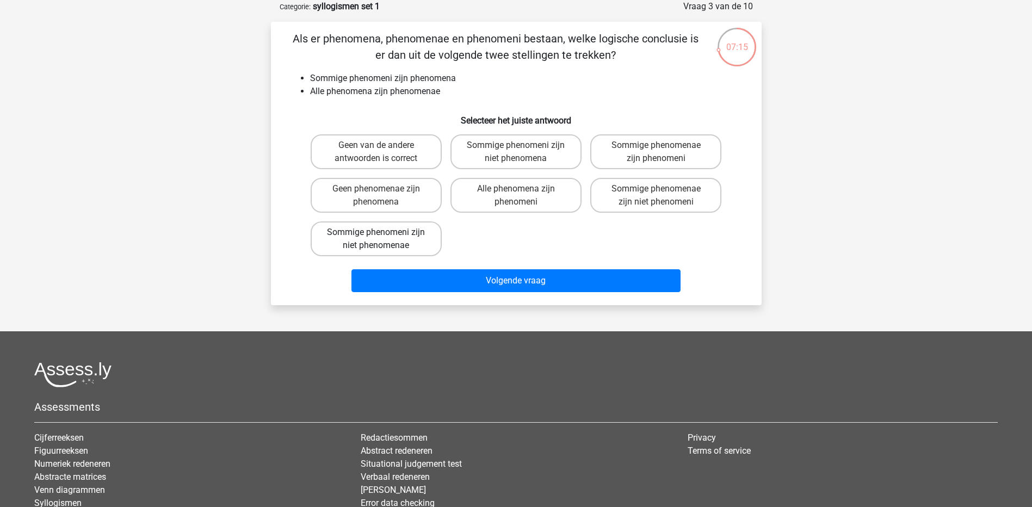
click at [428, 244] on label "Sommige phenomeni zijn niet phenomenae" at bounding box center [376, 238] width 131 height 35
click at [383, 239] on input "Sommige phenomeni zijn niet phenomenae" at bounding box center [379, 235] width 7 height 7
radio input "true"
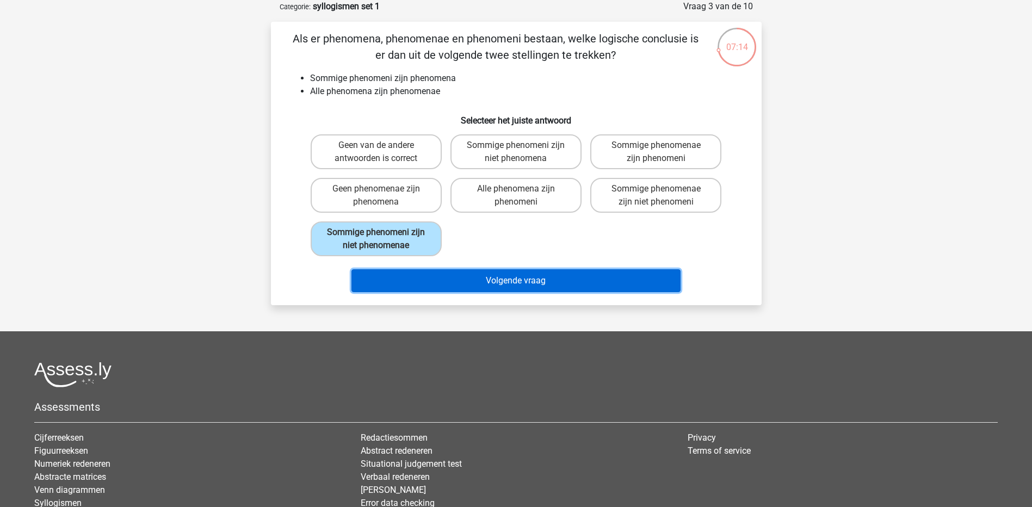
click at [440, 288] on button "Volgende vraag" at bounding box center [515, 280] width 329 height 23
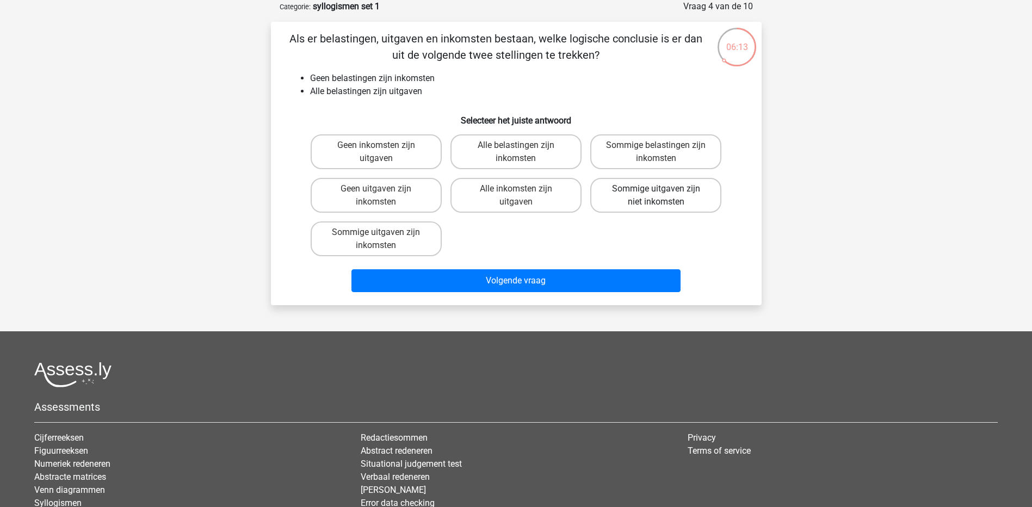
click at [606, 202] on label "Sommige uitgaven zijn niet inkomsten" at bounding box center [655, 195] width 131 height 35
click at [656, 196] on input "Sommige uitgaven zijn niet inkomsten" at bounding box center [659, 192] width 7 height 7
radio input "true"
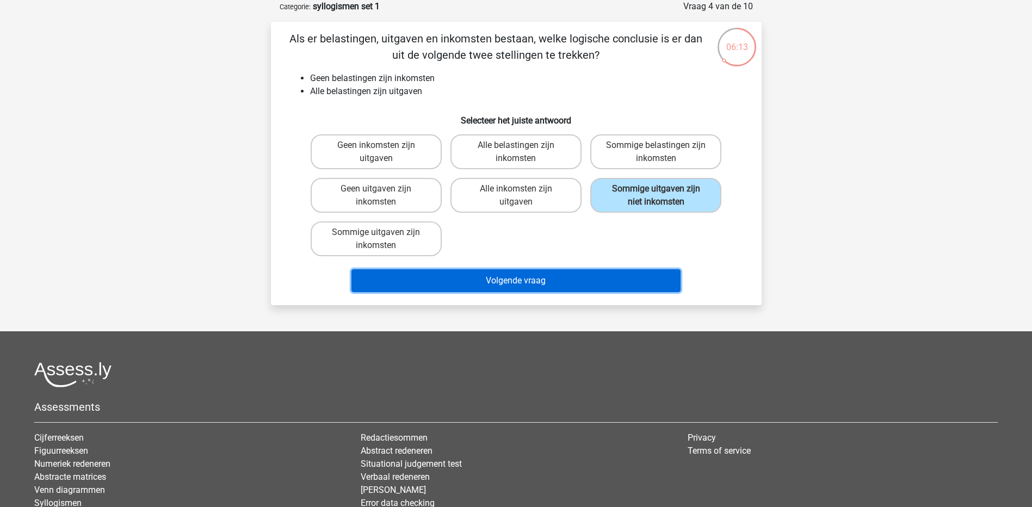
click at [569, 282] on button "Volgende vraag" at bounding box center [515, 280] width 329 height 23
